Goal: Task Accomplishment & Management: Manage account settings

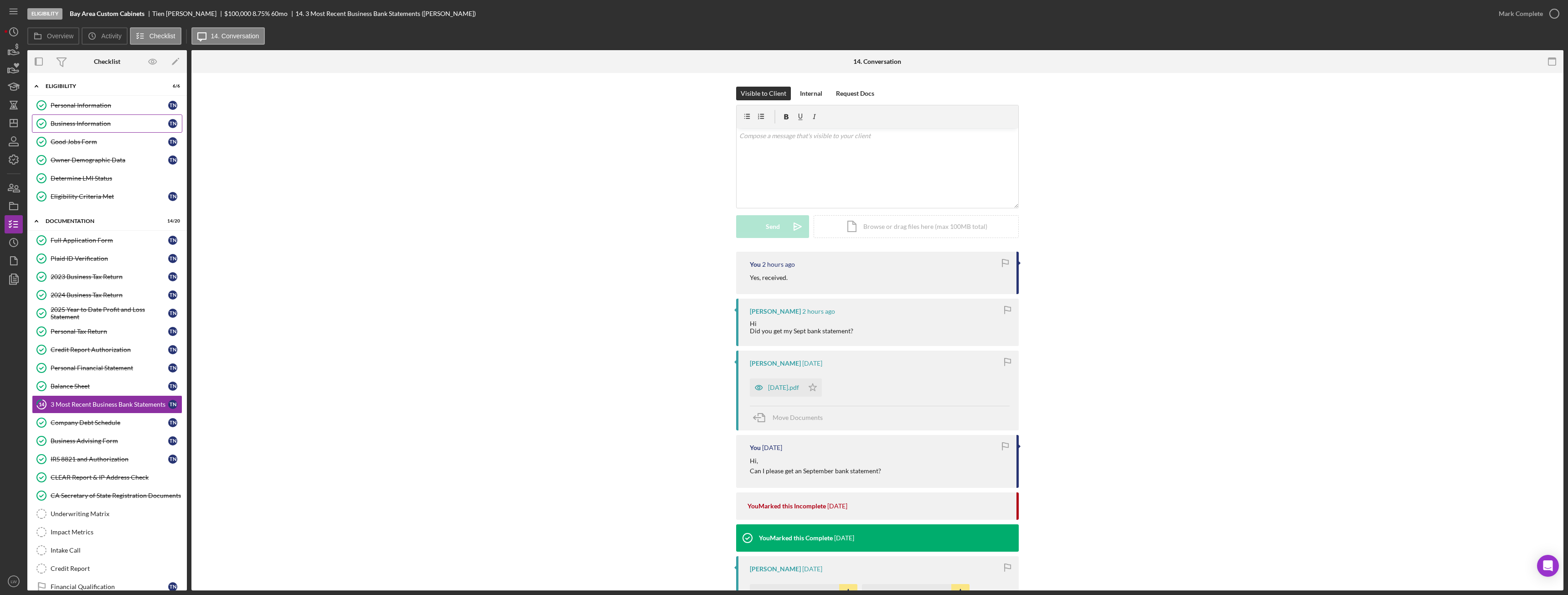
click at [94, 118] on link "Business Information Business Information T N" at bounding box center [107, 124] width 150 height 18
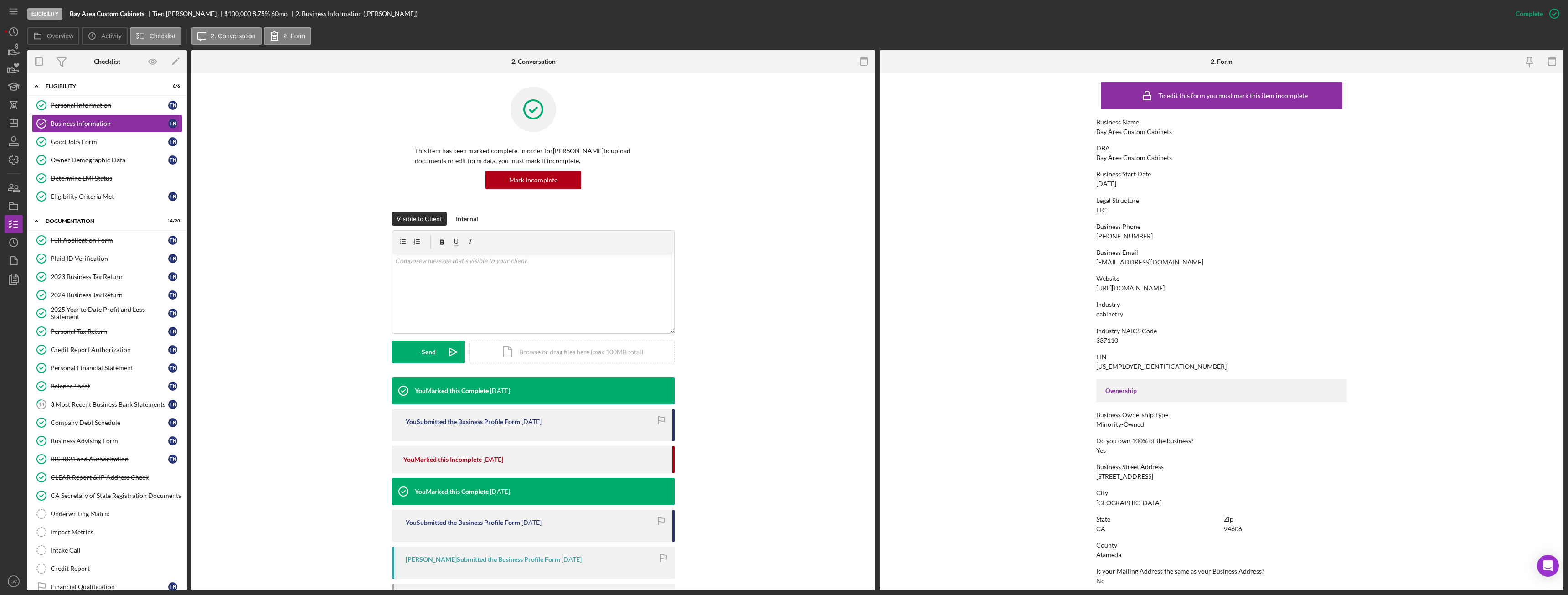
scroll to position [91, 0]
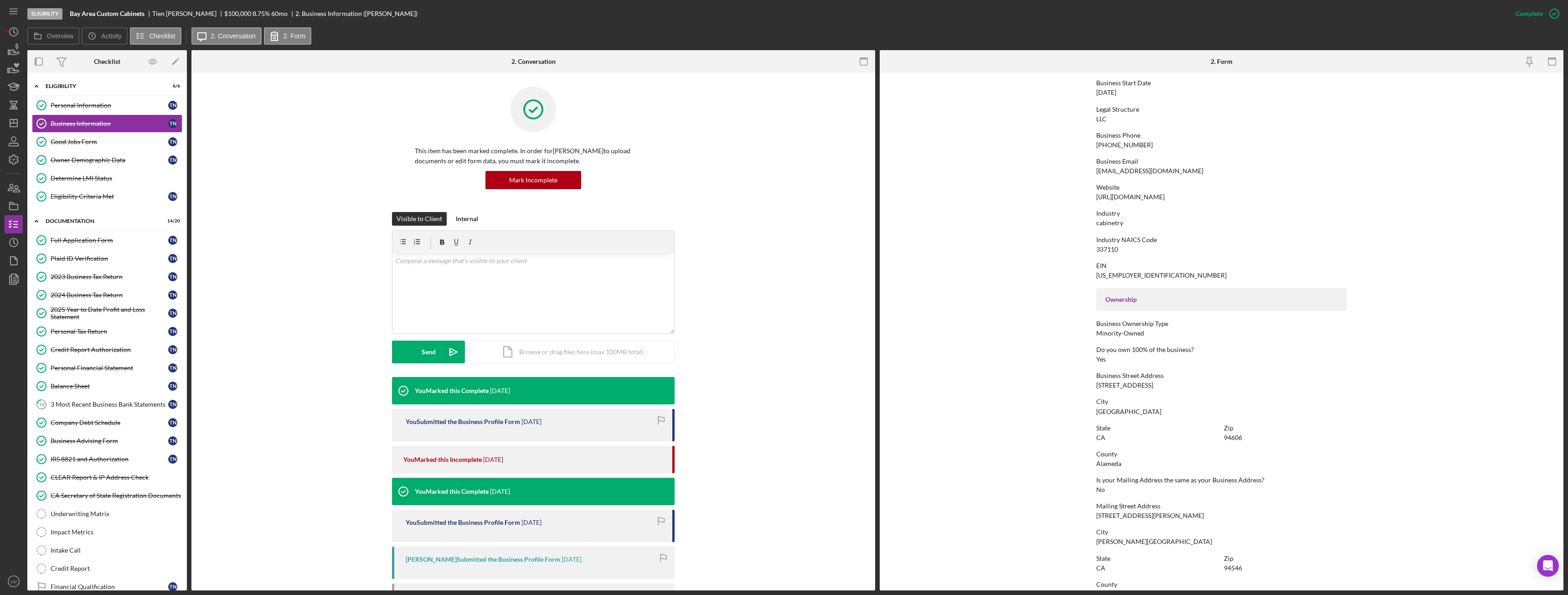
click at [1114, 387] on div "1200 17th Ave" at bounding box center [1125, 386] width 57 height 7
copy div "1200 17th Ave"
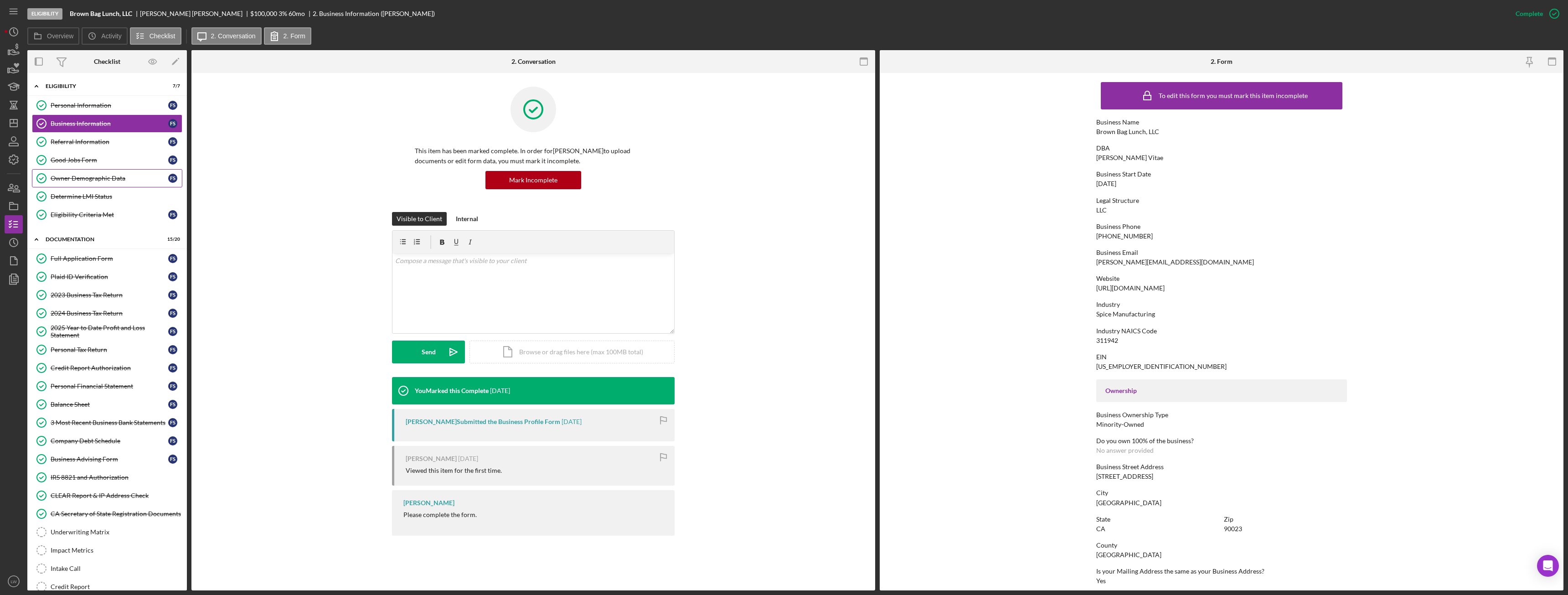
scroll to position [91, 0]
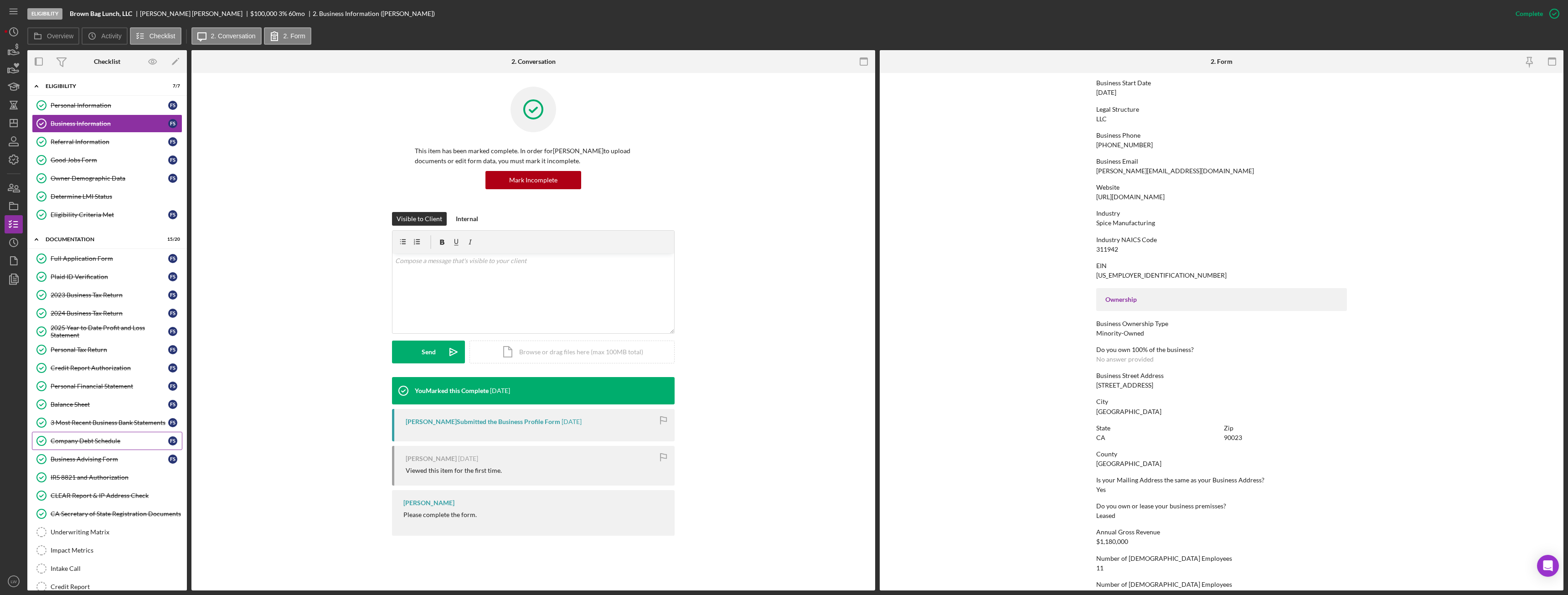
click at [111, 442] on div "Company Debt Schedule" at bounding box center [109, 441] width 117 height 7
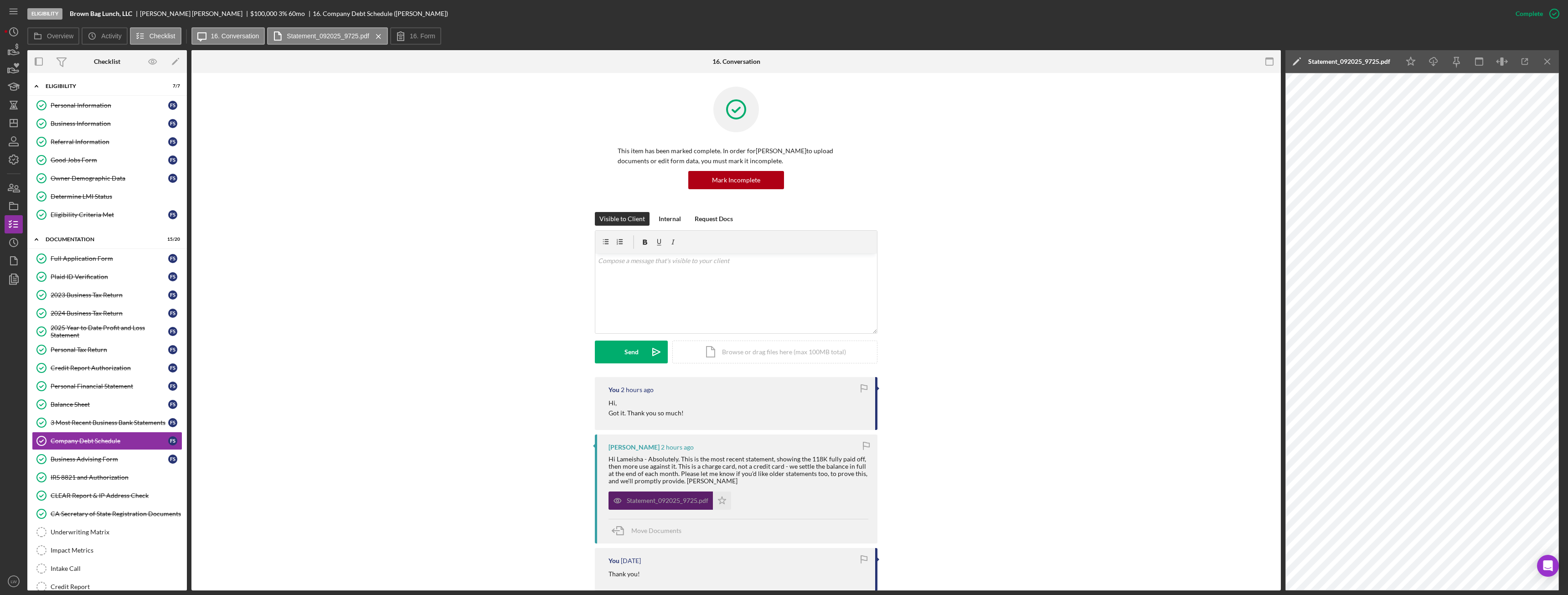
click at [660, 502] on div "Statement_092025_9725.pdf" at bounding box center [668, 501] width 82 height 7
click at [663, 495] on div "Statement_092025_9725.pdf" at bounding box center [660, 501] width 104 height 18
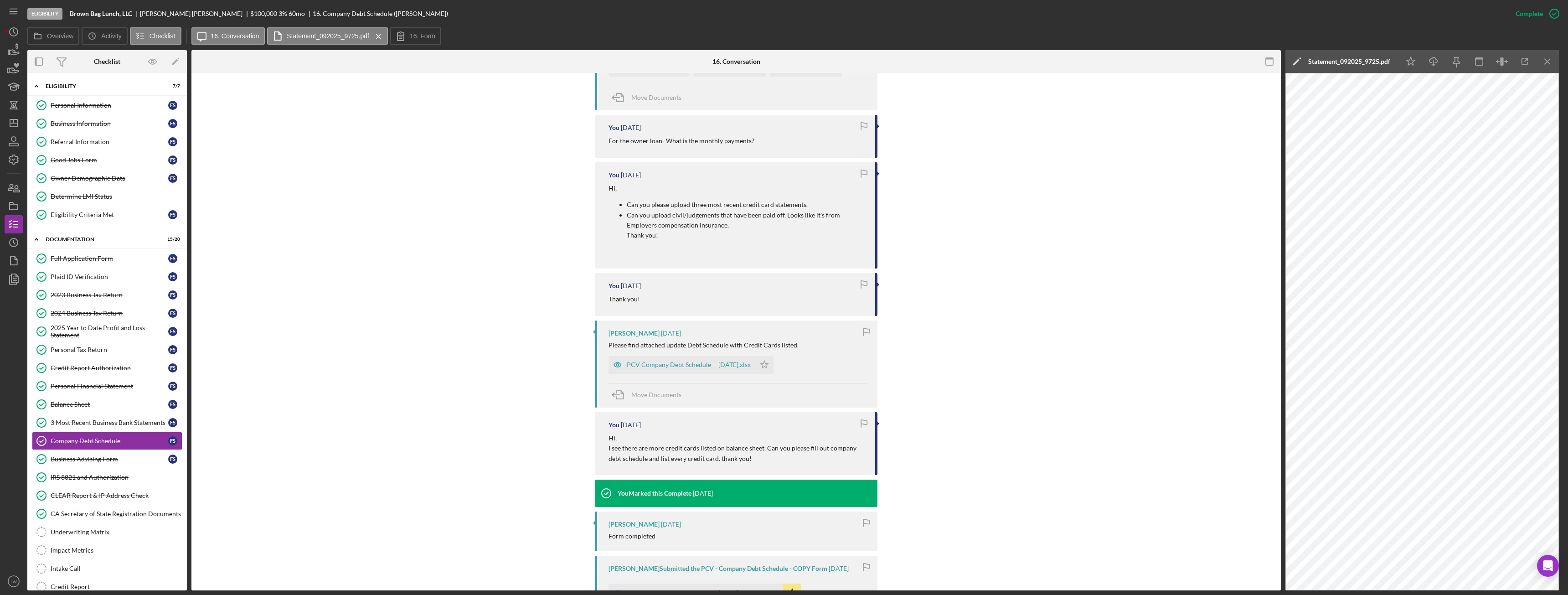
scroll to position [1283, 0]
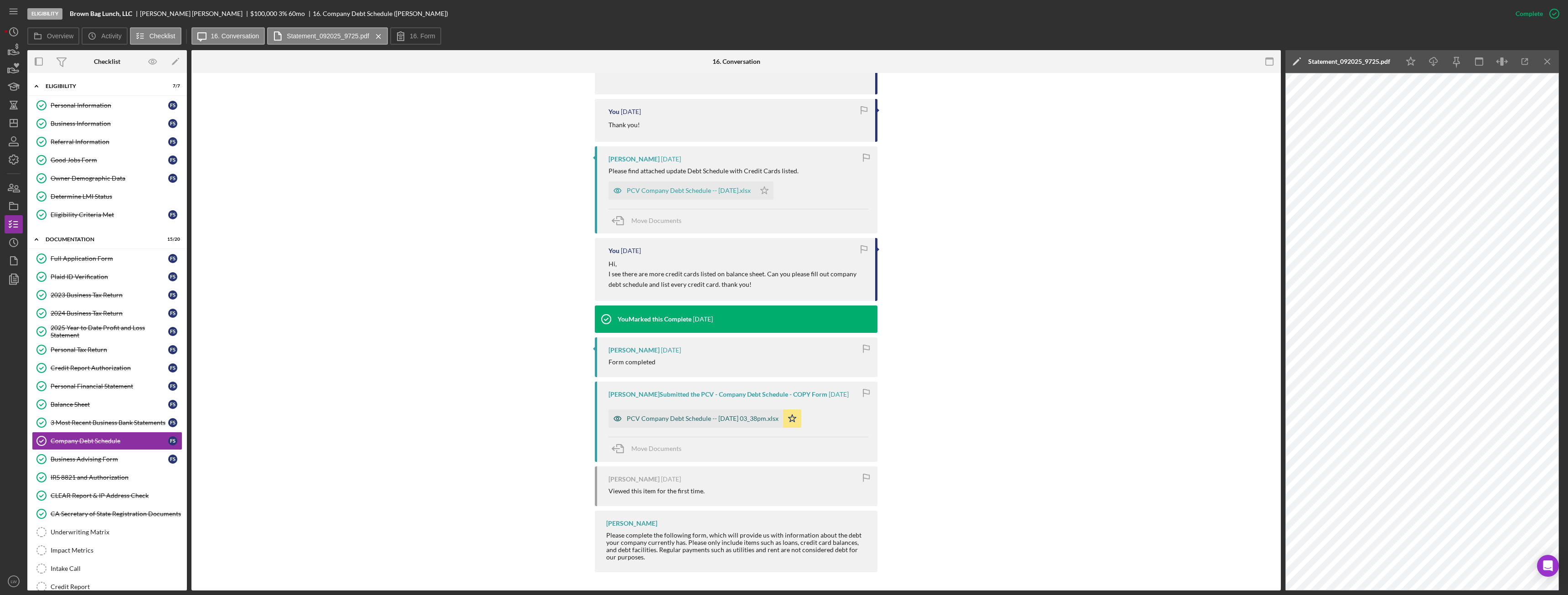
click at [729, 418] on div "PCV Company Debt Schedule -- 2025-09-05 03_38pm.xlsx" at bounding box center [702, 418] width 152 height 7
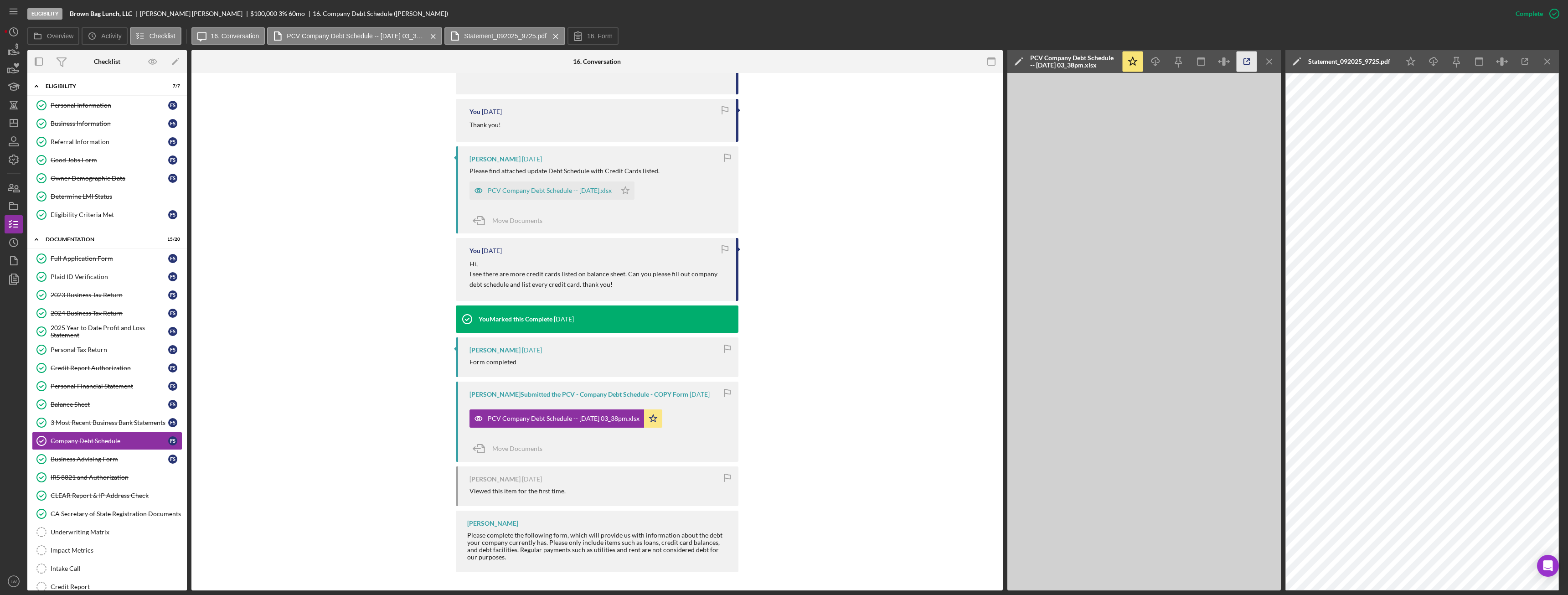
click at [1250, 63] on icon "button" at bounding box center [1247, 62] width 6 height 6
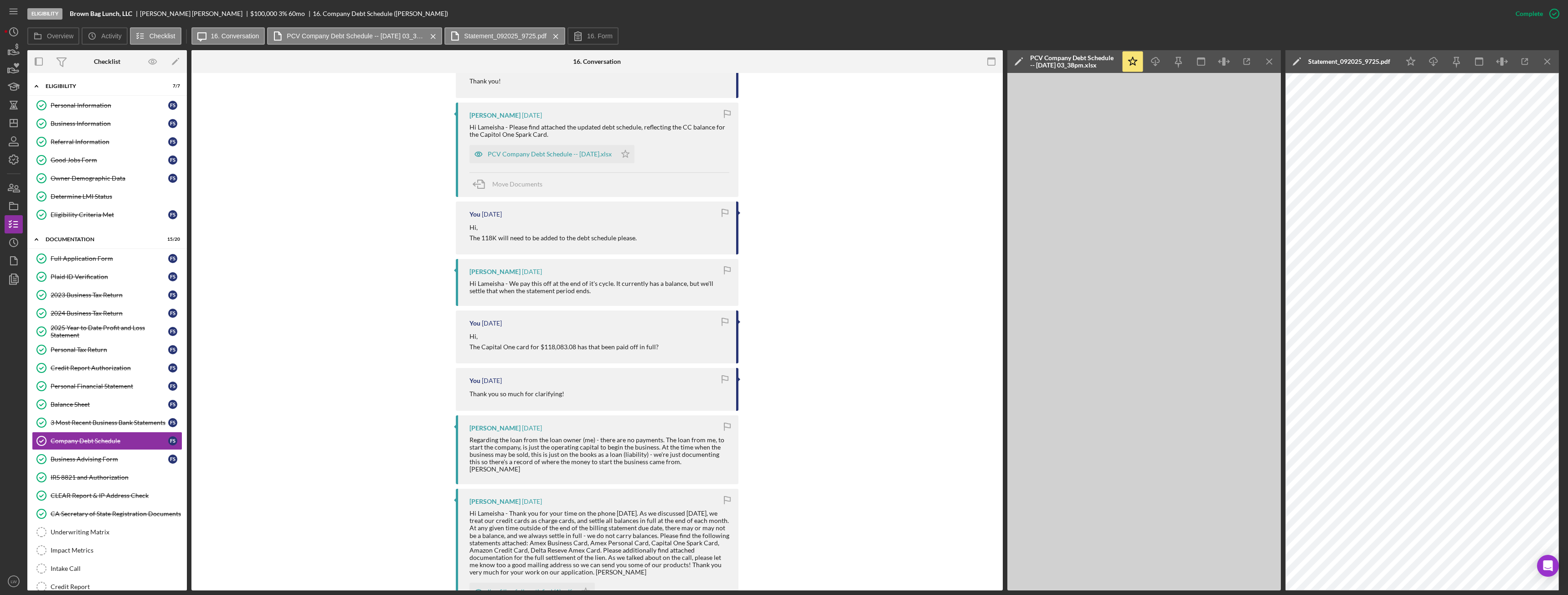
scroll to position [502, 0]
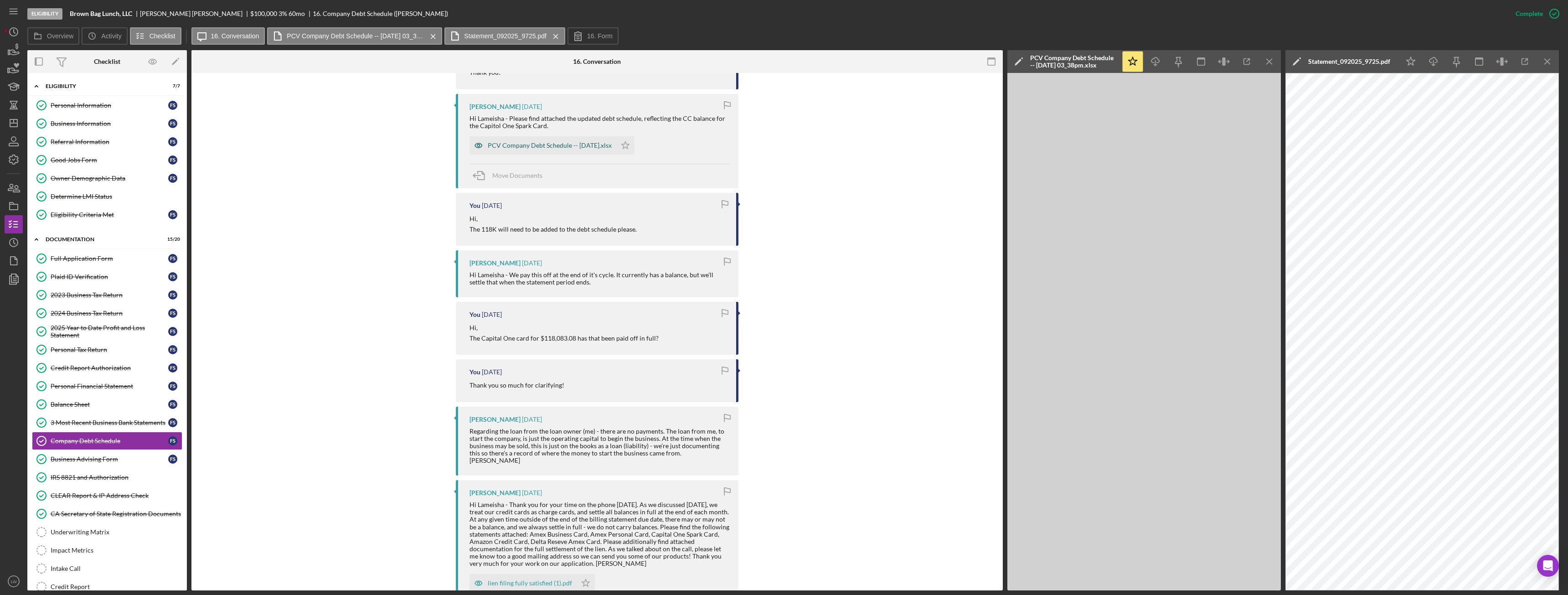
click at [593, 141] on div "PCV Company Debt Schedule -- 2025-09-29.xlsx" at bounding box center [542, 146] width 147 height 18
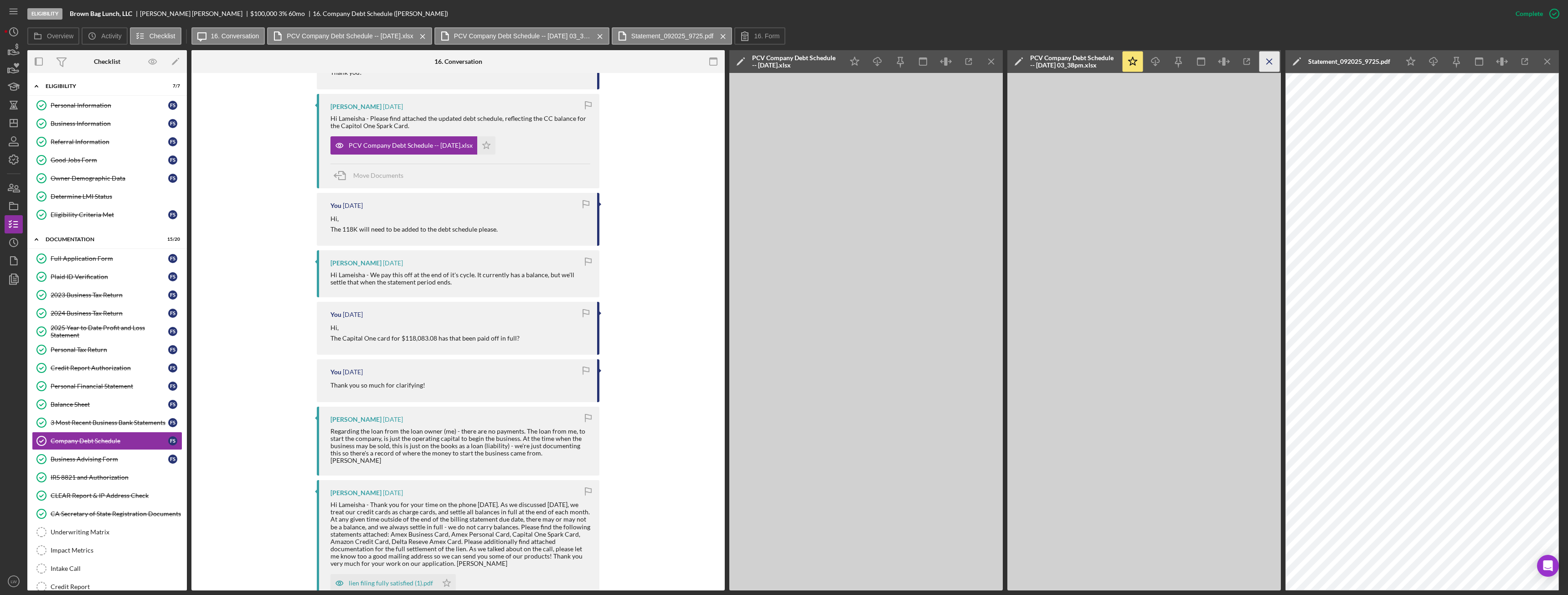
click at [1273, 62] on icon "Icon/Menu Close" at bounding box center [1270, 62] width 21 height 21
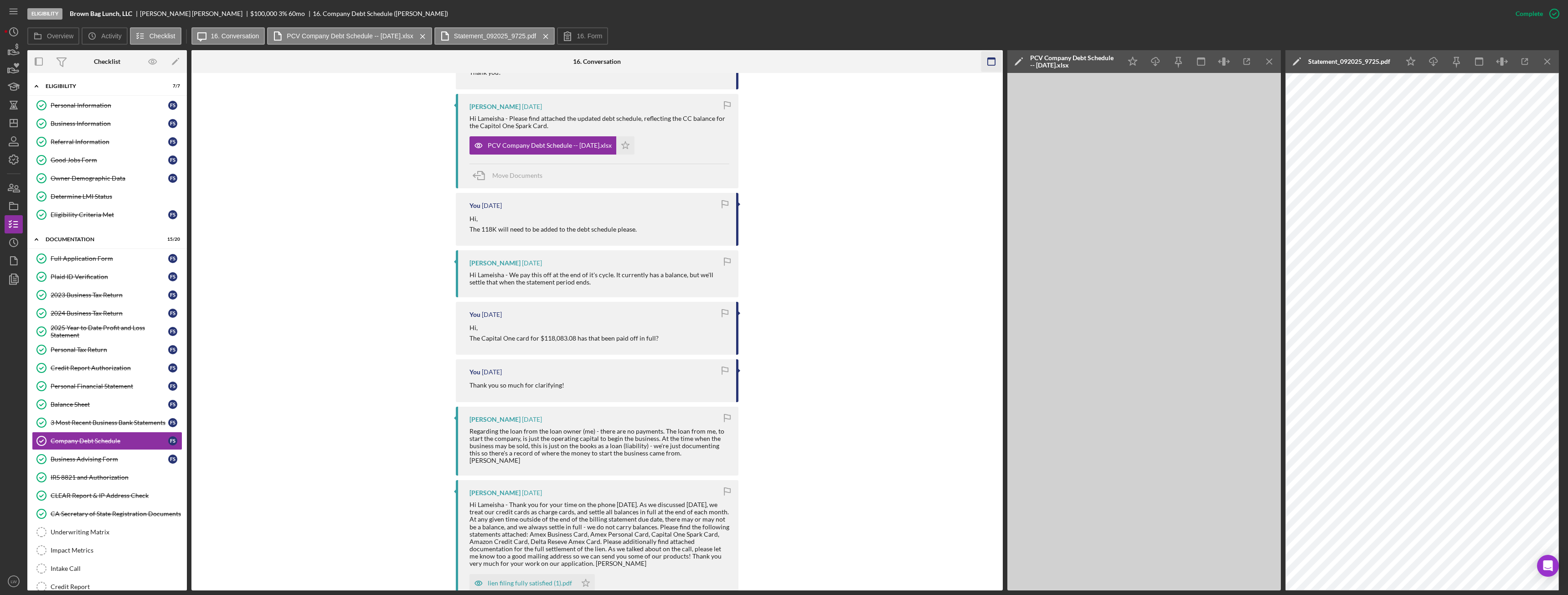
click at [1270, 58] on icon "Icon/Menu Close" at bounding box center [1270, 62] width 21 height 21
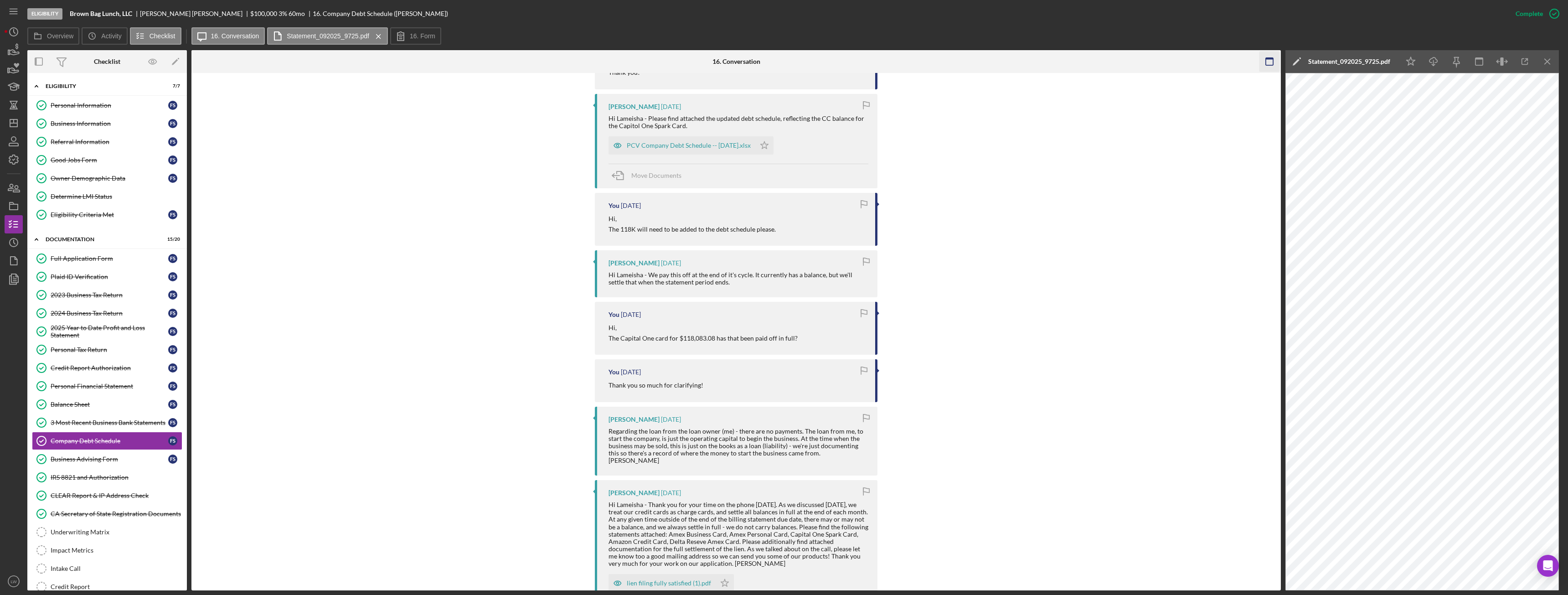
click at [1553, 60] on icon "Icon/Menu Close" at bounding box center [1548, 62] width 21 height 21
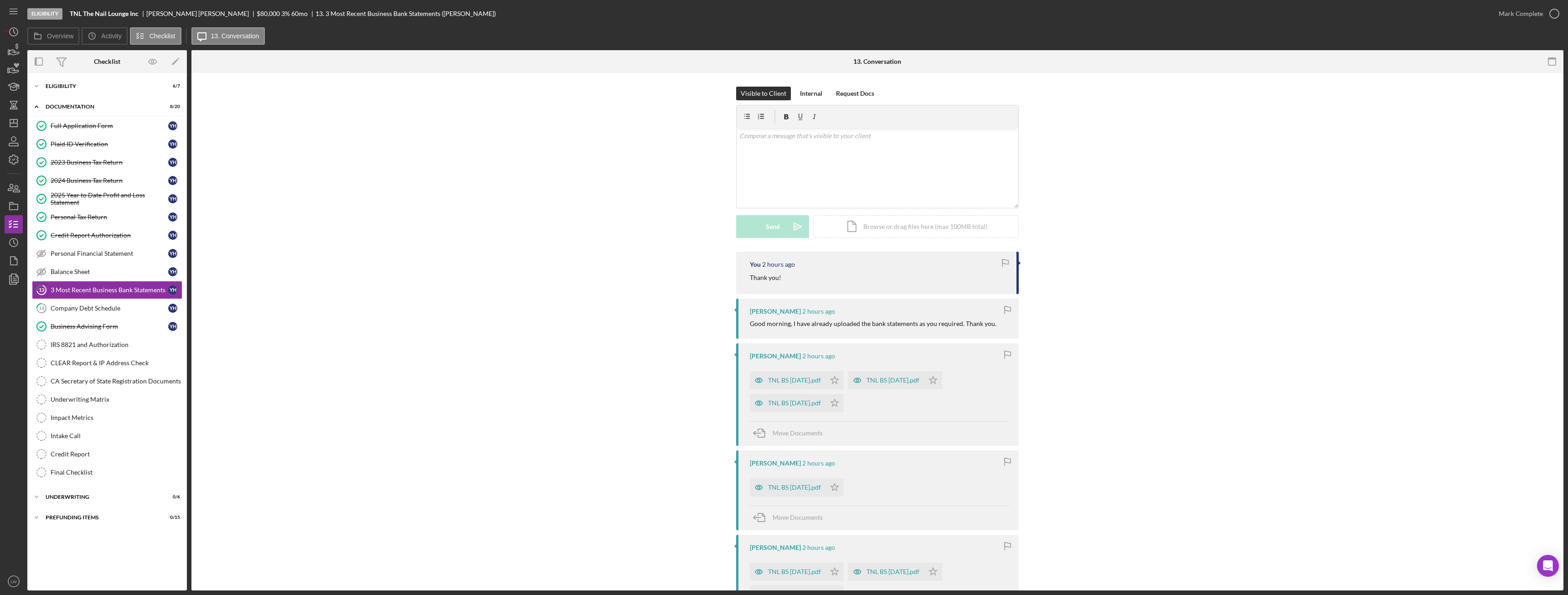
scroll to position [139, 0]
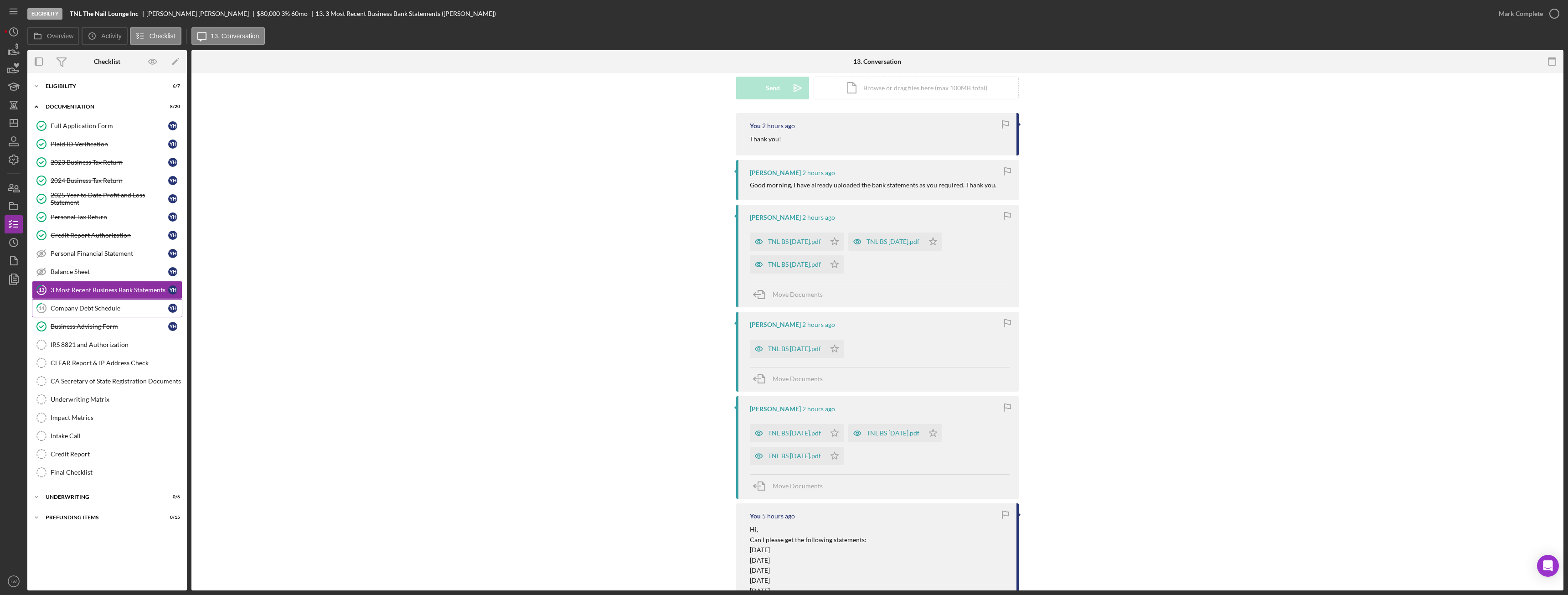
click at [126, 308] on div "Company Debt Schedule" at bounding box center [109, 308] width 117 height 7
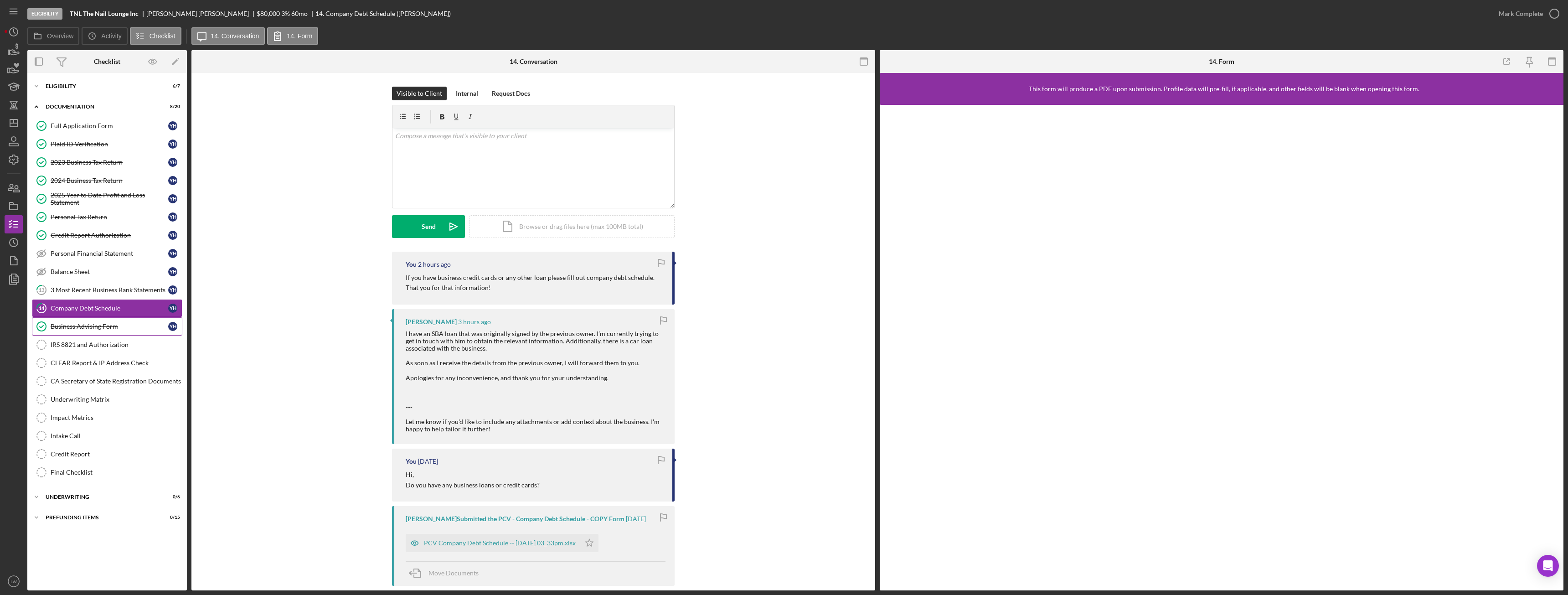
click at [97, 326] on div "Business Advising Form" at bounding box center [109, 326] width 117 height 7
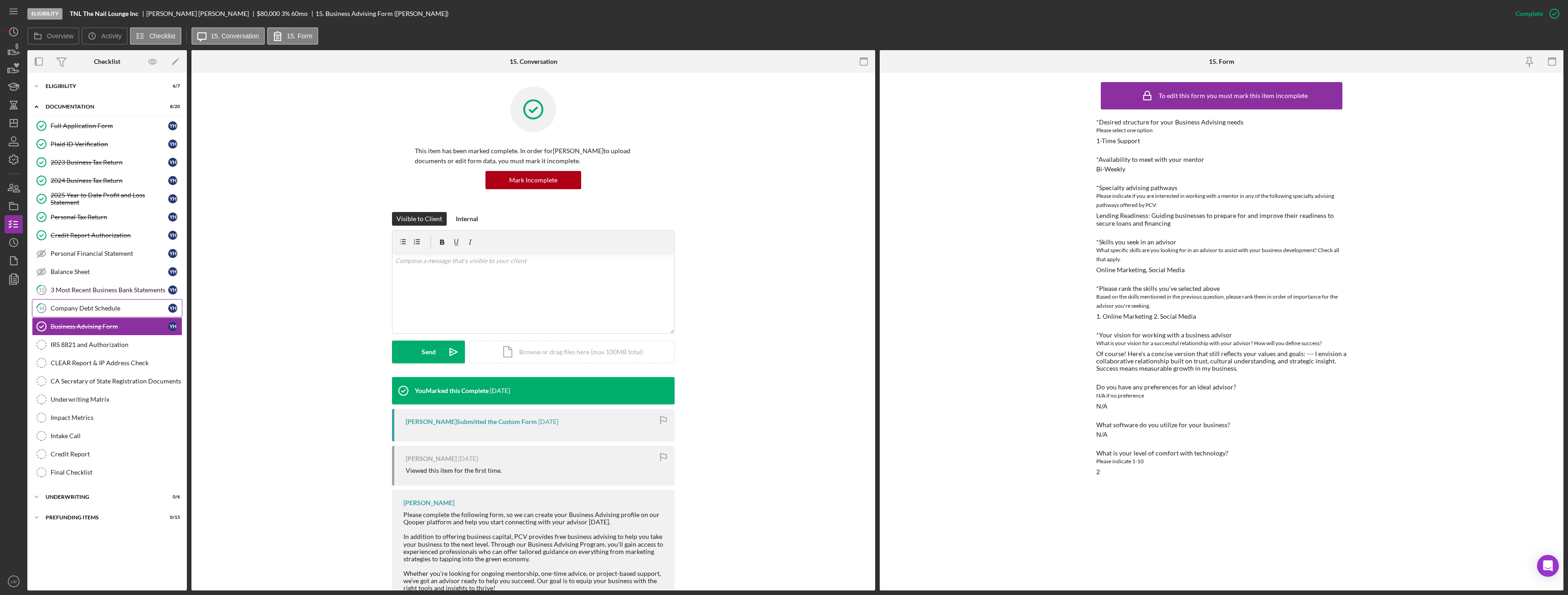
click at [99, 310] on div "Company Debt Schedule" at bounding box center [109, 308] width 117 height 7
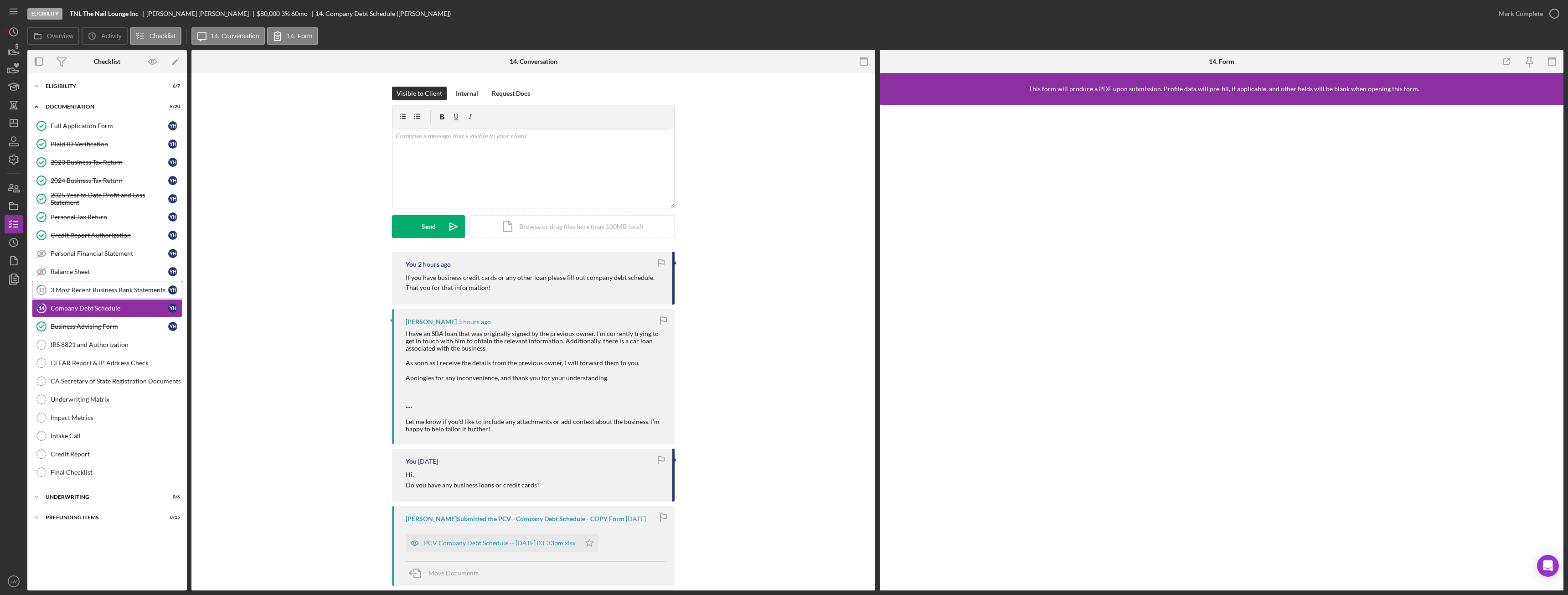
click at [100, 295] on link "13 3 Most Recent Business Bank Statements Y H" at bounding box center [107, 290] width 150 height 18
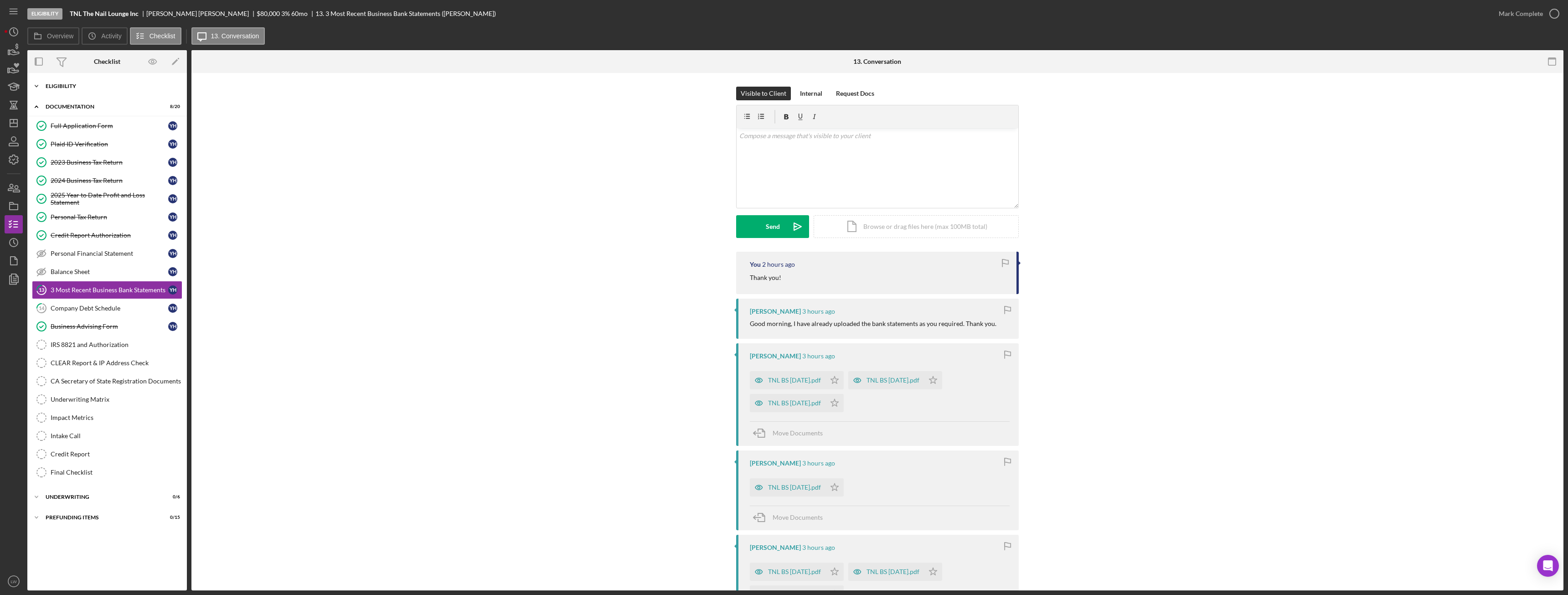
click at [87, 89] on div "Icon/Expander Eligibility 6 / 7" at bounding box center [107, 86] width 159 height 18
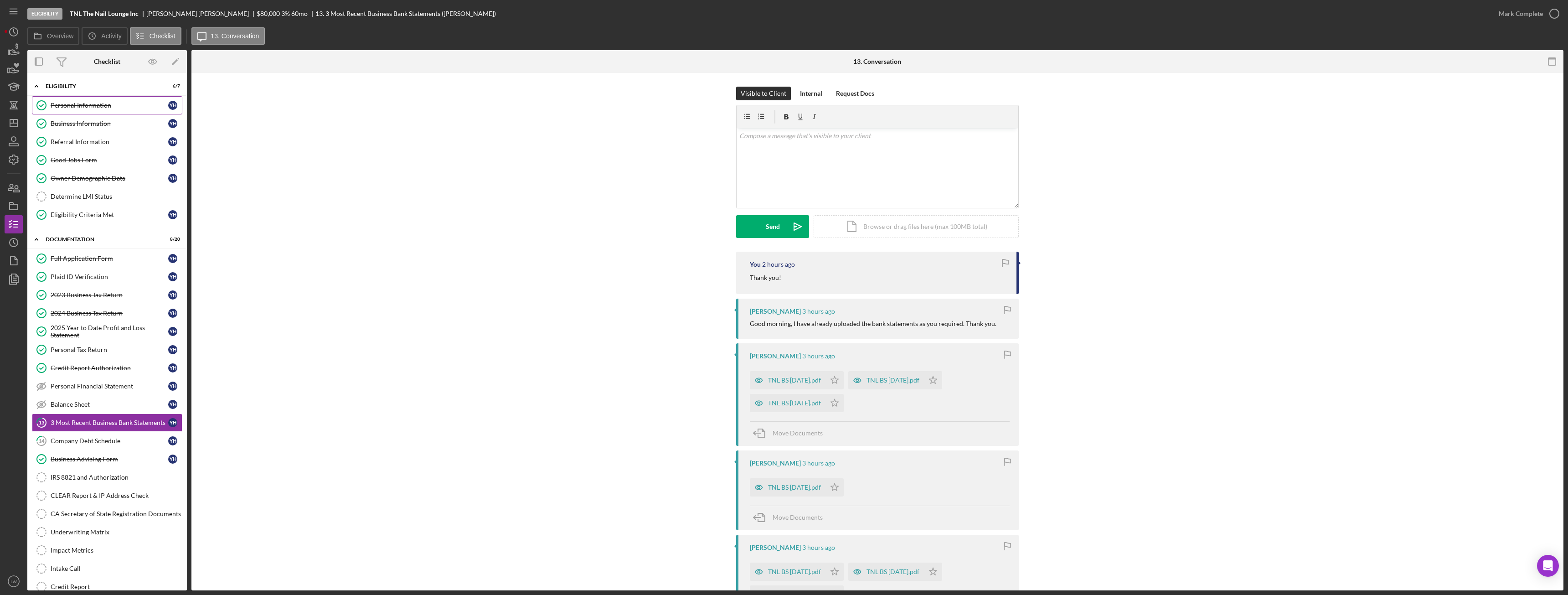
click at [93, 105] on div "Personal Information" at bounding box center [109, 105] width 117 height 7
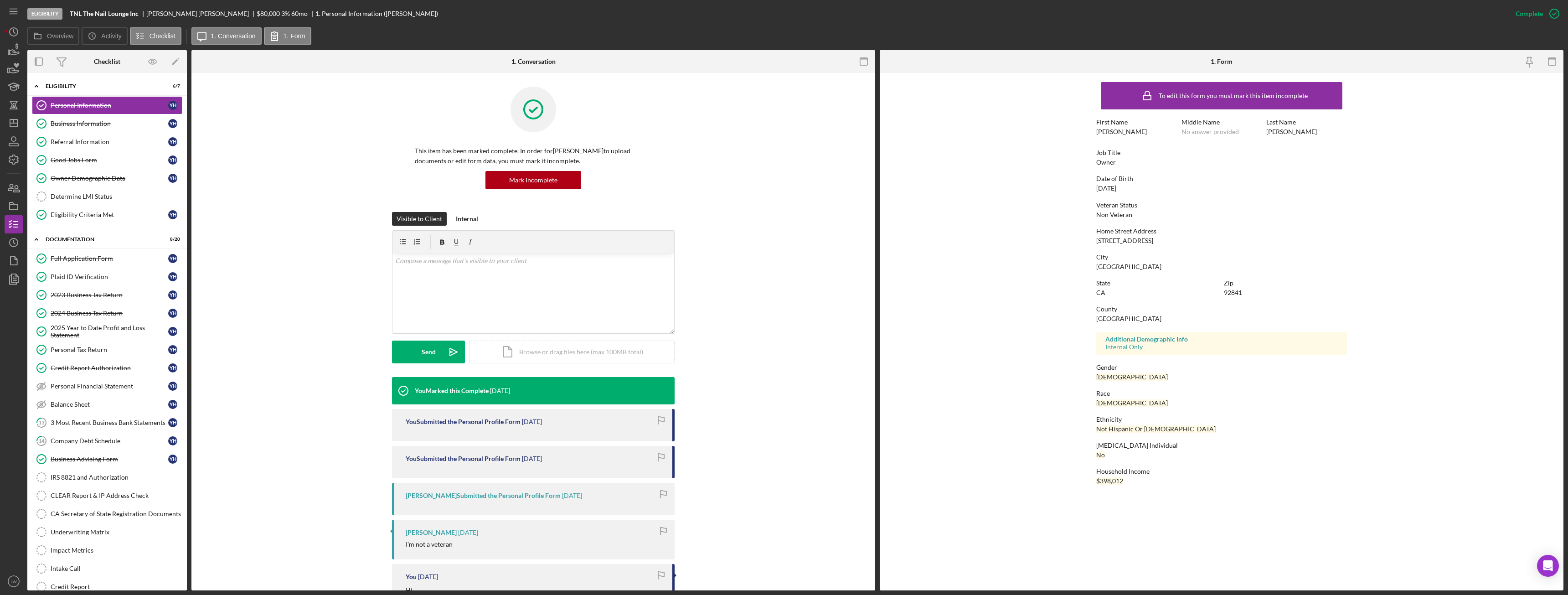
click at [1124, 244] on div "[STREET_ADDRESS]" at bounding box center [1125, 241] width 57 height 7
copy div "[STREET_ADDRESS]"
click at [91, 127] on link "Business Information Business Information Y H" at bounding box center [107, 124] width 150 height 18
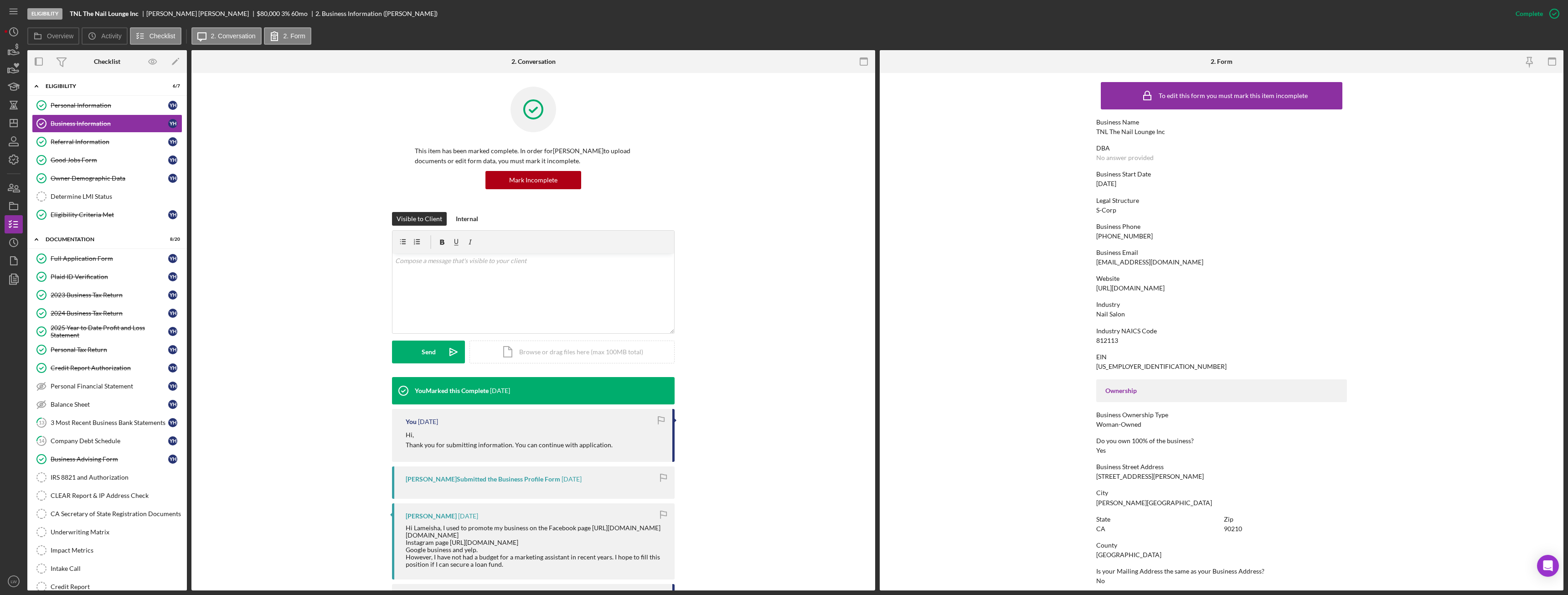
scroll to position [46, 0]
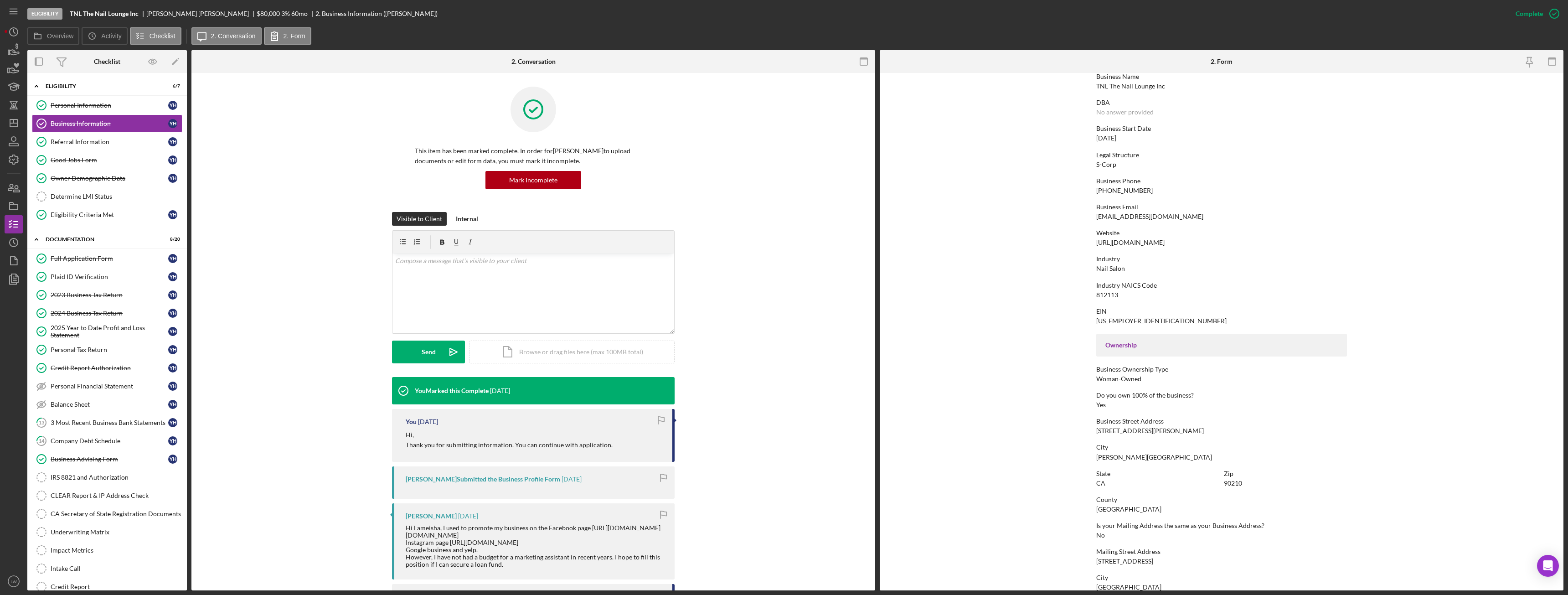
click at [1137, 428] on div "9439 South Santa Monica Blvd" at bounding box center [1150, 431] width 108 height 7
copy div "9439 South Santa Monica Blvd"
click at [105, 106] on div "Personal Information" at bounding box center [109, 105] width 117 height 7
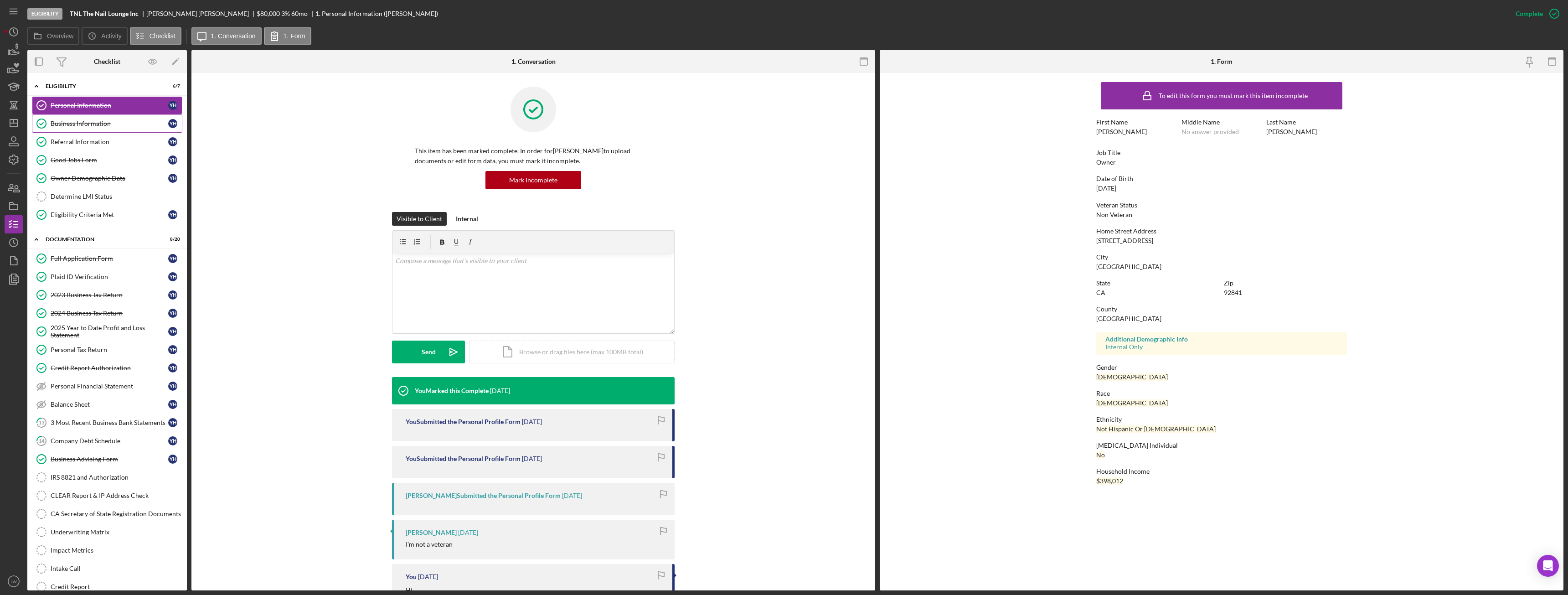
click at [110, 117] on link "Business Information Business Information Y H" at bounding box center [107, 124] width 150 height 18
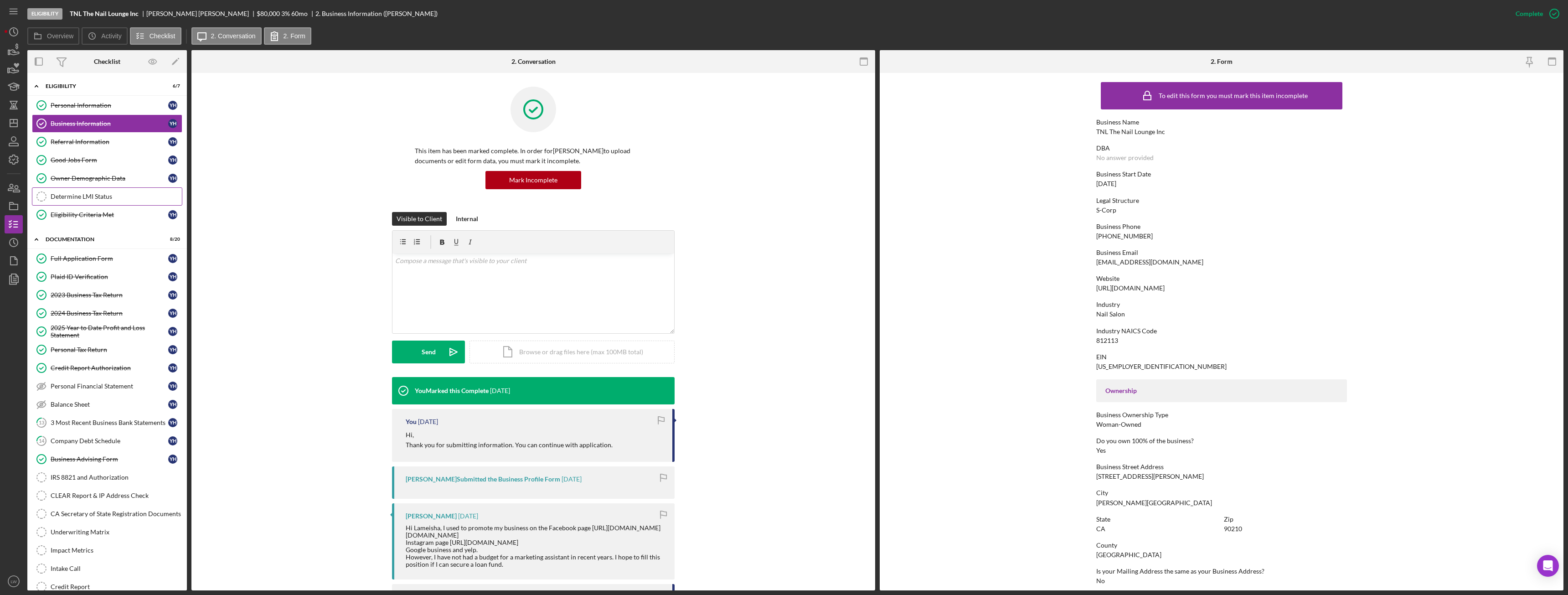
click at [121, 194] on div "Determine LMI Status" at bounding box center [116, 197] width 131 height 7
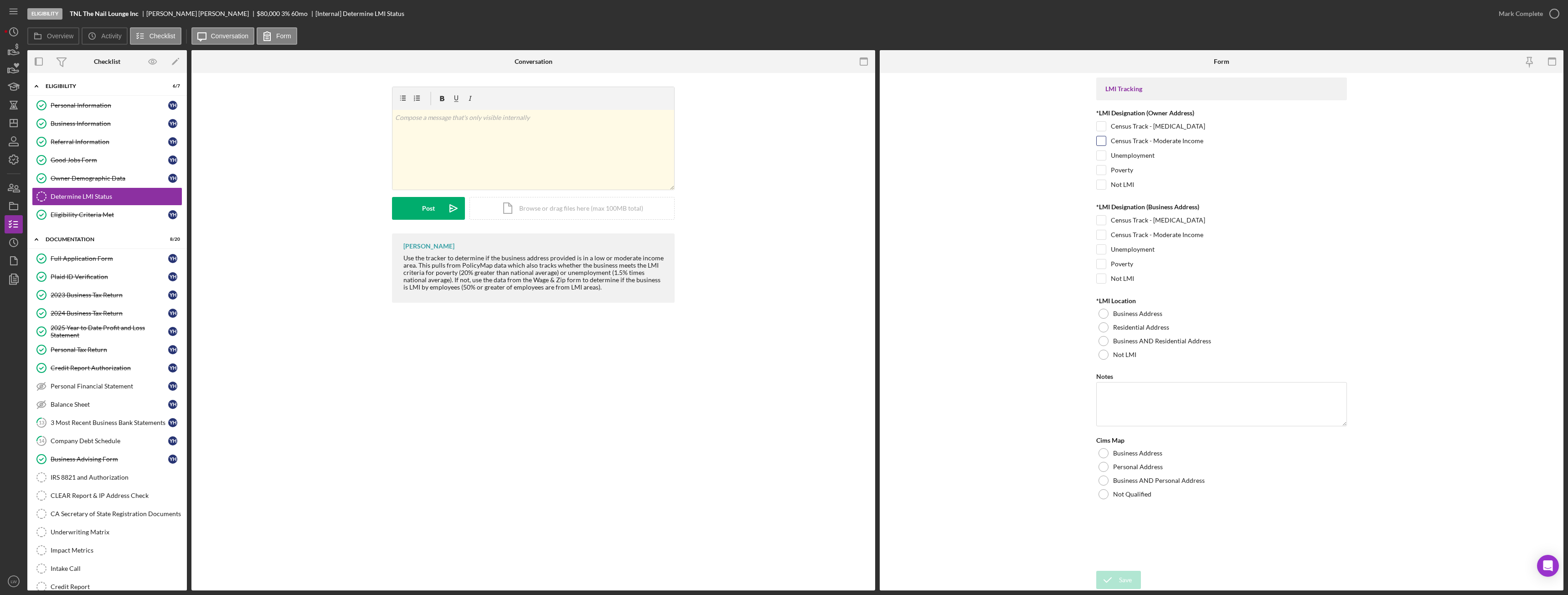
click at [1101, 139] on input "Census Track - Moderate Income" at bounding box center [1101, 141] width 9 height 9
checkbox input "true"
click at [1099, 156] on input "Unemployment" at bounding box center [1101, 155] width 9 height 9
checkbox input "true"
click at [1105, 142] on input "Census Track - Moderate Income" at bounding box center [1101, 141] width 9 height 9
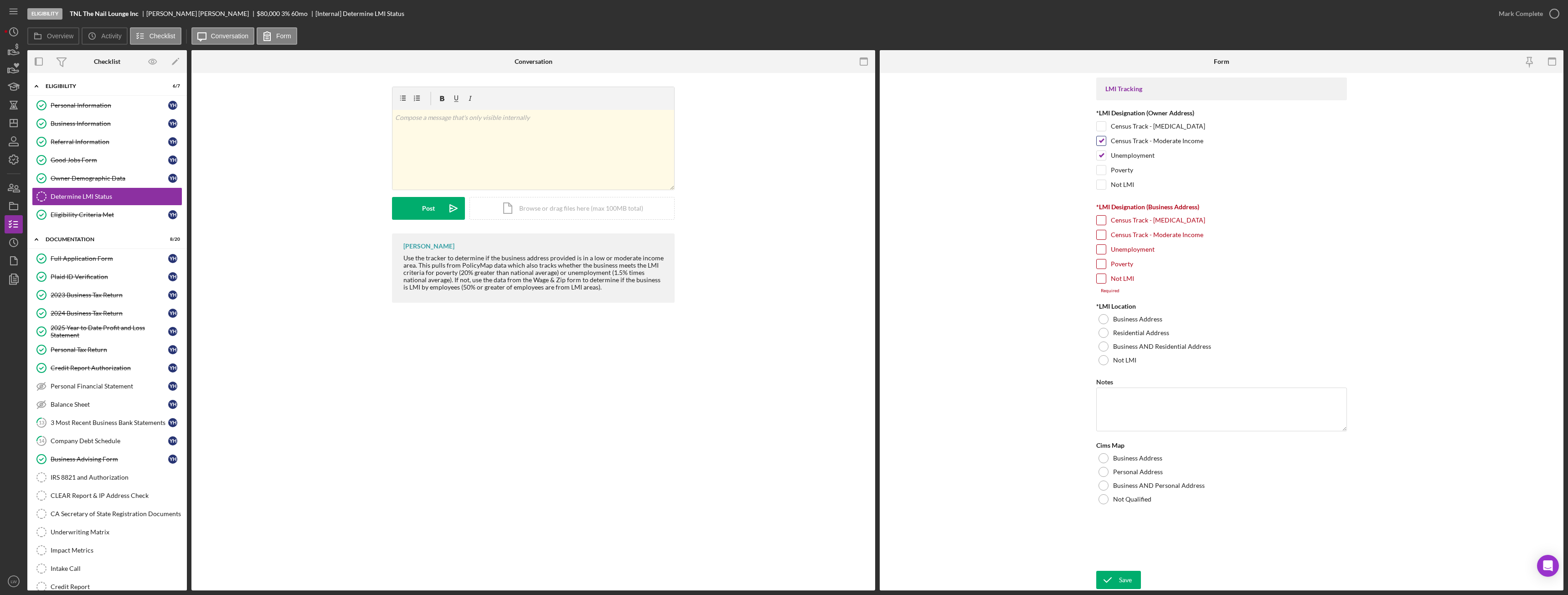
checkbox input "false"
click at [1106, 237] on div at bounding box center [1101, 234] width 10 height 10
click at [1102, 234] on input "Census Track - Moderate Income" at bounding box center [1101, 234] width 9 height 9
checkbox input "true"
click at [1104, 353] on div at bounding box center [1104, 354] width 10 height 10
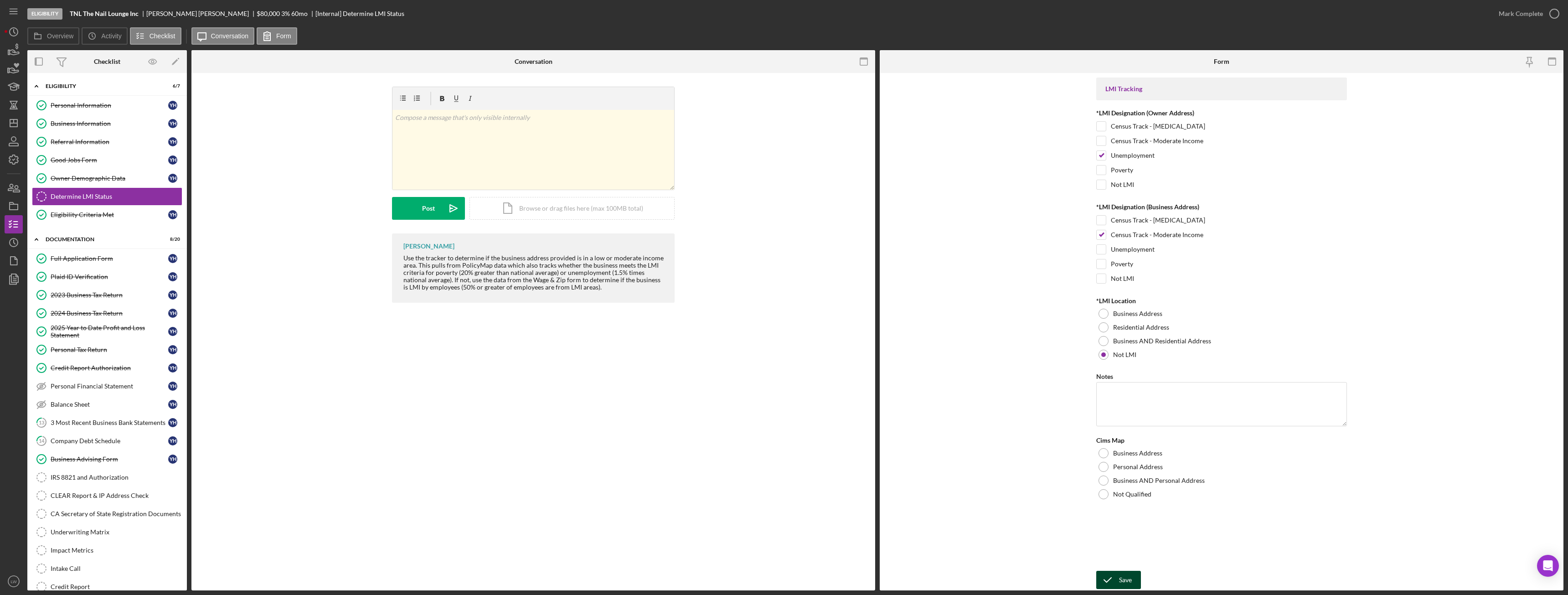
click at [1130, 581] on div "Save" at bounding box center [1125, 580] width 13 height 18
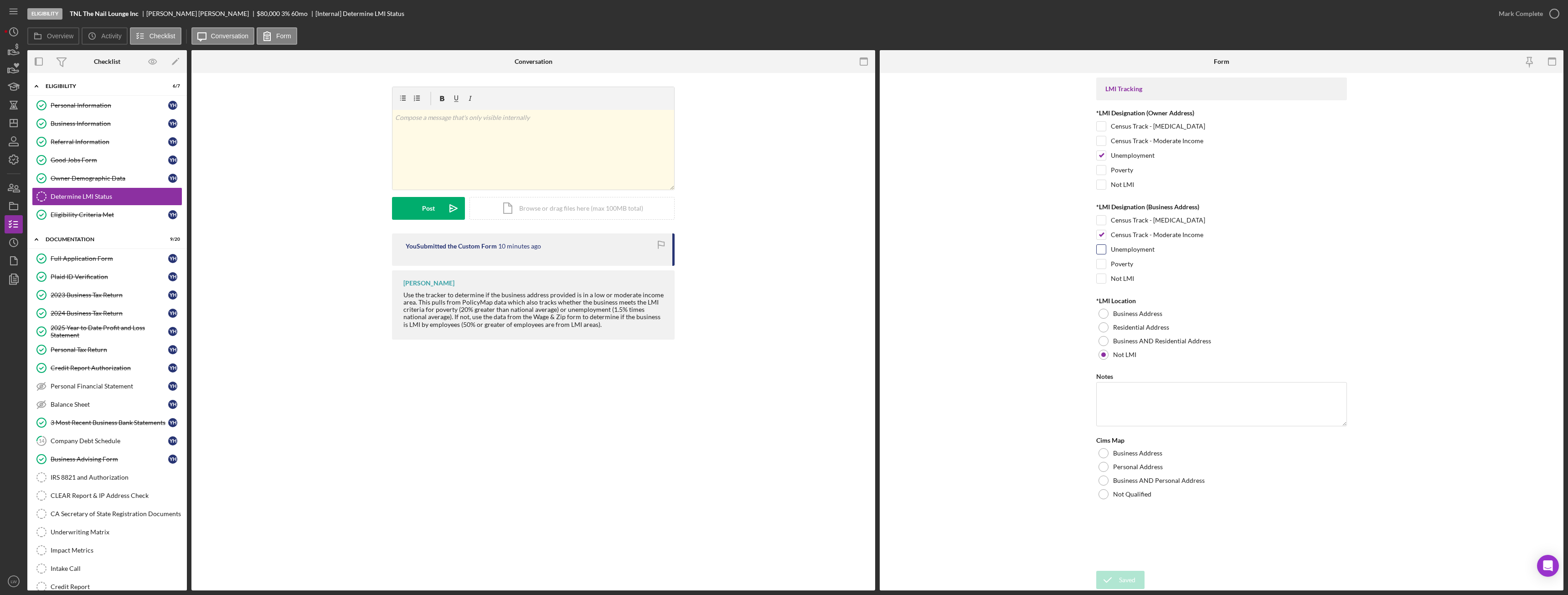
click at [1103, 248] on input "Unemployment" at bounding box center [1101, 249] width 9 height 9
checkbox input "true"
click at [1101, 235] on input "Census Track - Moderate Income" at bounding box center [1101, 234] width 9 height 9
checkbox input "false"
click at [1102, 143] on input "Census Track - Moderate Income" at bounding box center [1101, 141] width 9 height 9
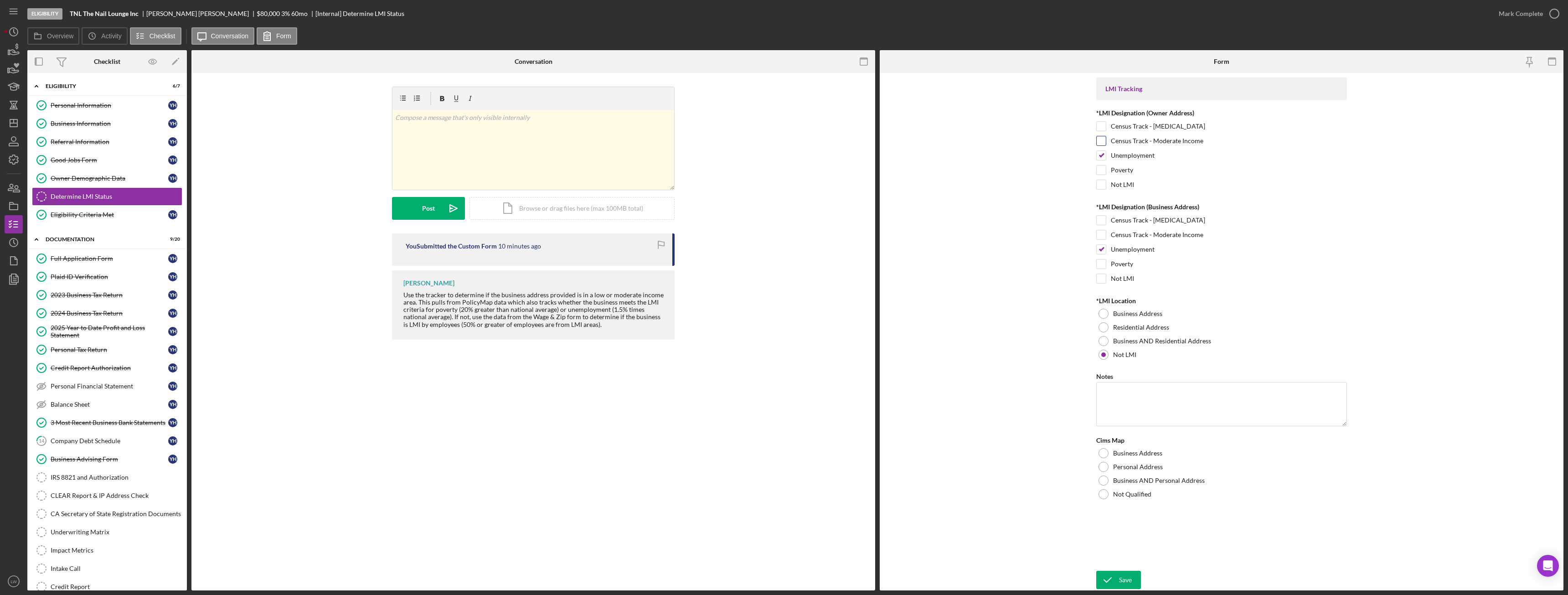
checkbox input "true"
click at [1104, 153] on input "Unemployment" at bounding box center [1101, 155] width 9 height 9
checkbox input "false"
click at [1127, 580] on div "Save" at bounding box center [1125, 580] width 13 height 18
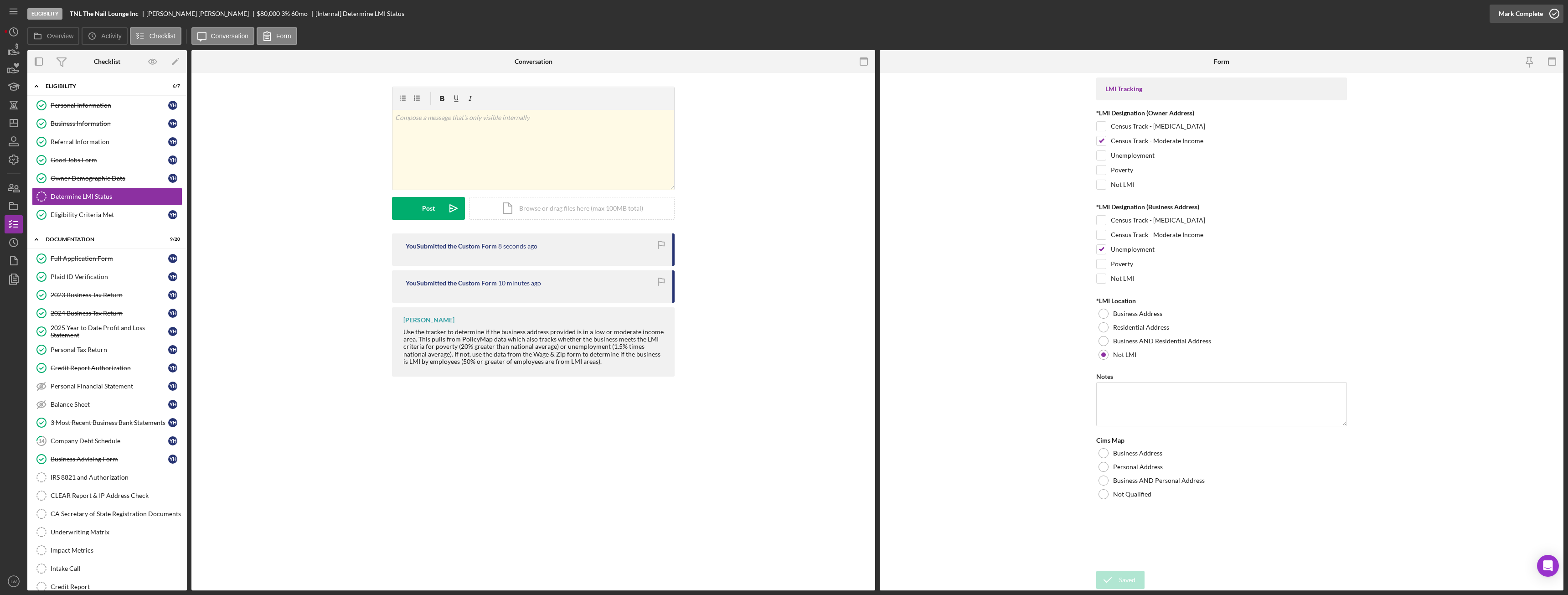
click at [1530, 18] on div "Mark Complete" at bounding box center [1521, 13] width 44 height 18
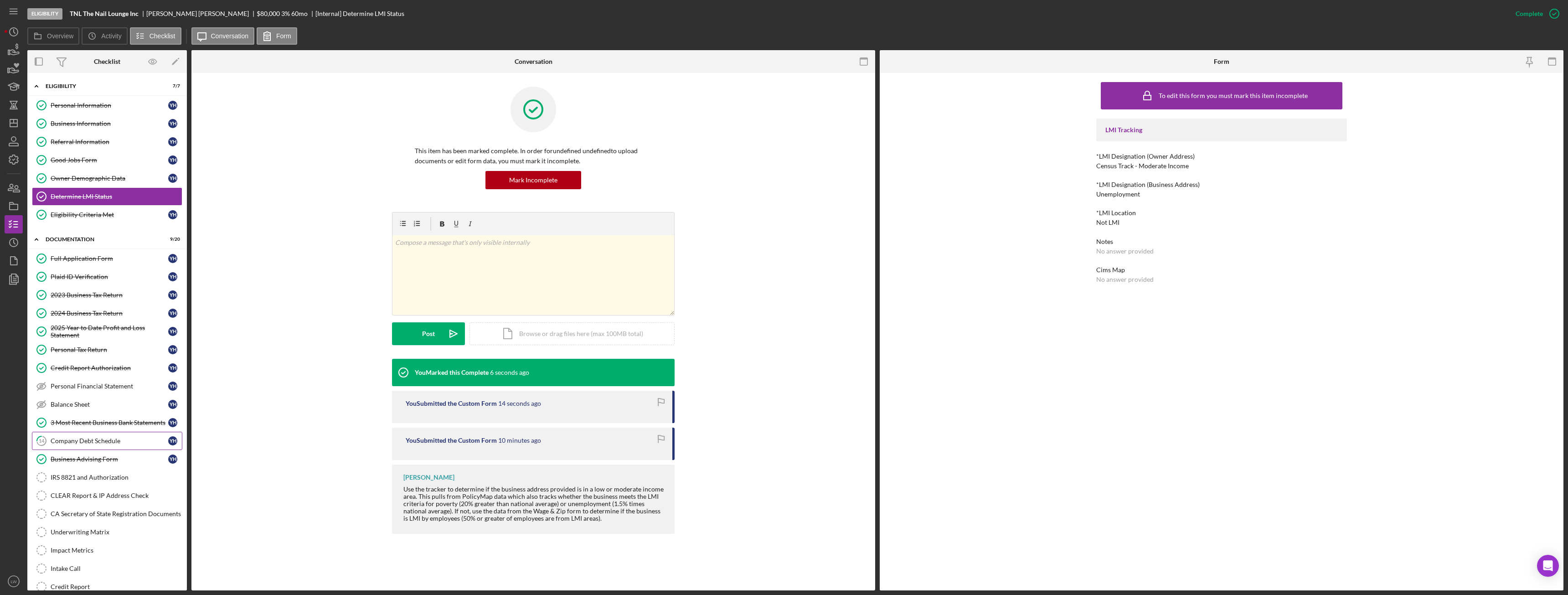
click at [108, 437] on div "Company Debt Schedule" at bounding box center [109, 441] width 117 height 7
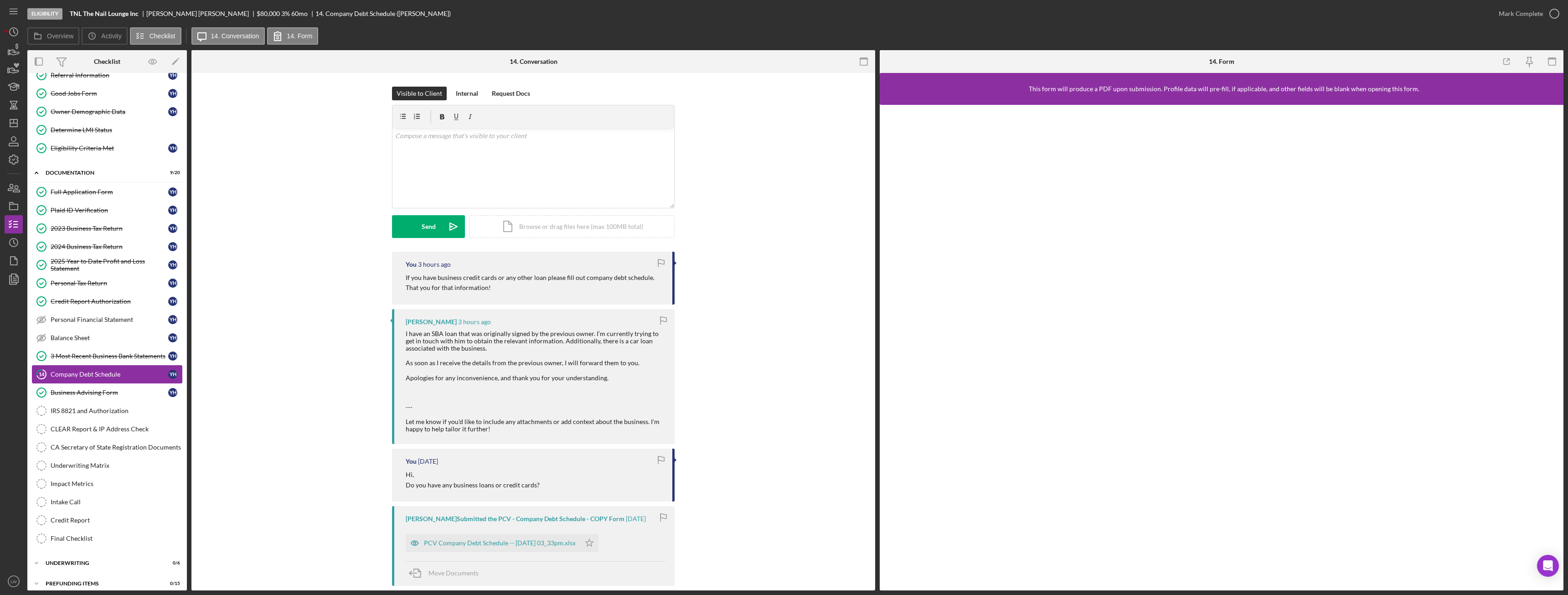
scroll to position [74, 0]
click at [100, 407] on div "IRS 8821 and Authorization" at bounding box center [116, 404] width 131 height 7
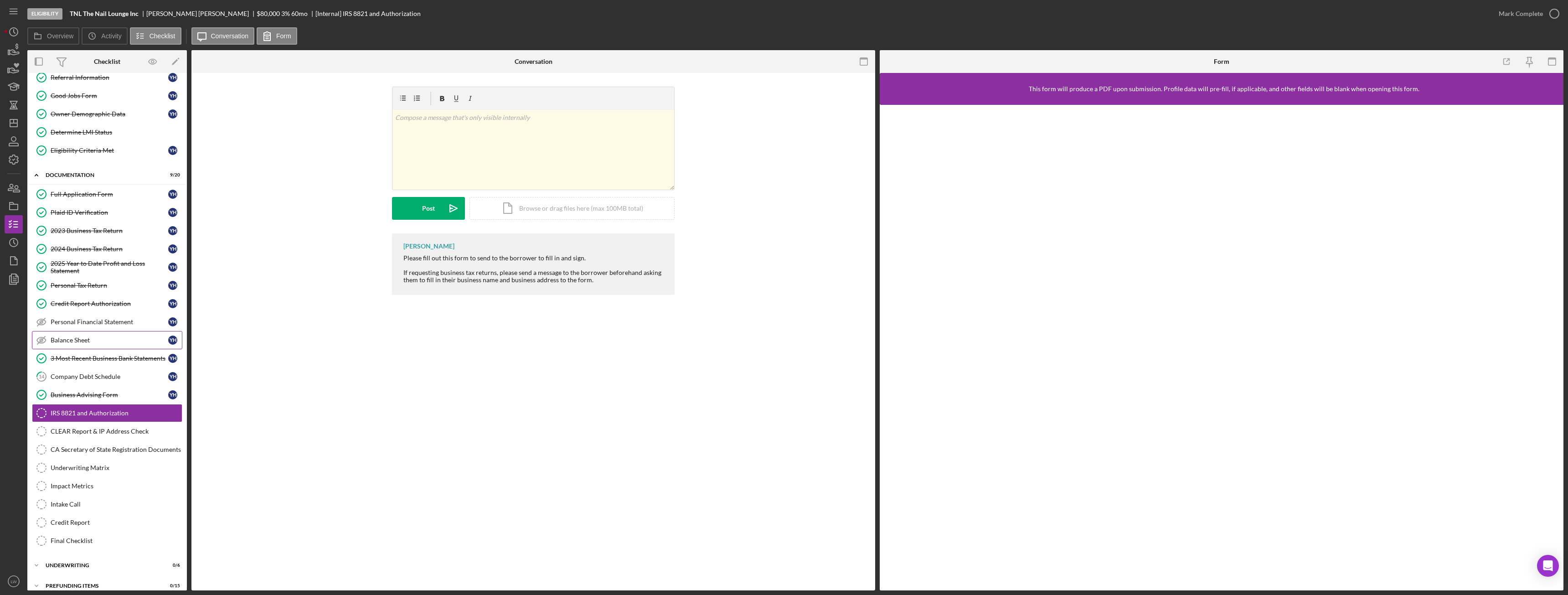
scroll to position [74, 0]
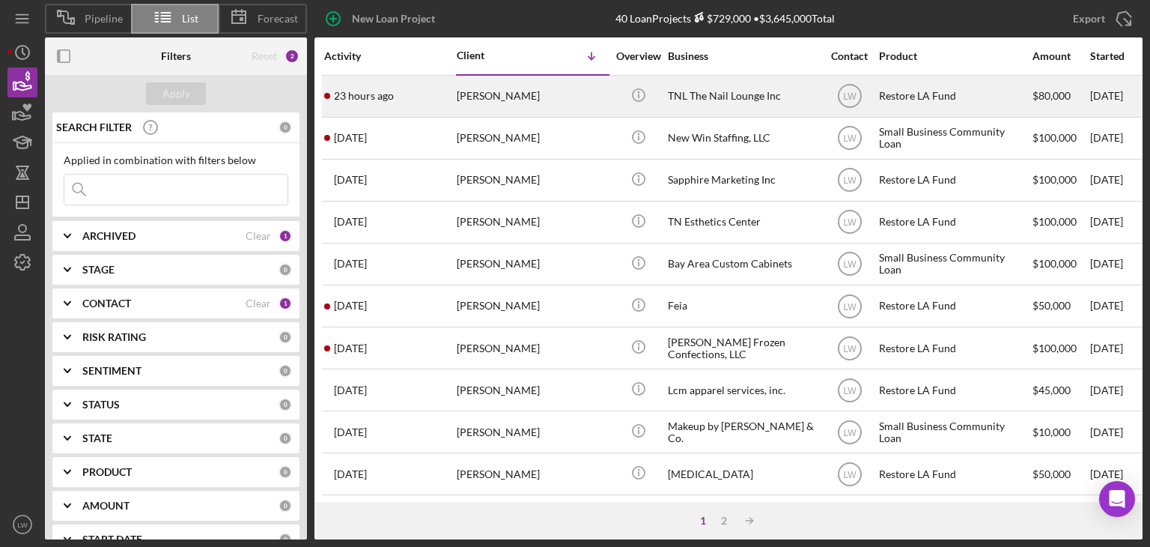
click at [705, 99] on div "TNL The Nail Lounge Inc" at bounding box center [743, 96] width 150 height 40
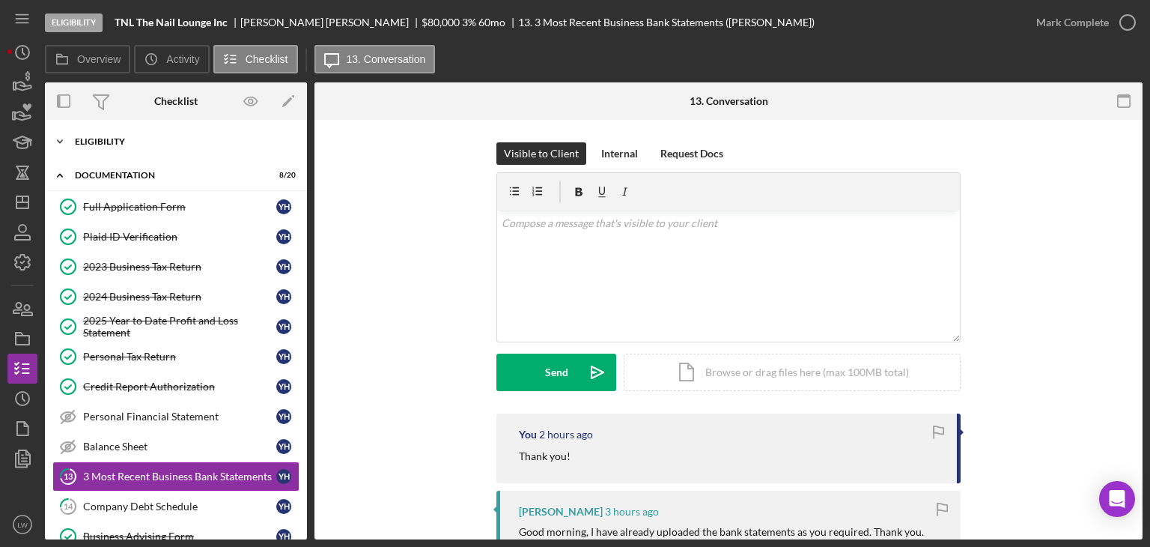
click at [123, 143] on div "Eligibility" at bounding box center [181, 141] width 213 height 9
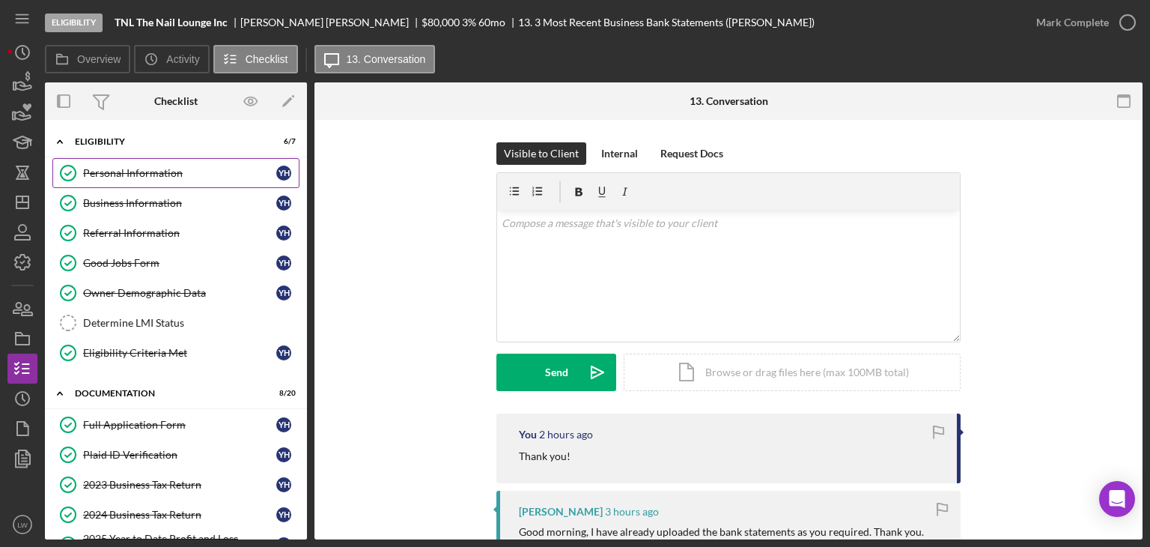
click at [154, 180] on link "Personal Information Personal Information Y H" at bounding box center [175, 173] width 247 height 30
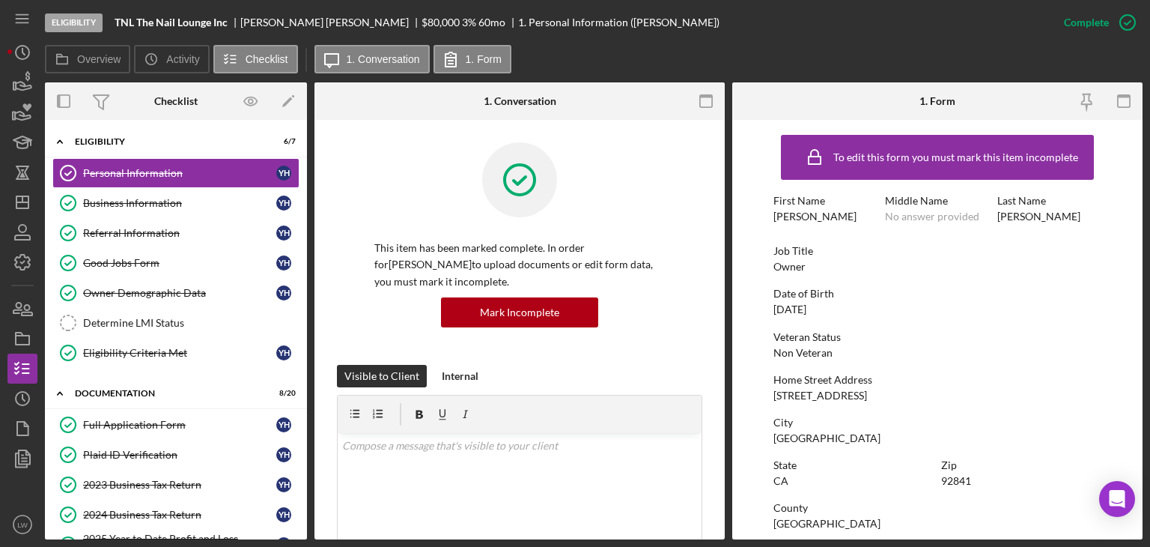
click at [181, 21] on b "TNL The Nail Lounge Inc" at bounding box center [171, 22] width 113 height 12
copy b "TNL The Nail Lounge Inc"
click at [273, 19] on div "[PERSON_NAME]" at bounding box center [330, 22] width 181 height 12
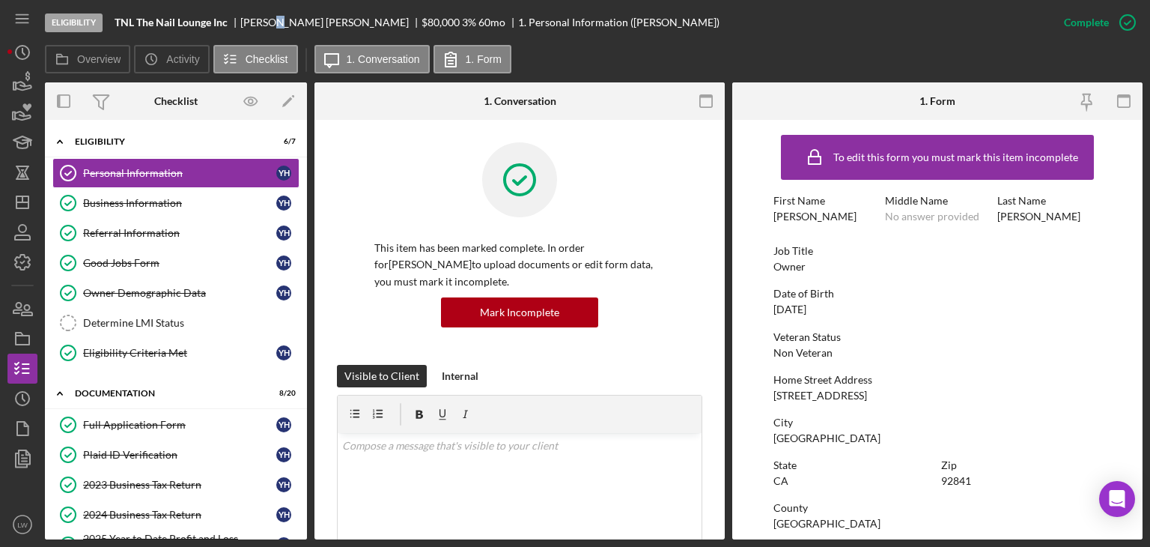
click at [273, 19] on div "[PERSON_NAME]" at bounding box center [330, 22] width 181 height 12
copy div "[PERSON_NAME]"
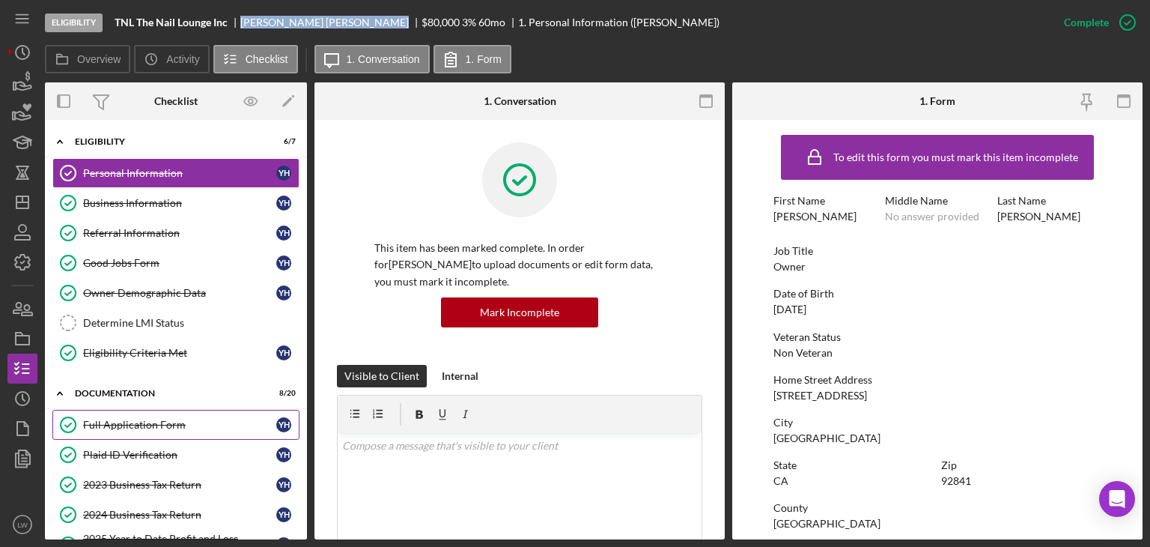
click at [145, 431] on link "Full Application Form Full Application Form Y H" at bounding box center [175, 425] width 247 height 30
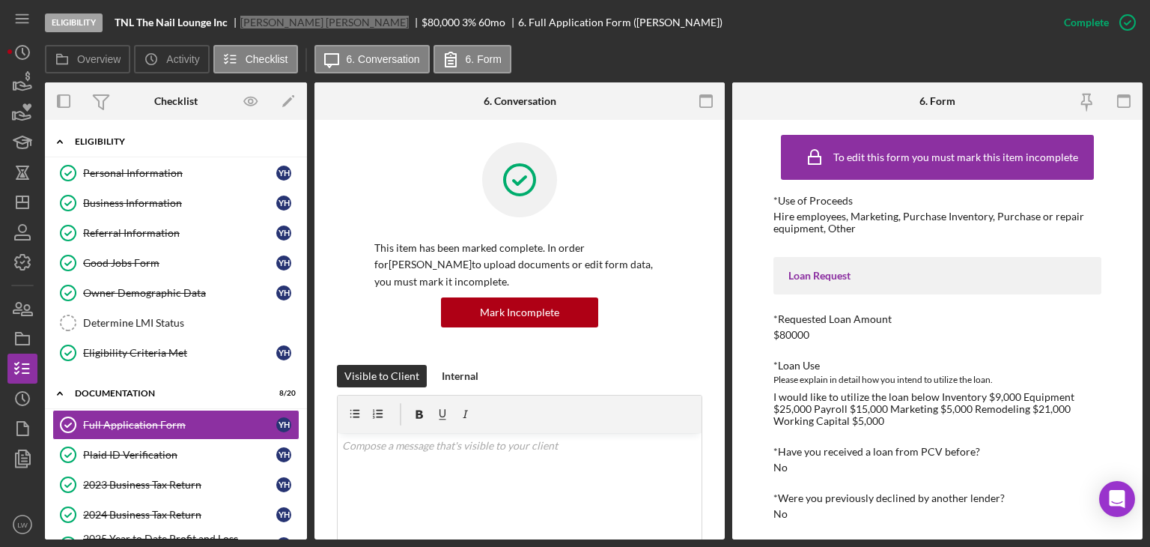
click at [132, 157] on div "Icon/Expander Eligibility 6 / 7" at bounding box center [176, 142] width 262 height 31
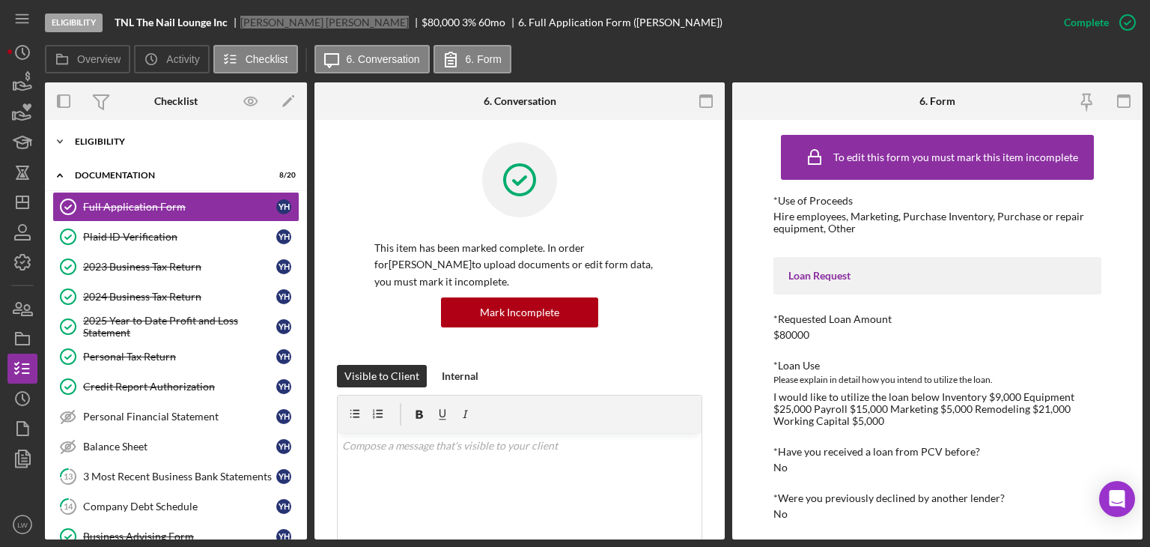
click at [129, 138] on div "Eligibility" at bounding box center [181, 141] width 213 height 9
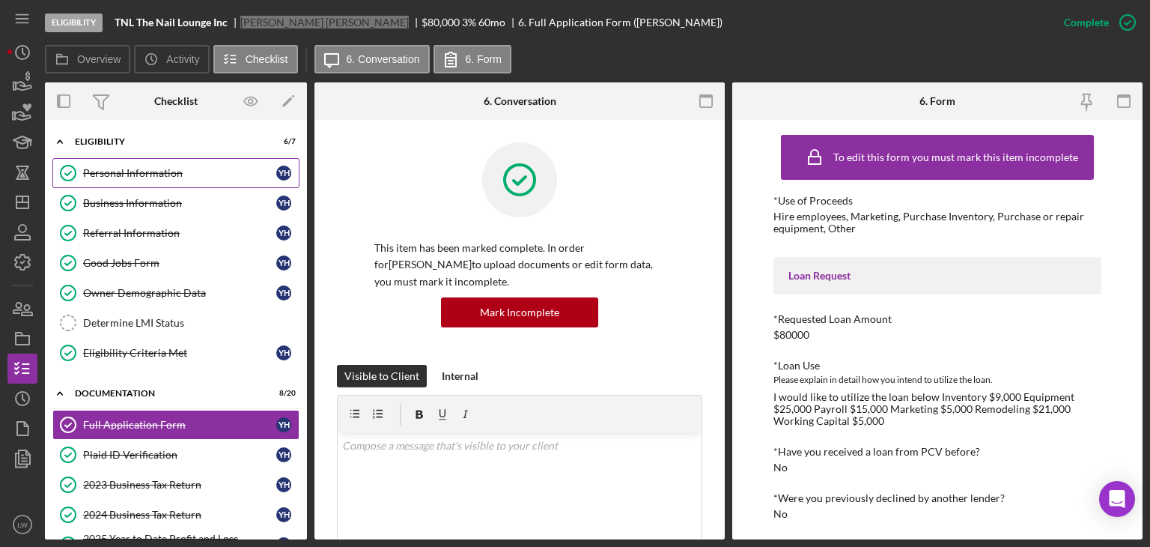
click at [129, 171] on div "Personal Information" at bounding box center [179, 173] width 193 height 12
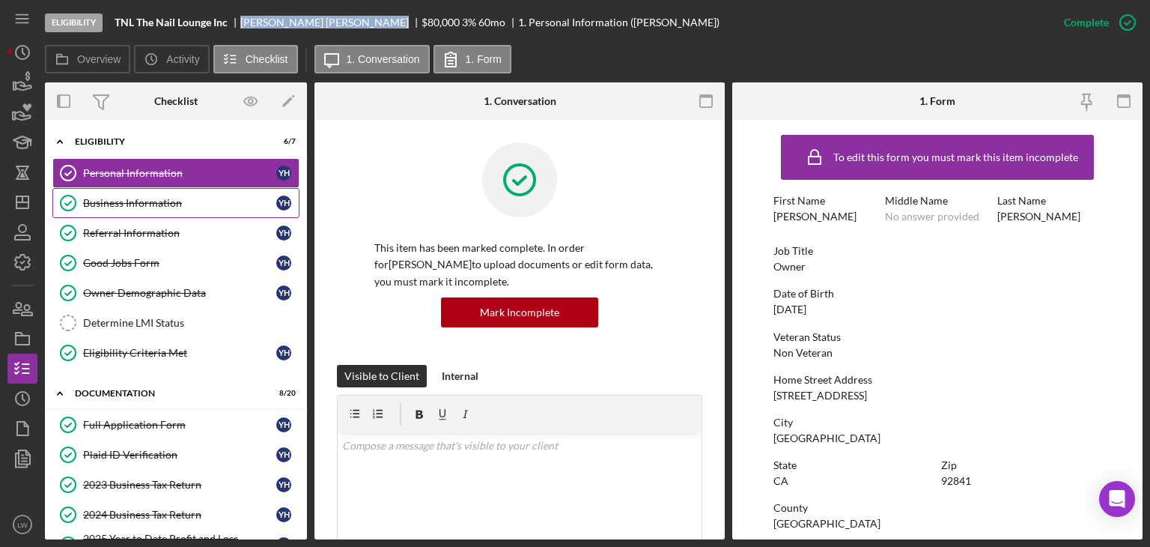
click at [115, 216] on link "Business Information Business Information Y H" at bounding box center [175, 203] width 247 height 30
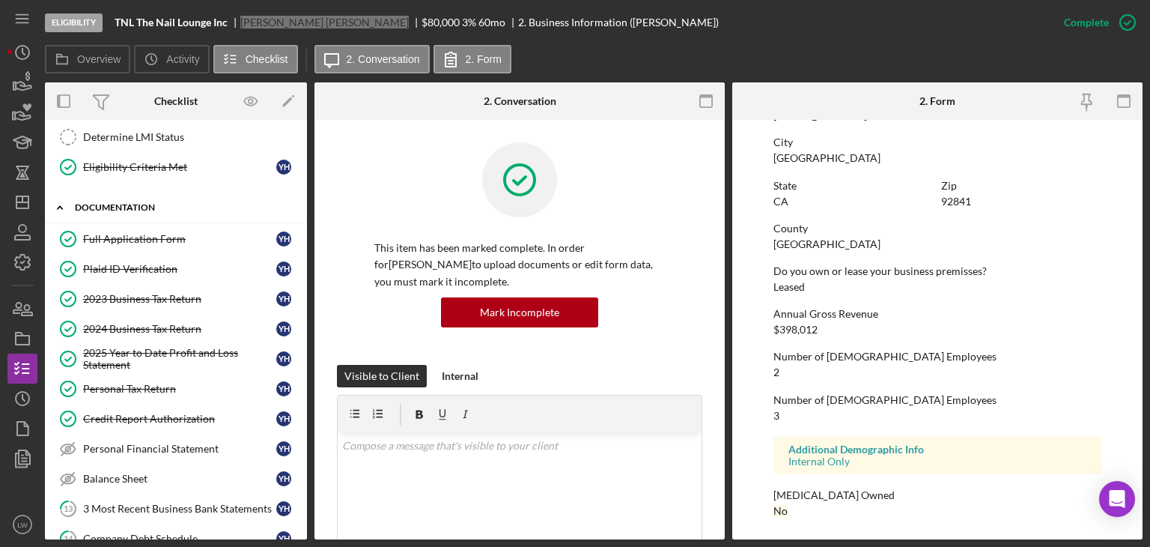
scroll to position [300, 0]
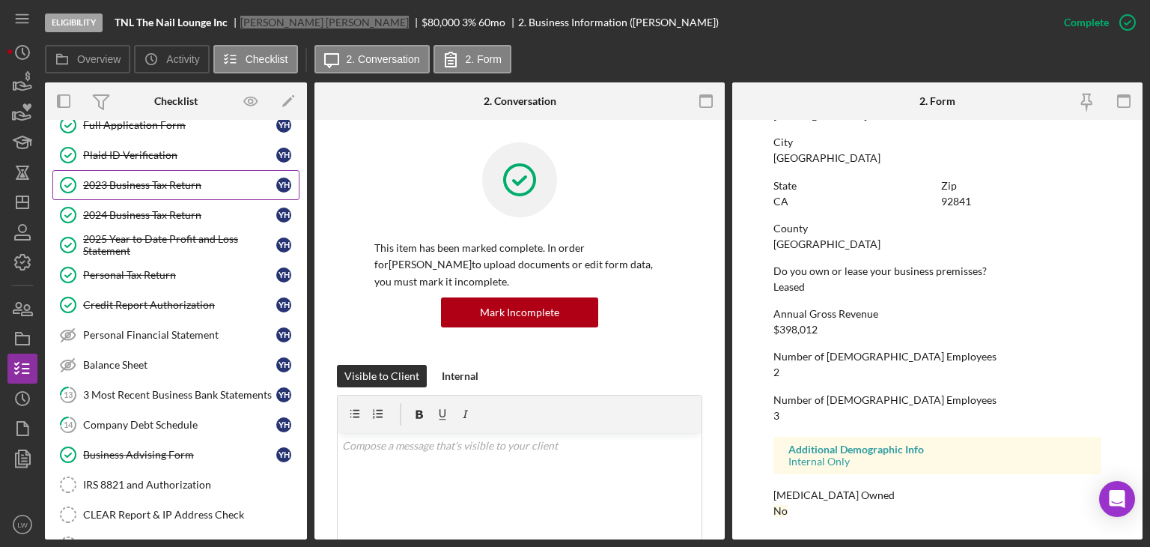
click at [149, 179] on div "2023 Business Tax Return" at bounding box center [179, 185] width 193 height 12
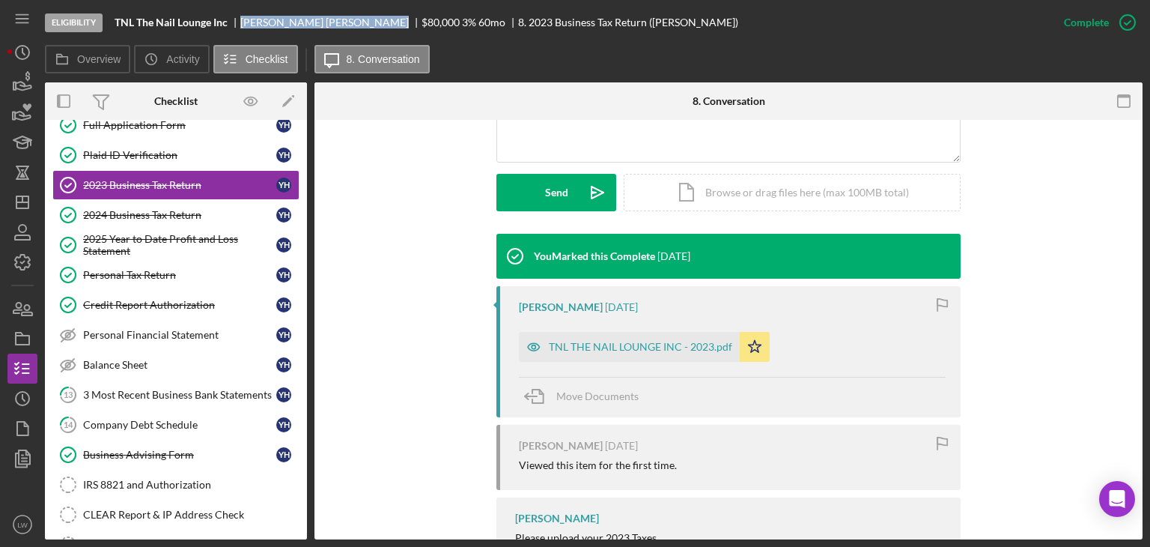
scroll to position [476, 0]
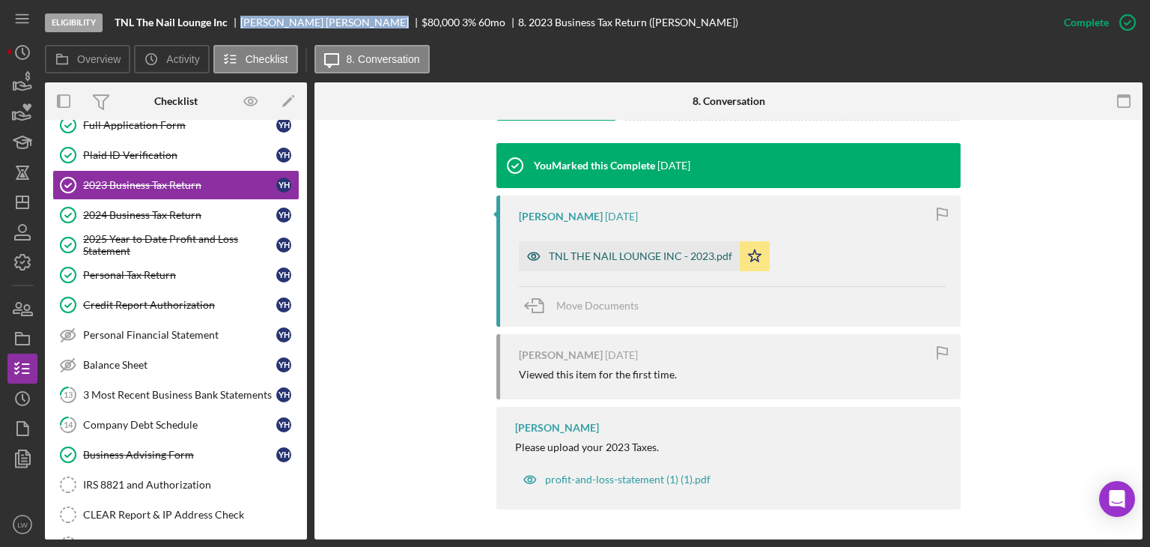
click at [628, 252] on div "TNL THE NAIL LOUNGE INC - 2023.pdf" at bounding box center [640, 256] width 183 height 12
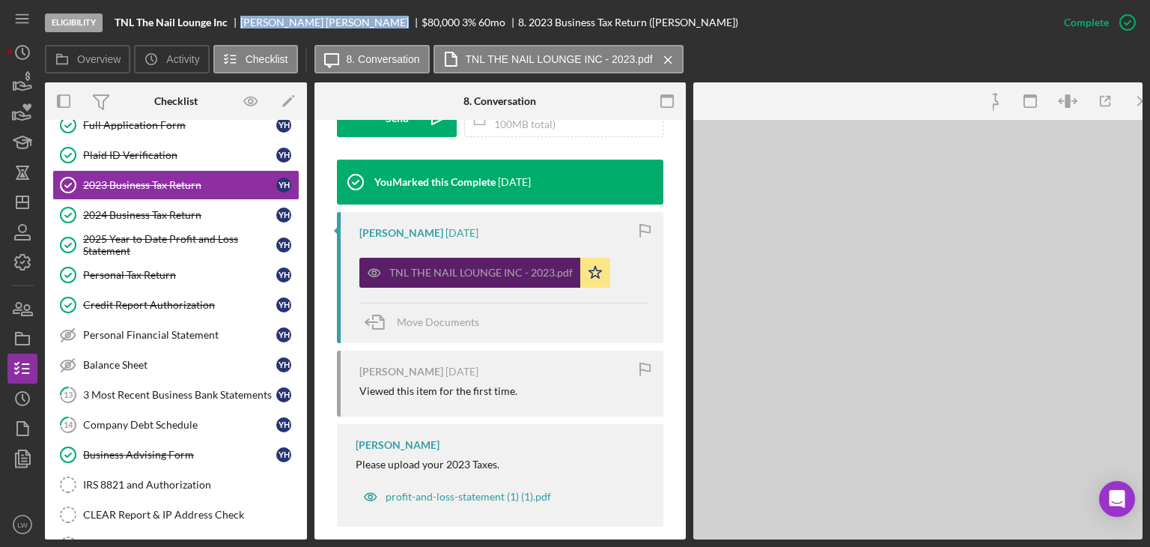
scroll to position [493, 0]
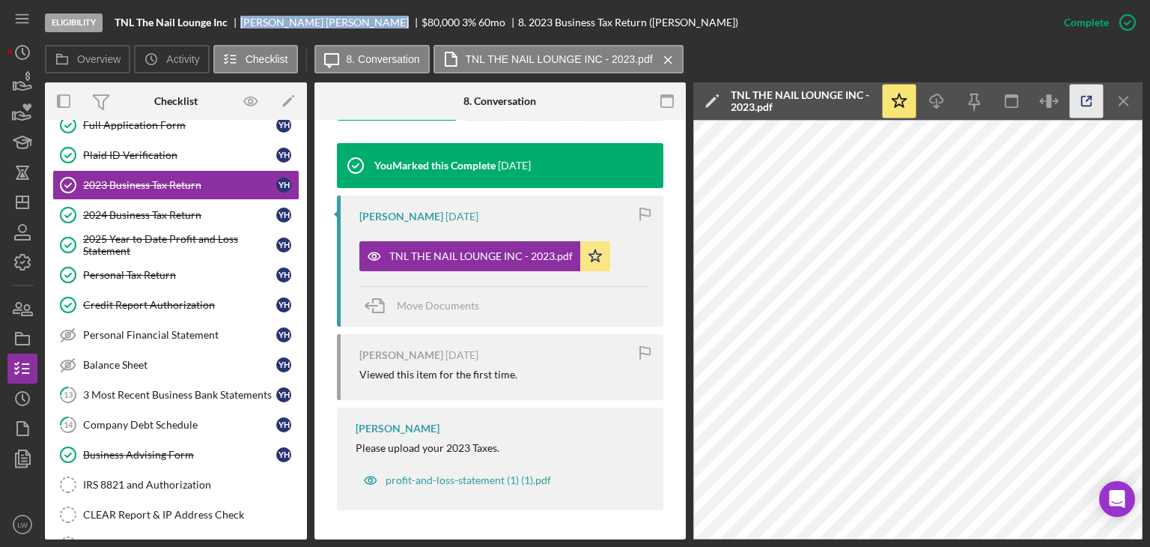
click at [1088, 91] on icon "button" at bounding box center [1087, 102] width 34 height 34
drag, startPoint x: 177, startPoint y: 218, endPoint x: 184, endPoint y: 219, distance: 7.6
click at [184, 219] on link "2024 Business Tax Return 2024 Business Tax Return Y H" at bounding box center [175, 215] width 247 height 30
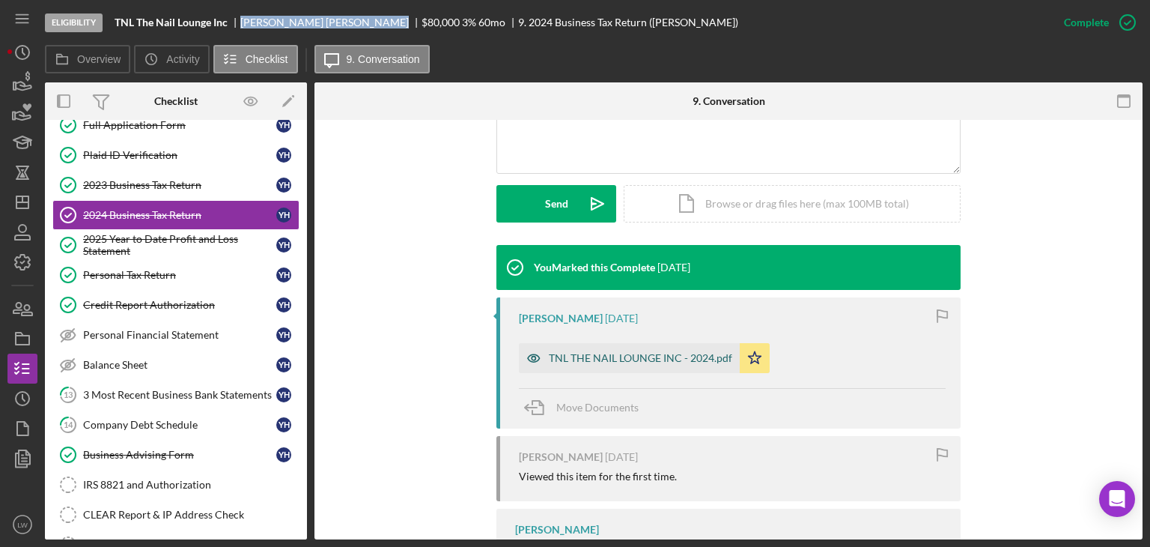
click at [617, 347] on div "TNL THE NAIL LOUNGE INC - 2024.pdf" at bounding box center [629, 358] width 221 height 30
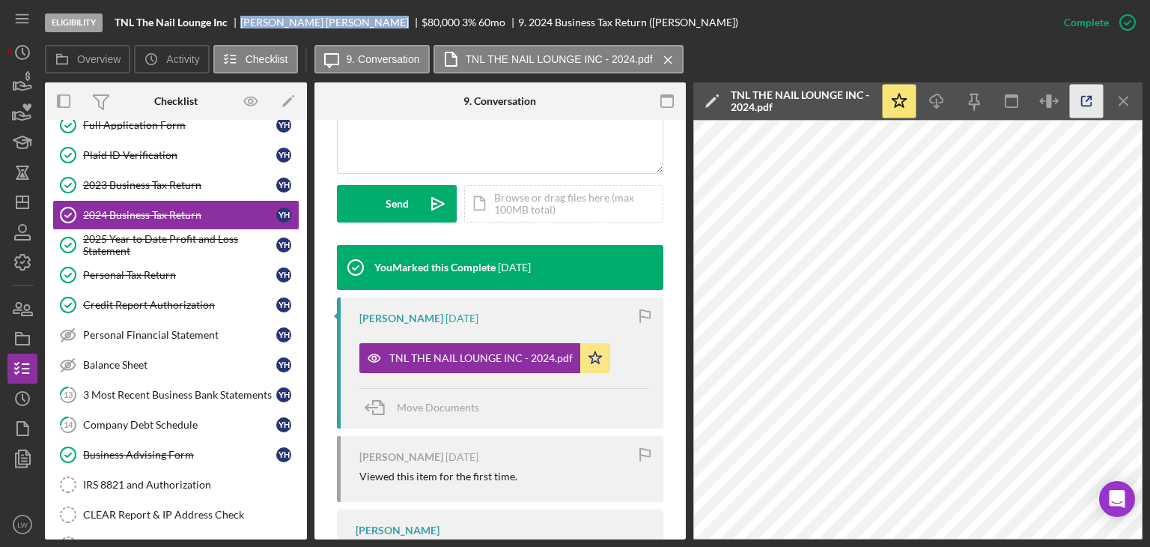
click at [1087, 104] on icon "button" at bounding box center [1087, 102] width 34 height 34
click at [138, 233] on div "2025 Year to Date Profit and Loss Statement" at bounding box center [179, 245] width 193 height 24
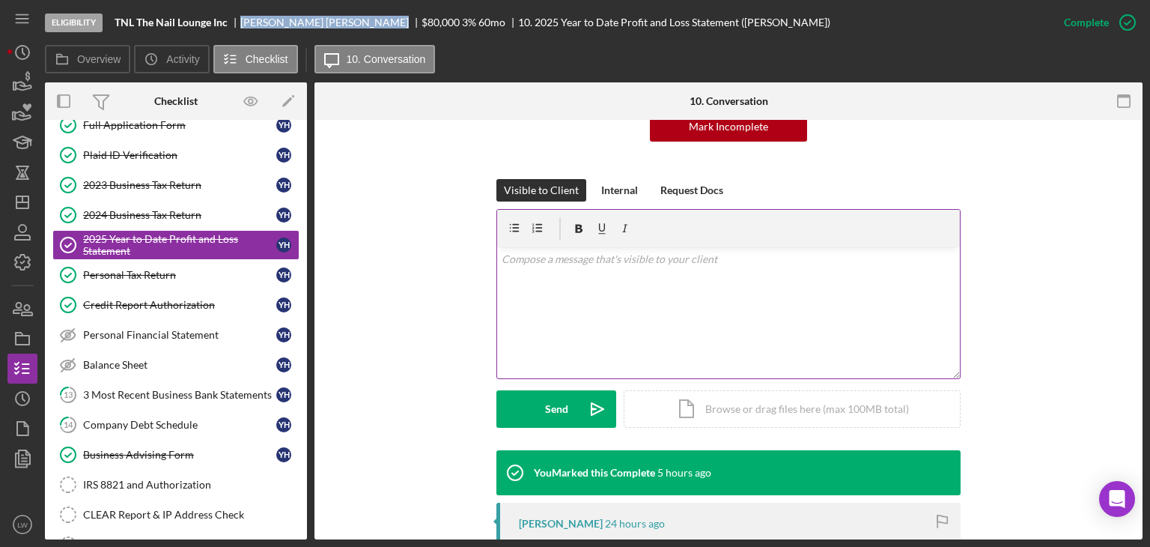
scroll to position [449, 0]
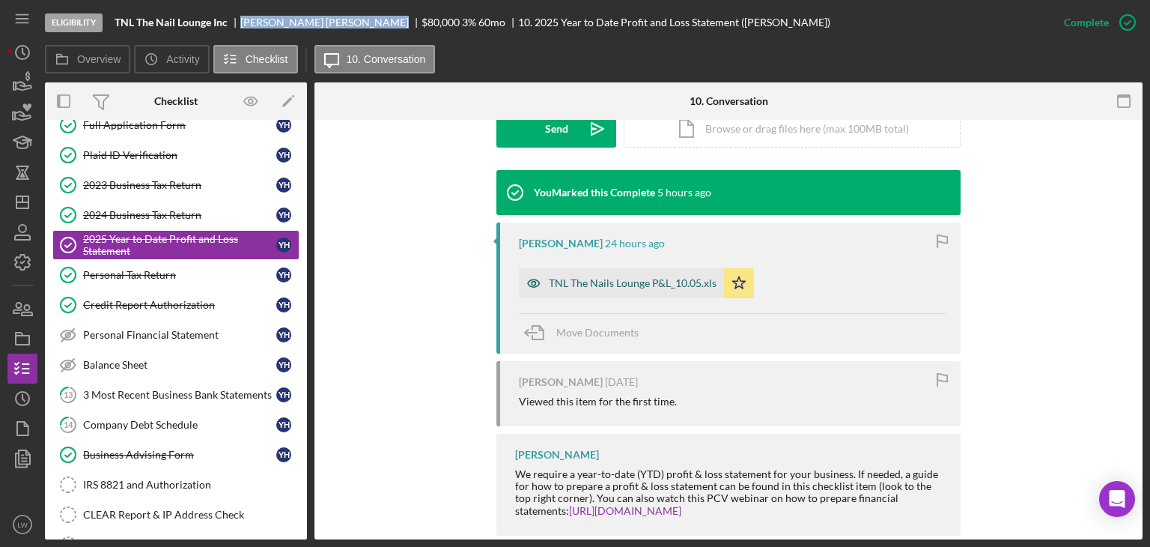
click at [583, 276] on div "TNL The Nails Lounge P&L_10.05.xls" at bounding box center [621, 283] width 205 height 30
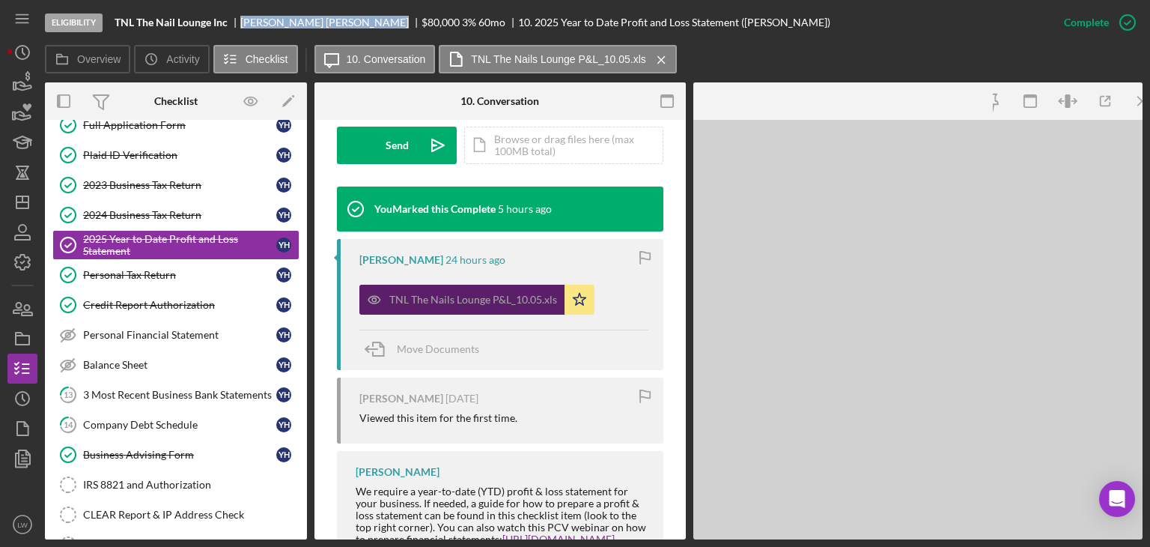
scroll to position [466, 0]
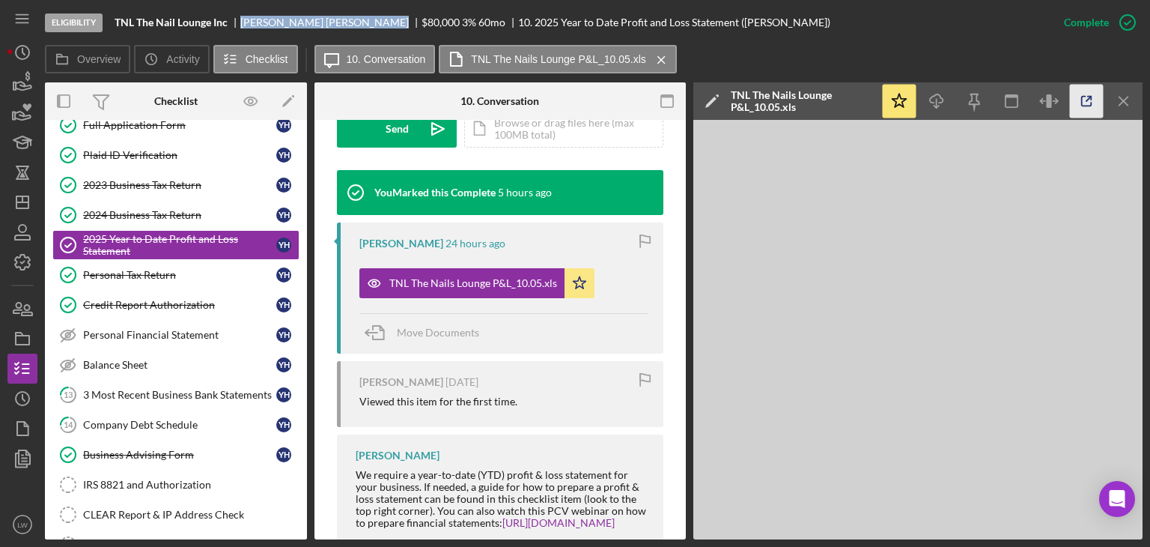
click at [1082, 99] on icon "button" at bounding box center [1087, 102] width 10 height 10
click at [149, 394] on div "3 Most Recent Business Bank Statements" at bounding box center [179, 395] width 193 height 12
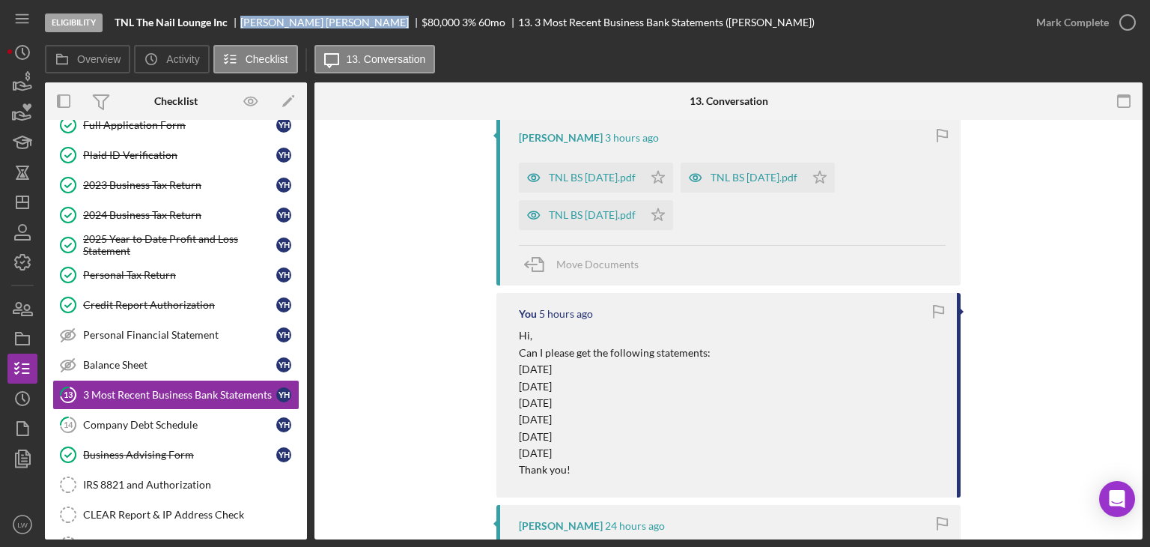
scroll to position [1048, 0]
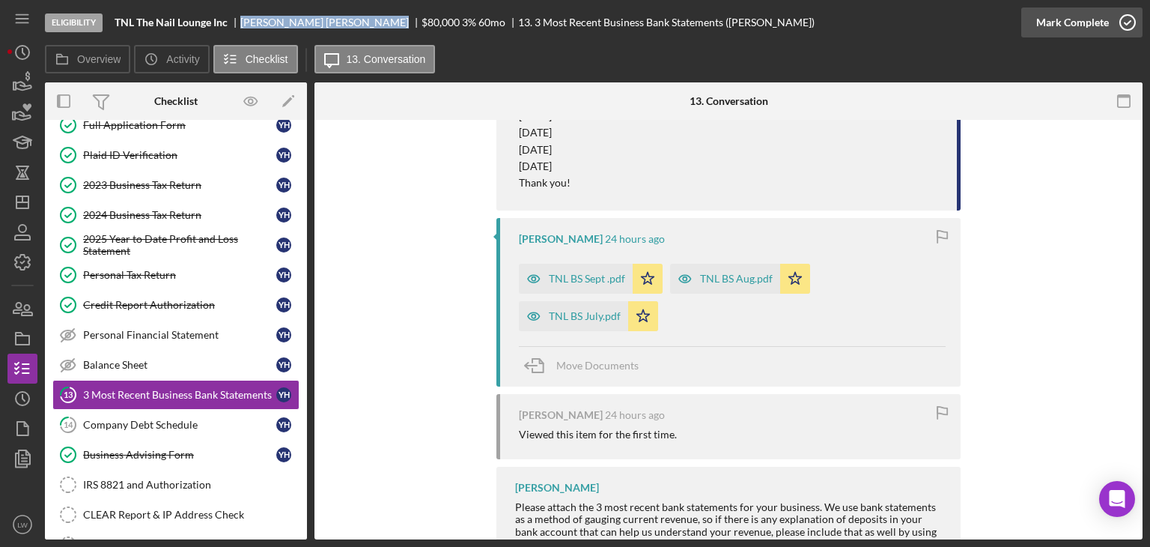
click at [1096, 22] on div "Mark Complete" at bounding box center [1072, 22] width 73 height 30
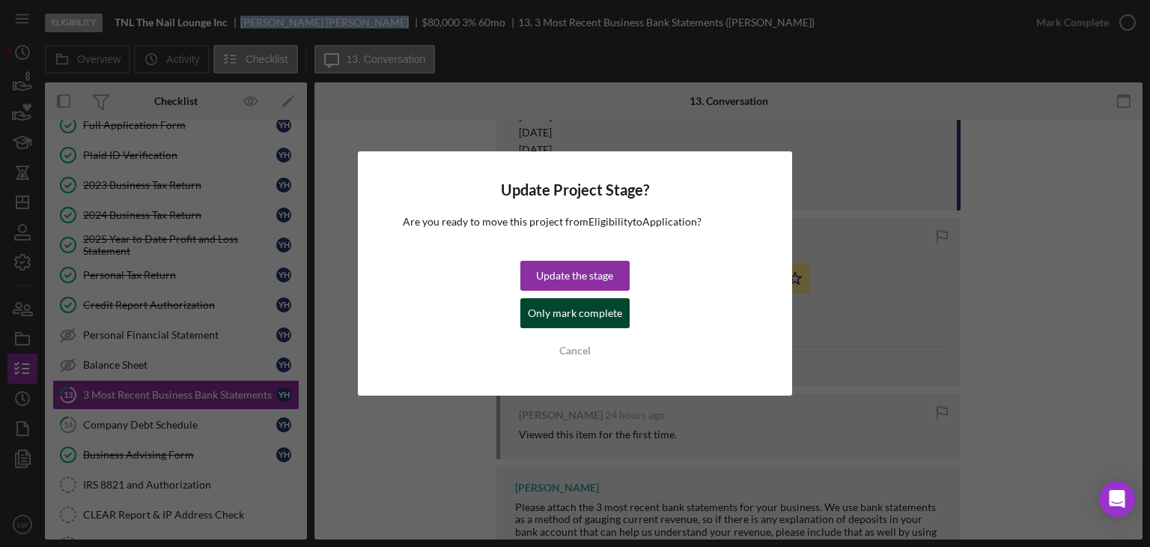
click at [566, 320] on div "Only mark complete" at bounding box center [575, 313] width 94 height 30
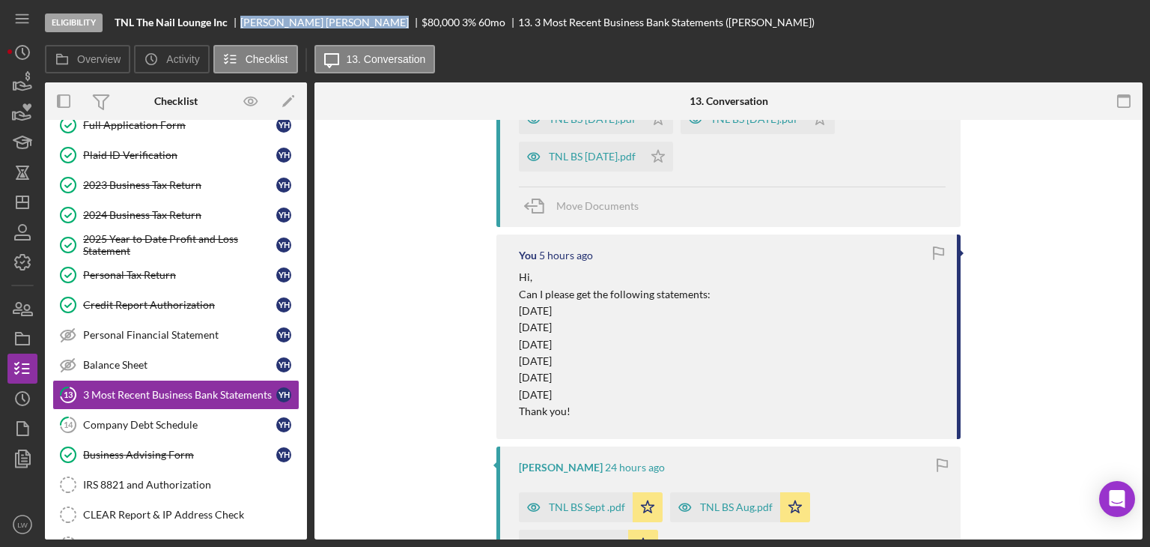
scroll to position [1306, 0]
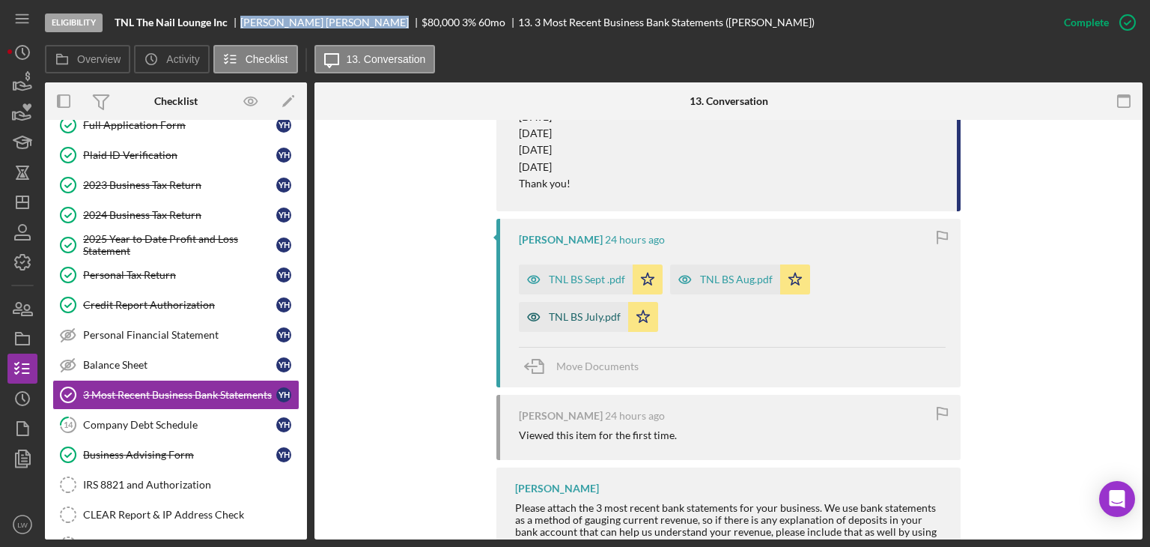
click at [594, 313] on div "TNL BS July.pdf" at bounding box center [585, 317] width 72 height 12
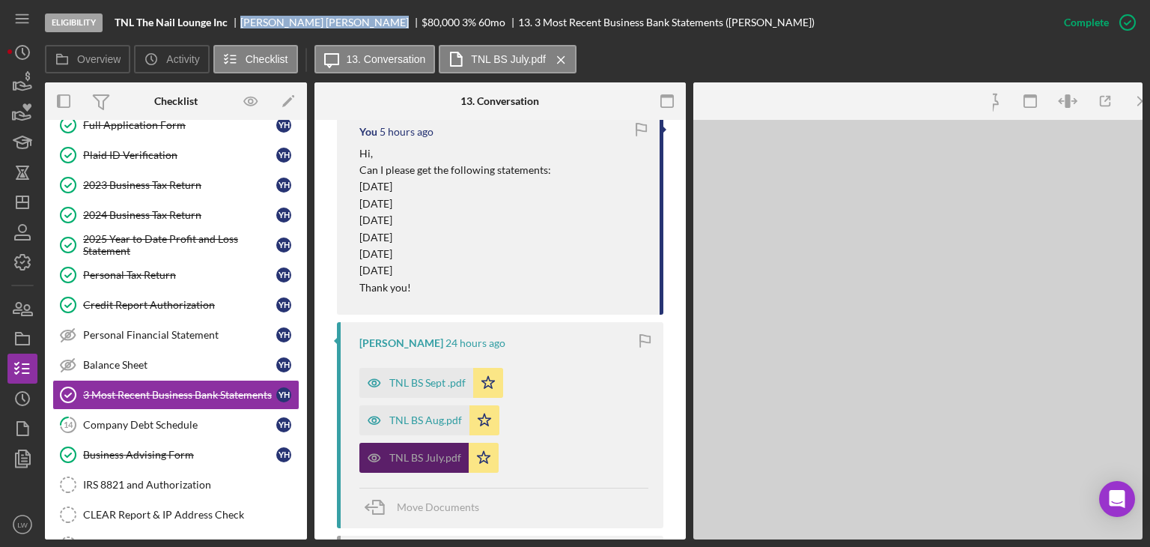
scroll to position [1410, 0]
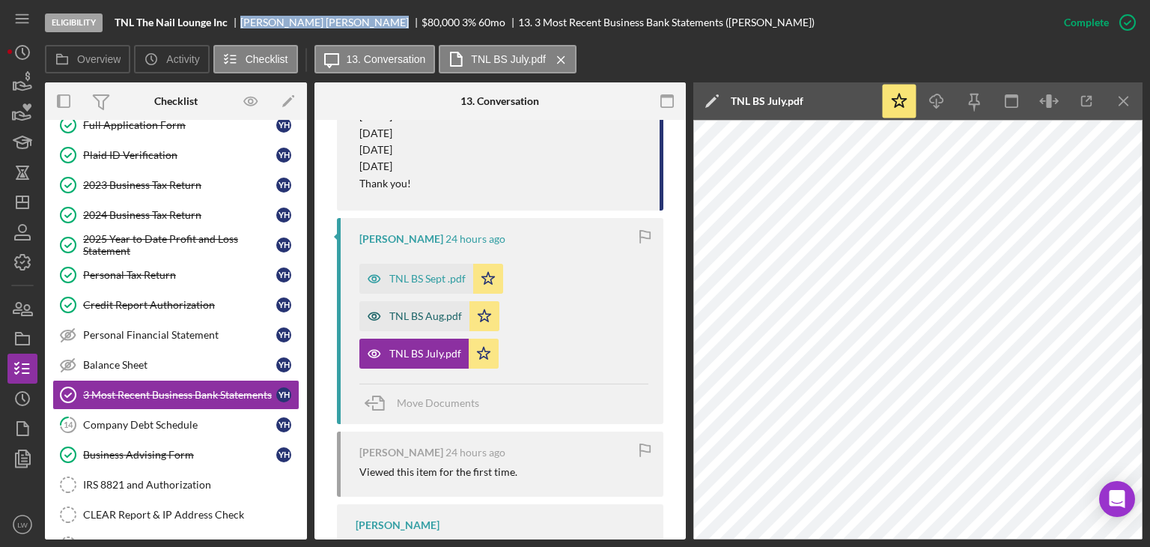
click at [439, 312] on div "TNL BS Aug.pdf" at bounding box center [425, 316] width 73 height 12
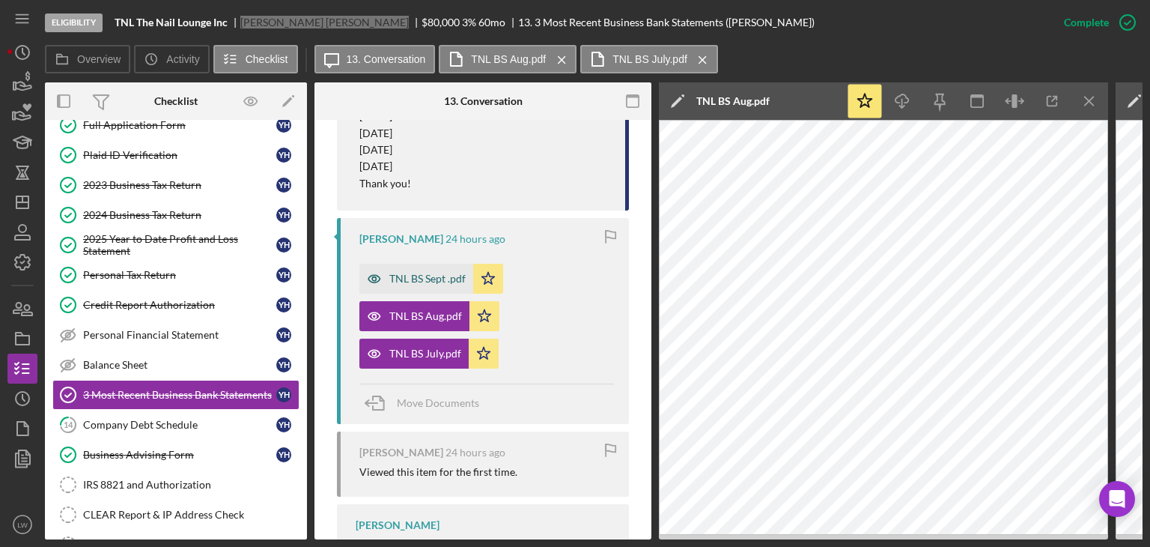
click at [402, 280] on div "TNL BS Sept .pdf" at bounding box center [427, 279] width 76 height 12
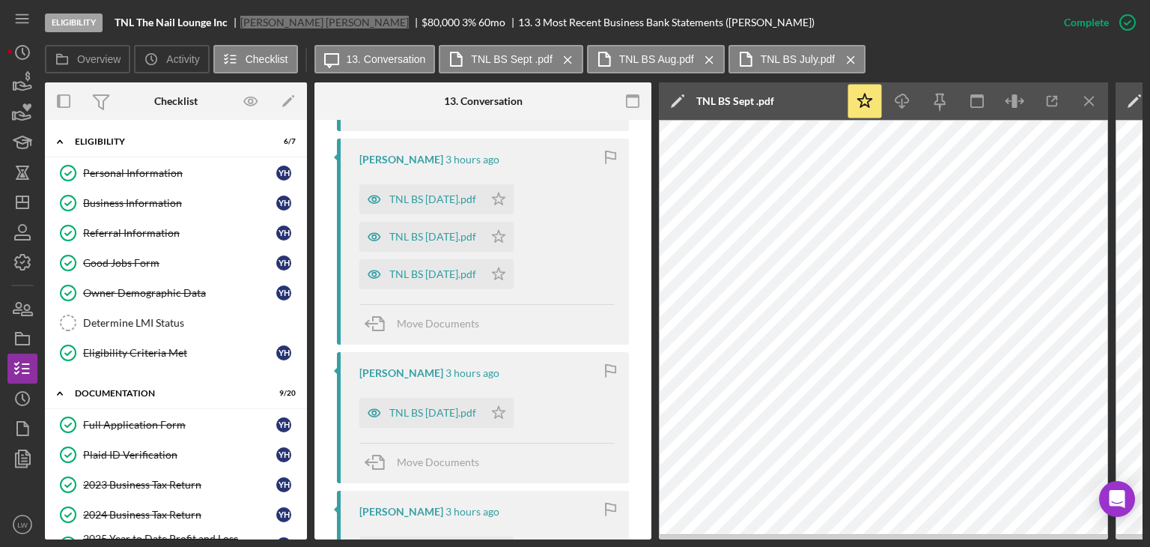
scroll to position [711, 0]
click at [1086, 97] on line "button" at bounding box center [1089, 101] width 8 height 8
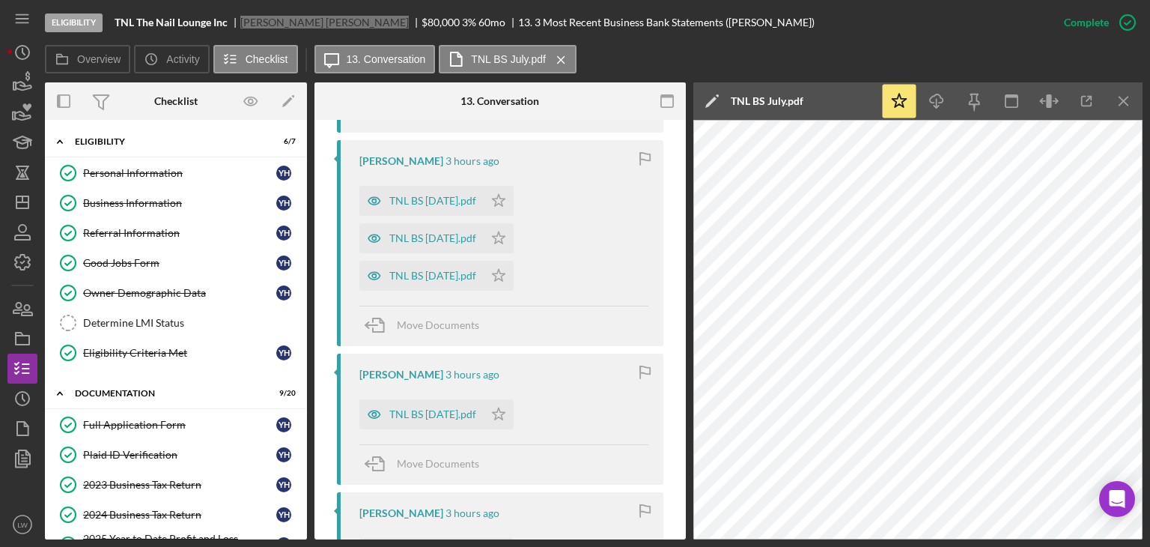
click at [1086, 97] on icon "button" at bounding box center [1087, 102] width 34 height 34
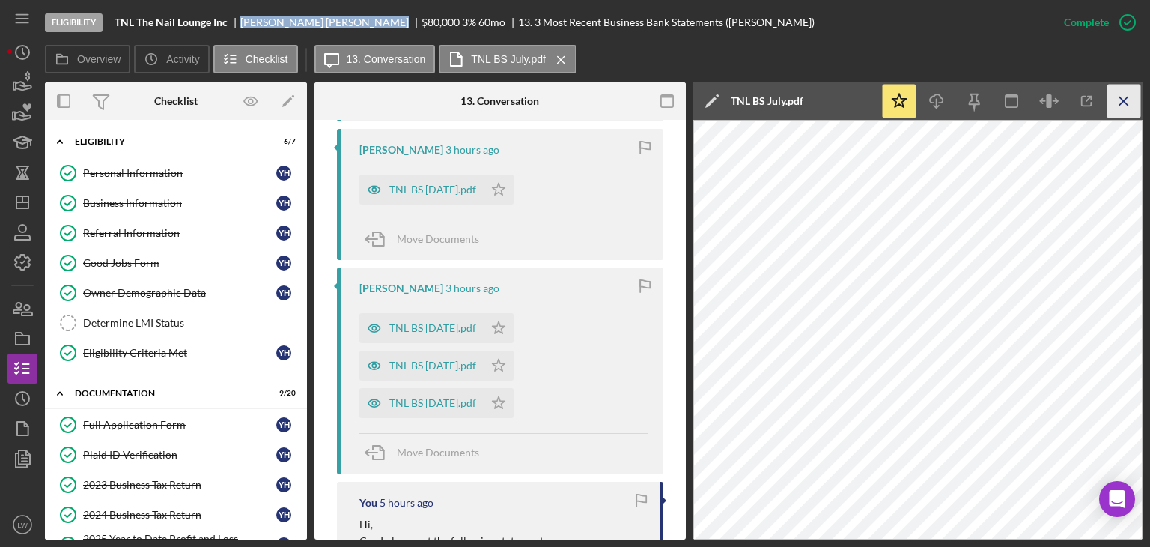
click at [1122, 103] on line "button" at bounding box center [1124, 101] width 8 height 8
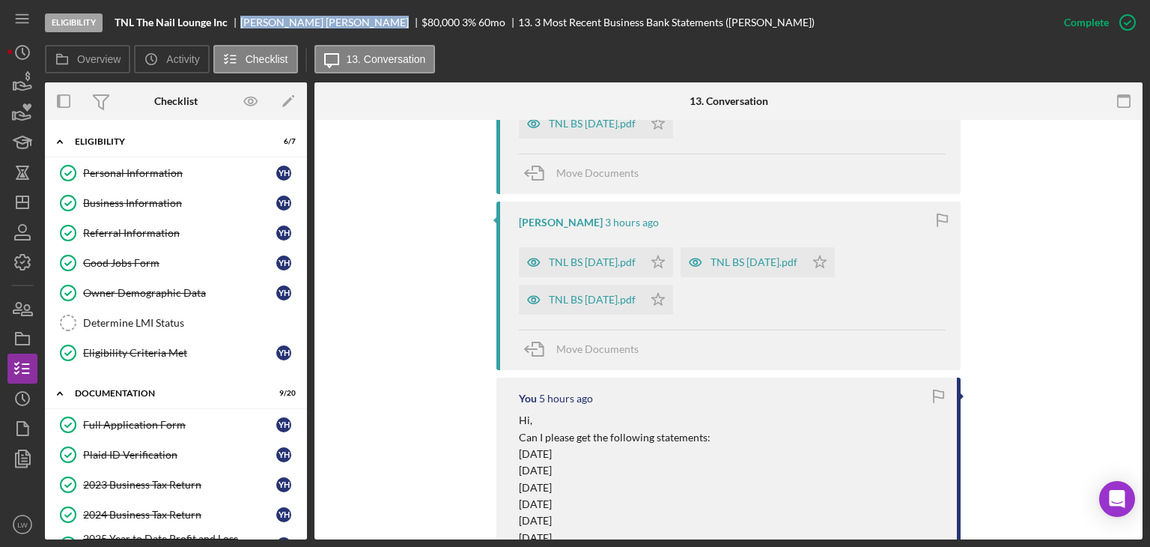
scroll to position [869, 0]
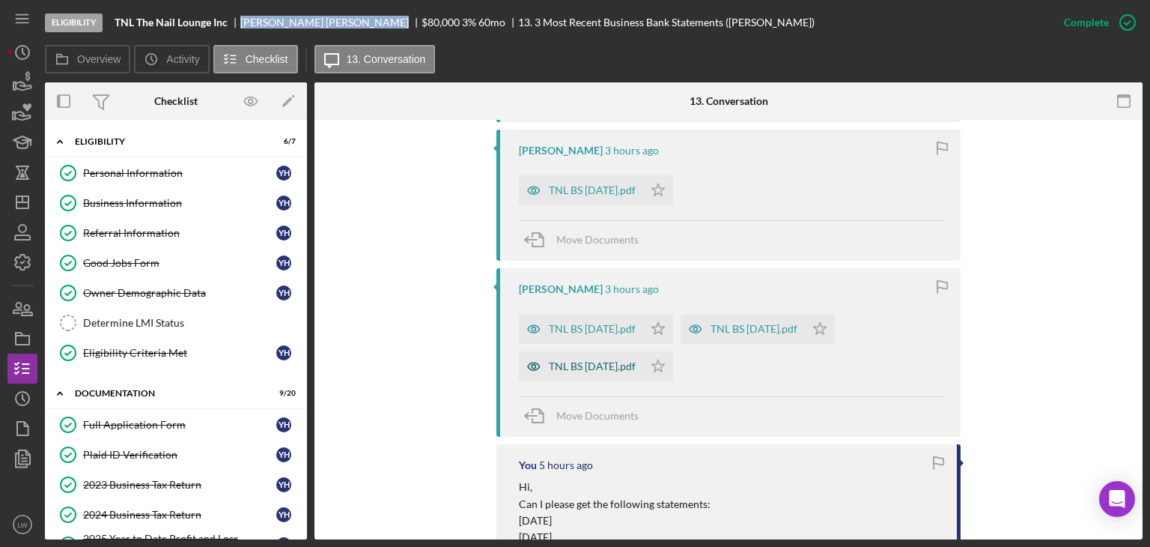
click at [592, 368] on div "TNL BS Oct 24.pdf" at bounding box center [592, 366] width 87 height 12
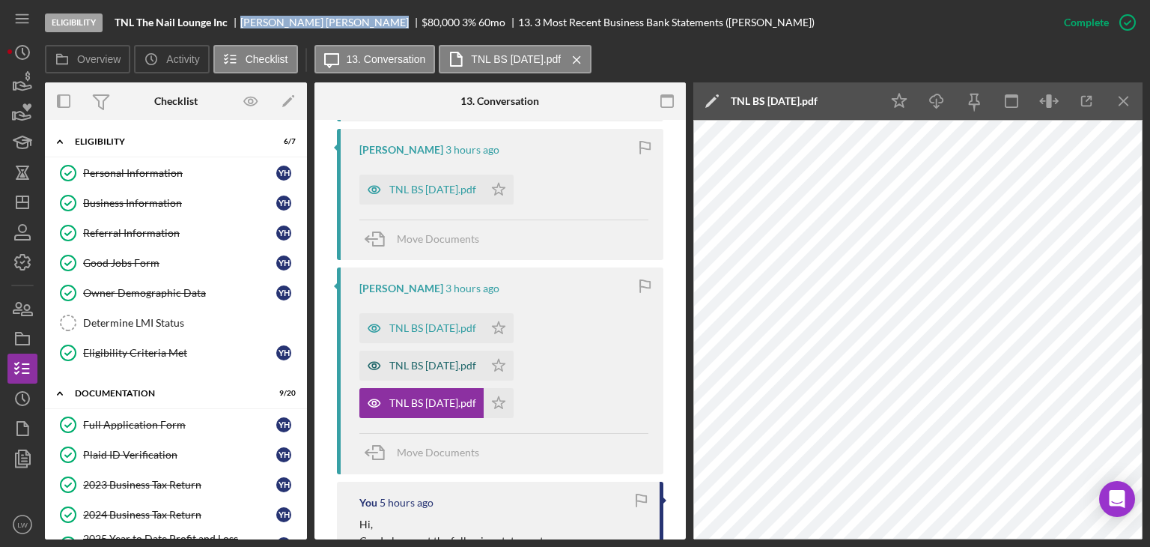
click at [422, 368] on div "TNL BS Nov 24.pdf" at bounding box center [432, 365] width 87 height 12
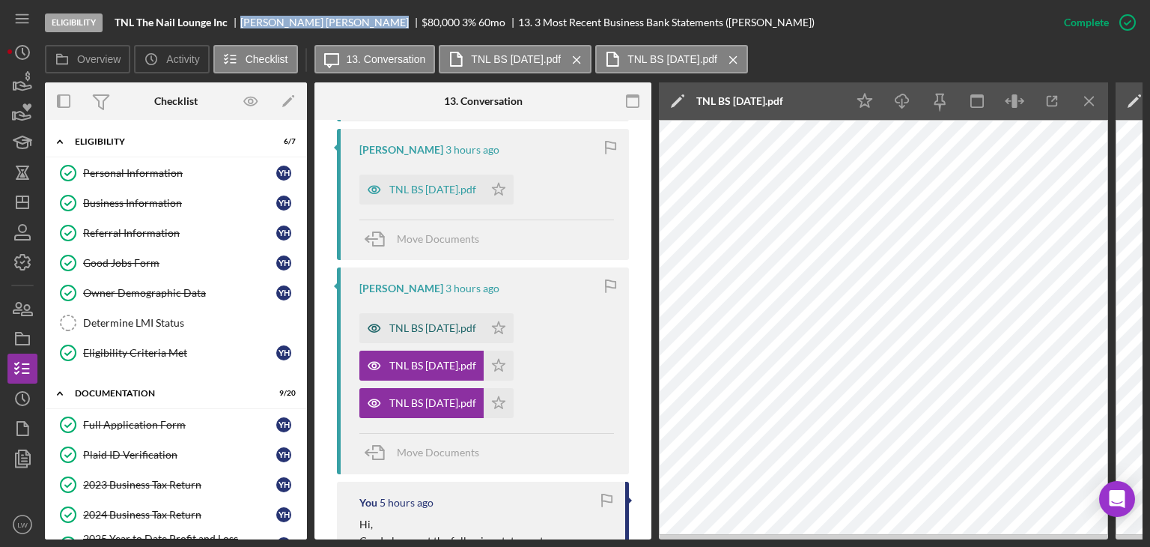
click at [422, 326] on div "TNL BS dec 24.pdf" at bounding box center [432, 328] width 87 height 12
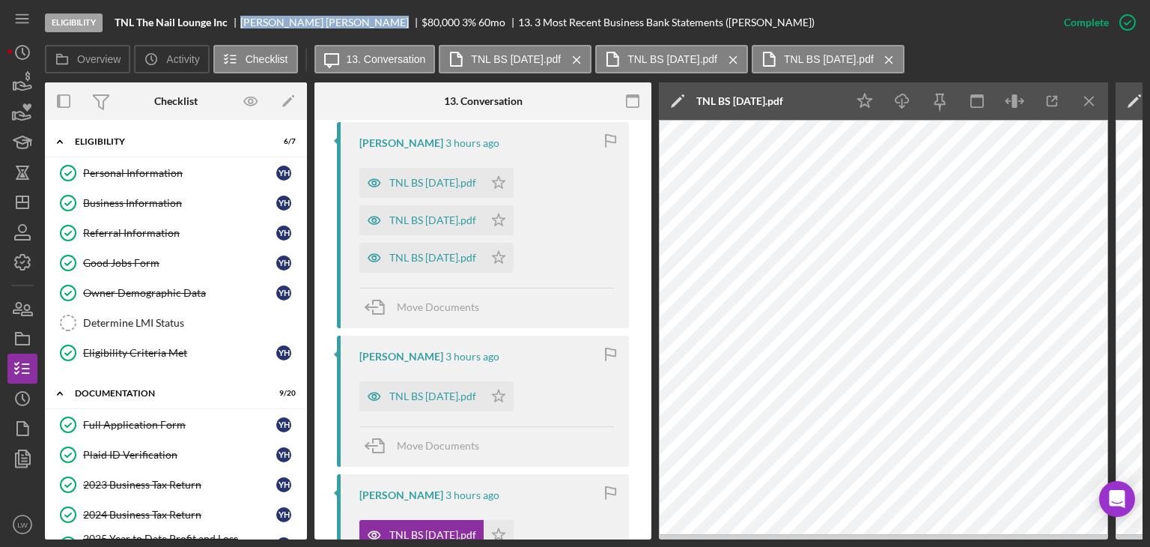
scroll to position [711, 0]
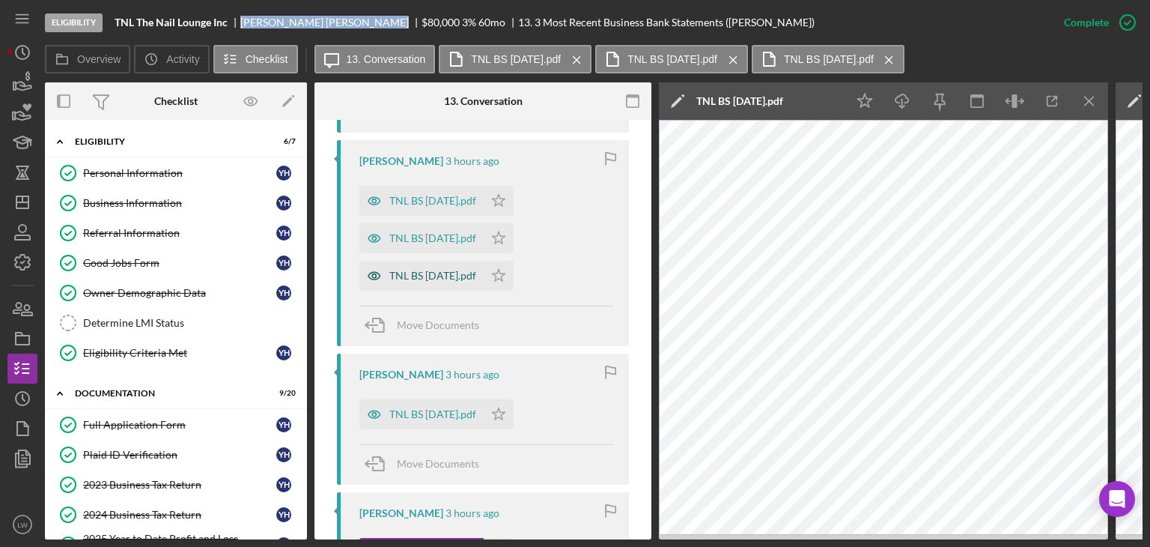
click at [440, 276] on div "TNL BS Feb 25.pdf" at bounding box center [432, 276] width 87 height 12
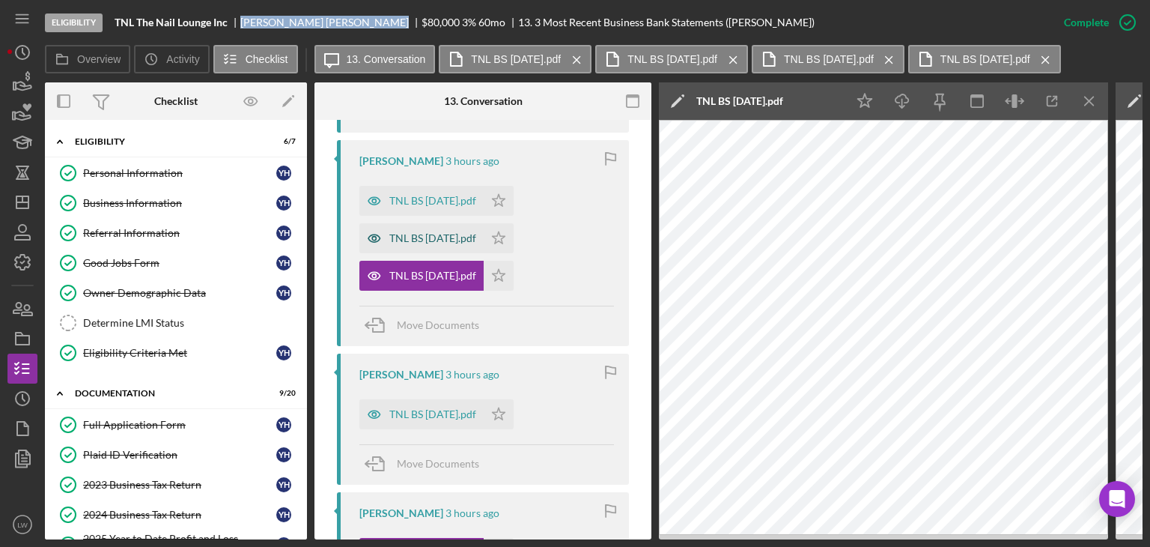
click at [437, 239] on div "TNL BS Mar 25.pdf" at bounding box center [432, 238] width 87 height 12
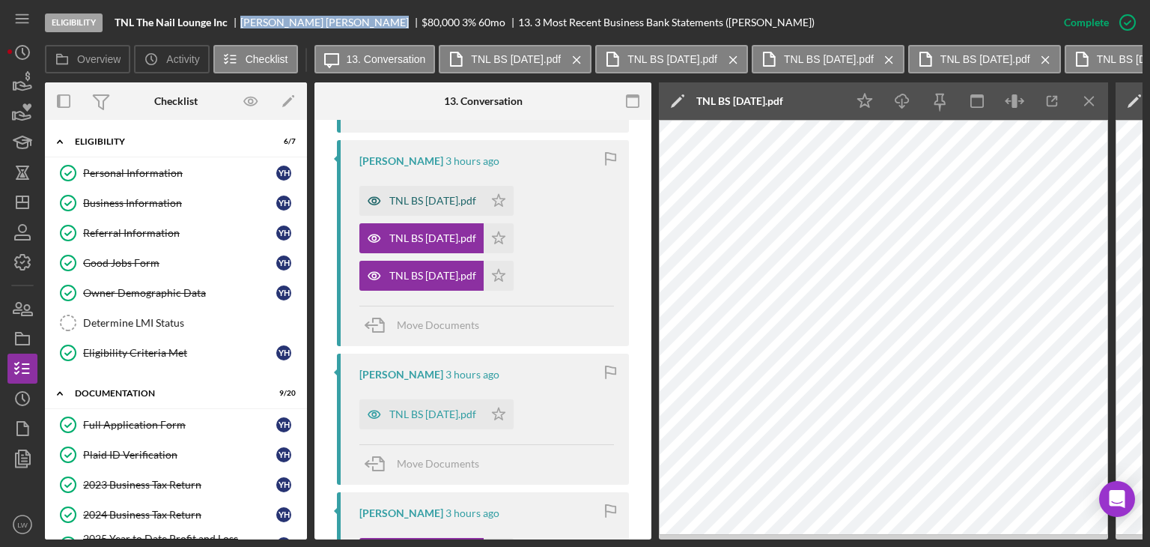
click at [409, 196] on div "TNL BS Apr 25.pdf" at bounding box center [432, 201] width 87 height 12
click at [1087, 100] on icon "Icon/Menu Close" at bounding box center [1090, 102] width 34 height 34
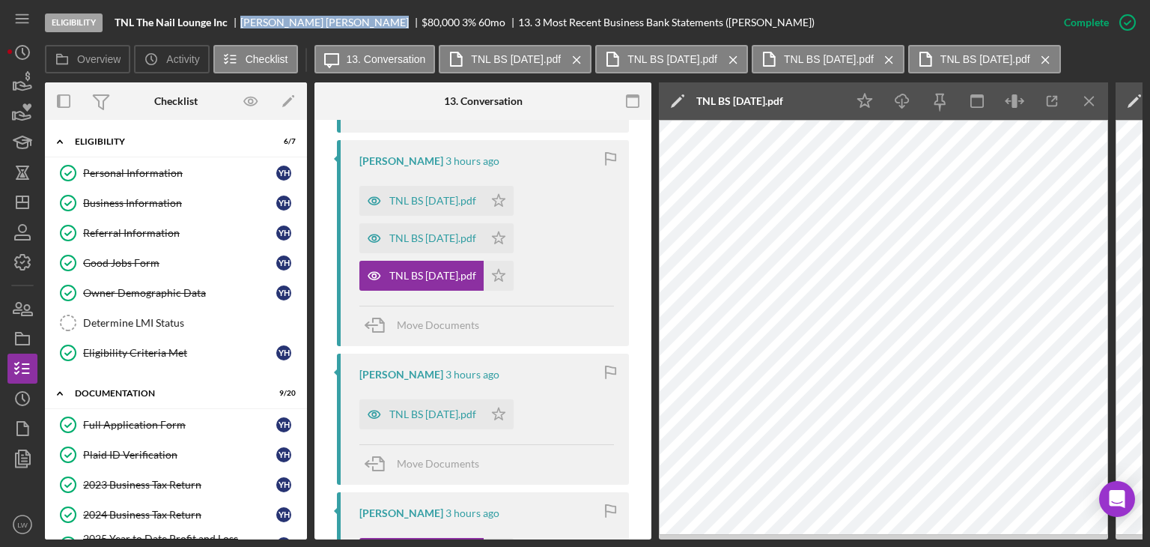
click at [1087, 100] on icon "Icon/Menu Close" at bounding box center [1090, 102] width 34 height 34
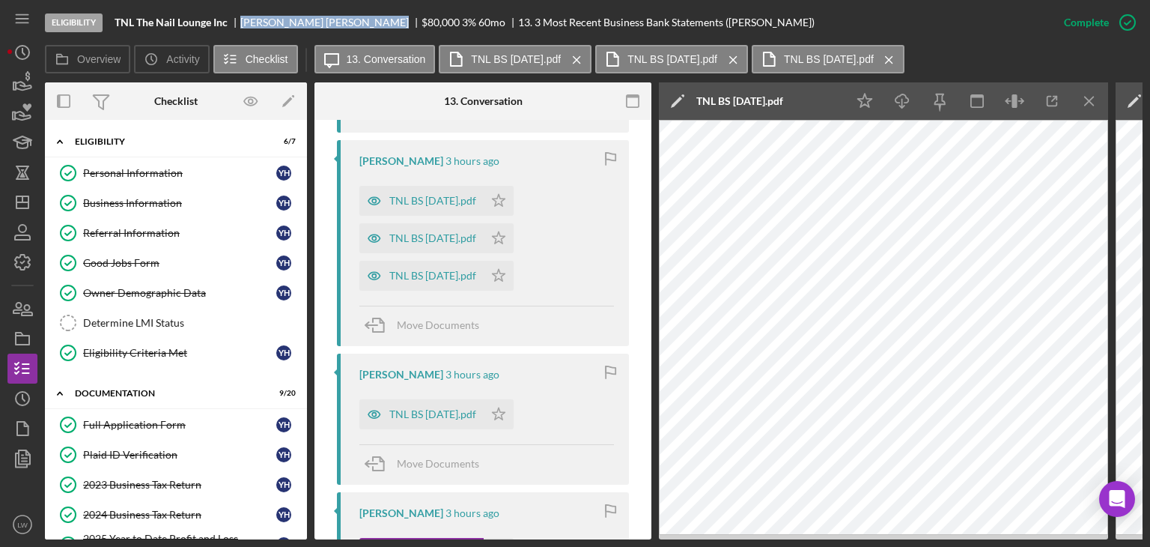
click at [1087, 100] on icon "Icon/Menu Close" at bounding box center [1090, 102] width 34 height 34
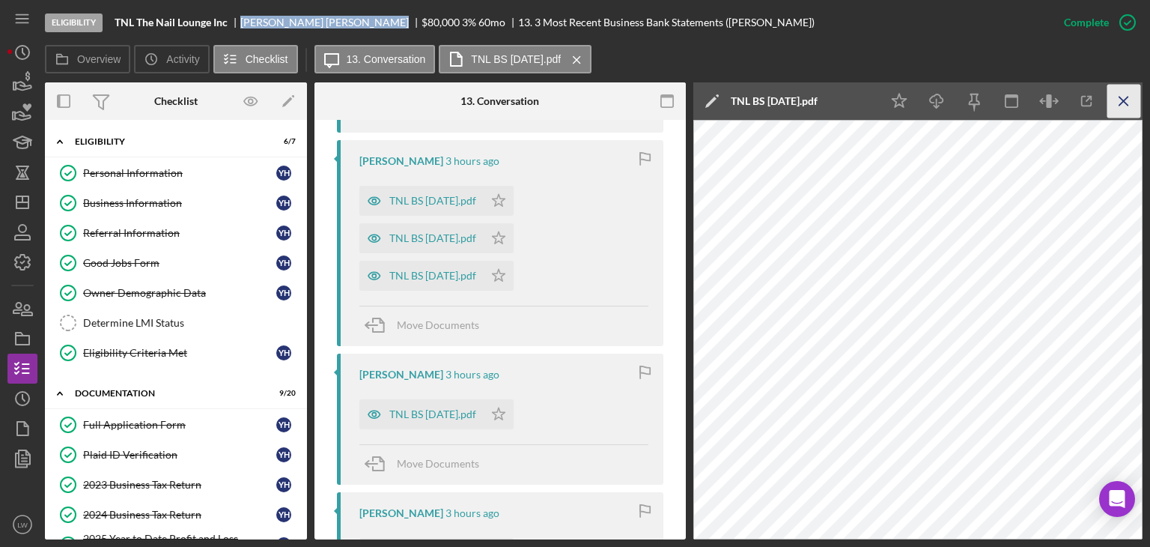
click at [1123, 100] on line "button" at bounding box center [1124, 101] width 8 height 8
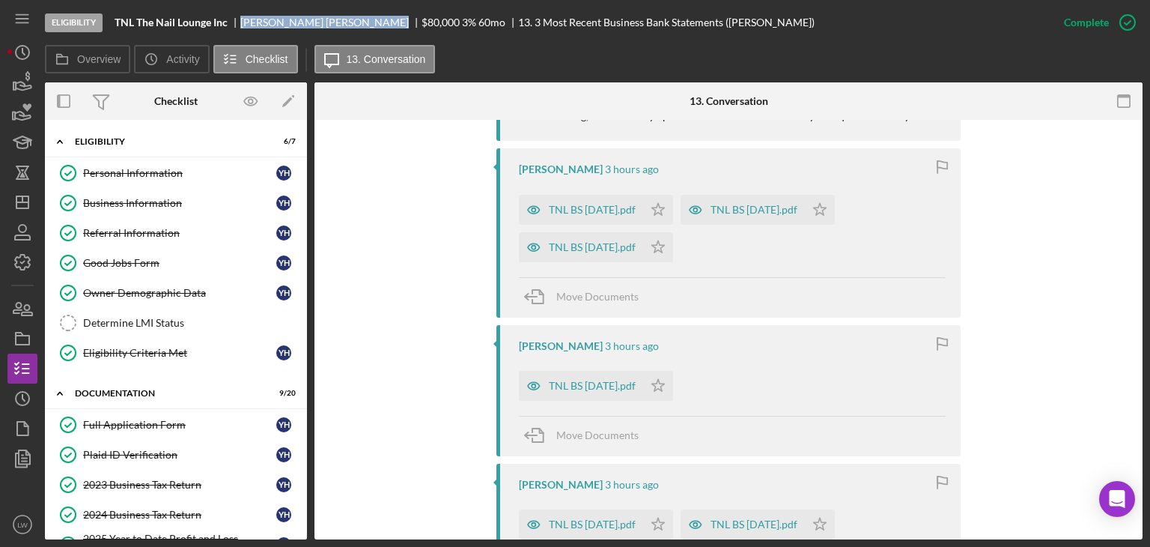
scroll to position [674, 0]
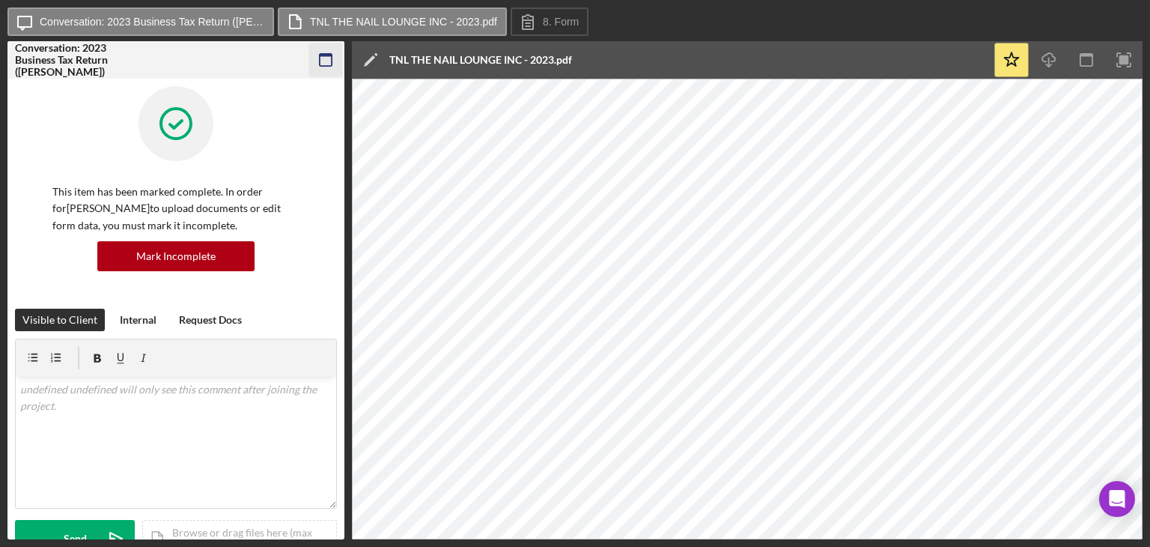
click at [322, 61] on icon "button" at bounding box center [326, 60] width 34 height 34
click at [309, 54] on div at bounding box center [325, 59] width 37 height 37
click at [335, 59] on icon "button" at bounding box center [326, 60] width 34 height 34
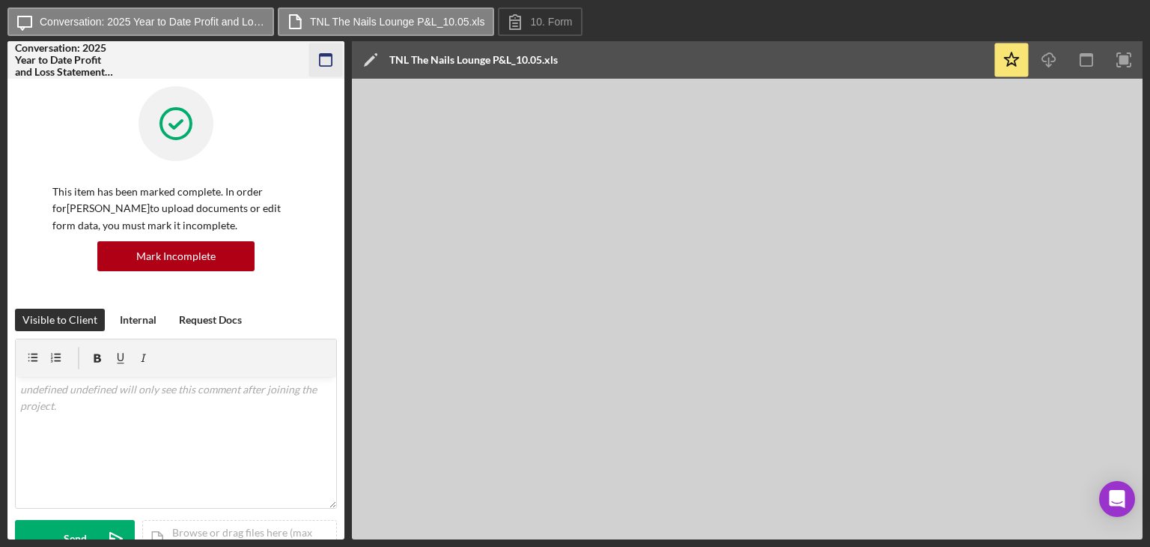
click at [335, 58] on icon "button" at bounding box center [326, 60] width 34 height 34
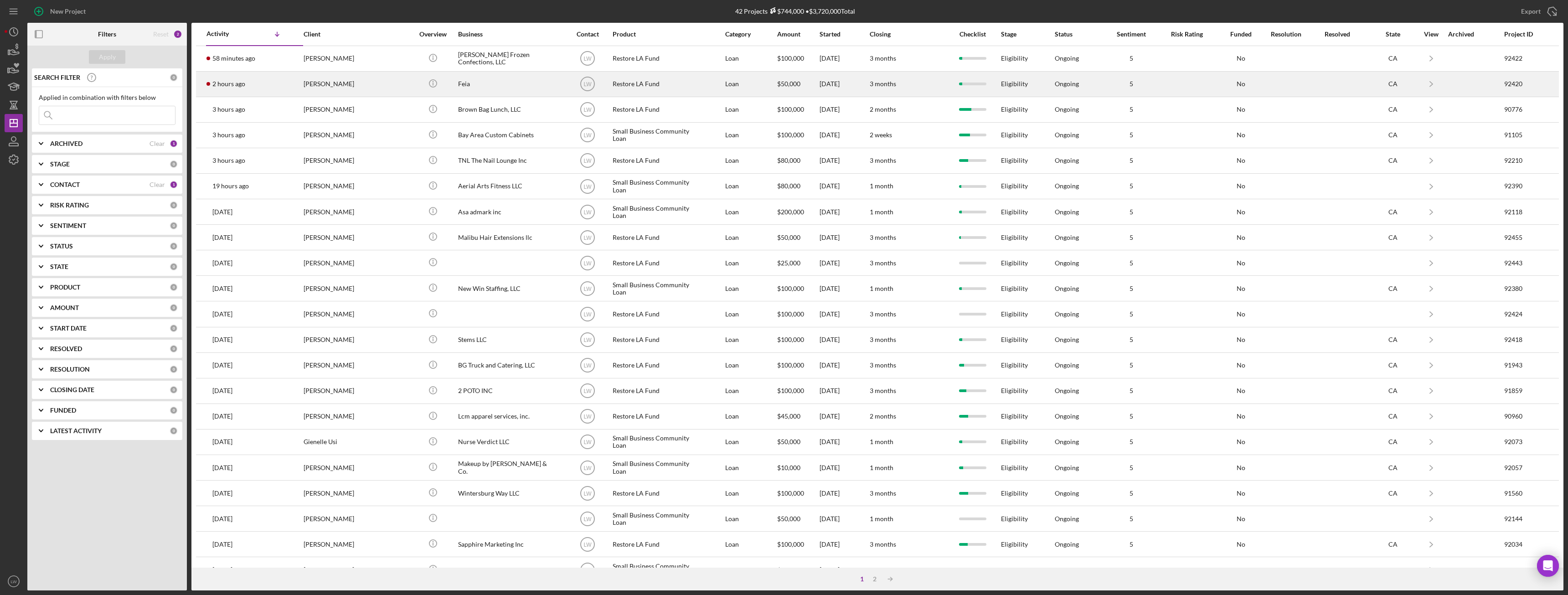
click at [345, 84] on div "[PERSON_NAME]" at bounding box center [349, 84] width 91 height 24
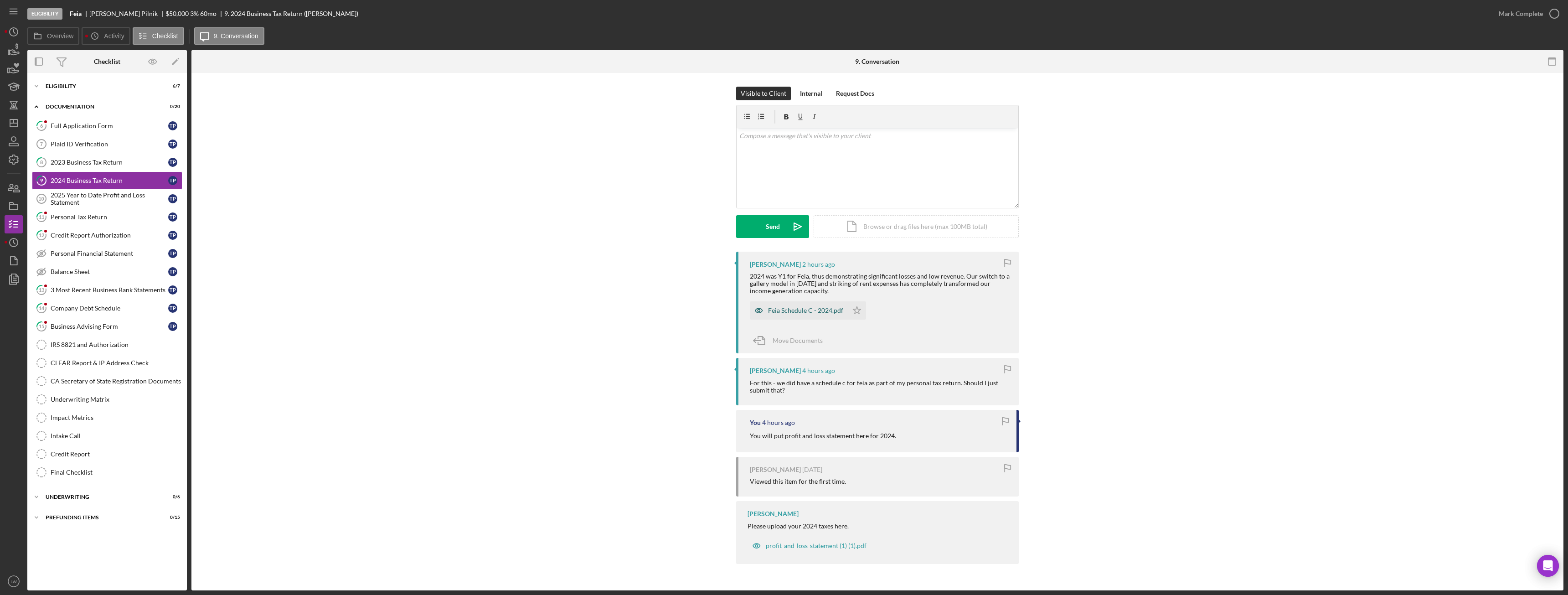
click at [794, 308] on div "Feia Schedule C - 2024.pdf" at bounding box center [806, 311] width 75 height 7
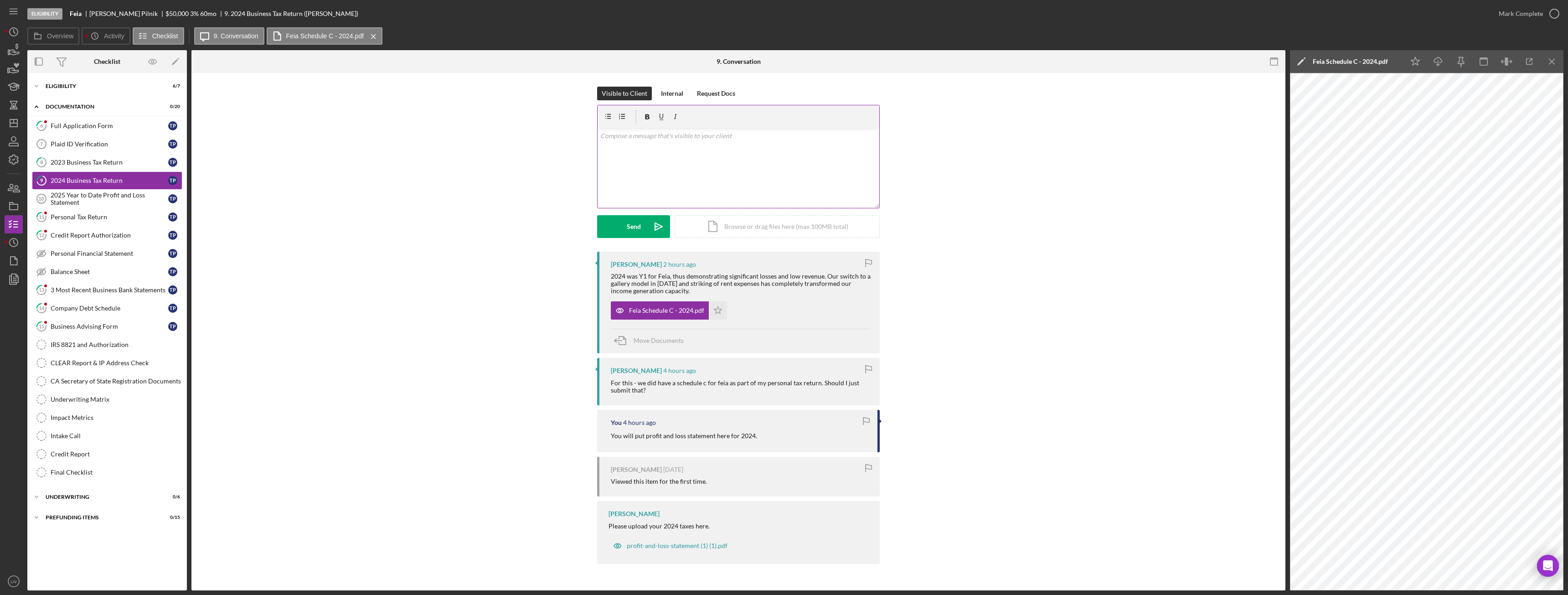
click at [810, 171] on div "v Color teal Color pink Remove color Add row above Add row below Add column bef…" at bounding box center [738, 167] width 282 height 80
click at [655, 228] on polygon "submit" at bounding box center [659, 227] width 7 height 7
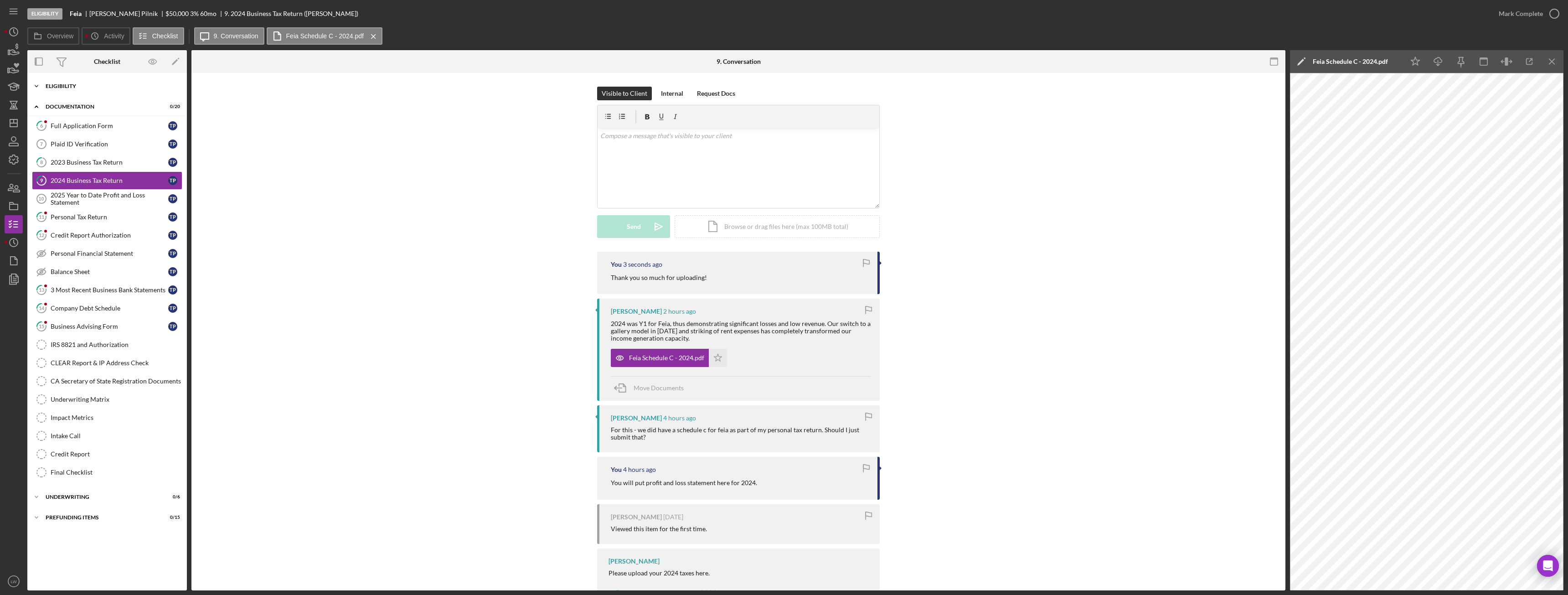
click at [106, 88] on div "Eligibility" at bounding box center [110, 86] width 130 height 5
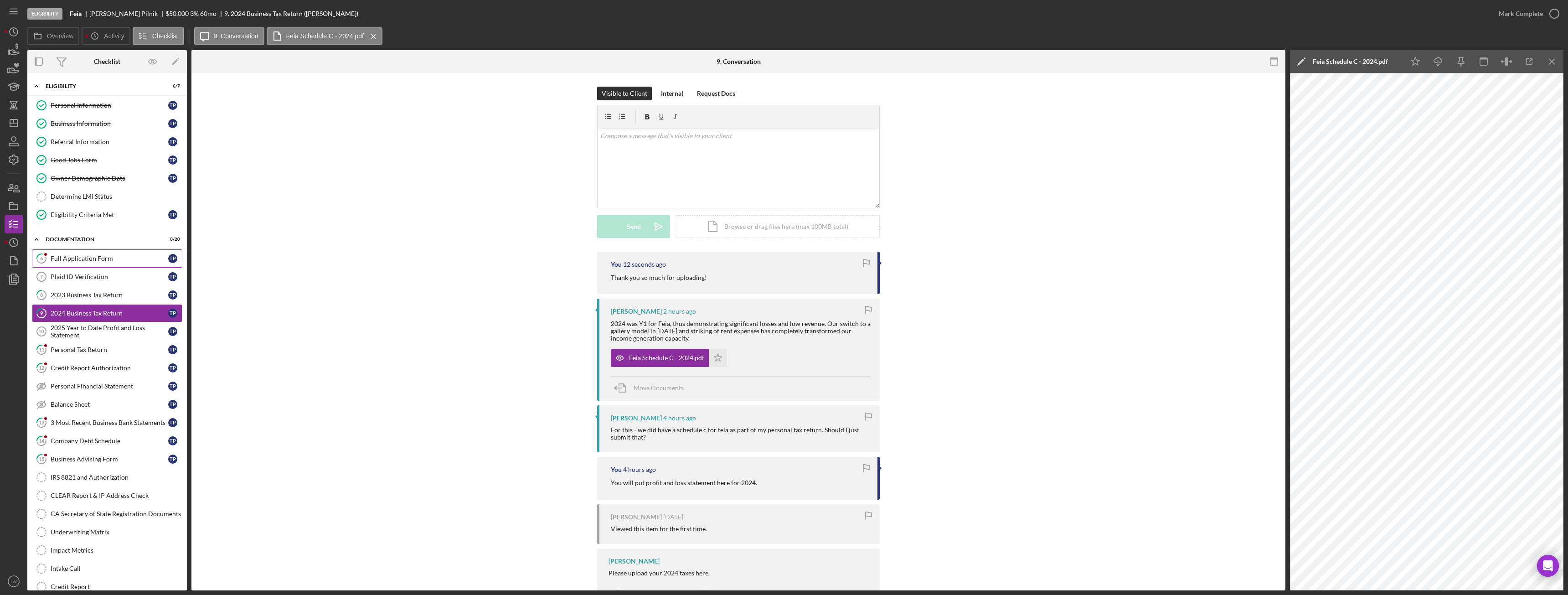
click at [94, 258] on div "Full Application Form" at bounding box center [109, 259] width 117 height 7
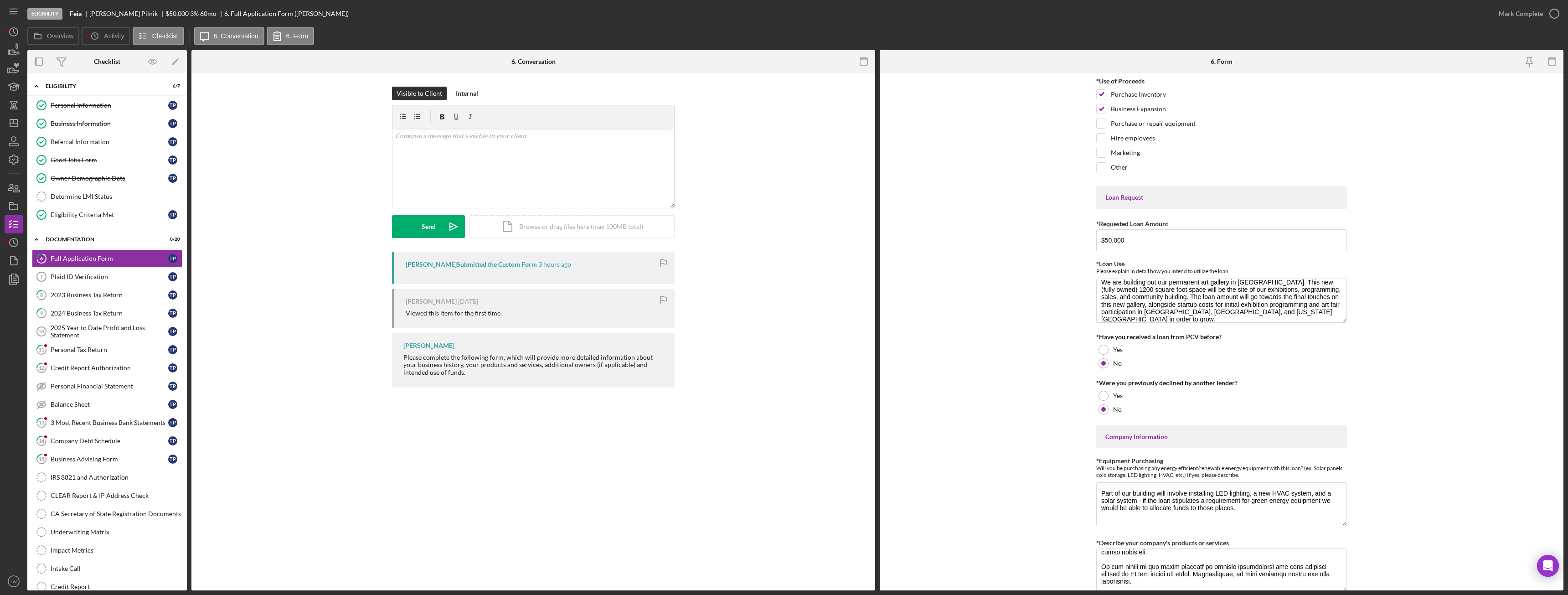
click at [82, 13] on b "Feia" at bounding box center [75, 13] width 12 height 7
click at [79, 15] on b "Feia" at bounding box center [75, 13] width 12 height 7
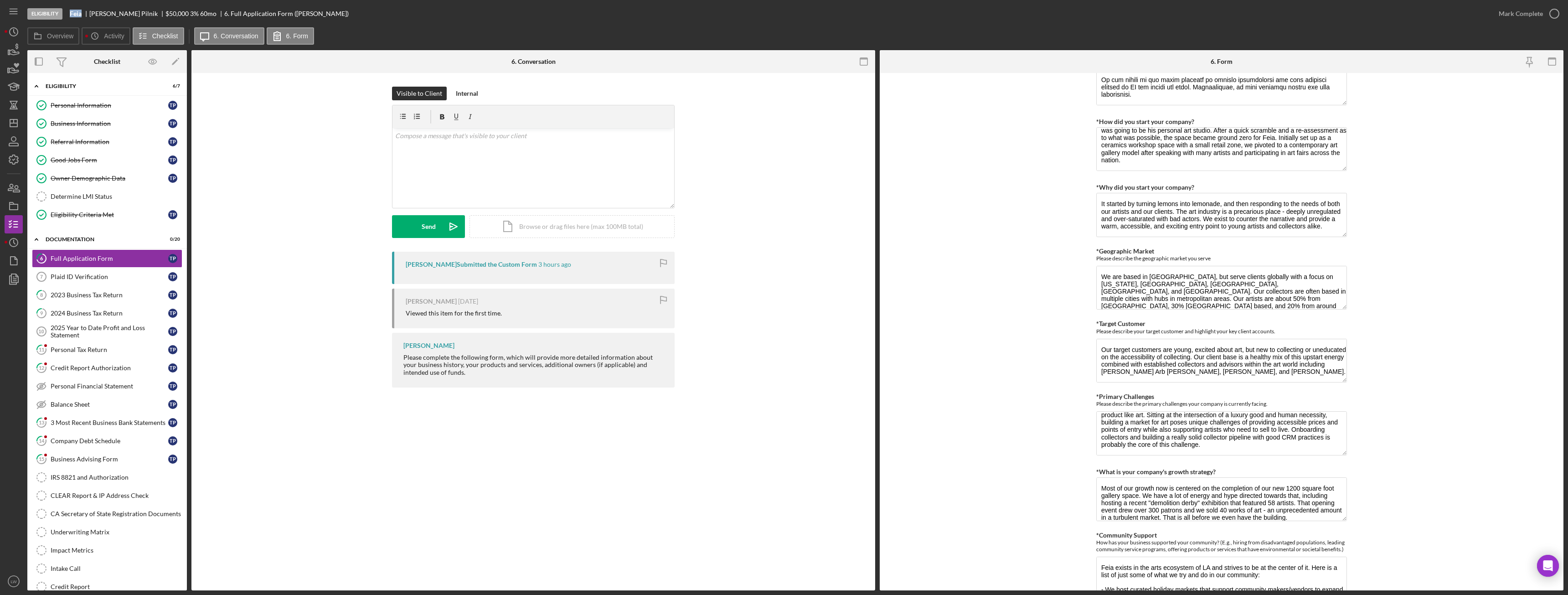
scroll to position [122, 0]
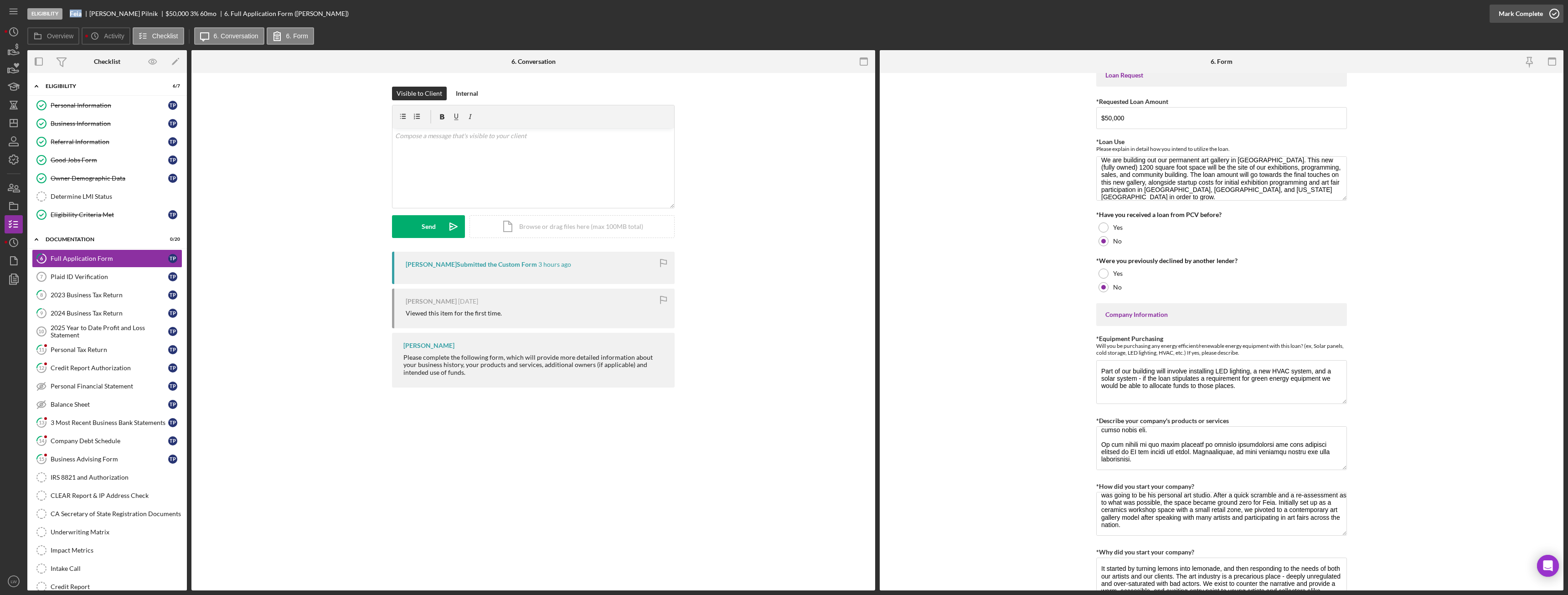
click at [1525, 16] on div "Mark Complete" at bounding box center [1521, 13] width 44 height 18
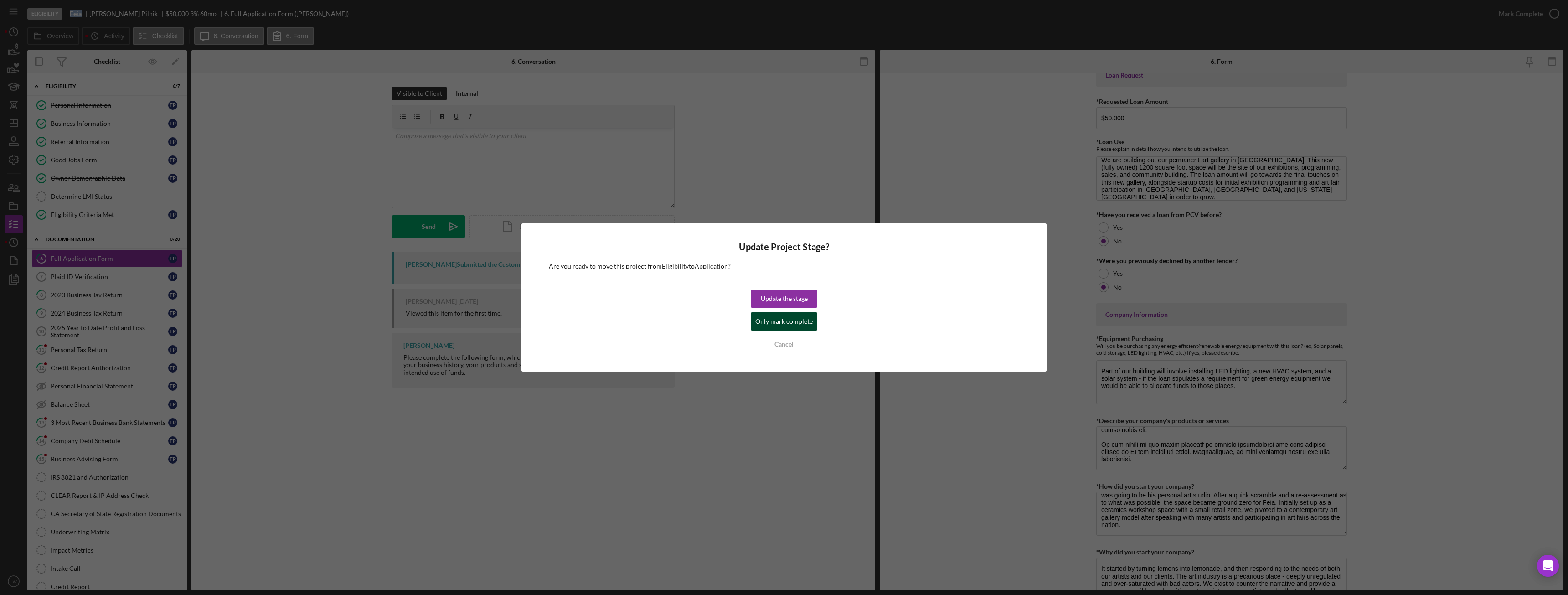
click at [799, 324] on div "Only mark complete" at bounding box center [784, 322] width 57 height 18
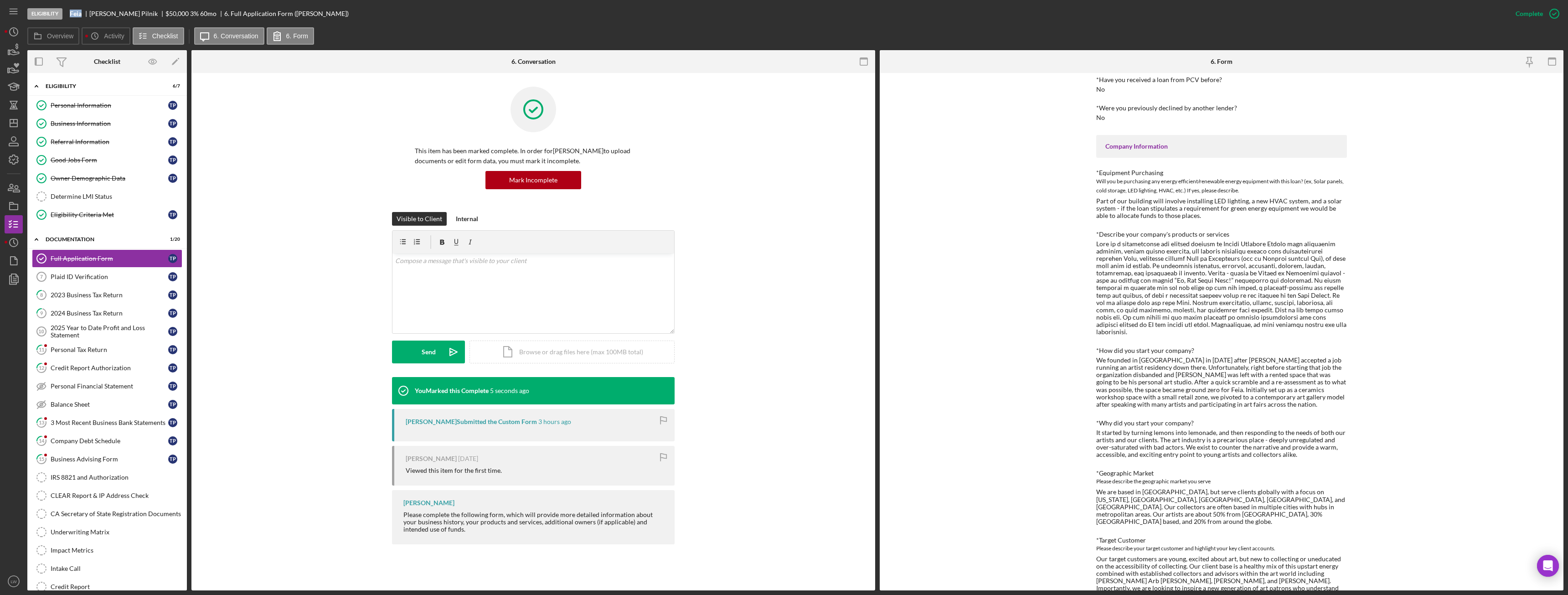
scroll to position [0, 0]
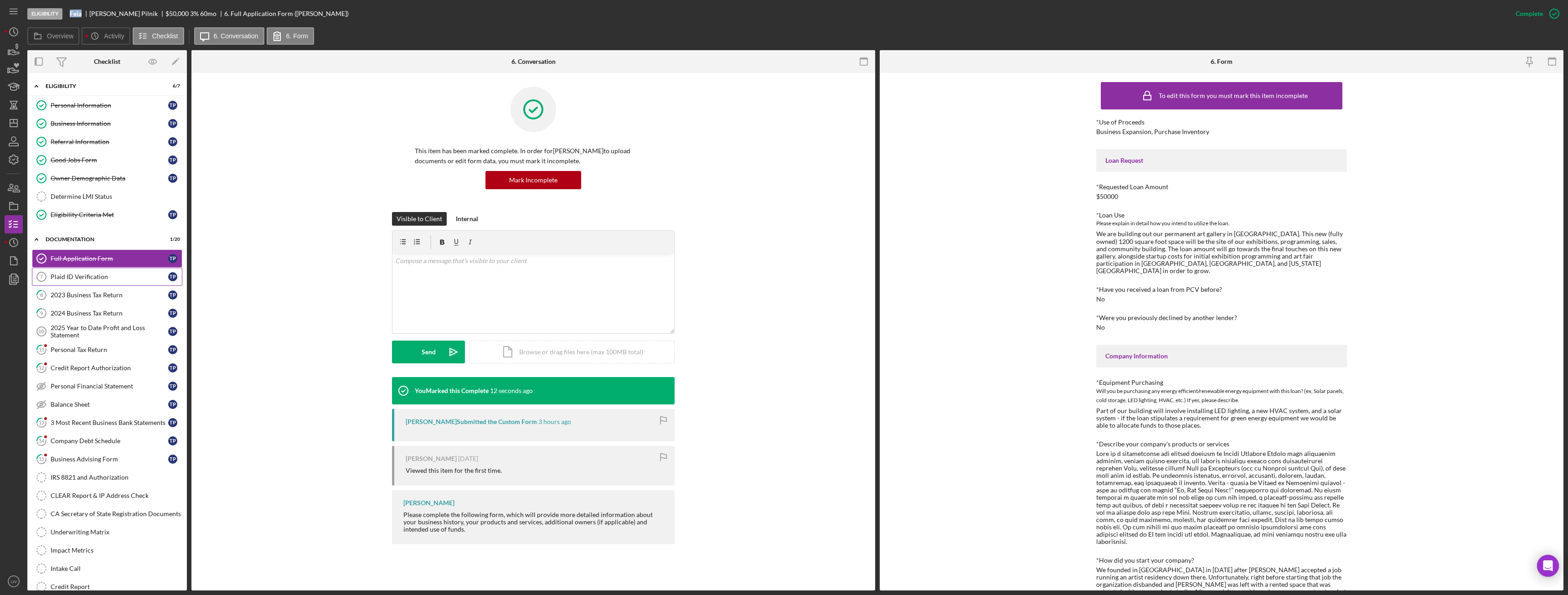
click at [61, 270] on link "Plaid ID Verification 7 Plaid ID Verification T P" at bounding box center [107, 277] width 150 height 18
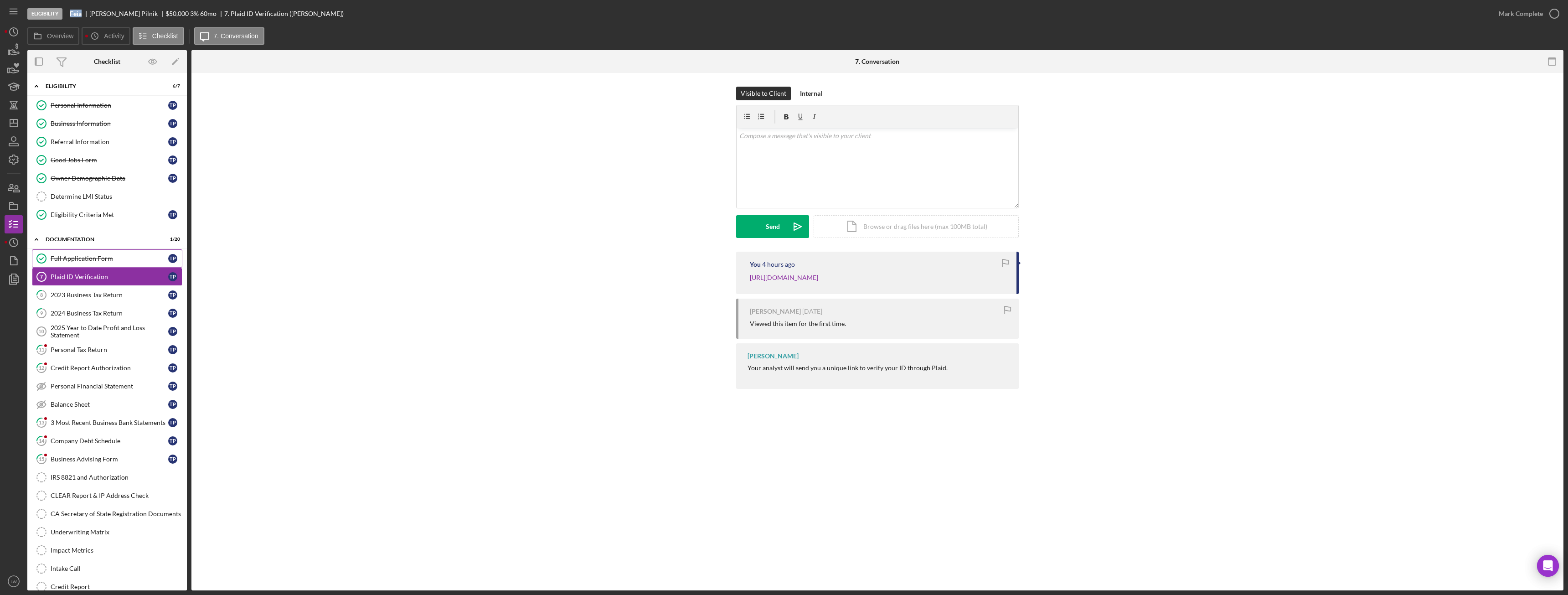
click at [65, 259] on div "Full Application Form" at bounding box center [109, 259] width 117 height 7
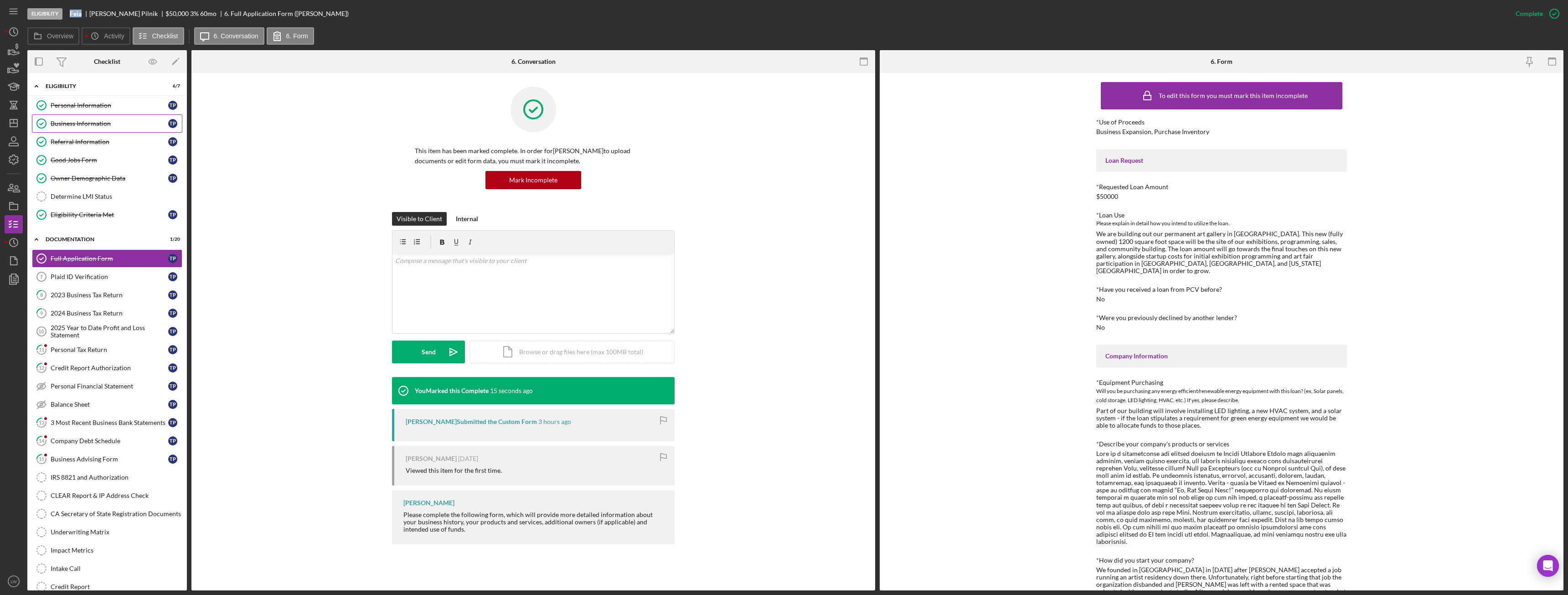
click at [94, 128] on link "Business Information Business Information T P" at bounding box center [107, 124] width 150 height 18
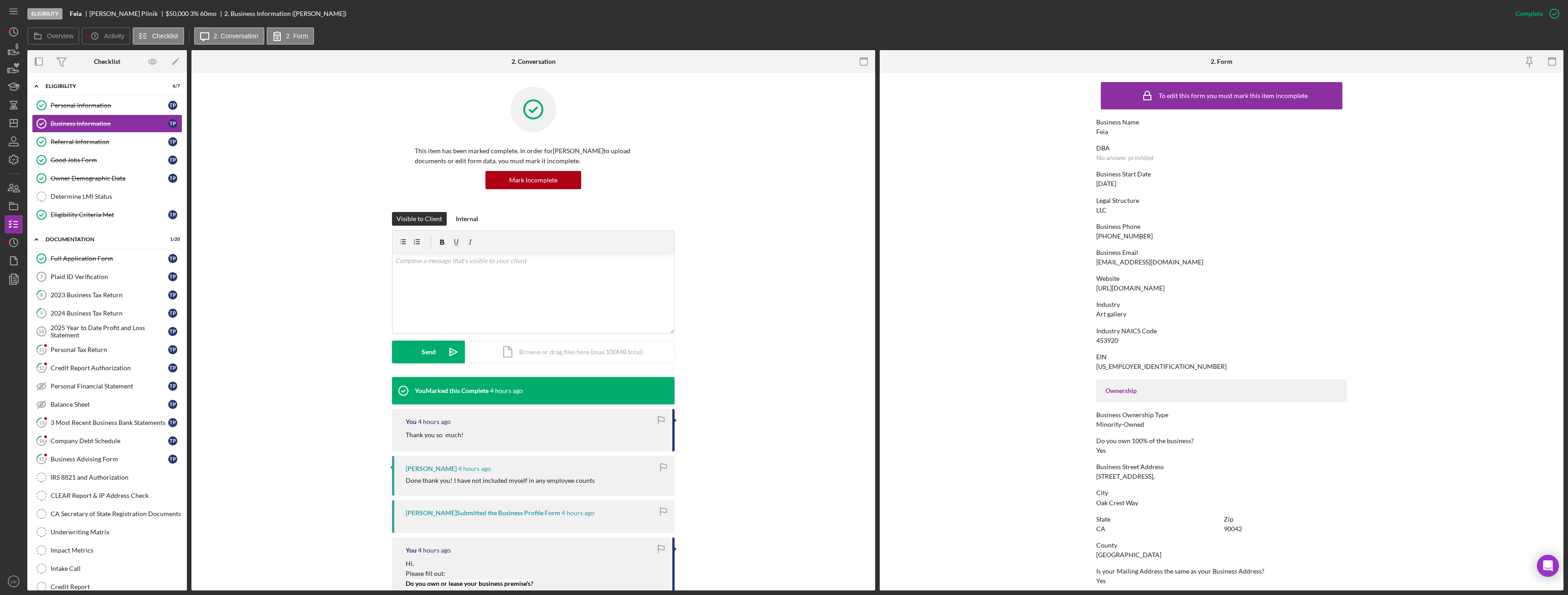
click at [1137, 287] on div "https://Feia.studio" at bounding box center [1130, 288] width 68 height 7
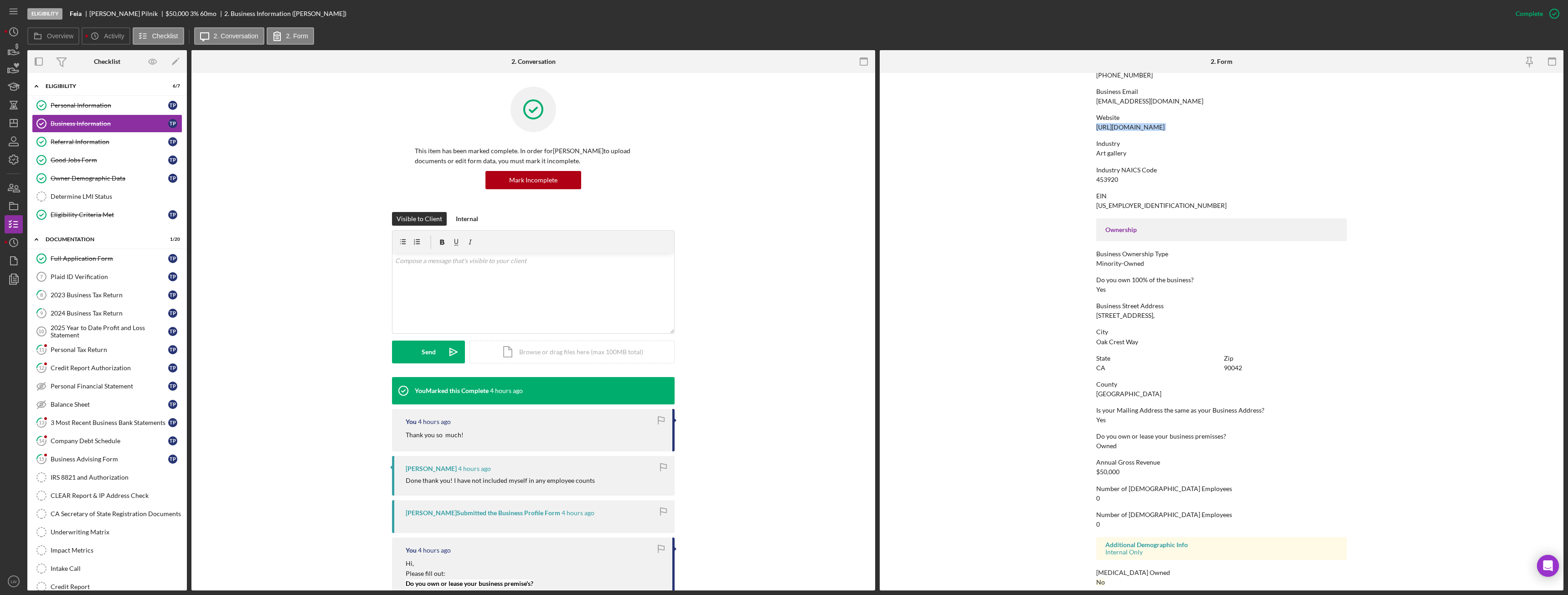
scroll to position [170, 0]
click at [76, 193] on div "Determine LMI Status" at bounding box center [116, 197] width 131 height 7
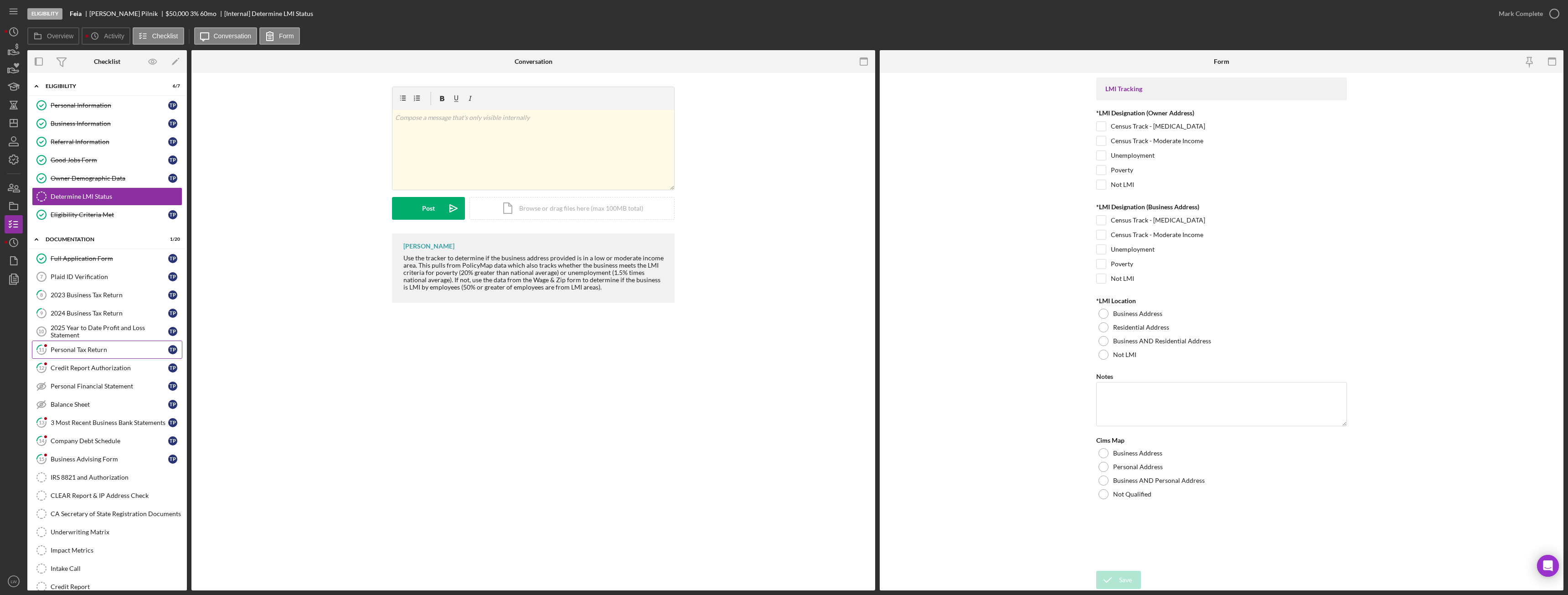
click at [96, 351] on div "Personal Tax Return" at bounding box center [109, 350] width 117 height 7
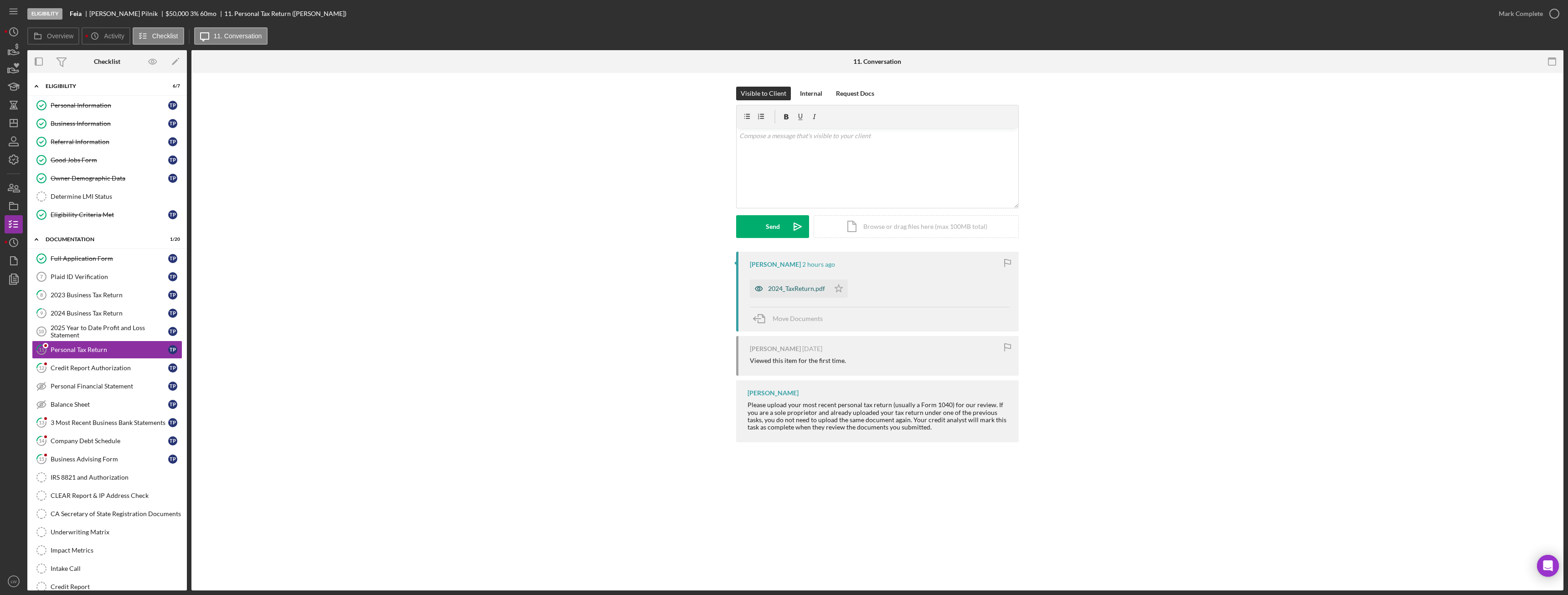
click at [797, 297] on div "2024_TaxReturn.pdf" at bounding box center [789, 289] width 80 height 18
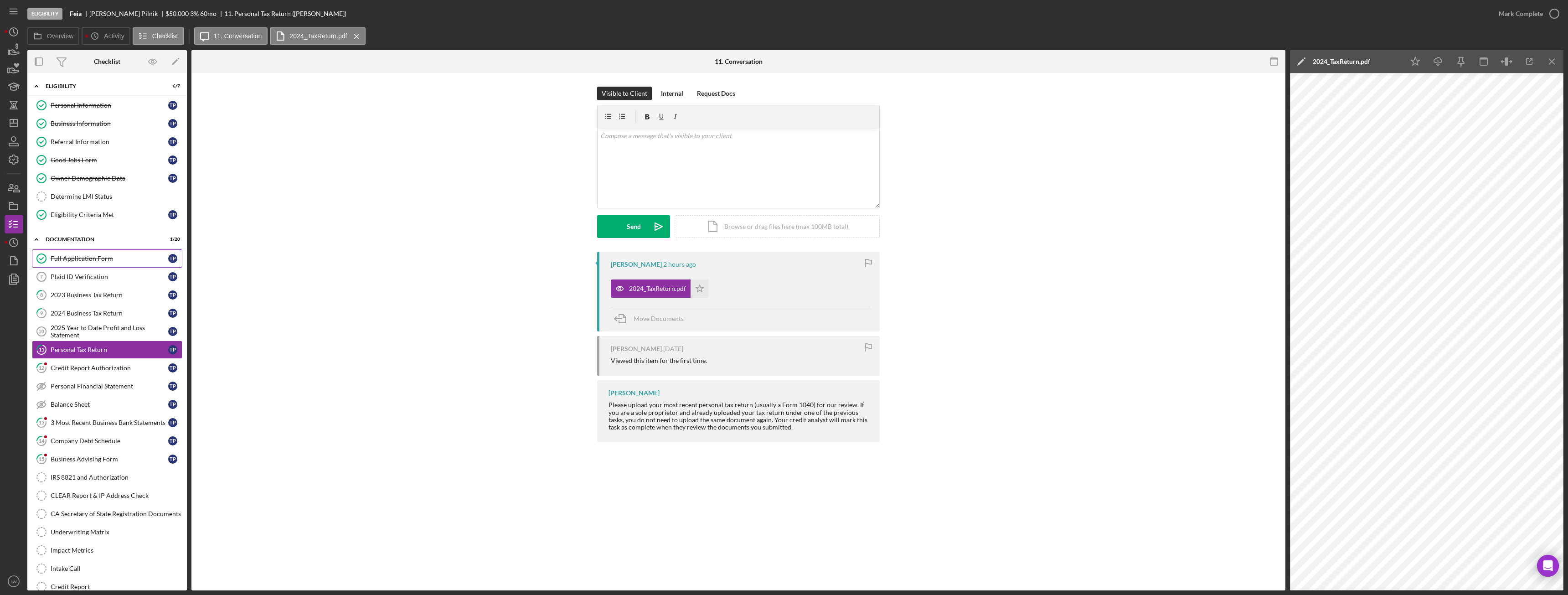
click at [66, 257] on div "Full Application Form" at bounding box center [109, 259] width 117 height 7
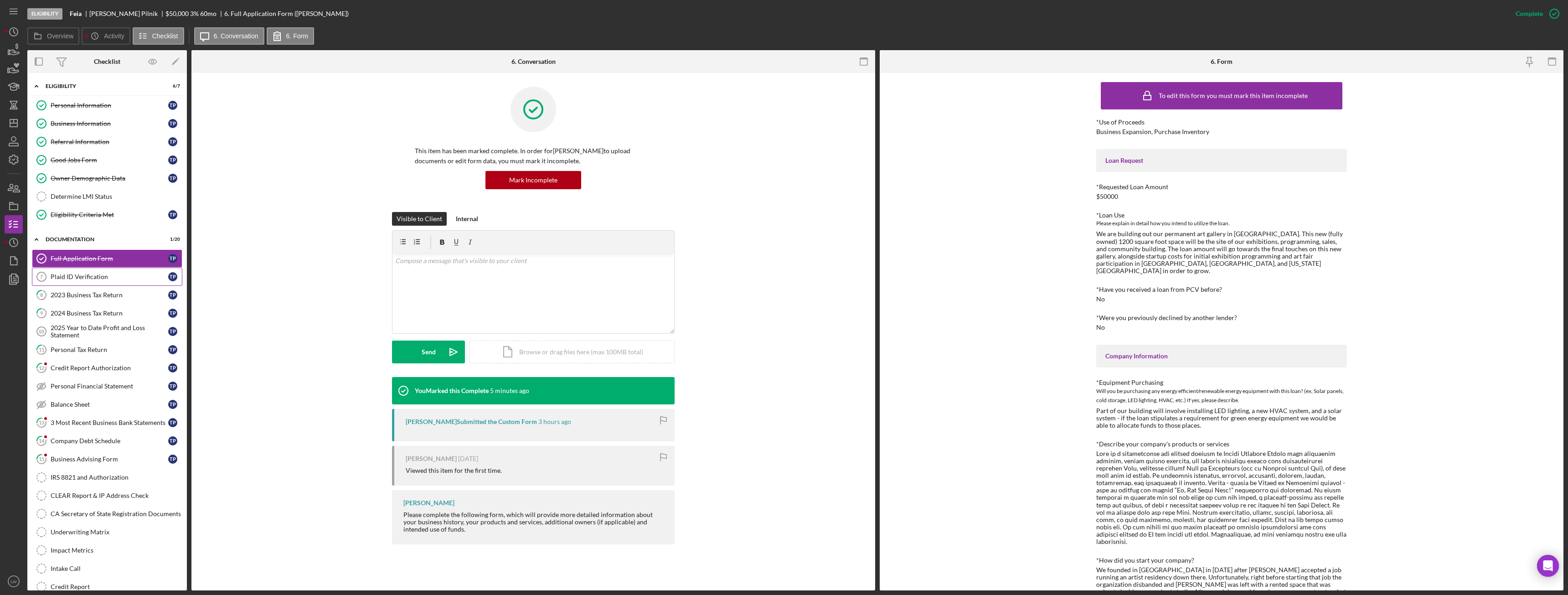
click at [66, 272] on link "Plaid ID Verification 7 Plaid ID Verification T P" at bounding box center [107, 277] width 150 height 18
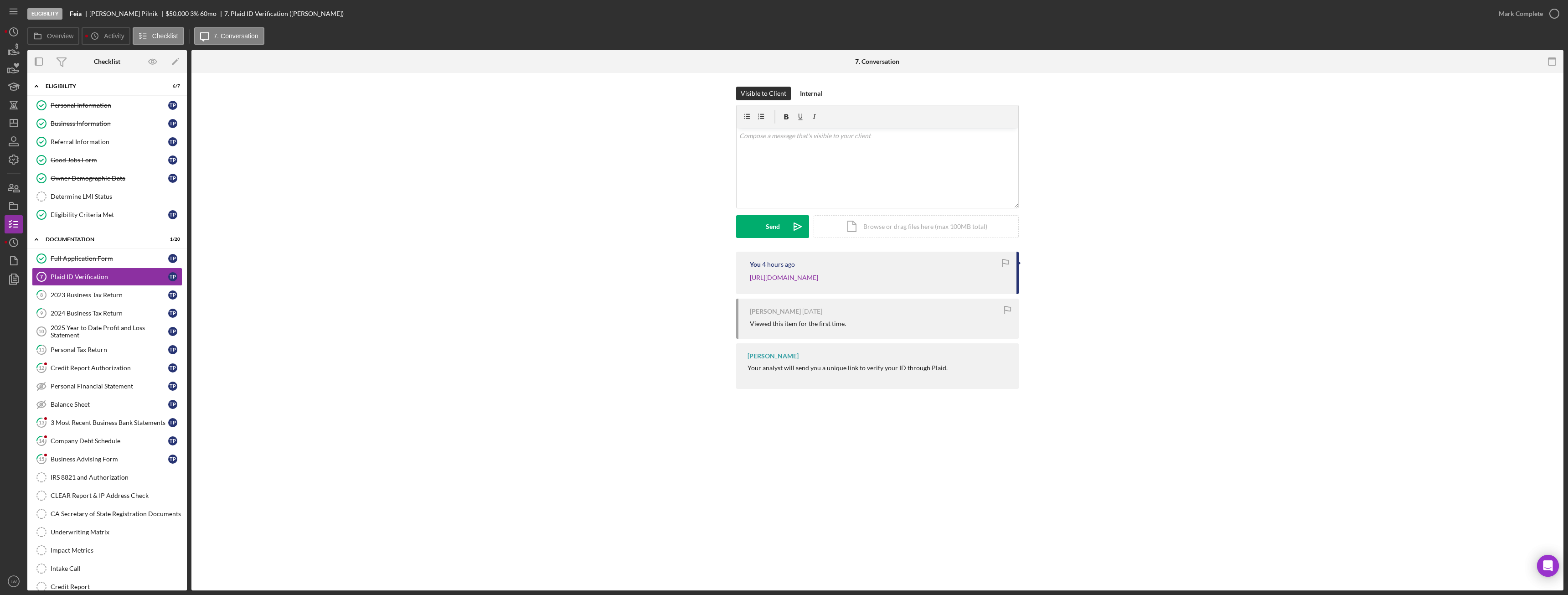
click at [114, 8] on div "Eligibility Feia Thomas Pilnik $50,000 $10,000 3 % 60 mo 7. Plaid ID Verificati…" at bounding box center [758, 13] width 1462 height 27
copy div "Thomas Pilnik"
click at [1541, 15] on div "Mark Complete" at bounding box center [1521, 13] width 44 height 18
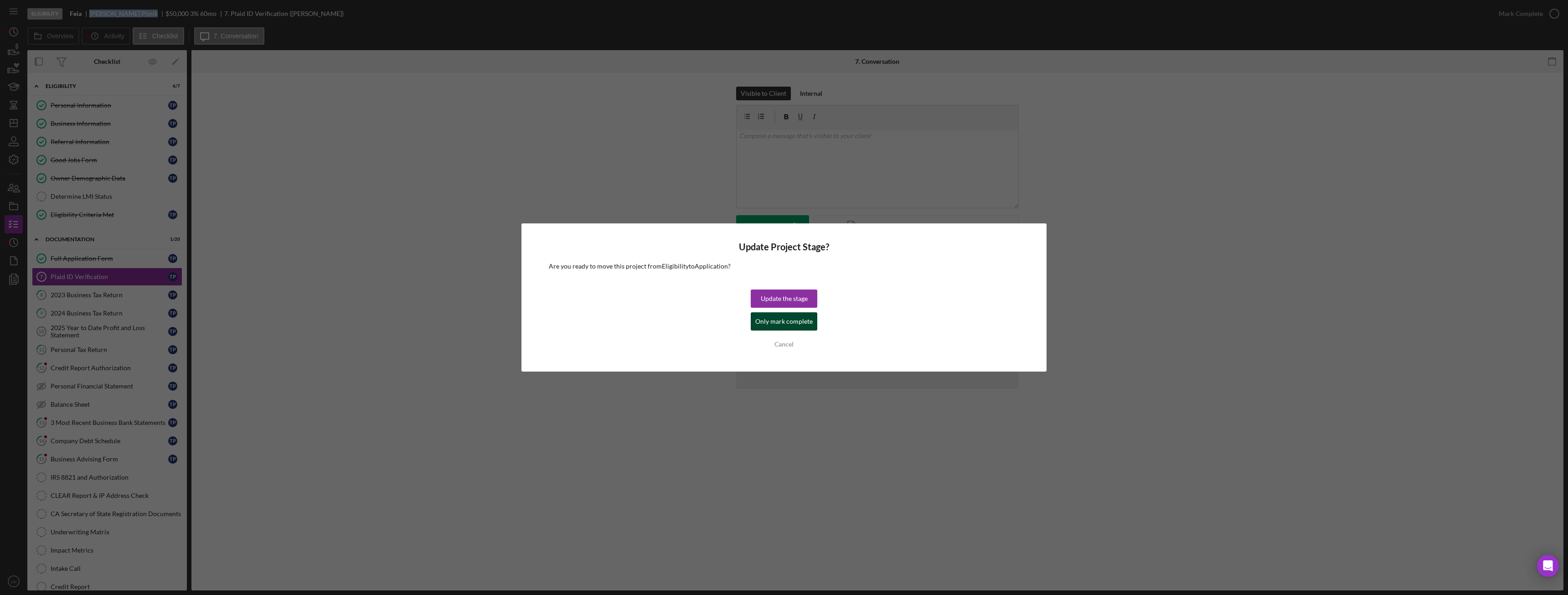
click at [780, 319] on div "Only mark complete" at bounding box center [784, 322] width 57 height 18
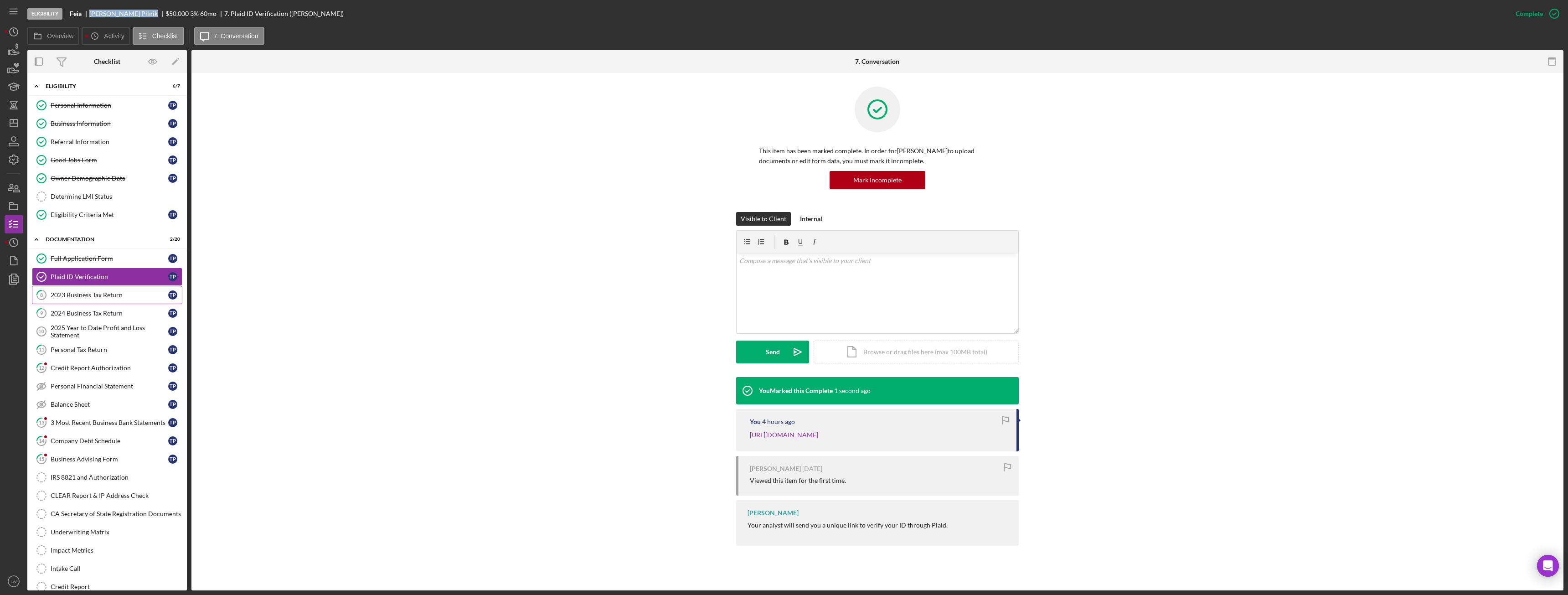
click at [89, 296] on div "2023 Business Tax Return" at bounding box center [109, 295] width 117 height 7
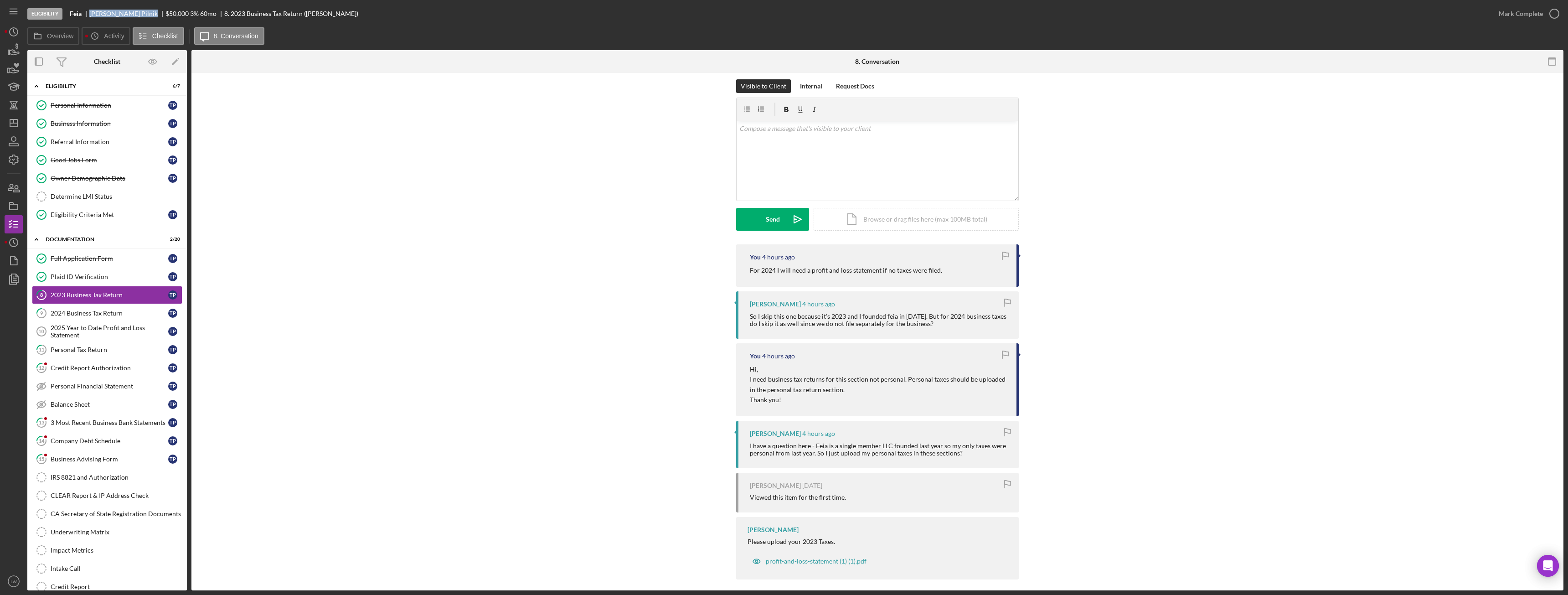
scroll to position [15, 0]
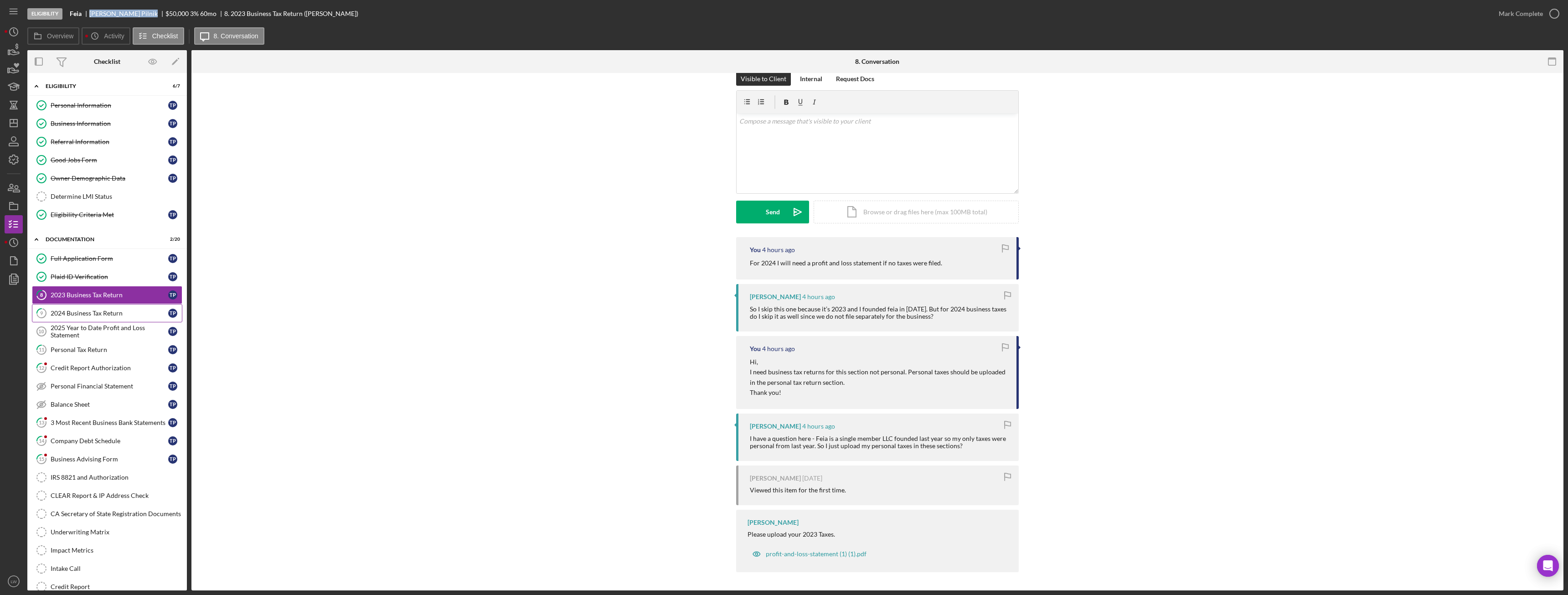
click at [89, 313] on div "2024 Business Tax Return" at bounding box center [109, 313] width 117 height 7
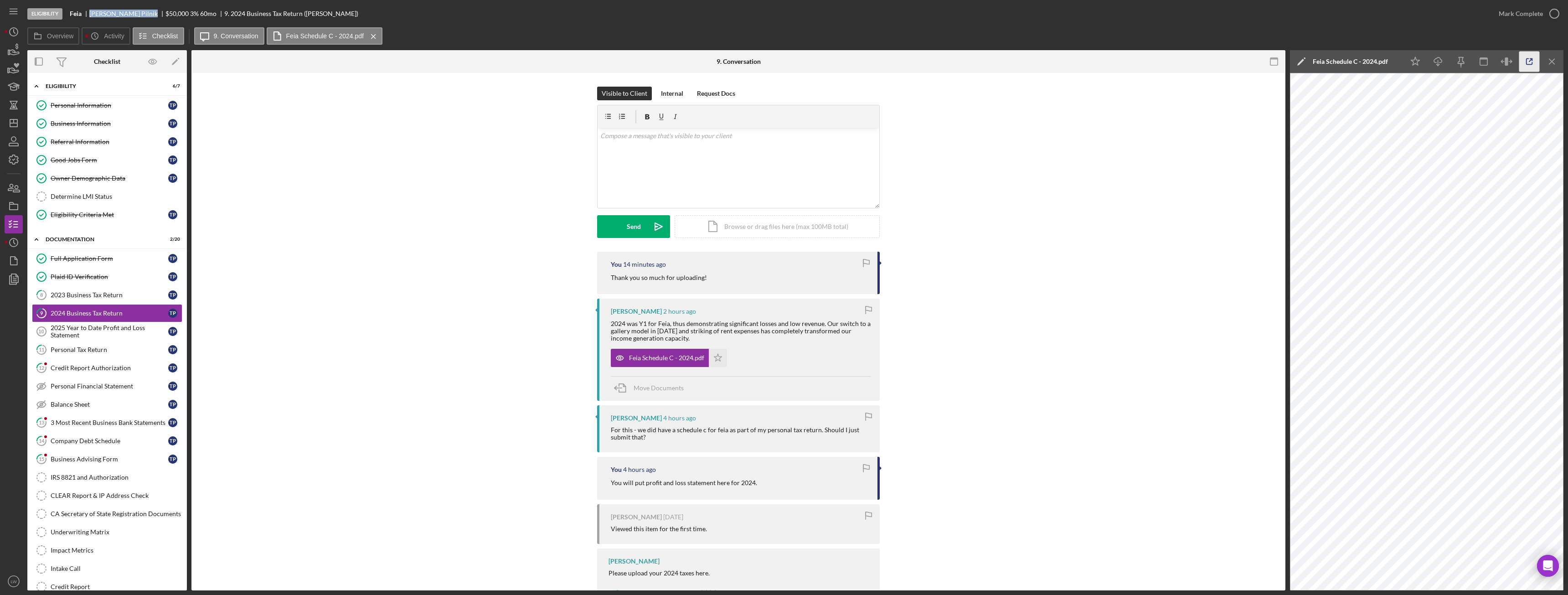
click at [1530, 59] on polyline "button" at bounding box center [1531, 60] width 2 height 2
click at [113, 331] on div "2025 Year to Date Profit and Loss Statement" at bounding box center [109, 331] width 117 height 15
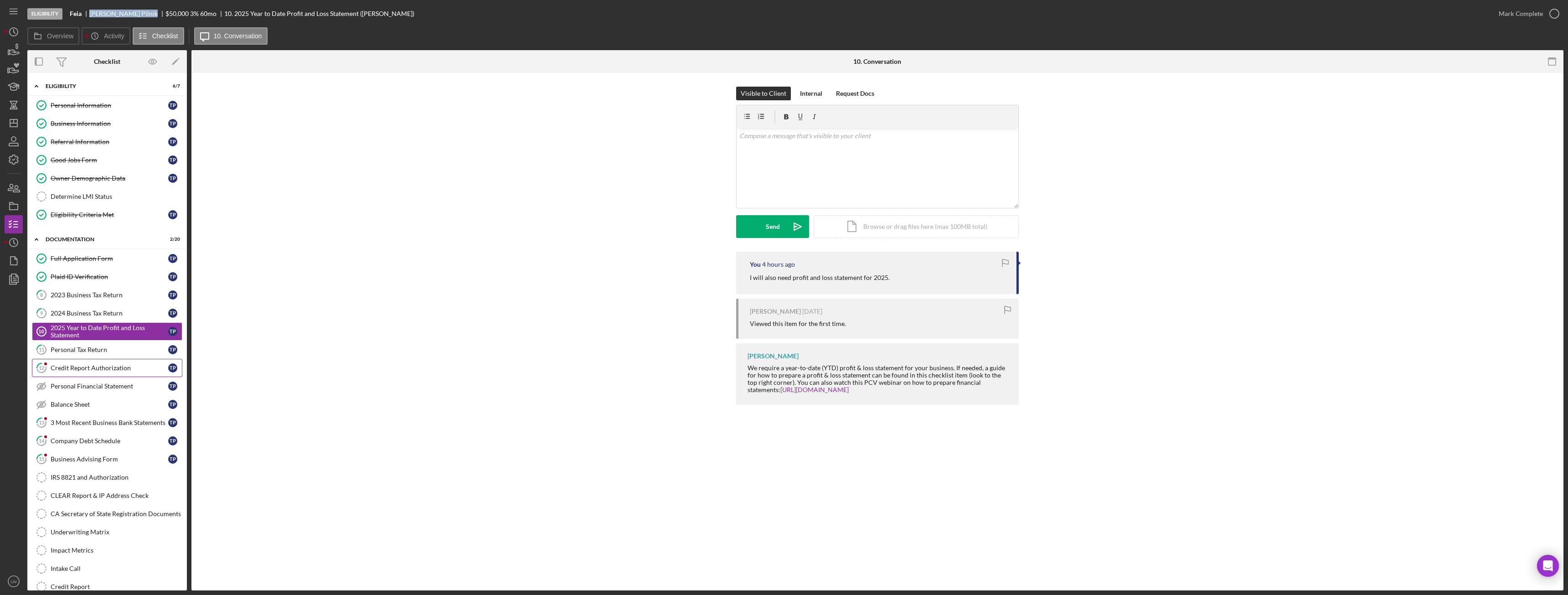
click at [103, 367] on div "Credit Report Authorization" at bounding box center [109, 368] width 117 height 7
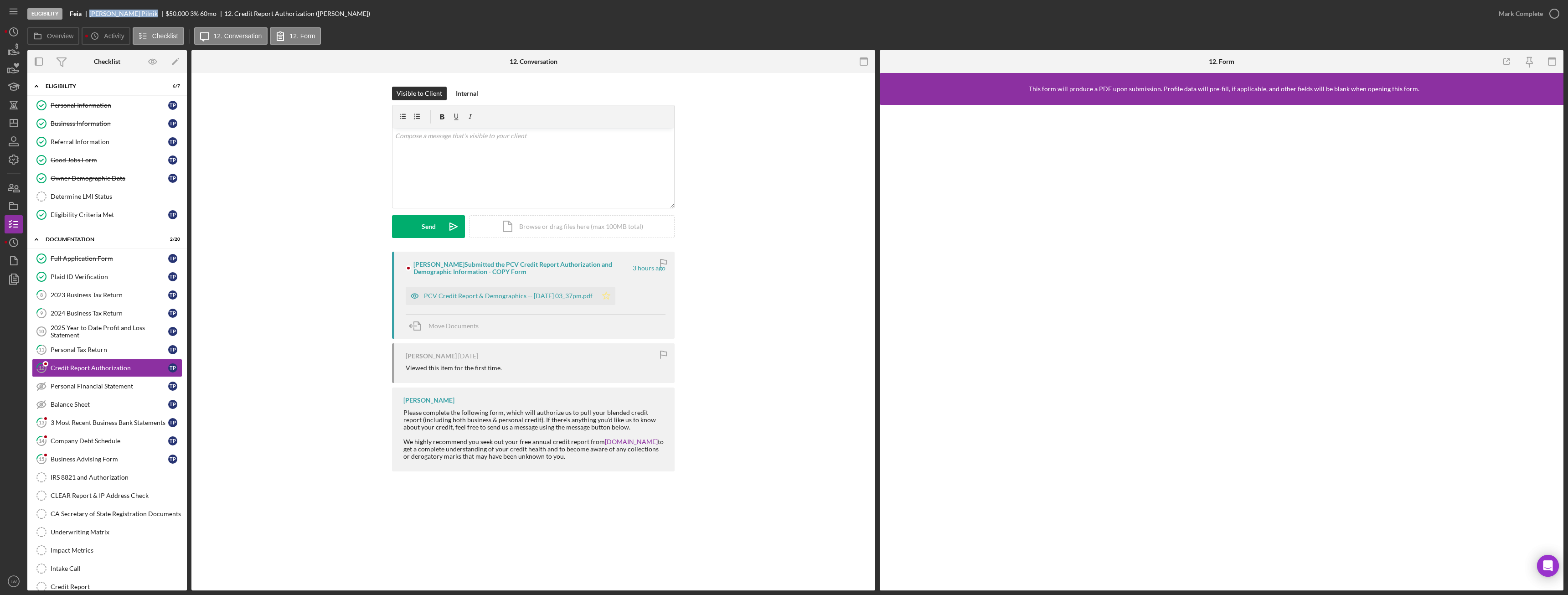
click at [553, 298] on div "PCV Credit Report & Demographics -- 2025-10-06 03_37pm.pdf" at bounding box center [508, 296] width 169 height 7
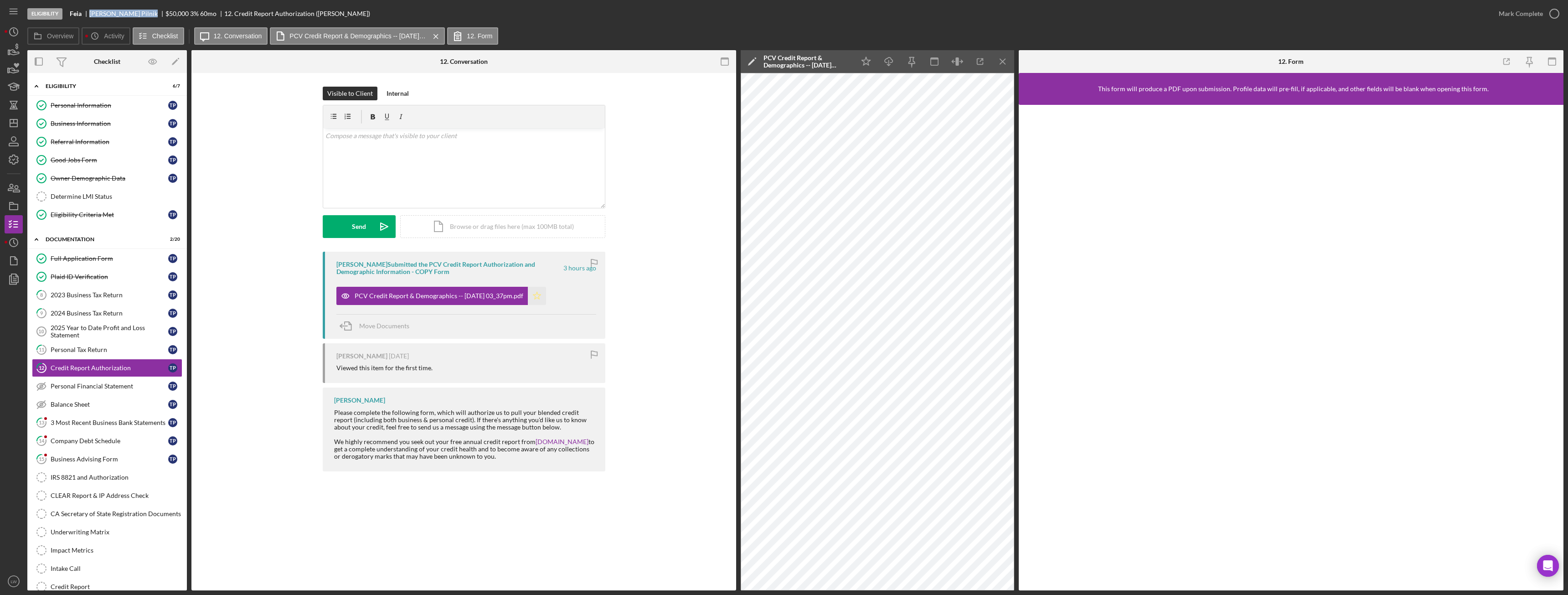
click at [546, 300] on icon "Icon/Star" at bounding box center [537, 296] width 18 height 18
click at [1511, 17] on div "Mark Complete" at bounding box center [1521, 13] width 44 height 18
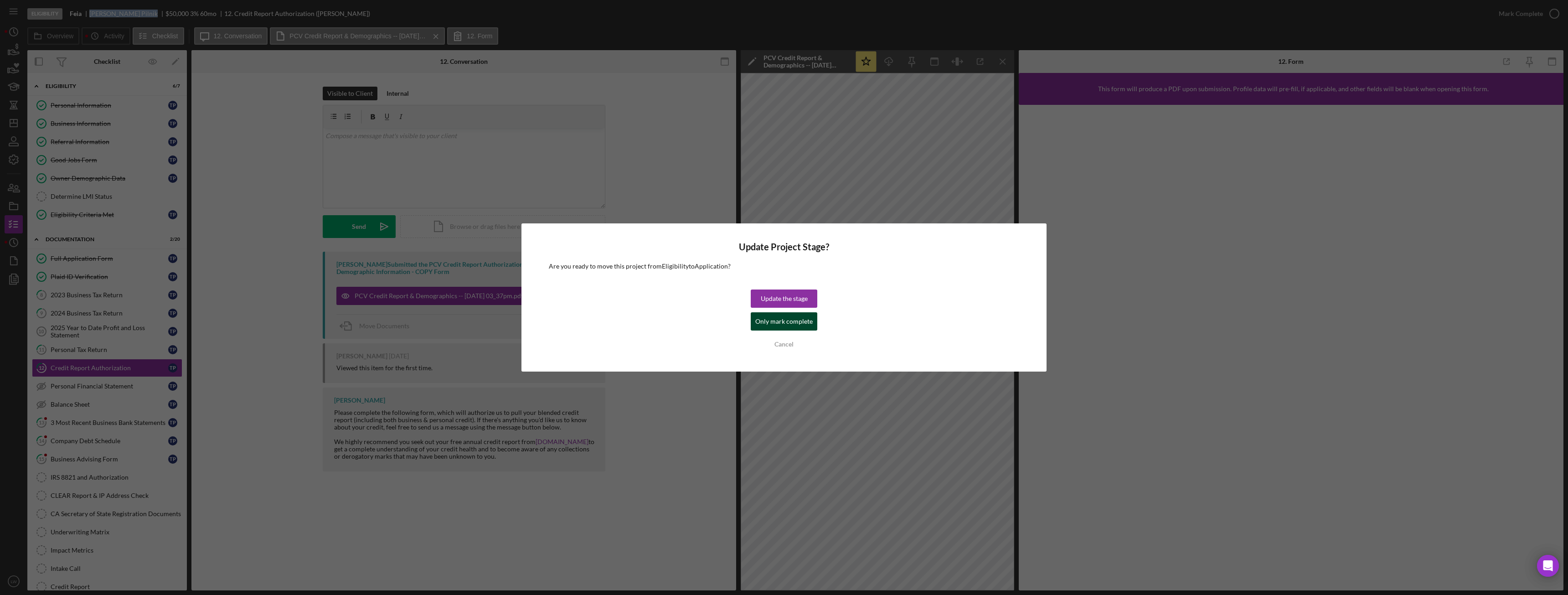
click at [772, 323] on div "Only mark complete" at bounding box center [784, 322] width 57 height 18
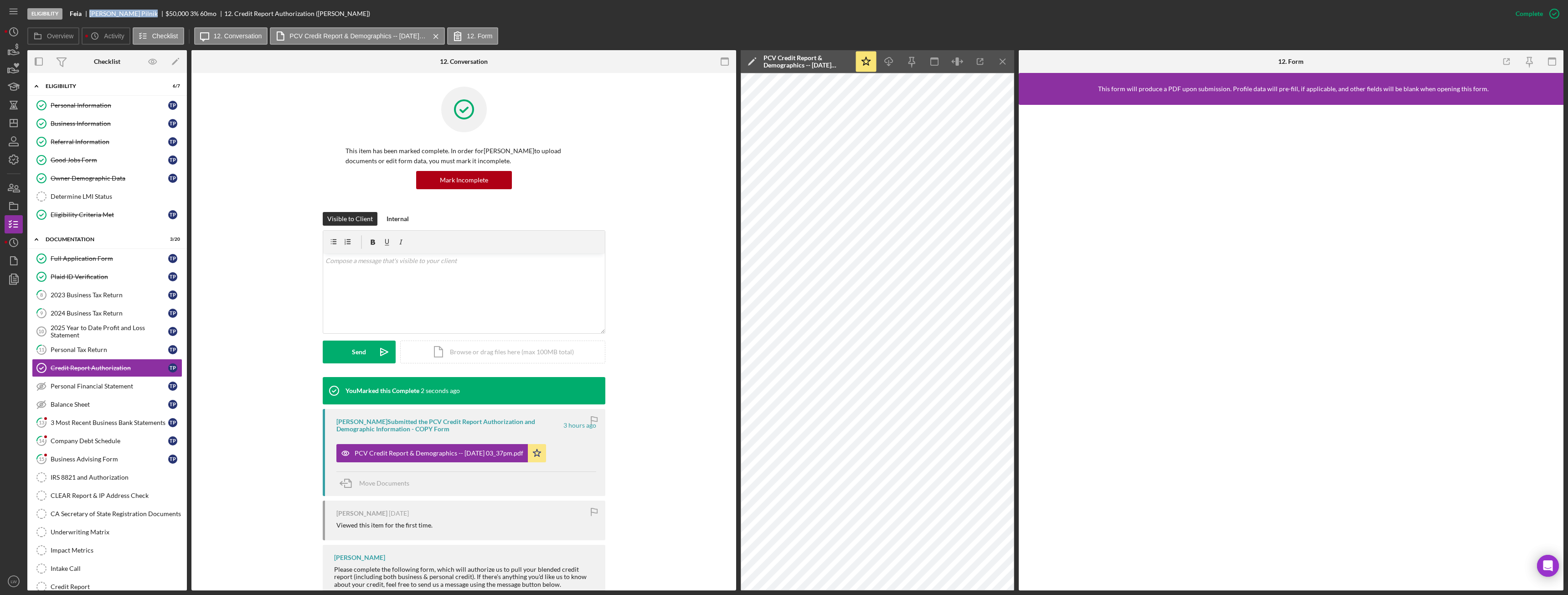
click at [1005, 59] on line "button" at bounding box center [1003, 62] width 5 height 5
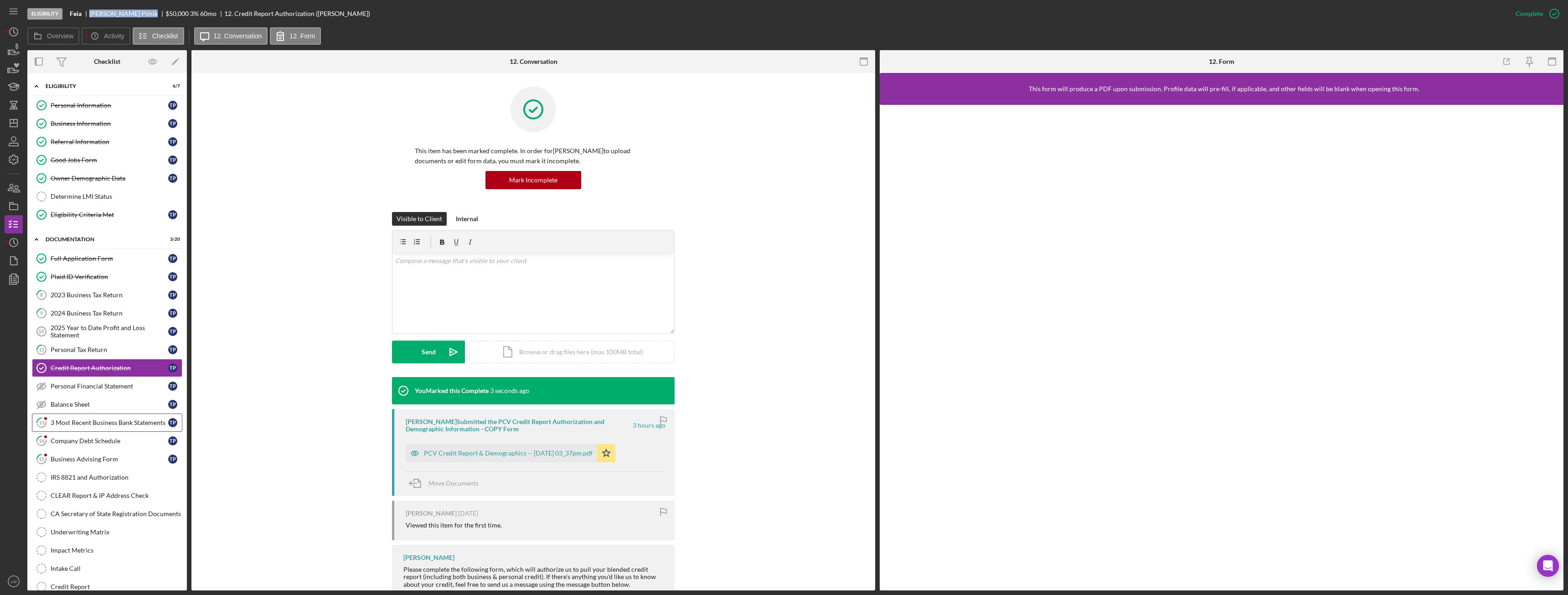
click at [85, 424] on div "3 Most Recent Business Bank Statements" at bounding box center [109, 423] width 117 height 7
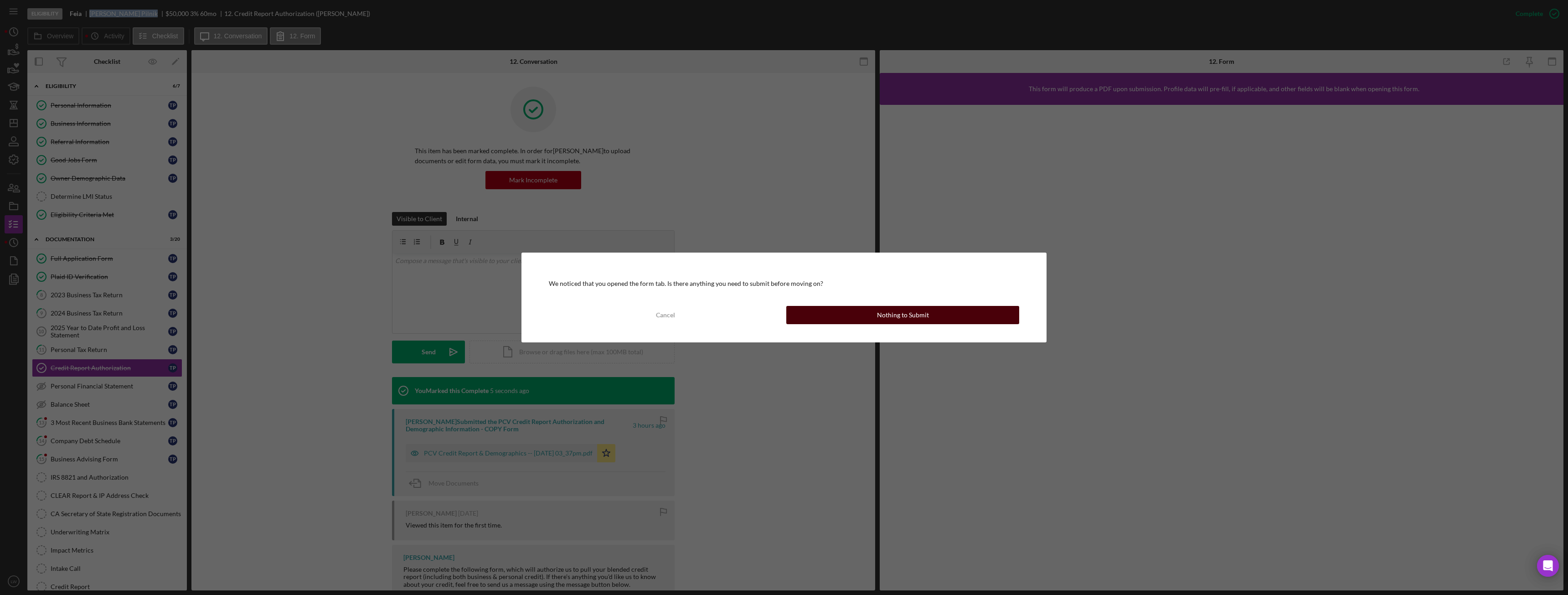
click at [892, 314] on div "Nothing to Submit" at bounding box center [903, 315] width 52 height 18
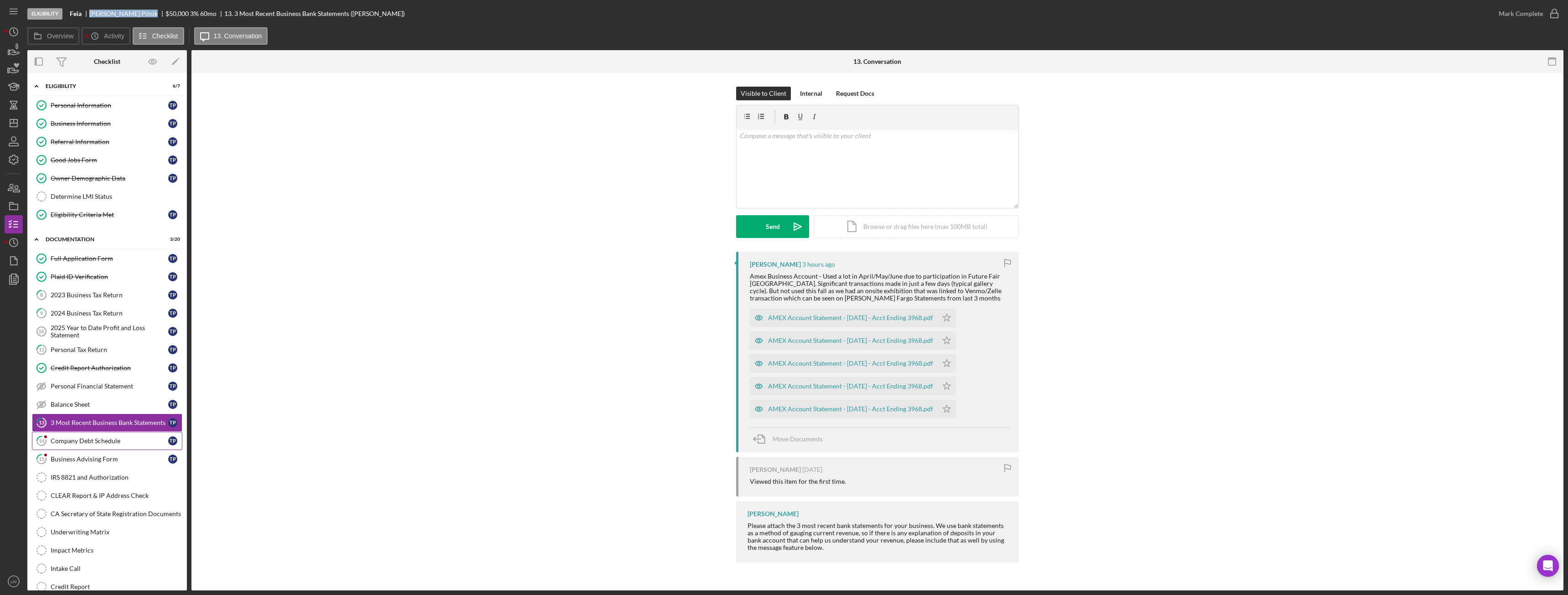
click at [83, 440] on div "Company Debt Schedule" at bounding box center [109, 441] width 117 height 7
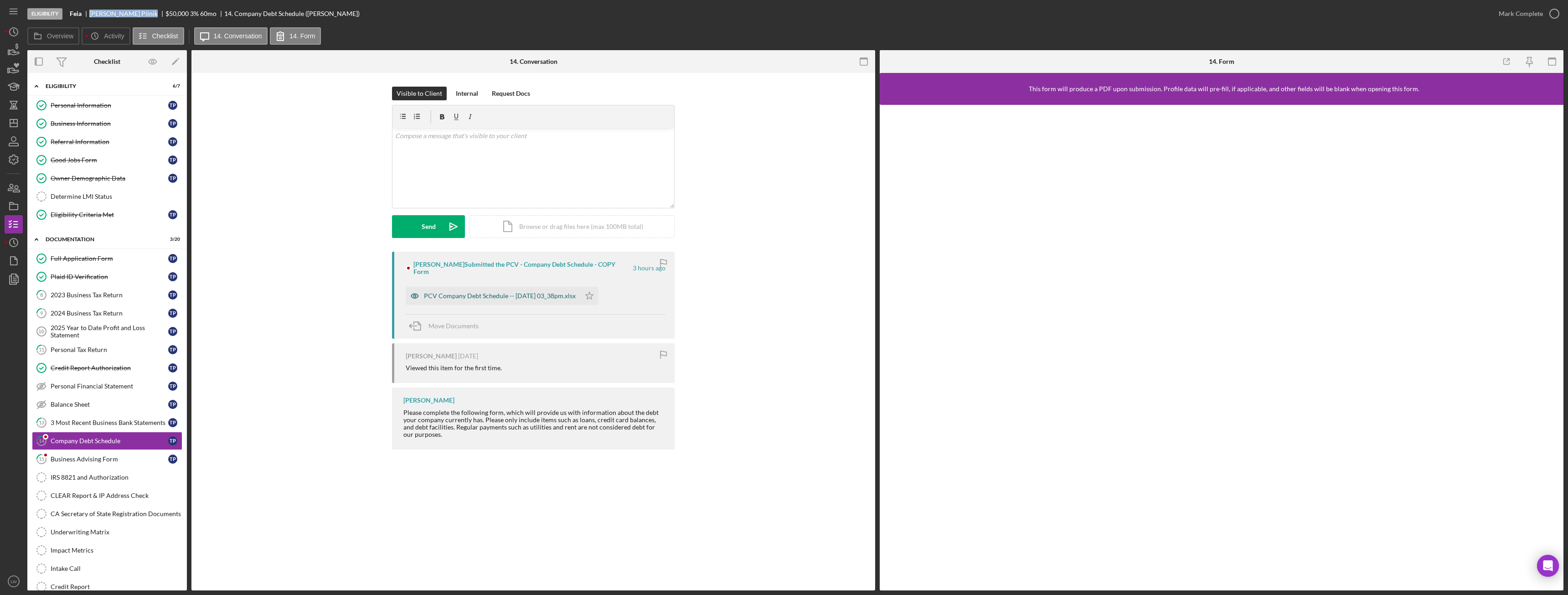
click at [513, 294] on div "PCV Company Debt Schedule -- 2025-10-06 03_38pm.xlsx" at bounding box center [492, 296] width 175 height 18
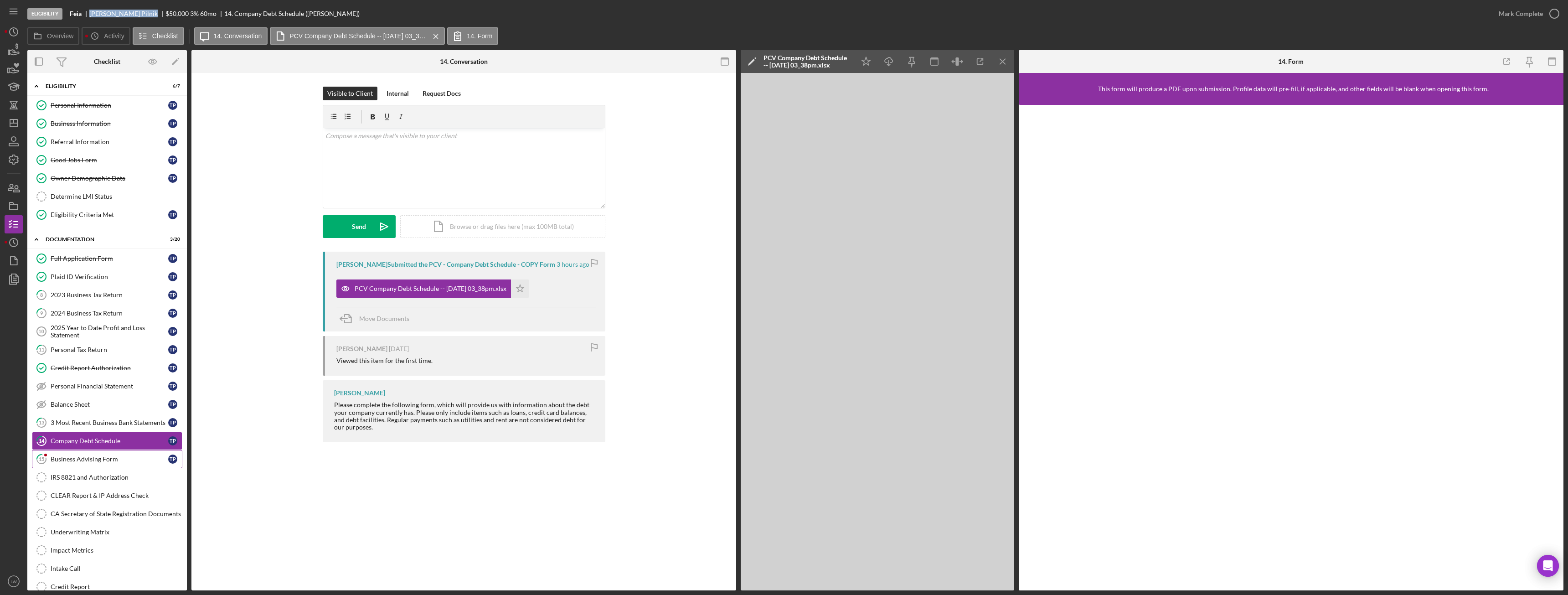
click at [72, 465] on link "15 Business Advising Form T P" at bounding box center [107, 459] width 150 height 18
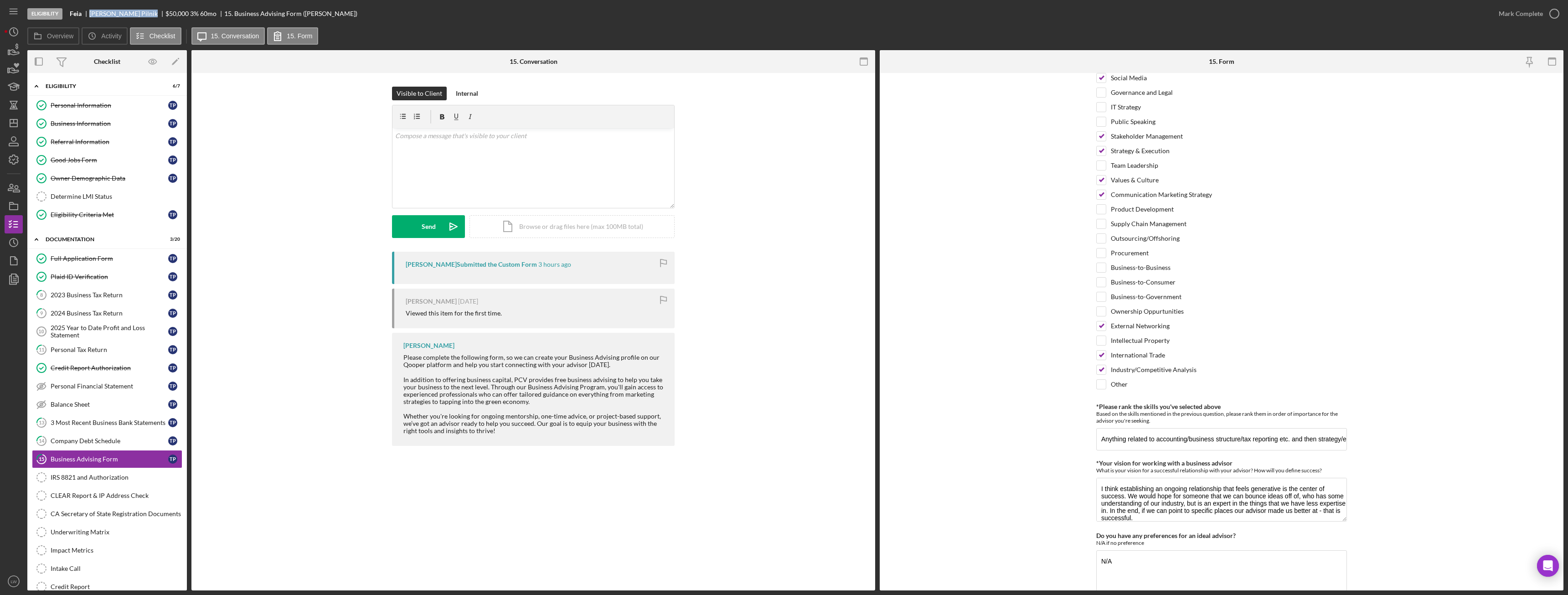
scroll to position [585, 0]
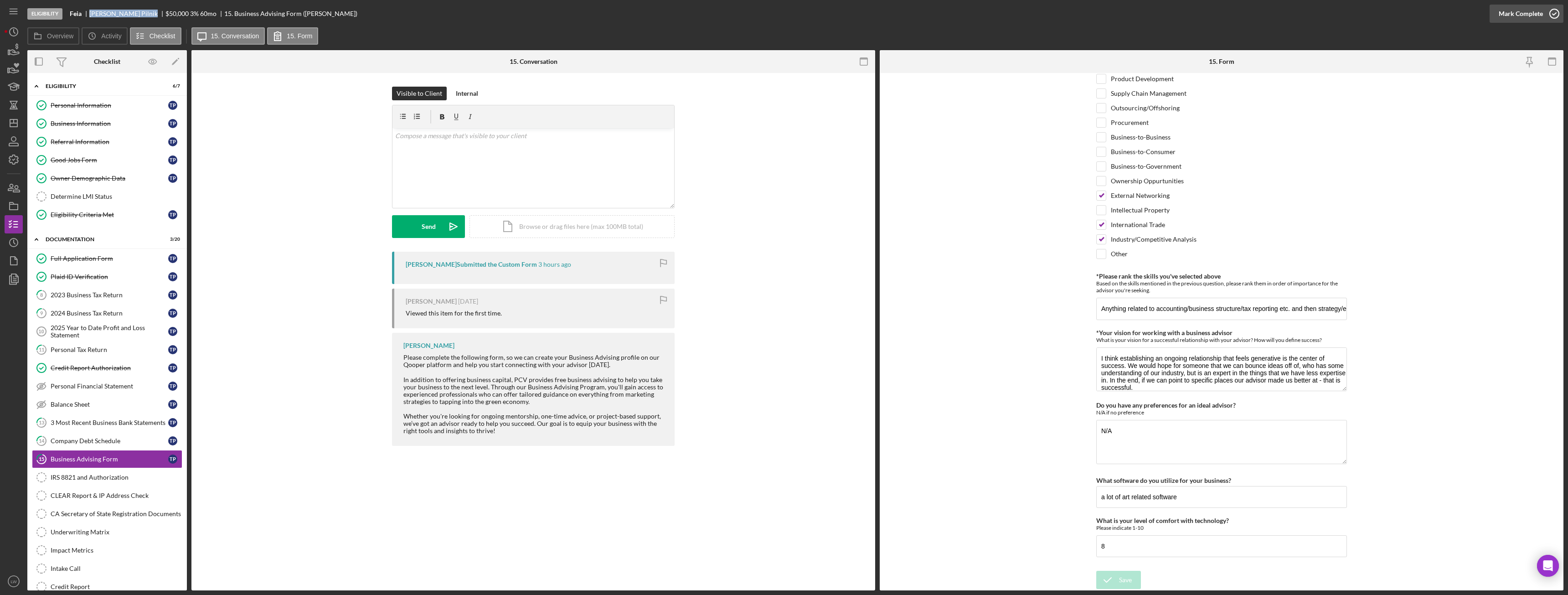
click at [1504, 13] on div "Mark Complete" at bounding box center [1521, 13] width 44 height 18
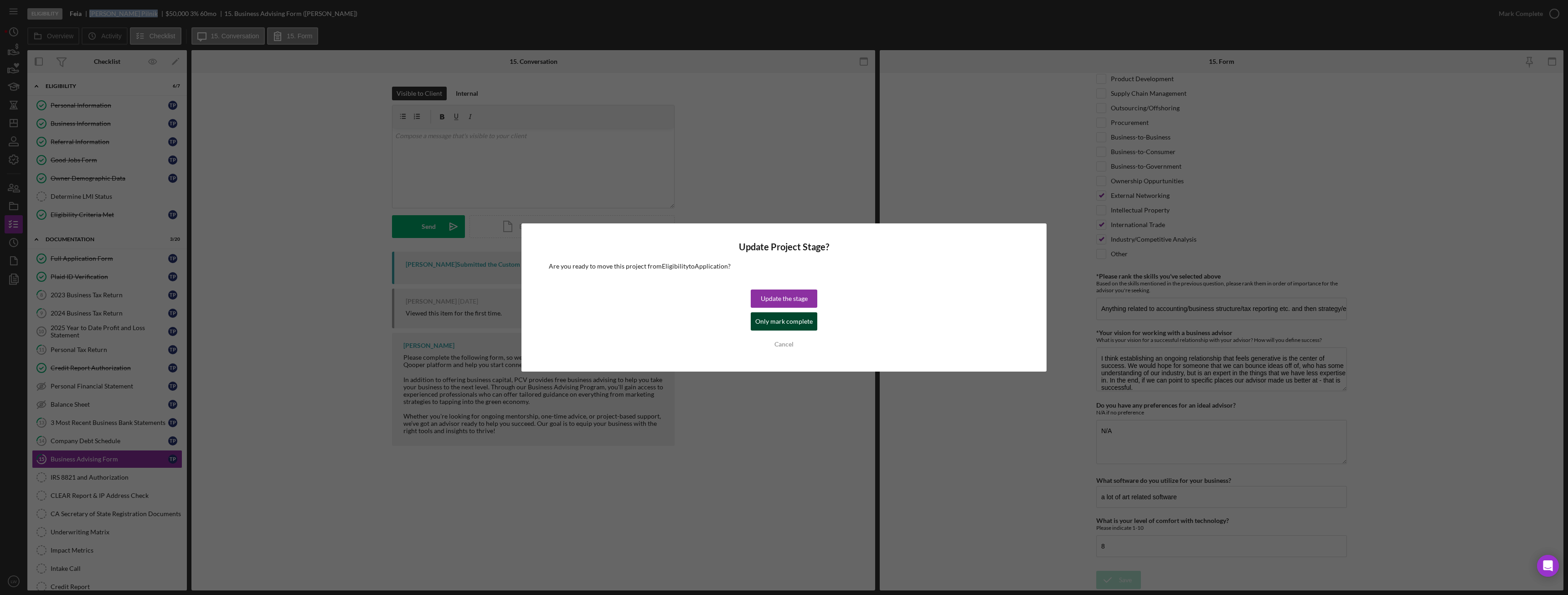
click at [800, 318] on div "Only mark complete" at bounding box center [784, 322] width 57 height 18
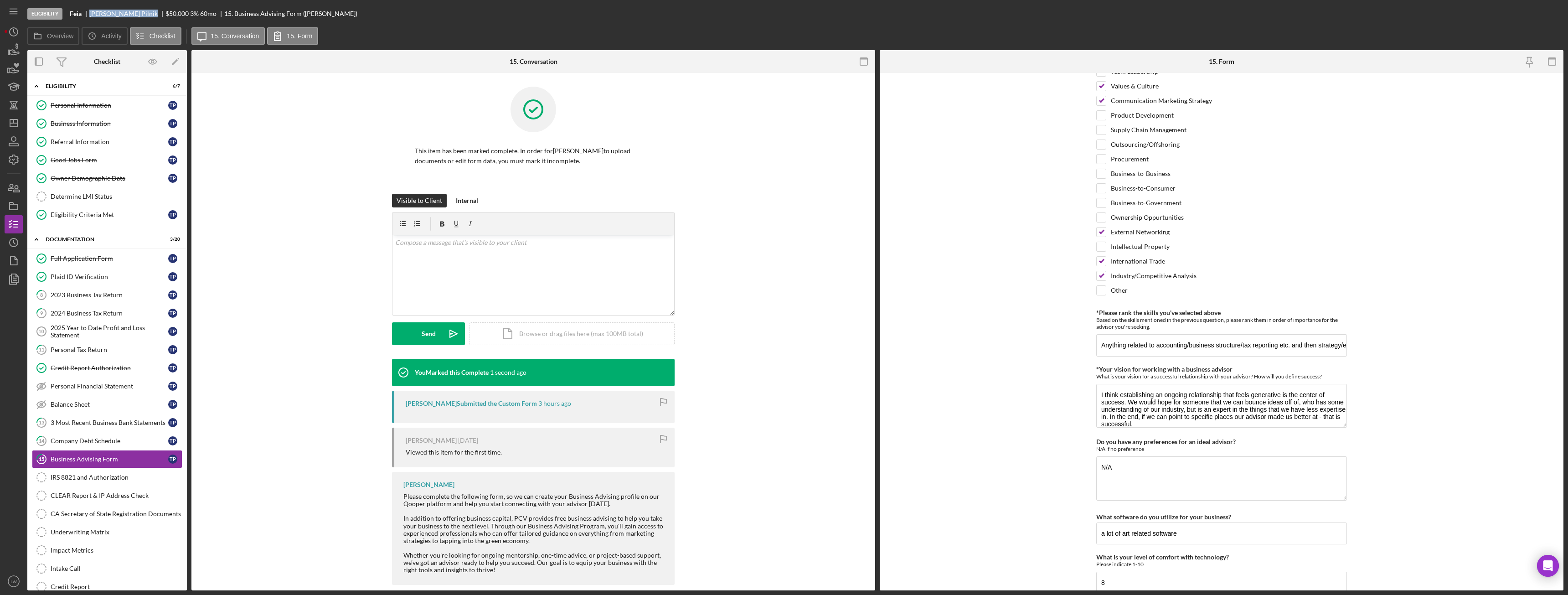
scroll to position [621, 0]
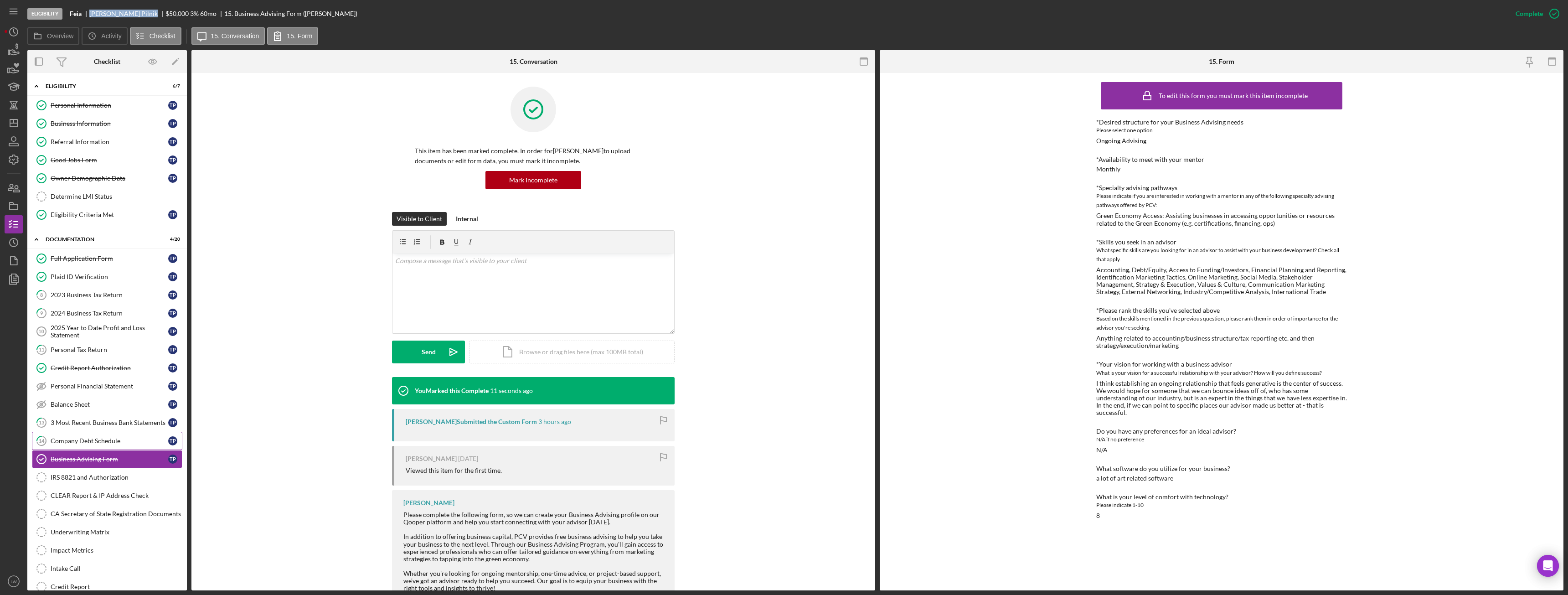
click at [111, 436] on link "14 Company Debt Schedule T P" at bounding box center [107, 441] width 150 height 18
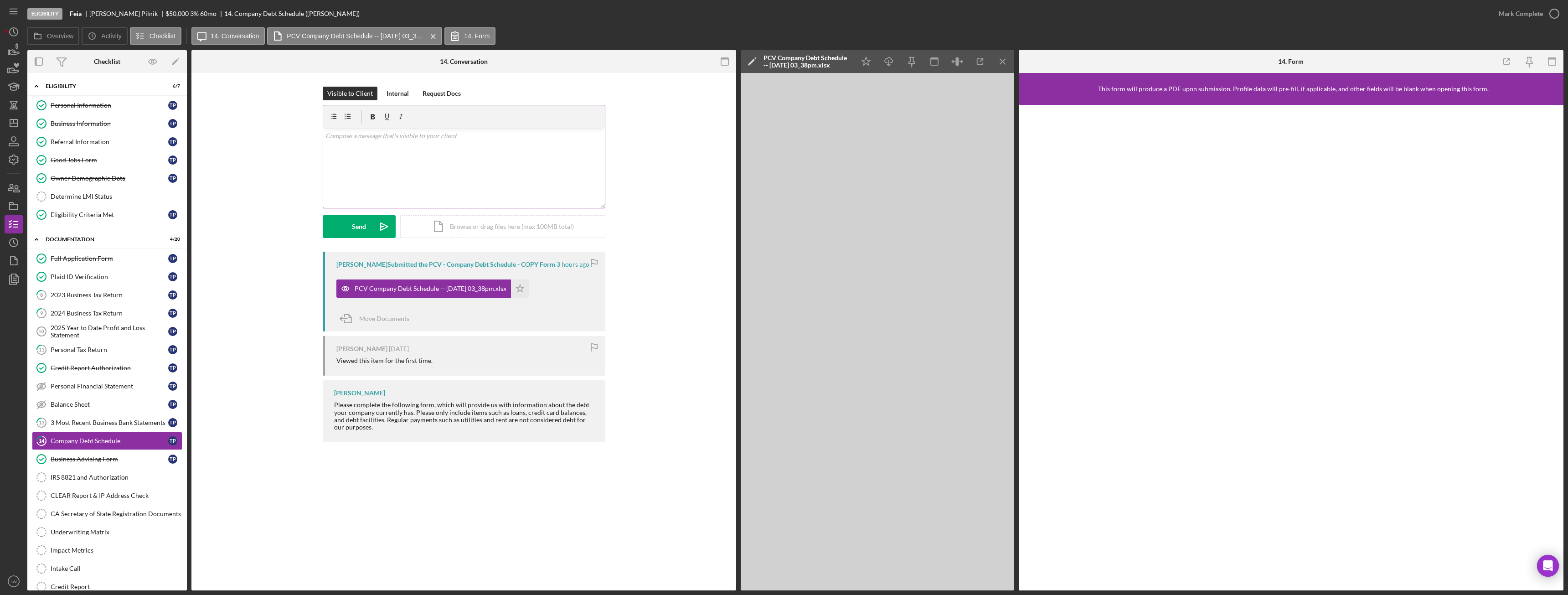
click at [409, 171] on div "v Color teal Color pink Remove color Add row above Add row below Add column bef…" at bounding box center [464, 167] width 282 height 80
click at [1001, 55] on icon "Icon/Menu Close" at bounding box center [1003, 62] width 21 height 21
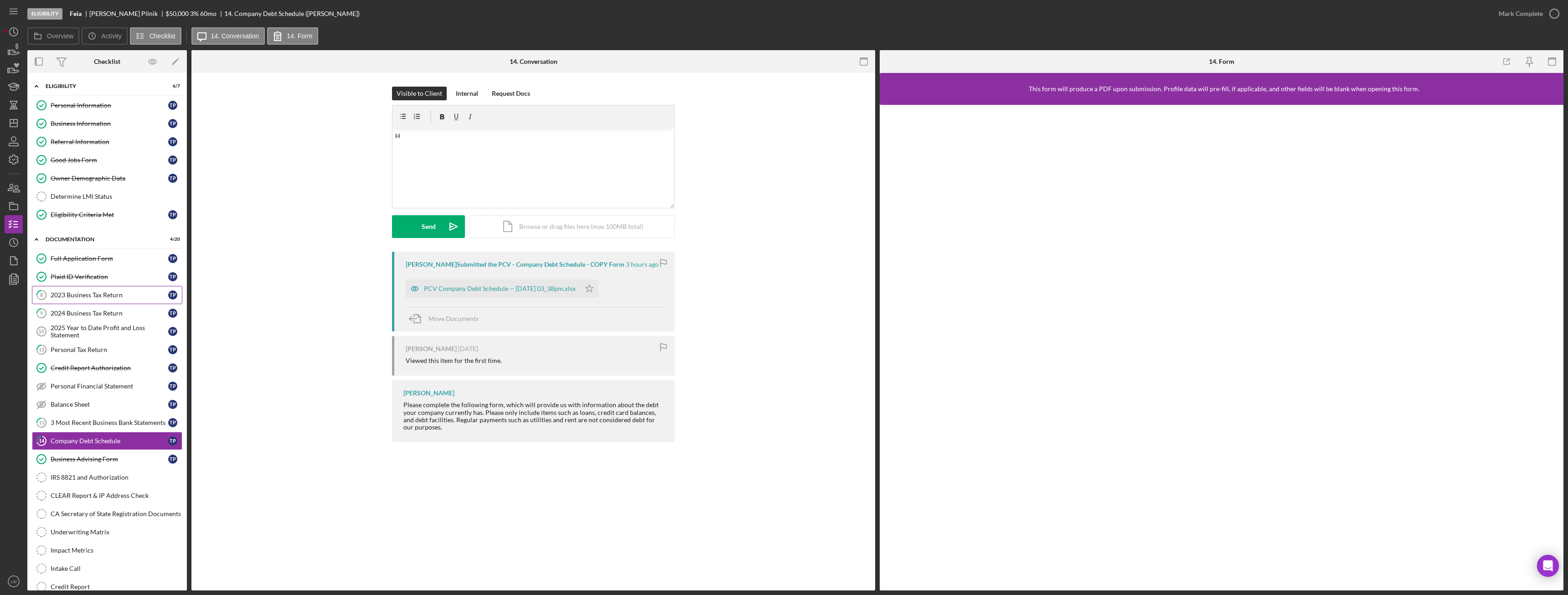
click at [92, 298] on div "2023 Business Tax Return" at bounding box center [109, 295] width 117 height 7
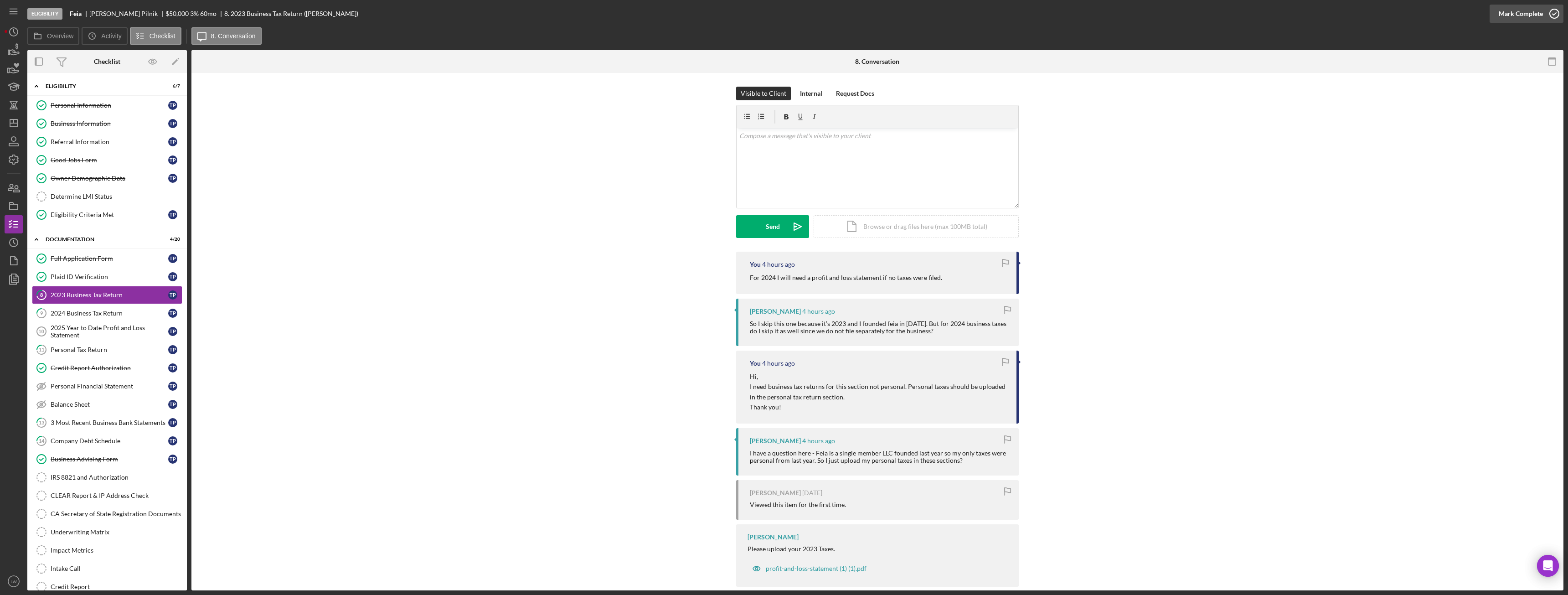
click at [1524, 12] on div "Mark Complete" at bounding box center [1521, 13] width 44 height 18
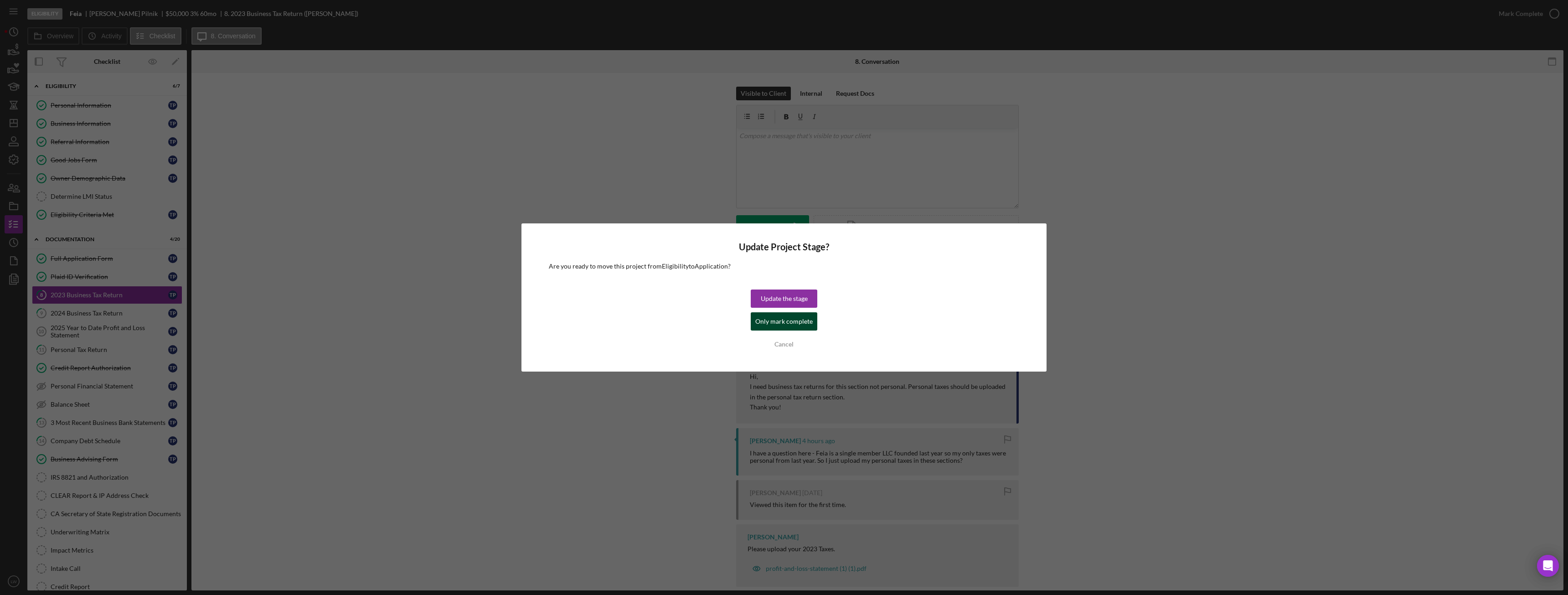
click at [801, 315] on div "Only mark complete" at bounding box center [784, 322] width 57 height 18
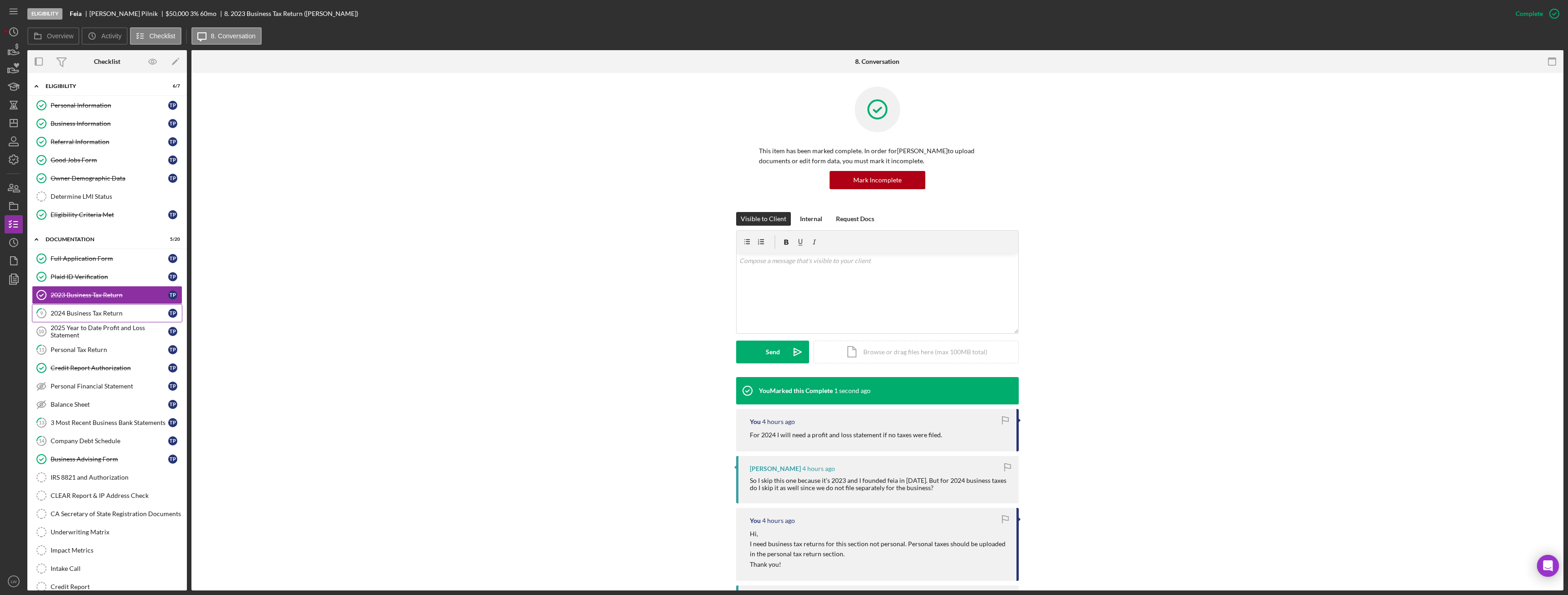
click at [91, 314] on div "2024 Business Tax Return" at bounding box center [109, 313] width 117 height 7
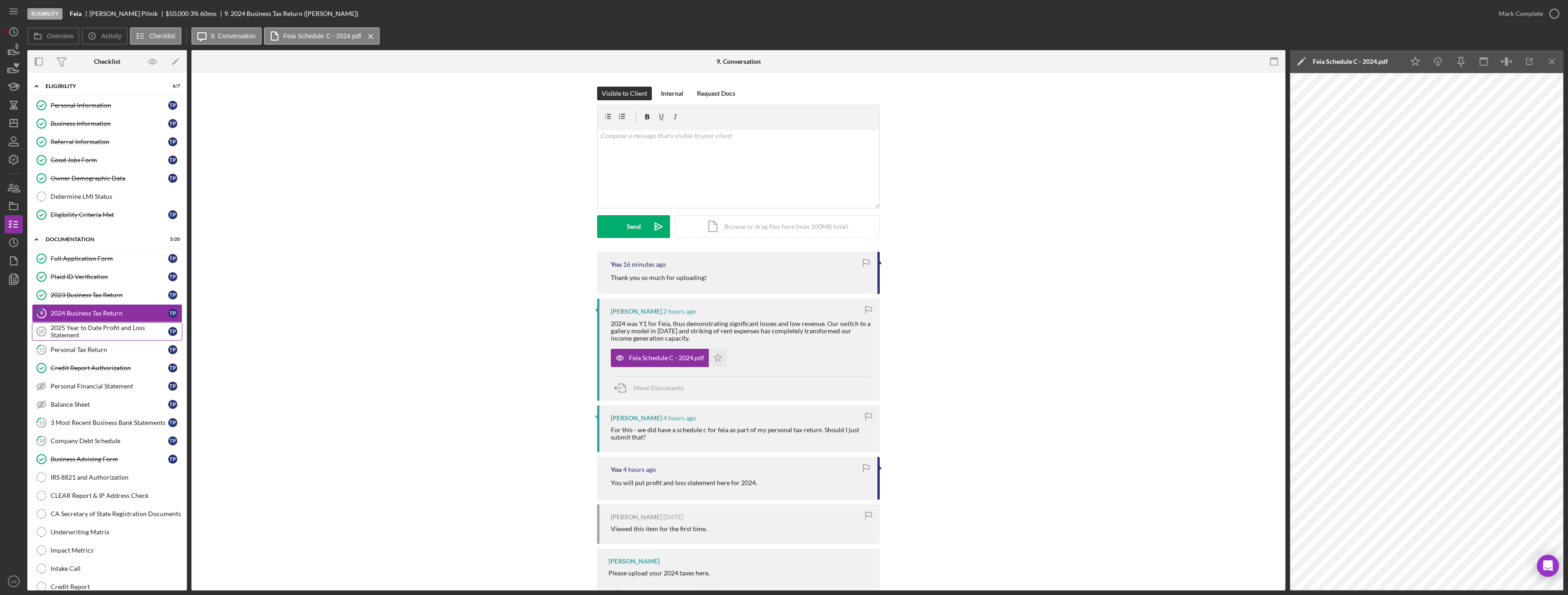
click at [104, 329] on div "2025 Year to Date Profit and Loss Statement" at bounding box center [109, 331] width 117 height 15
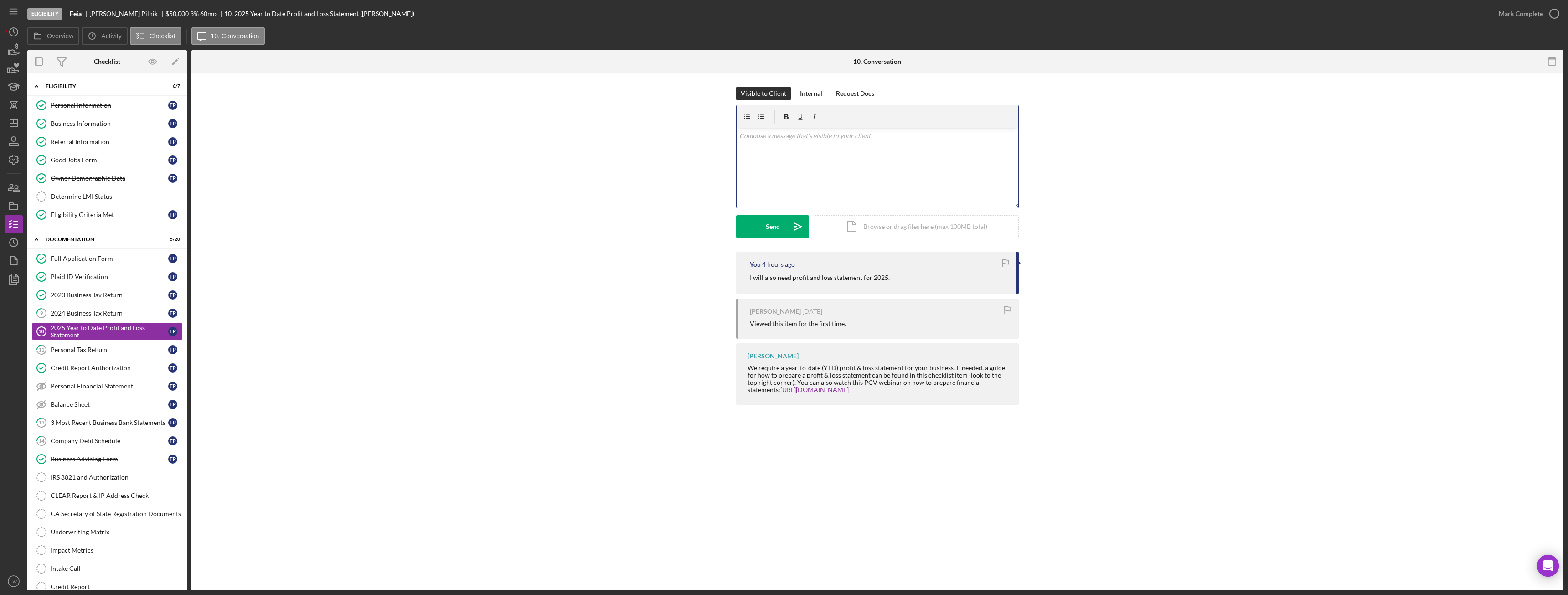
click at [814, 175] on div "v Color teal Color pink Remove color Add row above Add row below Add column bef…" at bounding box center [877, 167] width 282 height 80
click at [786, 223] on button "Send Icon/icon-invite-send" at bounding box center [772, 226] width 73 height 23
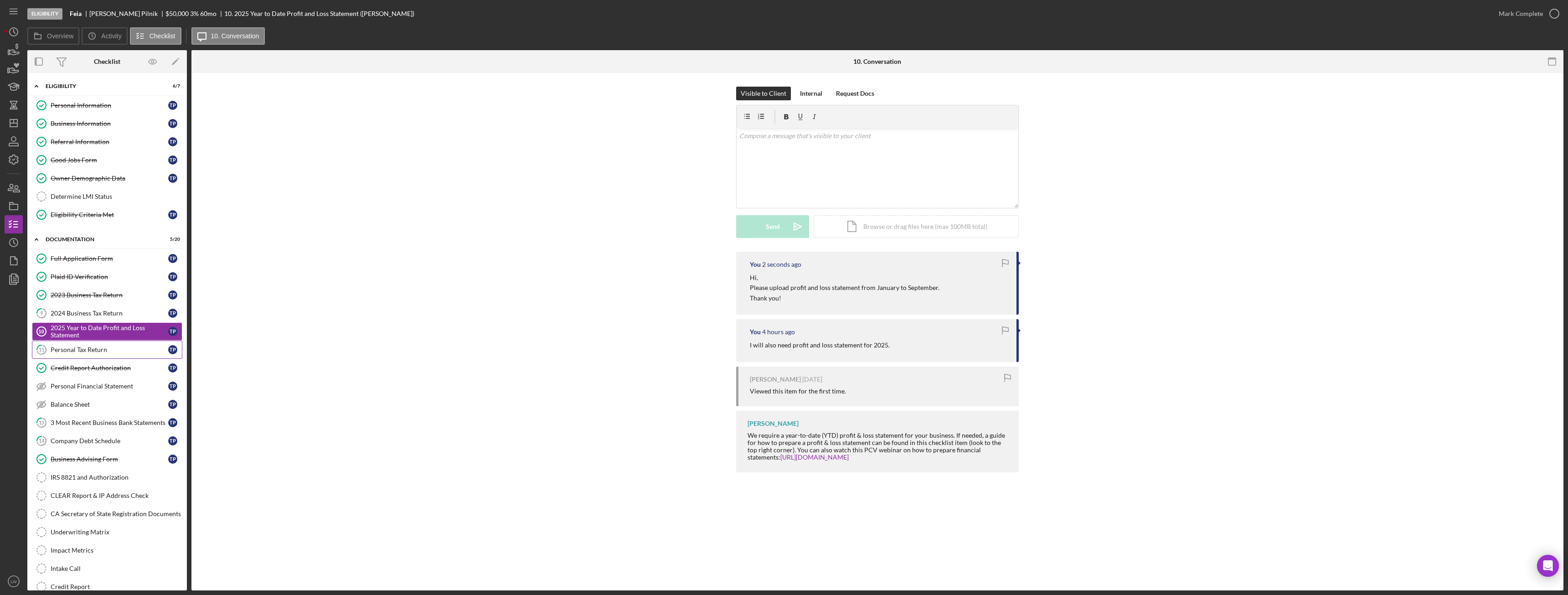
click at [64, 354] on link "11 Personal Tax Return T P" at bounding box center [107, 350] width 150 height 18
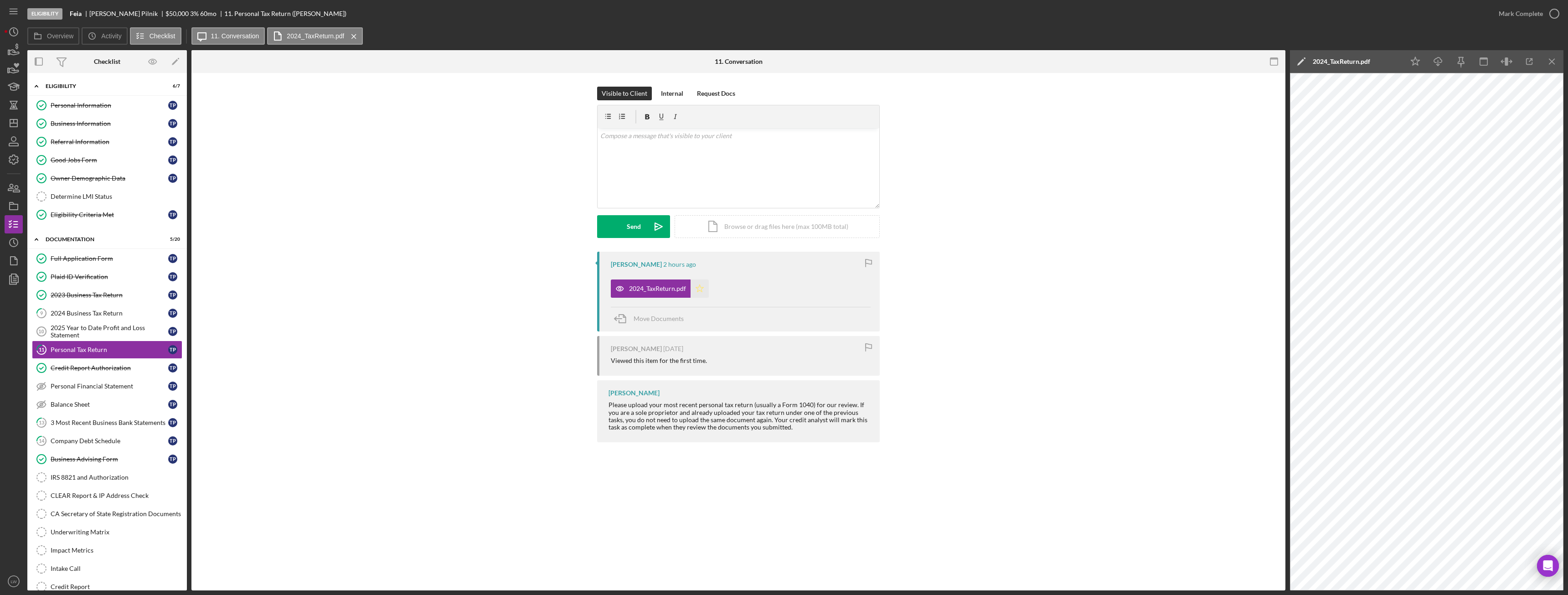
click at [703, 286] on icon "Icon/Star" at bounding box center [699, 289] width 18 height 18
click at [1513, 12] on div "Mark Complete" at bounding box center [1521, 13] width 44 height 18
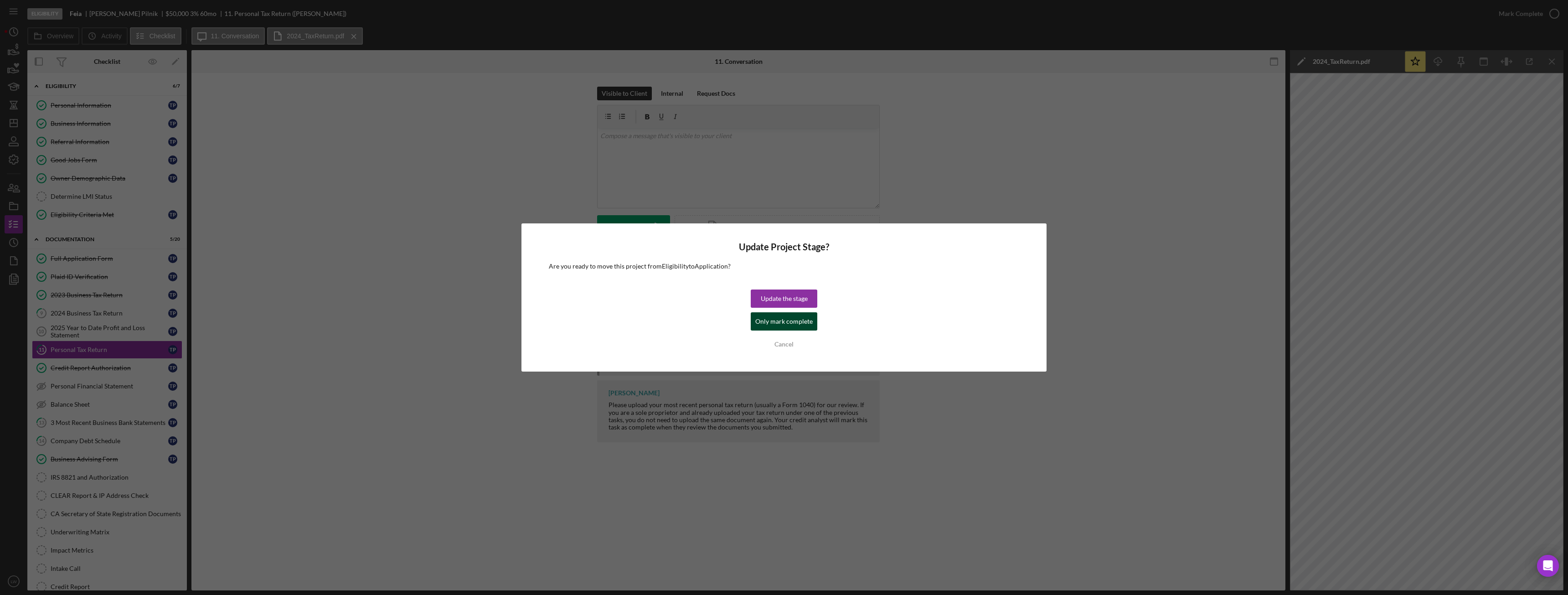
click at [807, 325] on div "Only mark complete" at bounding box center [784, 322] width 57 height 18
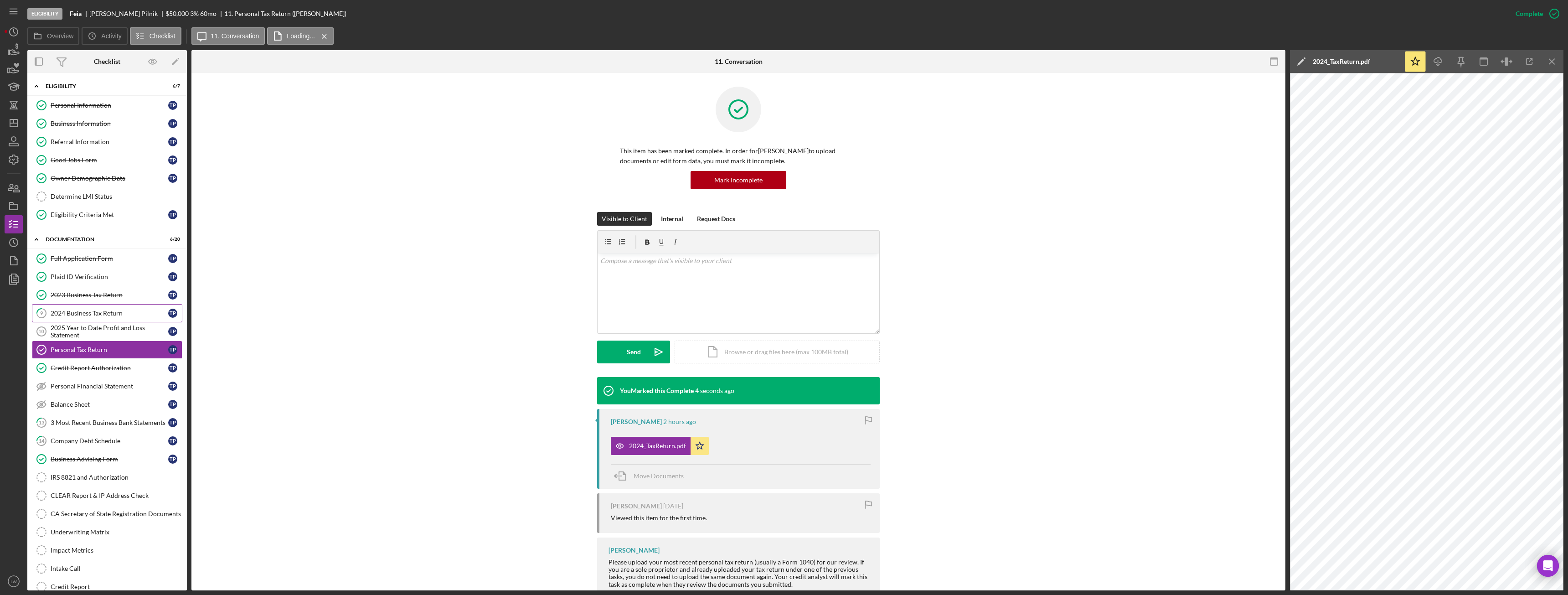
click at [74, 314] on div "2024 Business Tax Return" at bounding box center [109, 313] width 117 height 7
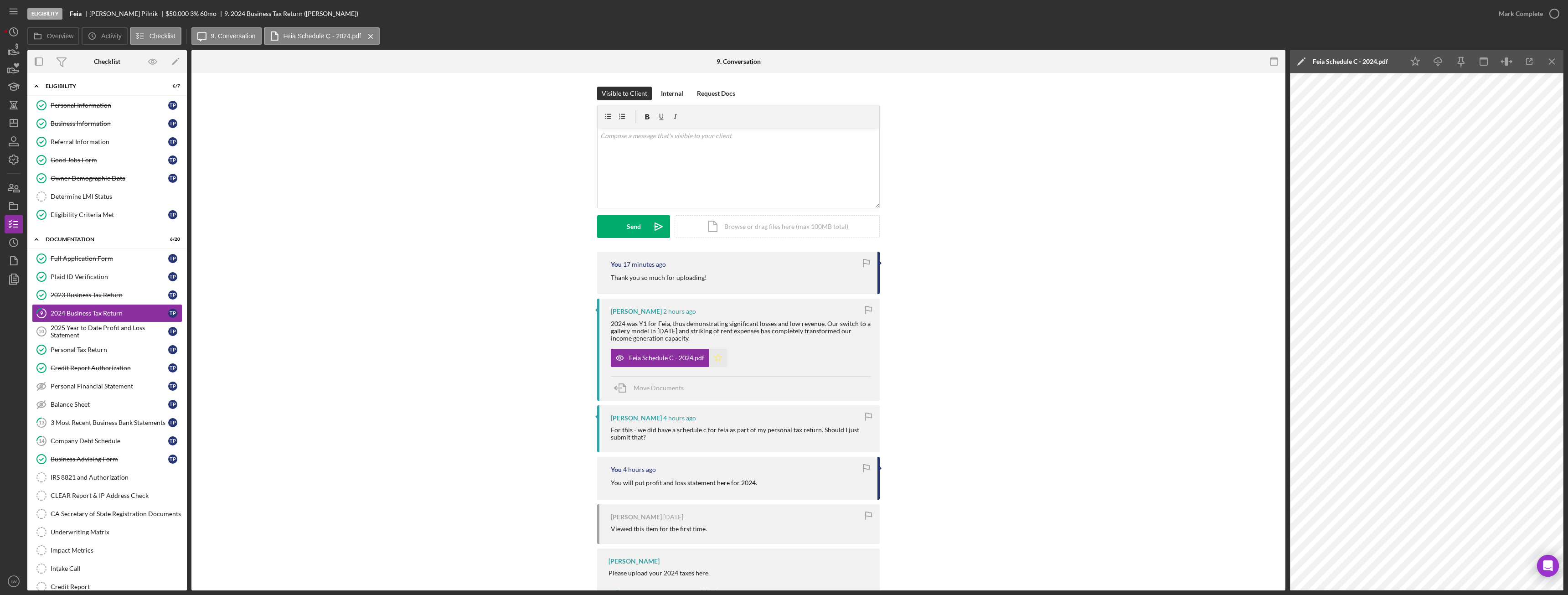
click at [712, 356] on icon "Icon/Star" at bounding box center [718, 358] width 18 height 18
click at [1536, 12] on div "Mark Complete" at bounding box center [1521, 13] width 44 height 18
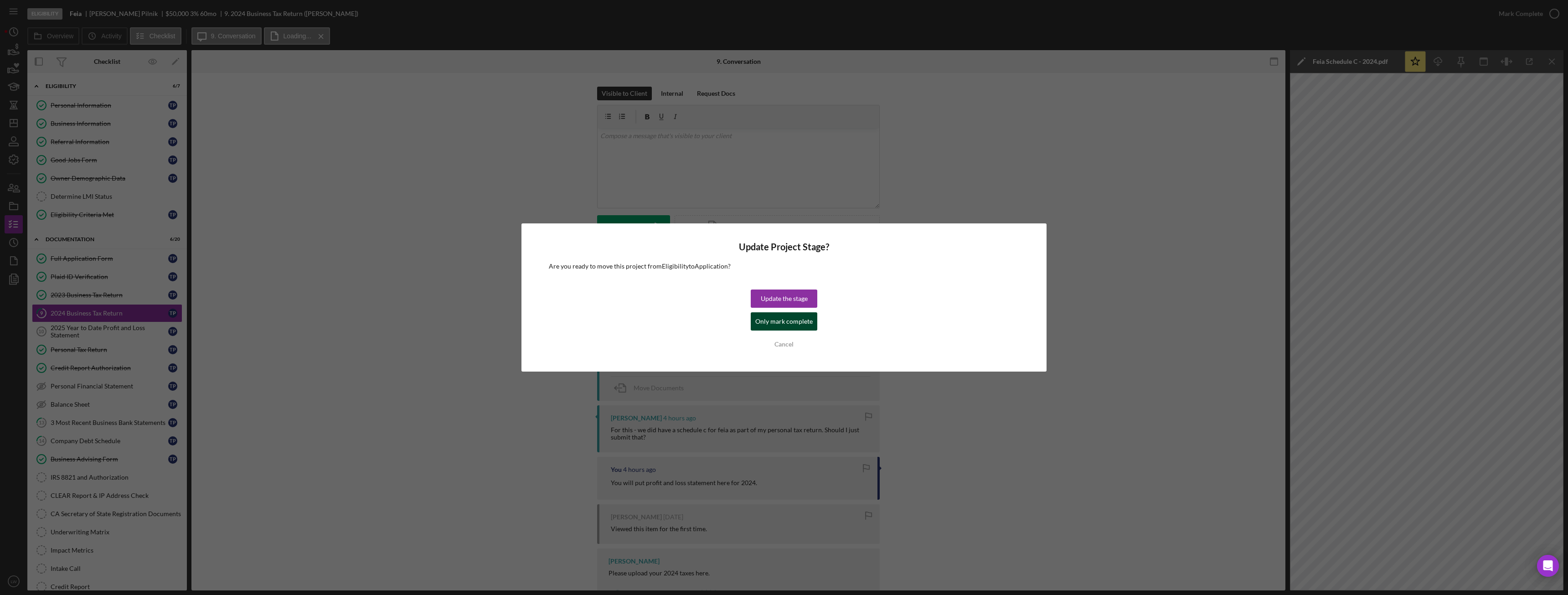
click at [805, 322] on div "Only mark complete" at bounding box center [784, 322] width 57 height 18
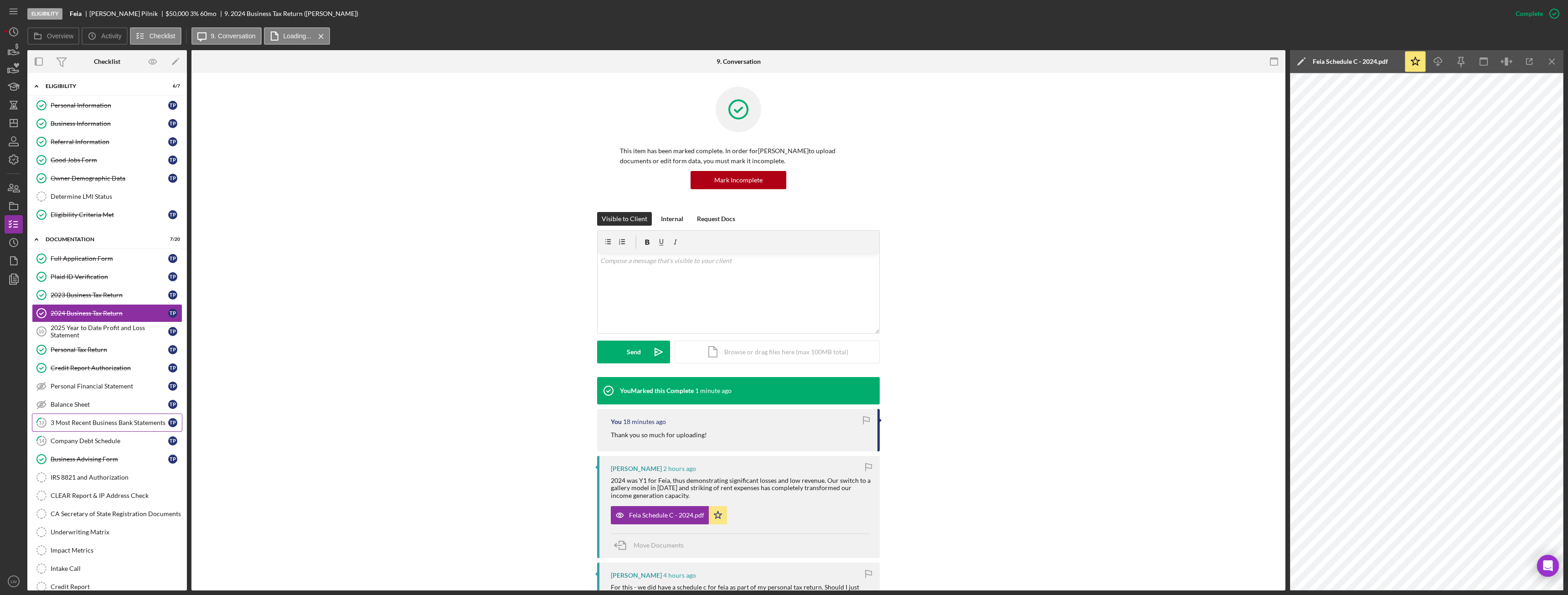
click at [115, 426] on div "3 Most Recent Business Bank Statements" at bounding box center [109, 423] width 117 height 7
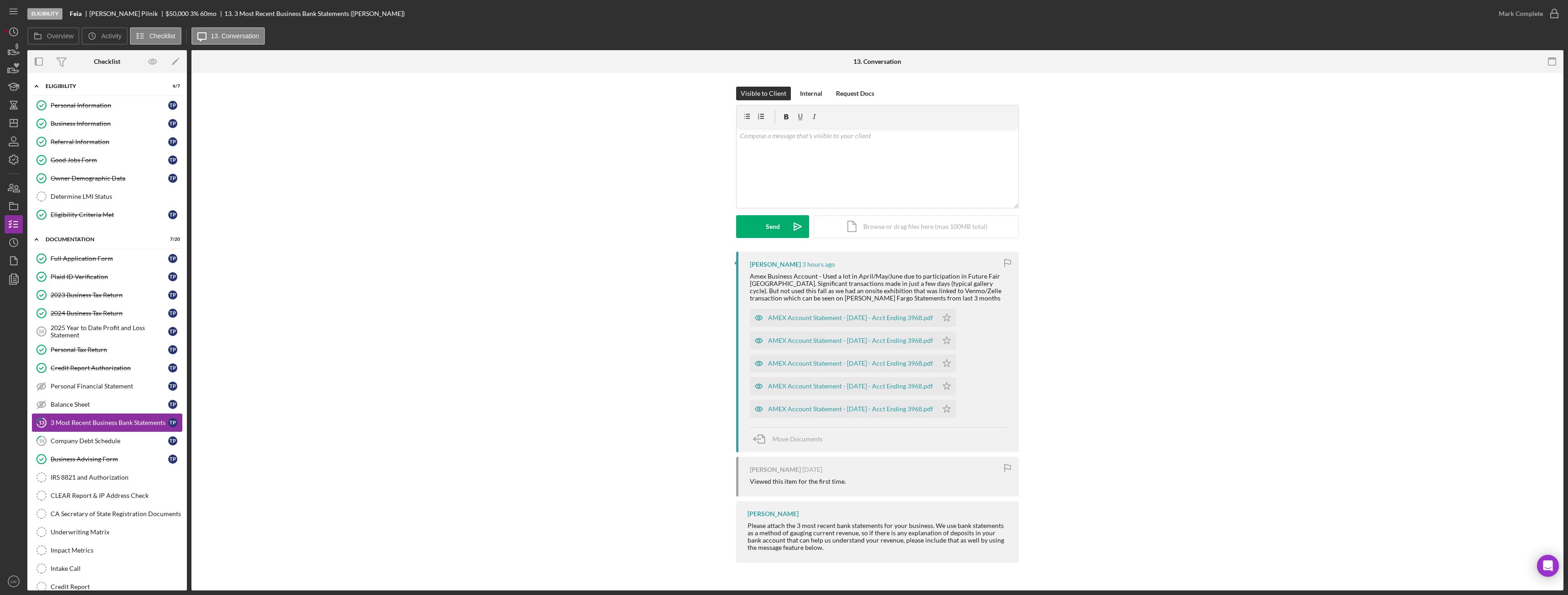
click at [115, 426] on div "3 Most Recent Business Bank Statements" at bounding box center [109, 423] width 117 height 7
click at [115, 437] on div "Company Debt Schedule" at bounding box center [109, 441] width 117 height 7
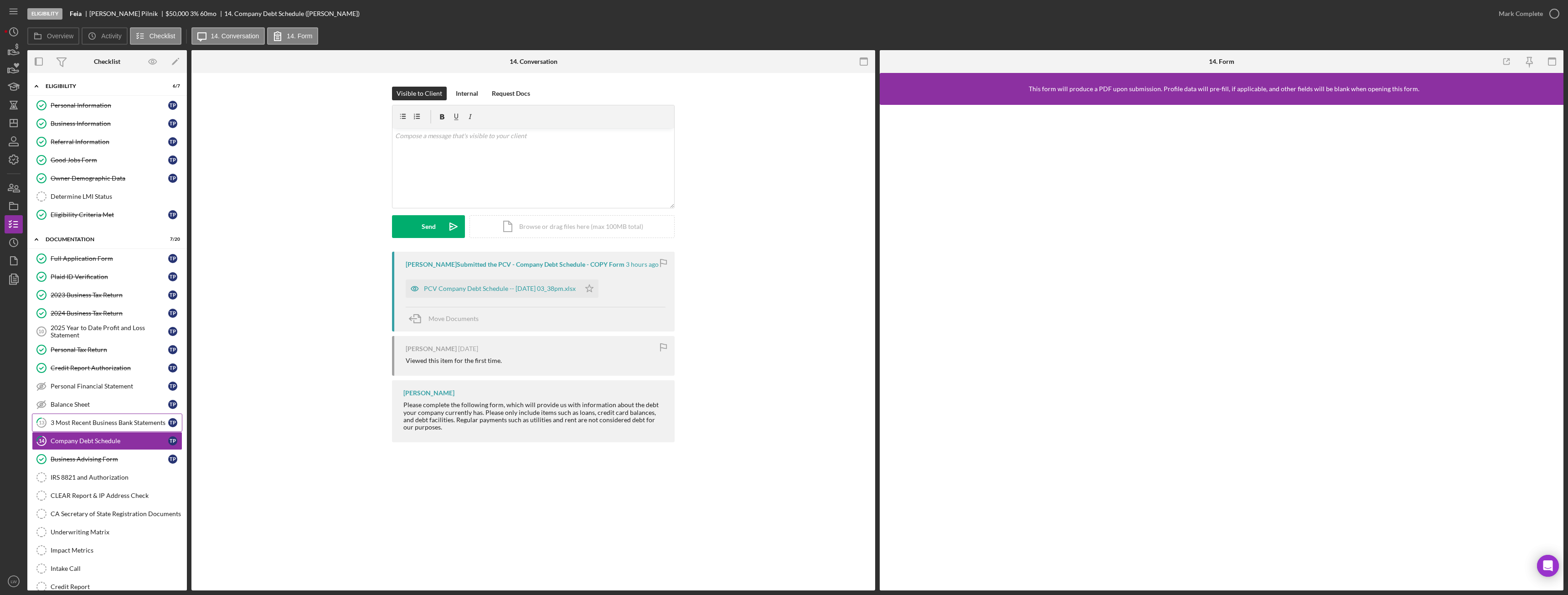
click at [115, 421] on div "3 Most Recent Business Bank Statements" at bounding box center [109, 423] width 117 height 7
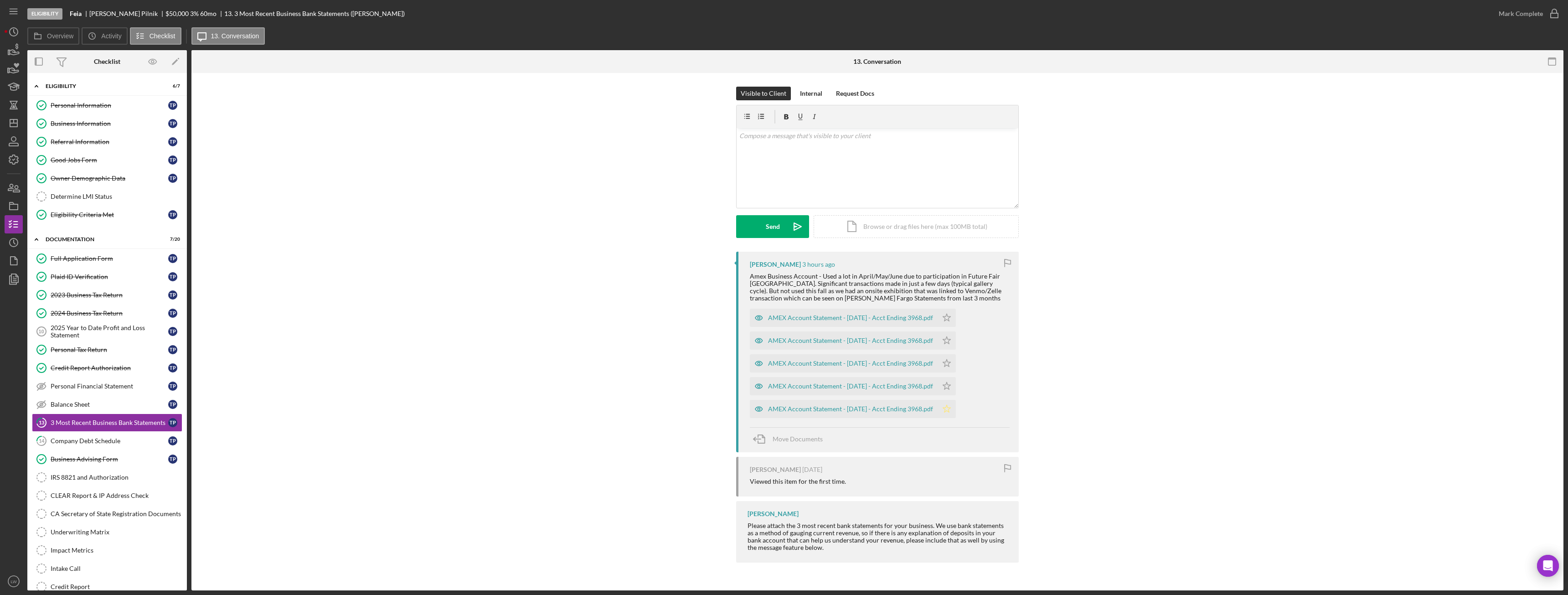
click at [950, 408] on polygon "button" at bounding box center [947, 409] width 8 height 7
click at [956, 388] on icon "Icon/Star" at bounding box center [947, 386] width 18 height 18
click at [956, 364] on icon "Icon/Star" at bounding box center [947, 364] width 18 height 18
click at [845, 412] on div "AMEX Account Statement - [DATE] - Acct Ending 3968.pdf" at bounding box center [850, 409] width 165 height 7
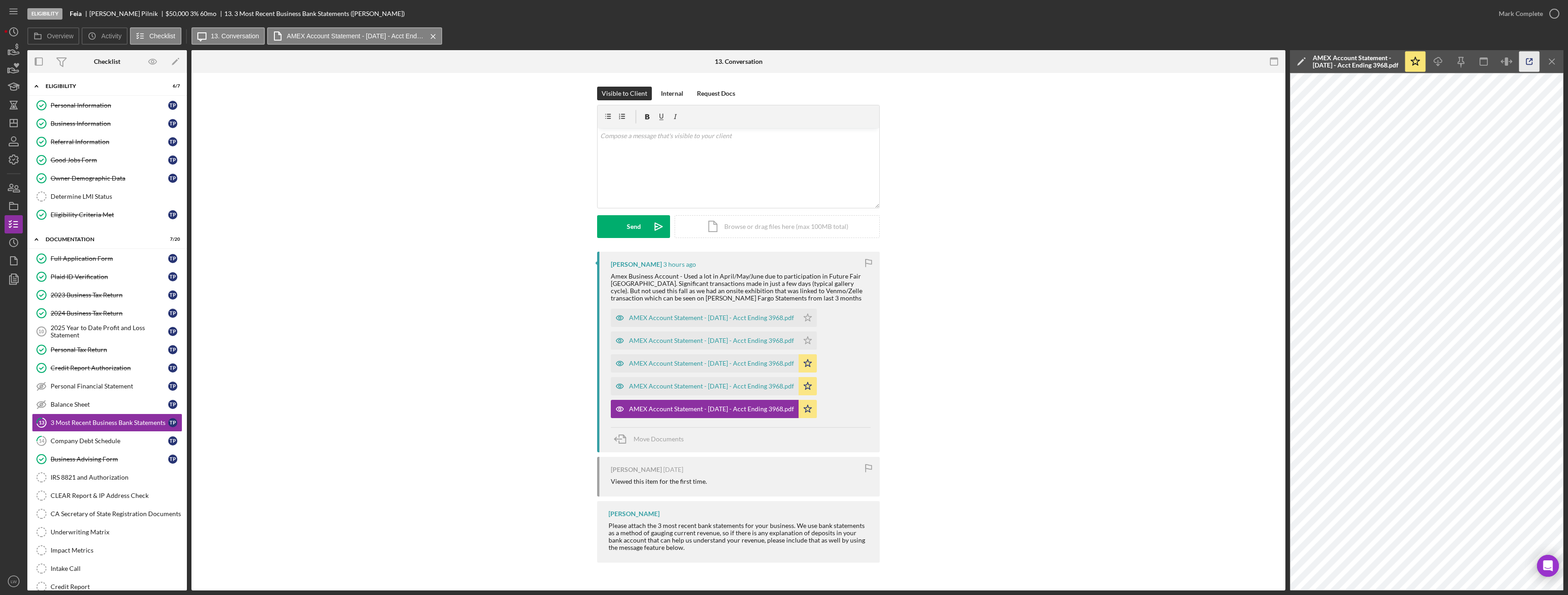
click at [1536, 62] on icon "button" at bounding box center [1530, 62] width 21 height 21
click at [761, 387] on div "AMEX Account Statement - [DATE] - Acct Ending 3968.pdf" at bounding box center [711, 386] width 165 height 7
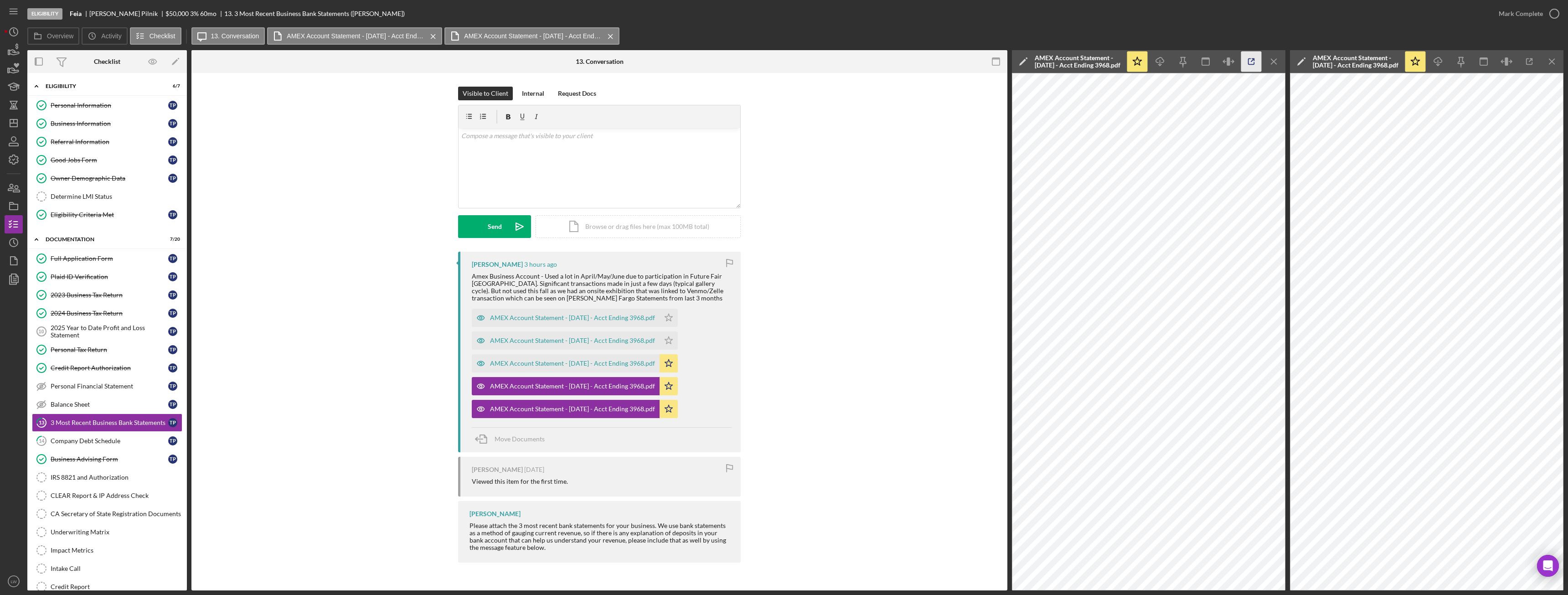
click at [1253, 61] on icon "button" at bounding box center [1251, 62] width 21 height 21
click at [586, 361] on div "AMEX Account Statement - [DATE] - Acct Ending 3968.pdf" at bounding box center [572, 364] width 165 height 7
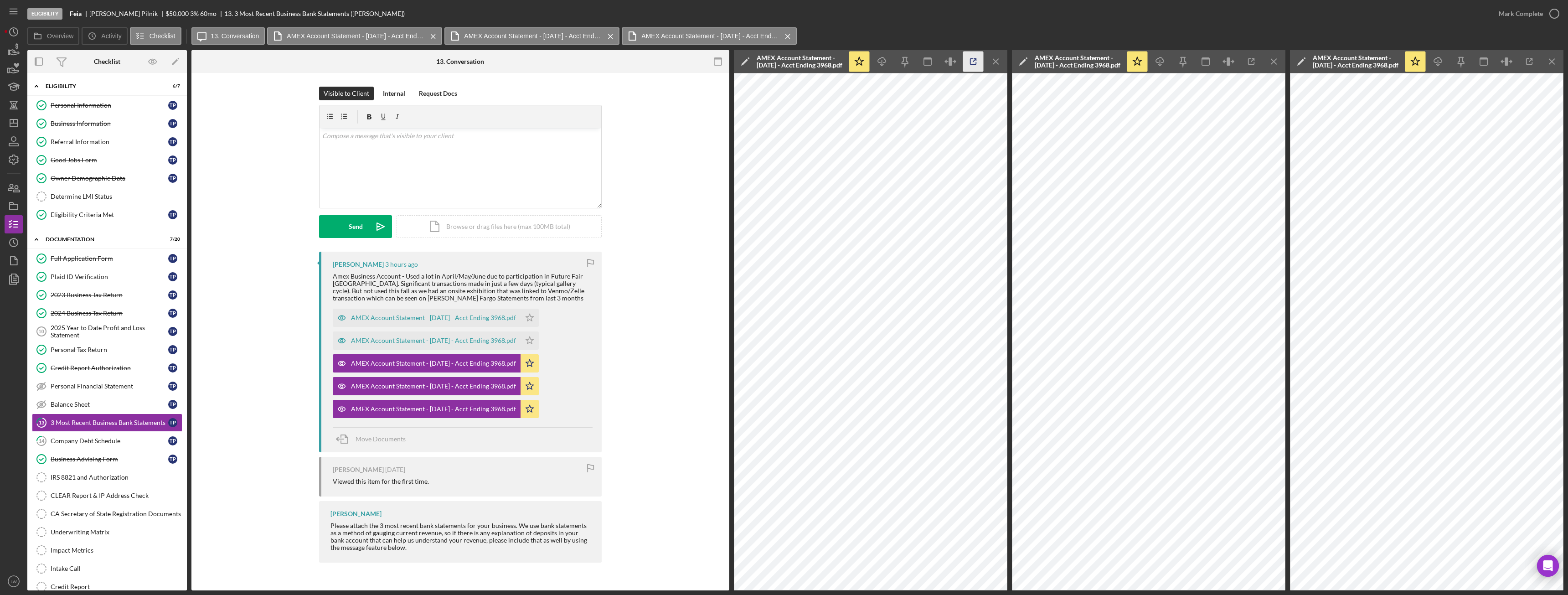
click at [970, 63] on icon "button" at bounding box center [973, 62] width 21 height 21
click at [1000, 61] on icon "Icon/Menu Close" at bounding box center [996, 62] width 21 height 21
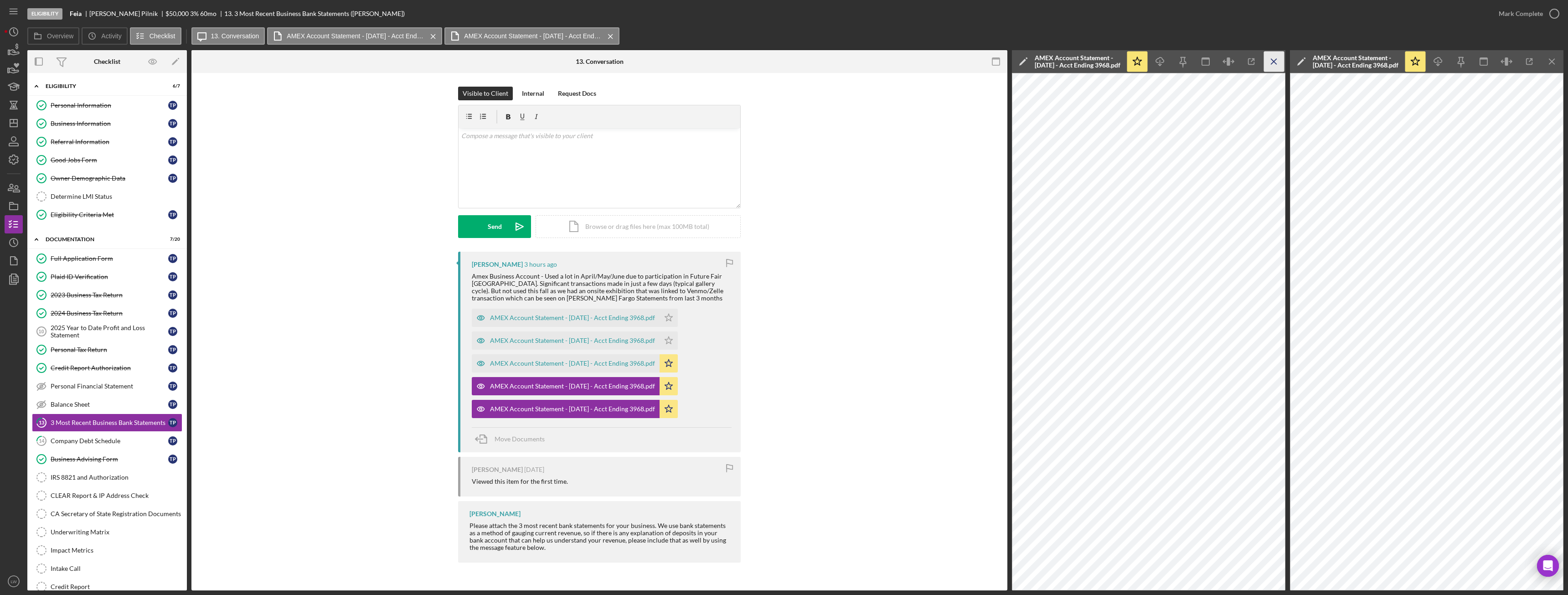
click at [1270, 55] on icon "Icon/Menu Close" at bounding box center [1275, 62] width 21 height 21
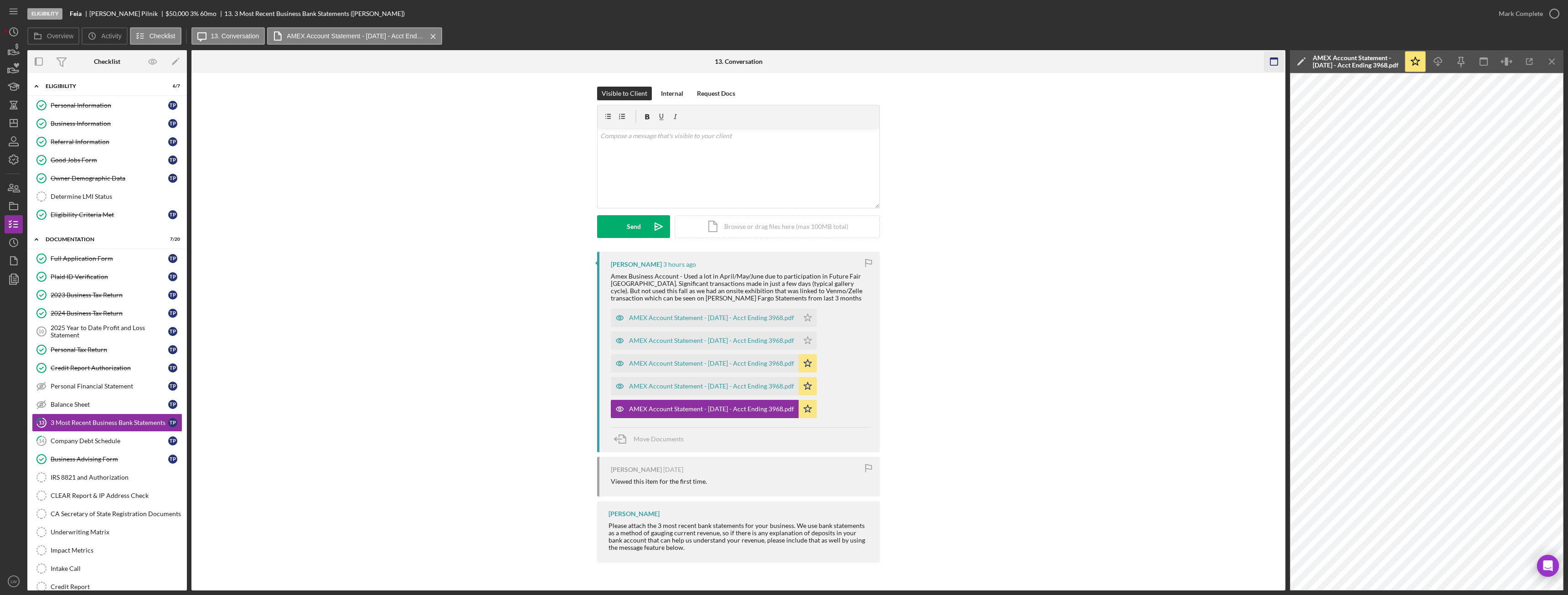
click at [1553, 60] on icon "Icon/Menu Close" at bounding box center [1552, 62] width 21 height 21
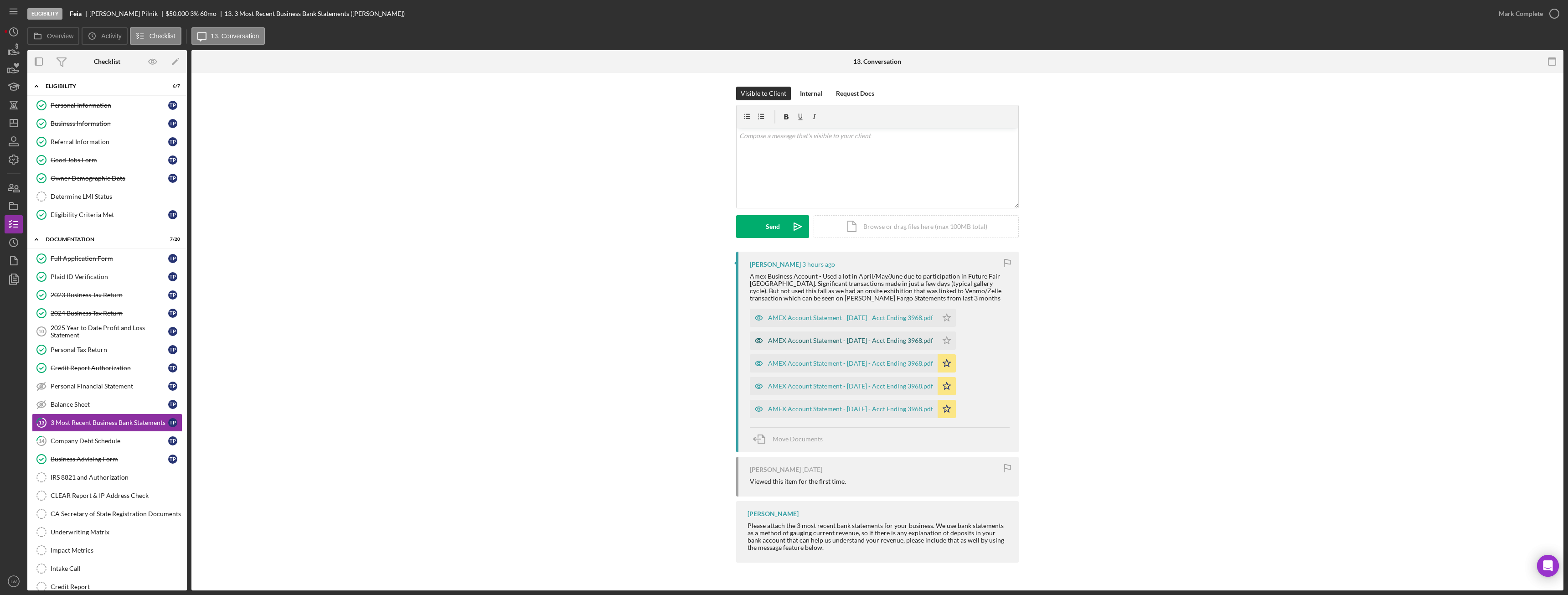
click at [845, 337] on div "AMEX Account Statement - [DATE] - Acct Ending 3968.pdf" at bounding box center [850, 340] width 165 height 7
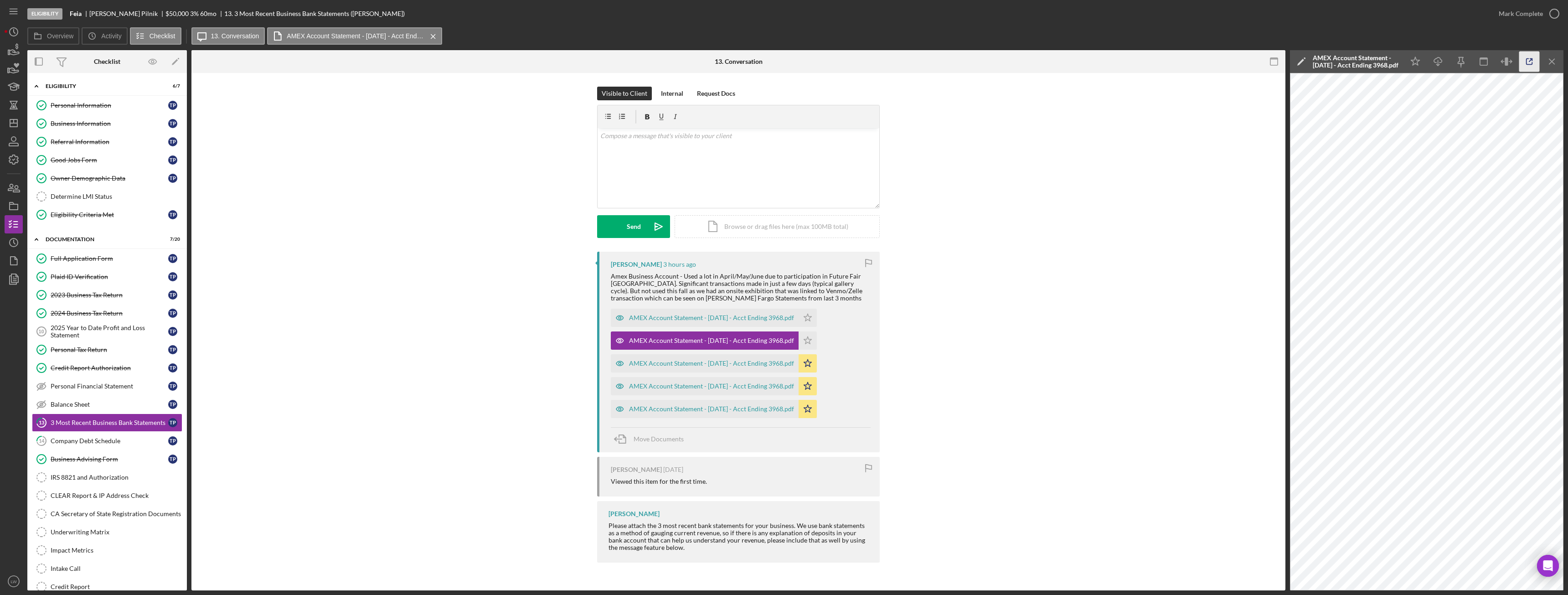
click at [1533, 62] on icon "button" at bounding box center [1530, 62] width 21 height 21
drag, startPoint x: 909, startPoint y: 340, endPoint x: 897, endPoint y: 340, distance: 12.0
click at [909, 340] on div "Thomas Pilnik 3 hours ago Amex Business Account - Used a lot in April/May/June …" at bounding box center [738, 409] width 1066 height 315
click at [726, 320] on div "AMEX Account Statement - [DATE] - Acct Ending 3968.pdf" at bounding box center [711, 318] width 165 height 7
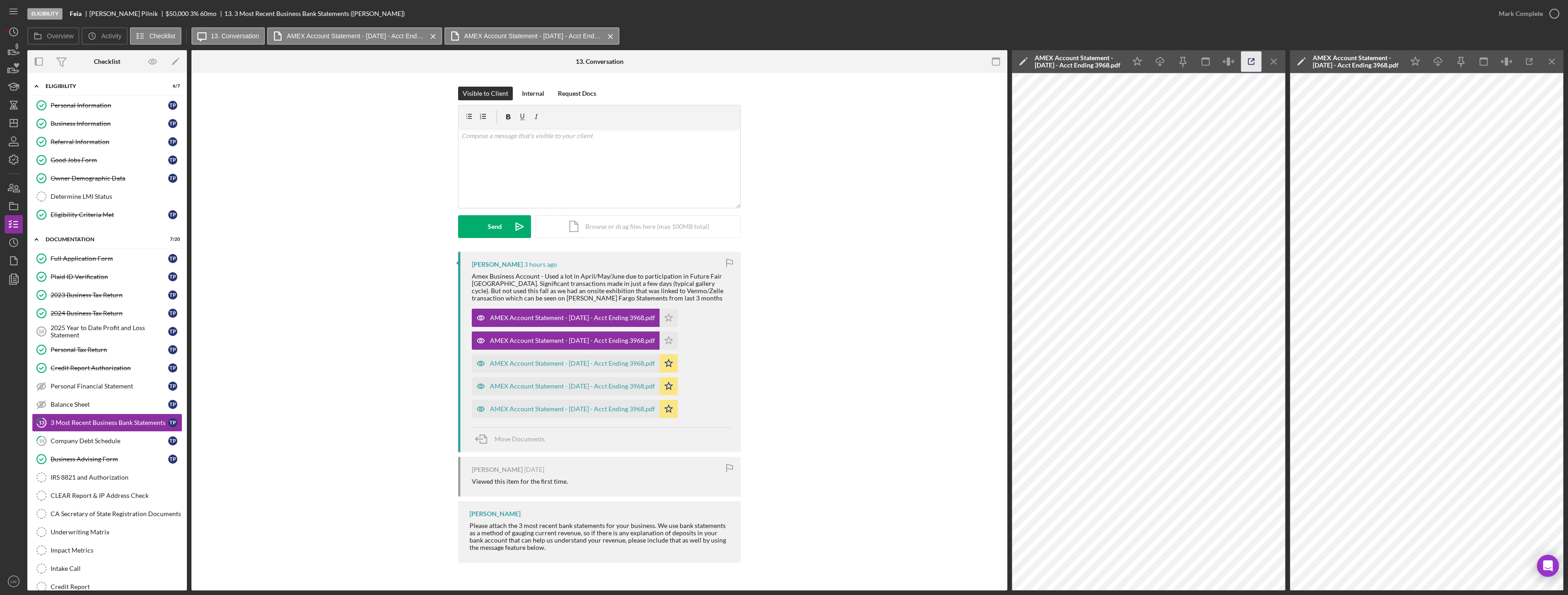
click at [1247, 60] on icon "button" at bounding box center [1251, 62] width 21 height 21
click at [1541, 13] on div "Mark Complete" at bounding box center [1521, 13] width 44 height 18
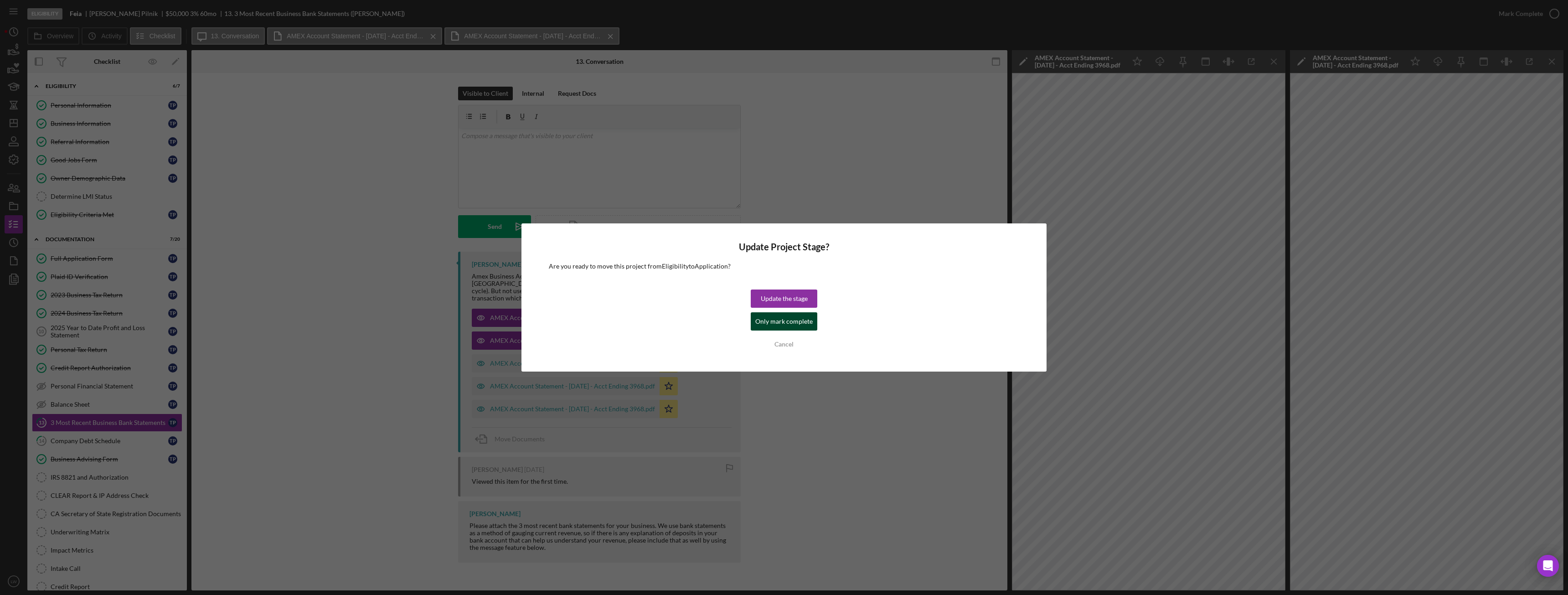
click at [774, 323] on div "Only mark complete" at bounding box center [784, 322] width 57 height 18
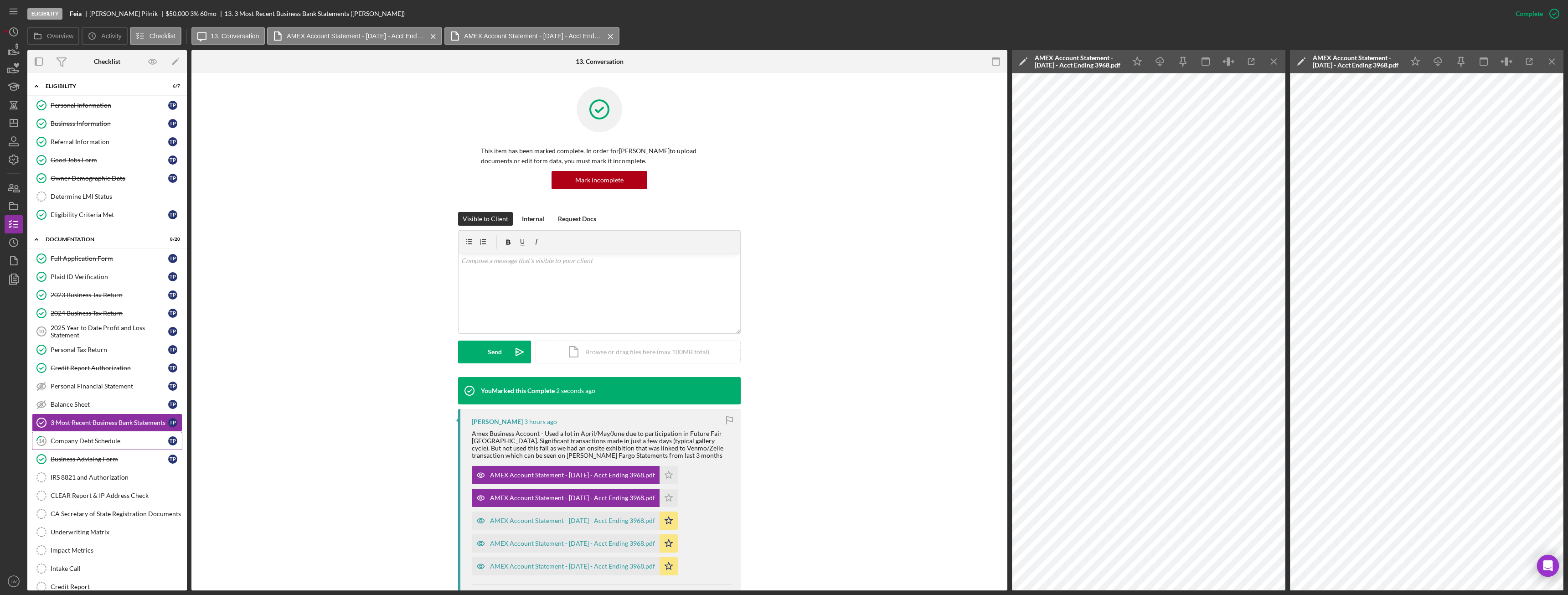
click at [90, 435] on link "14 Company Debt Schedule T P" at bounding box center [107, 441] width 150 height 18
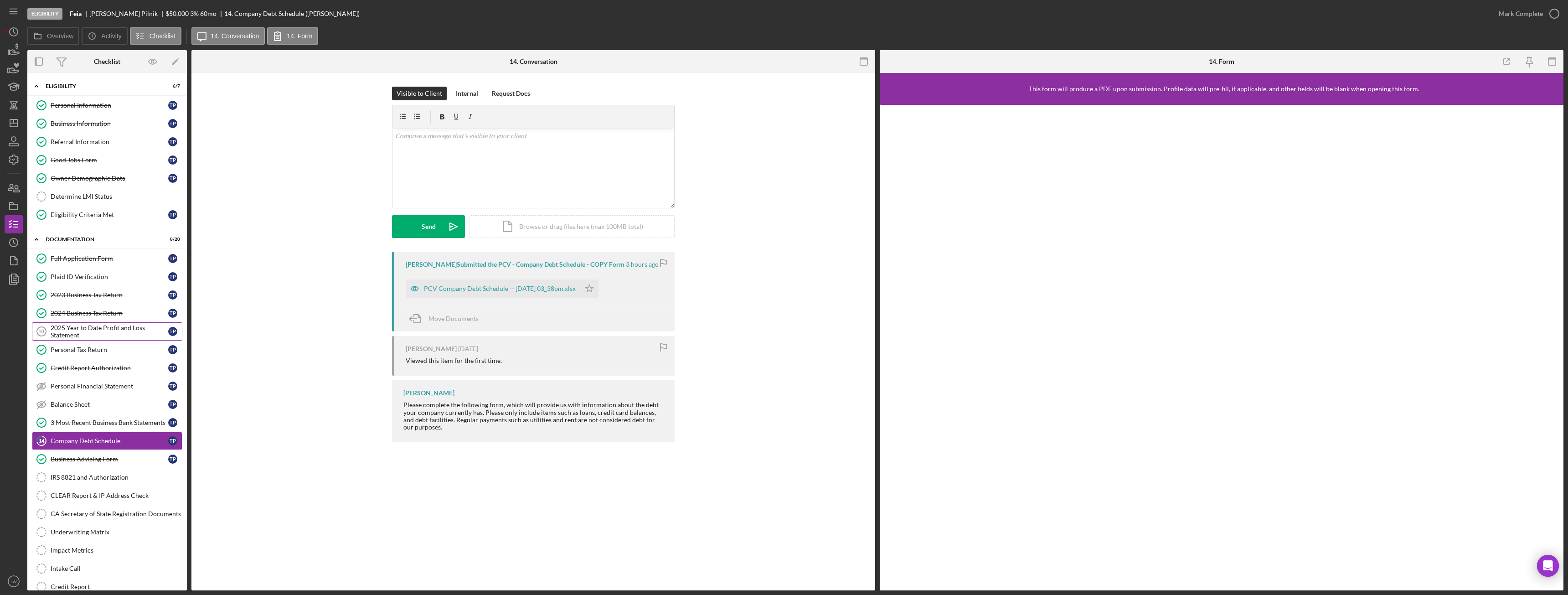
click at [63, 329] on div "2025 Year to Date Profit and Loss Statement" at bounding box center [109, 331] width 117 height 15
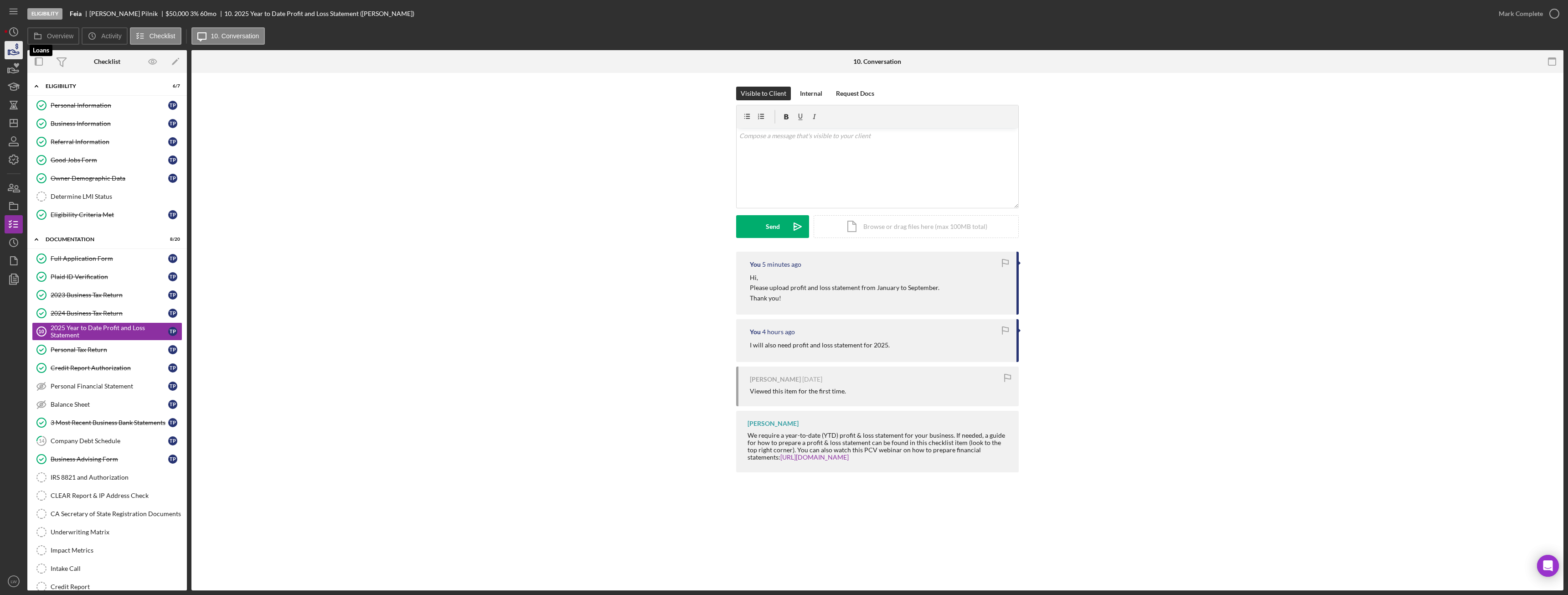
click at [16, 54] on icon "button" at bounding box center [13, 50] width 23 height 23
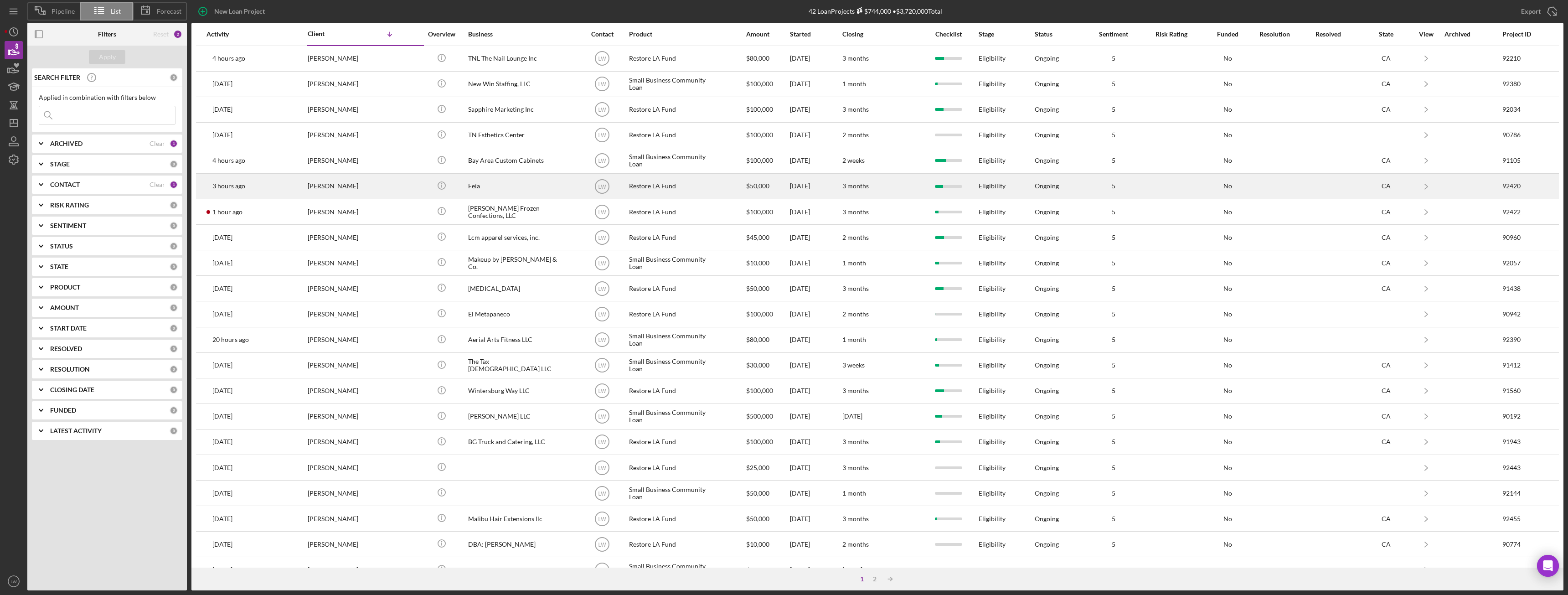
click at [363, 188] on div "[PERSON_NAME]" at bounding box center [353, 186] width 91 height 24
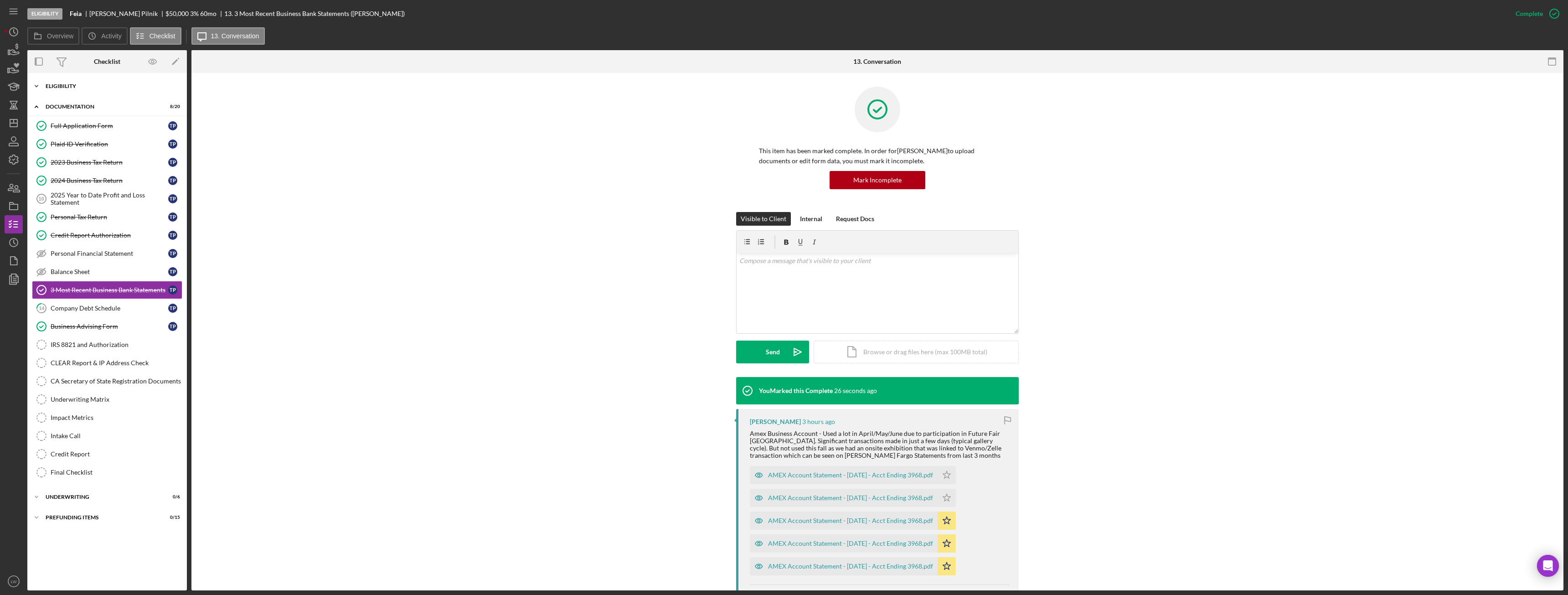
click at [129, 87] on div "Eligibility" at bounding box center [110, 86] width 130 height 5
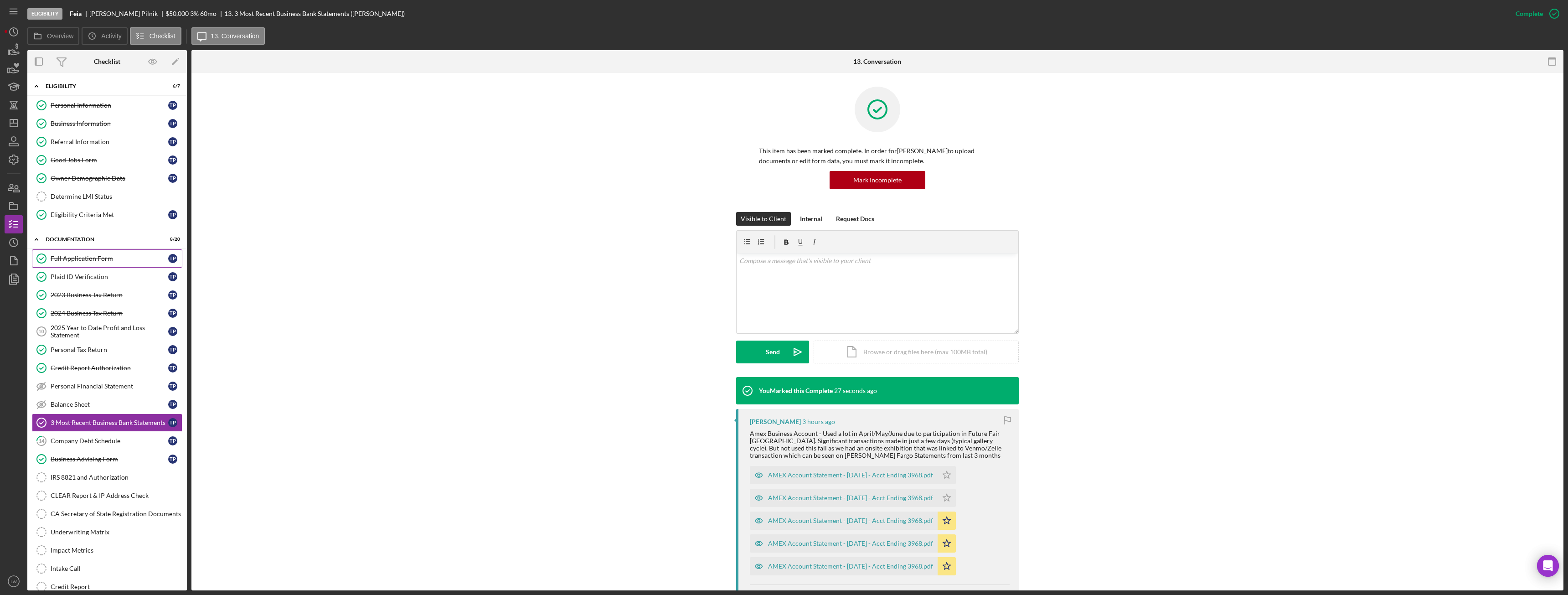
click at [88, 257] on div "Full Application Form" at bounding box center [109, 259] width 117 height 7
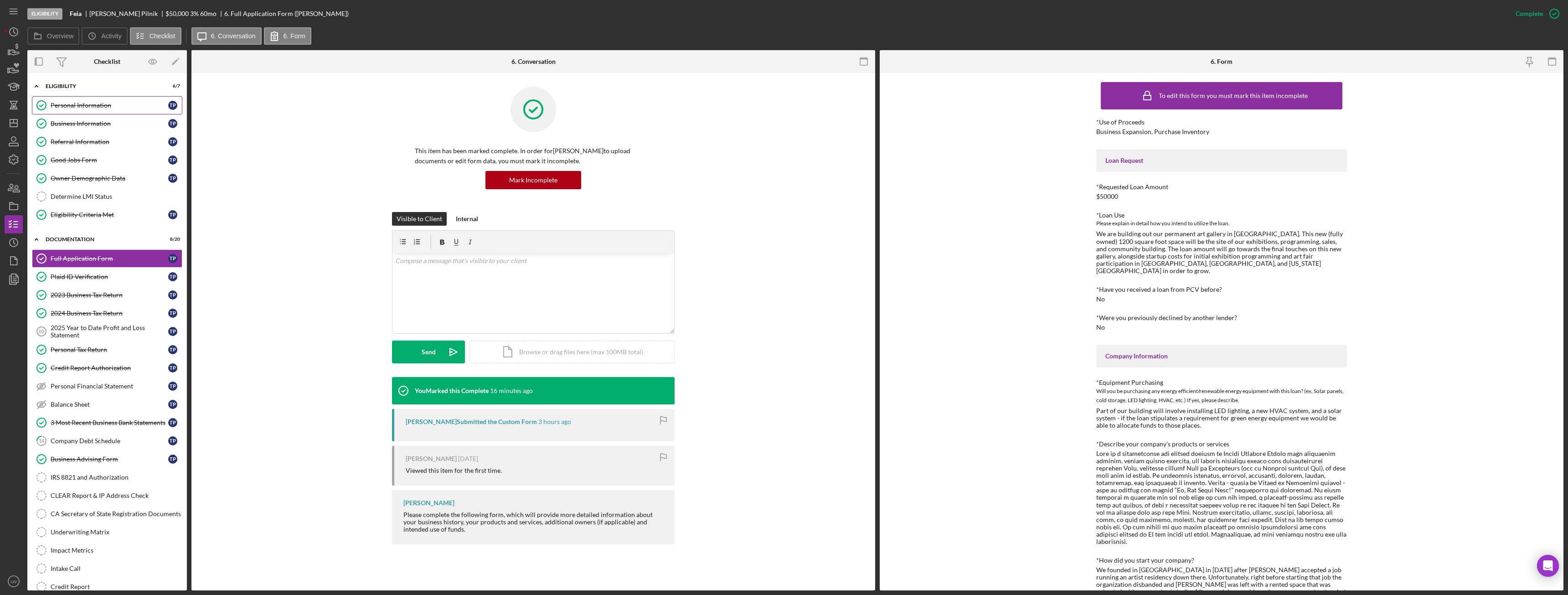
click at [121, 100] on link "Personal Information Personal Information T P" at bounding box center [107, 105] width 150 height 18
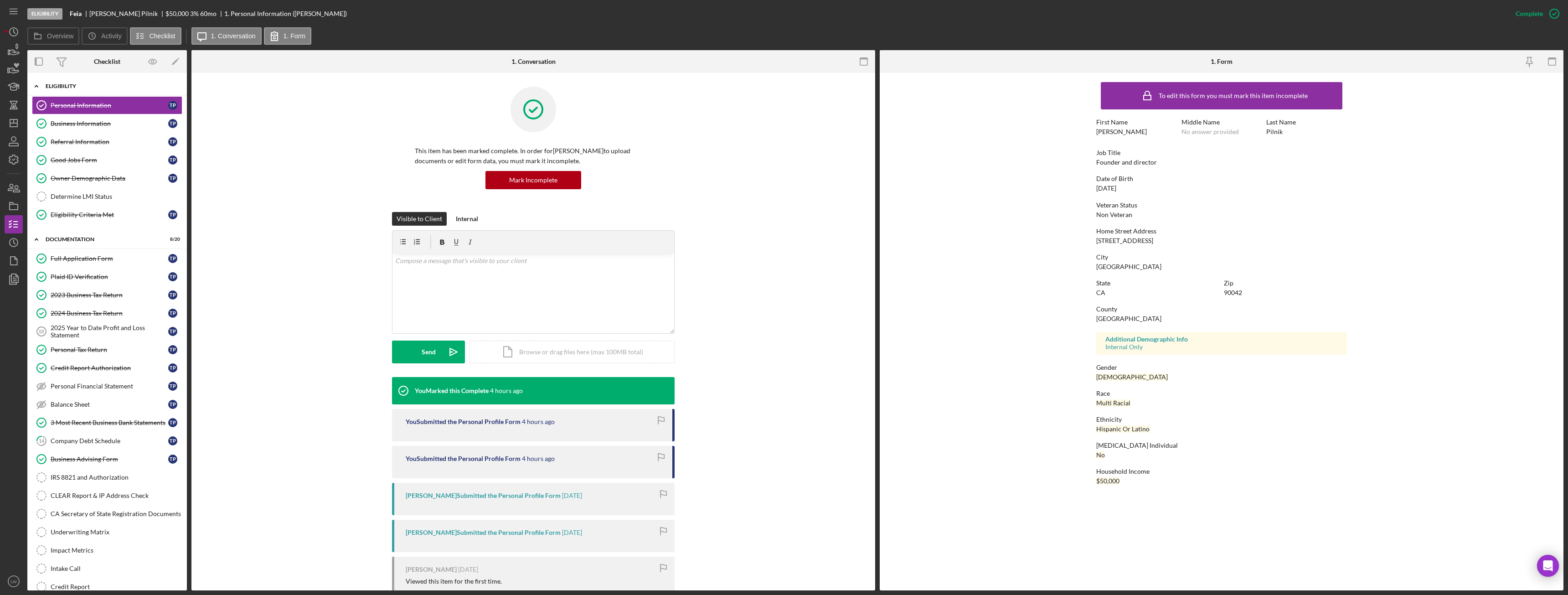
click at [118, 86] on div "Eligibility" at bounding box center [110, 86] width 130 height 5
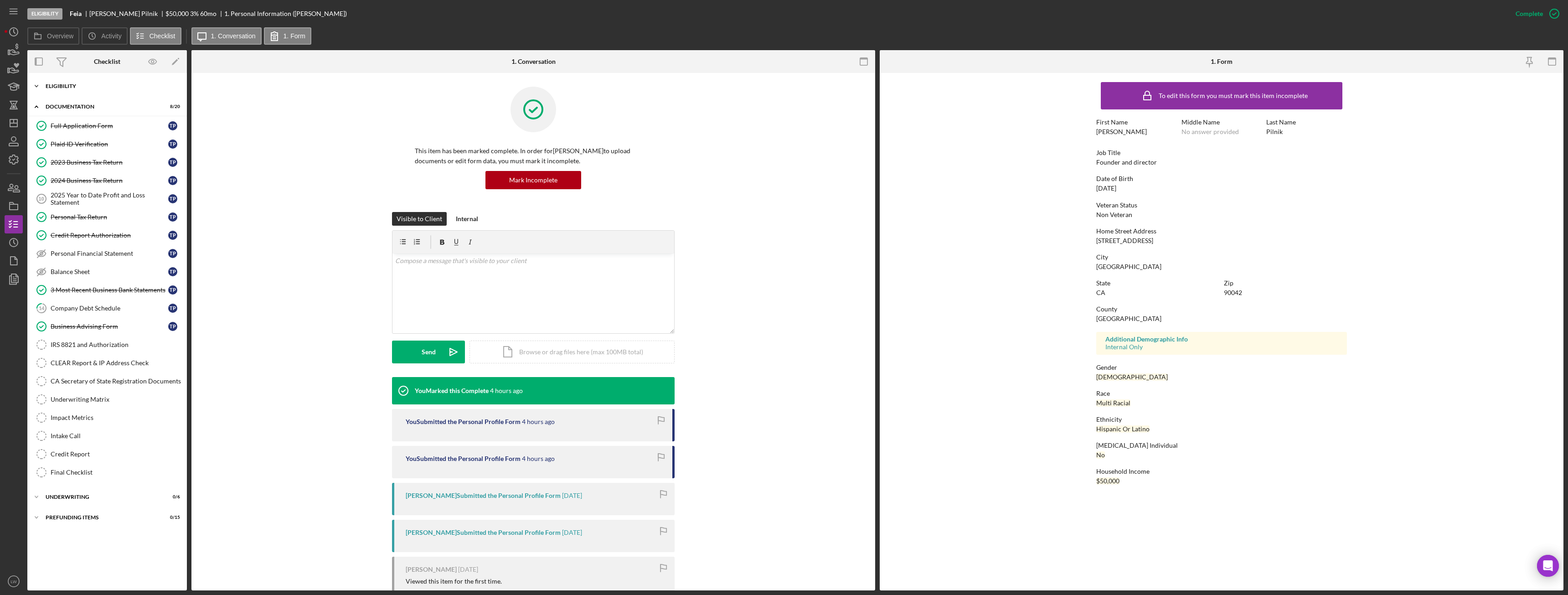
click at [108, 86] on div "Eligibility" at bounding box center [110, 86] width 130 height 5
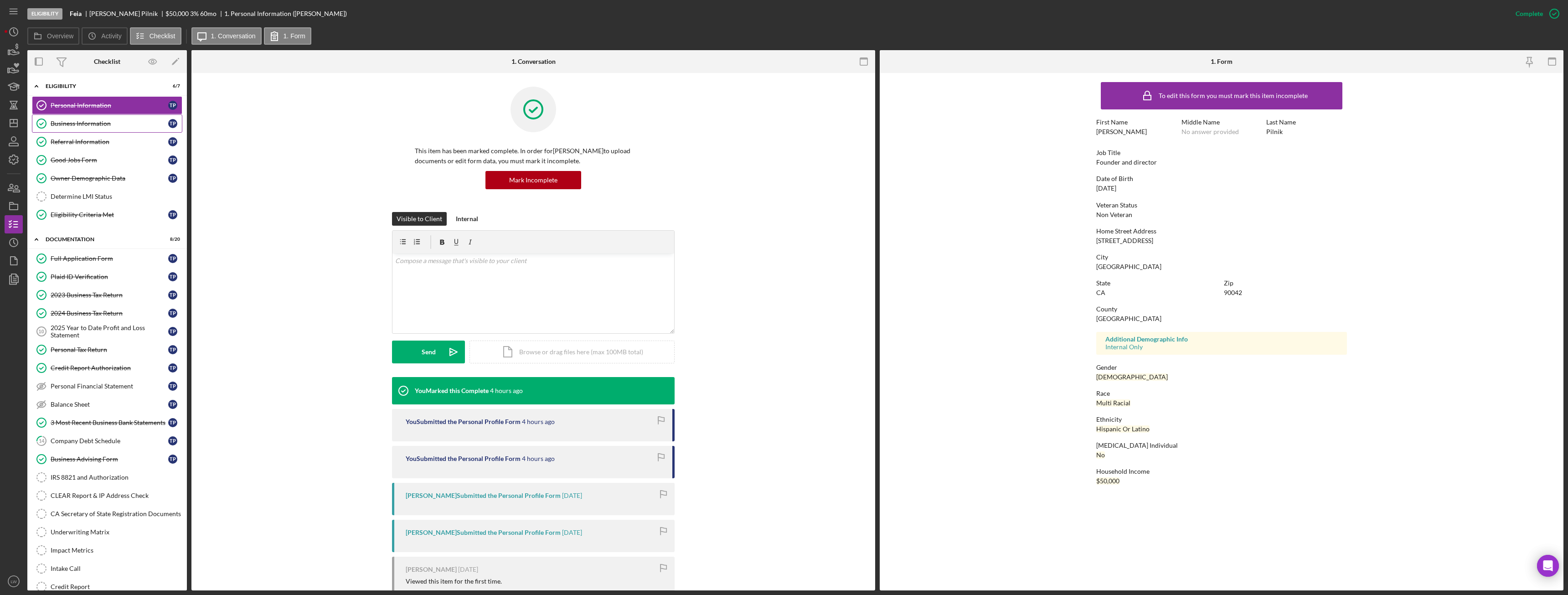
click at [117, 124] on div "Business Information" at bounding box center [109, 124] width 117 height 7
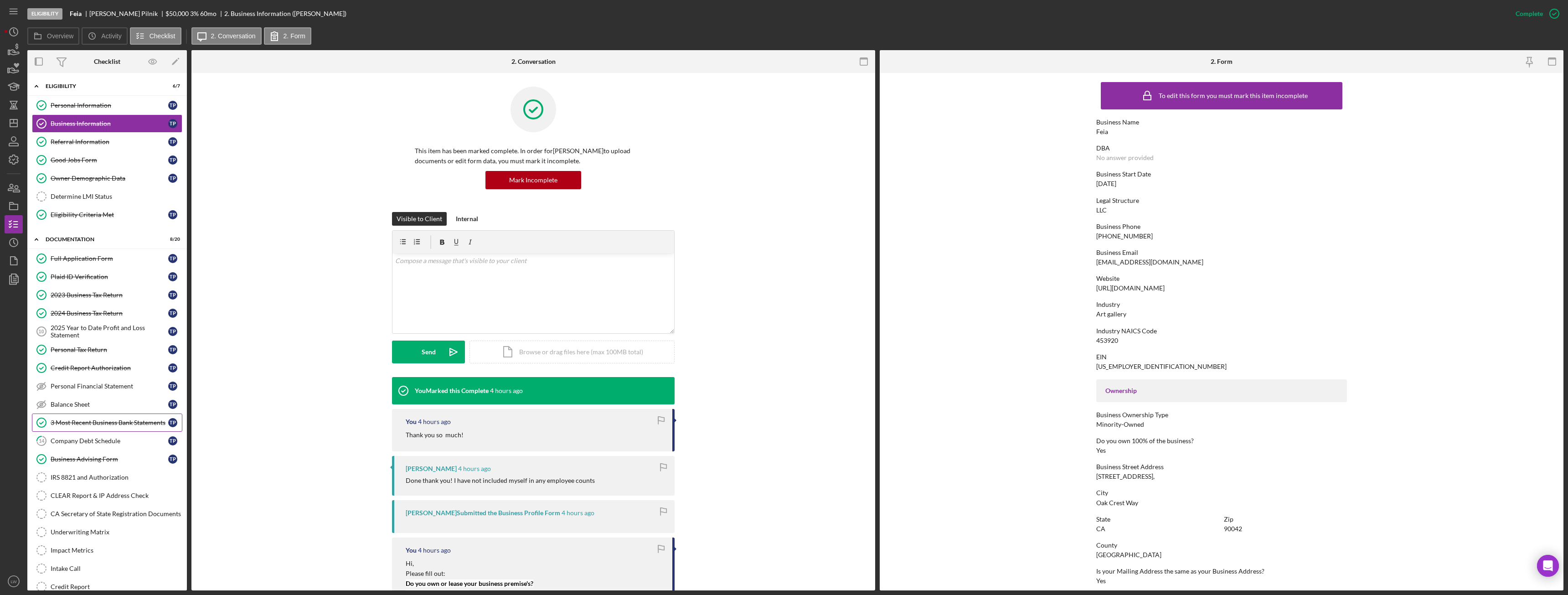
click at [109, 419] on div "3 Most Recent Business Bank Statements" at bounding box center [109, 423] width 117 height 7
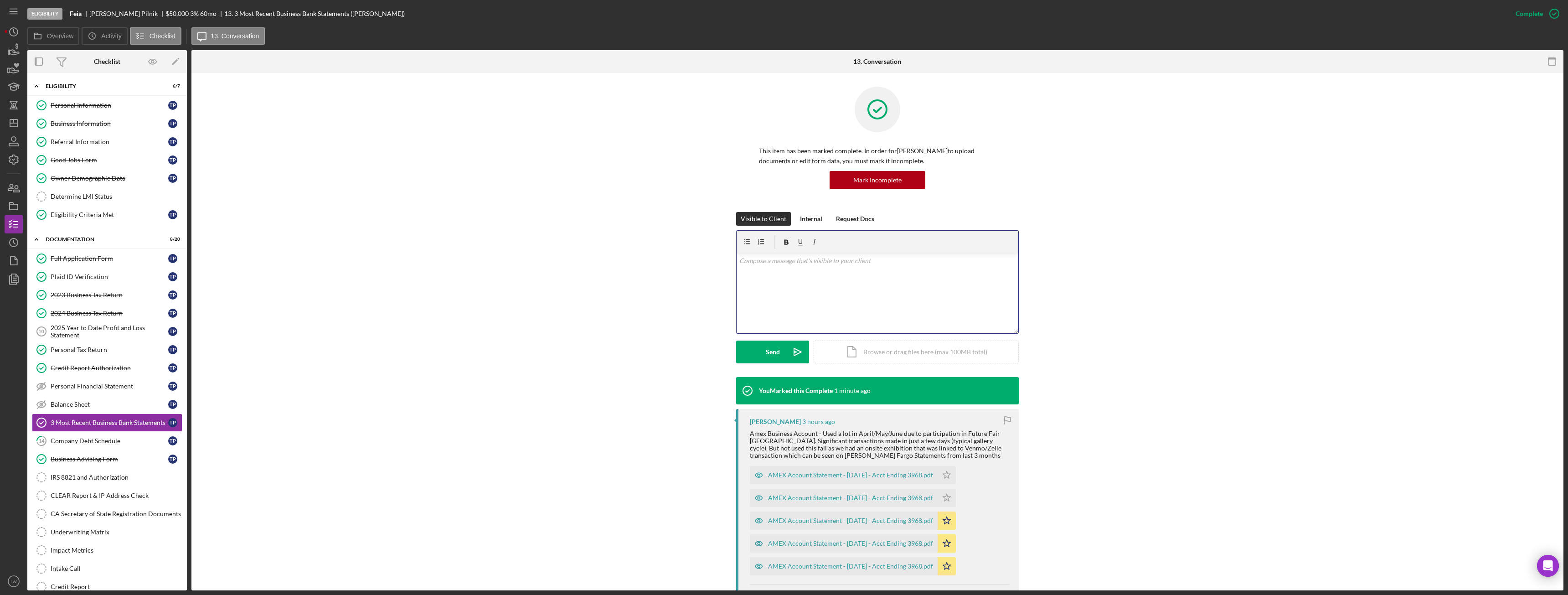
click at [894, 308] on div "v Color teal Color pink Remove color Add row above Add row below Add column bef…" at bounding box center [877, 293] width 282 height 80
click at [1539, 15] on div "Mark Incomplete" at bounding box center [1519, 13] width 49 height 18
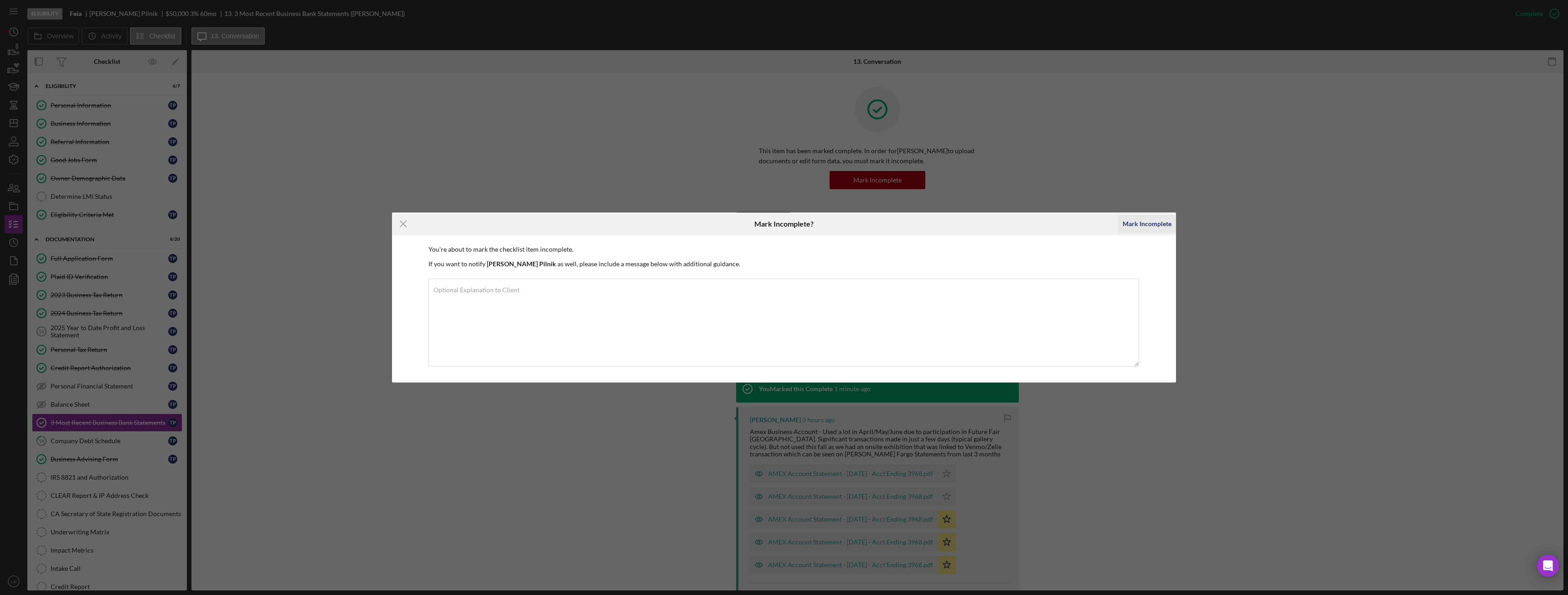
click at [1142, 230] on div "Mark Incomplete" at bounding box center [1147, 224] width 49 height 18
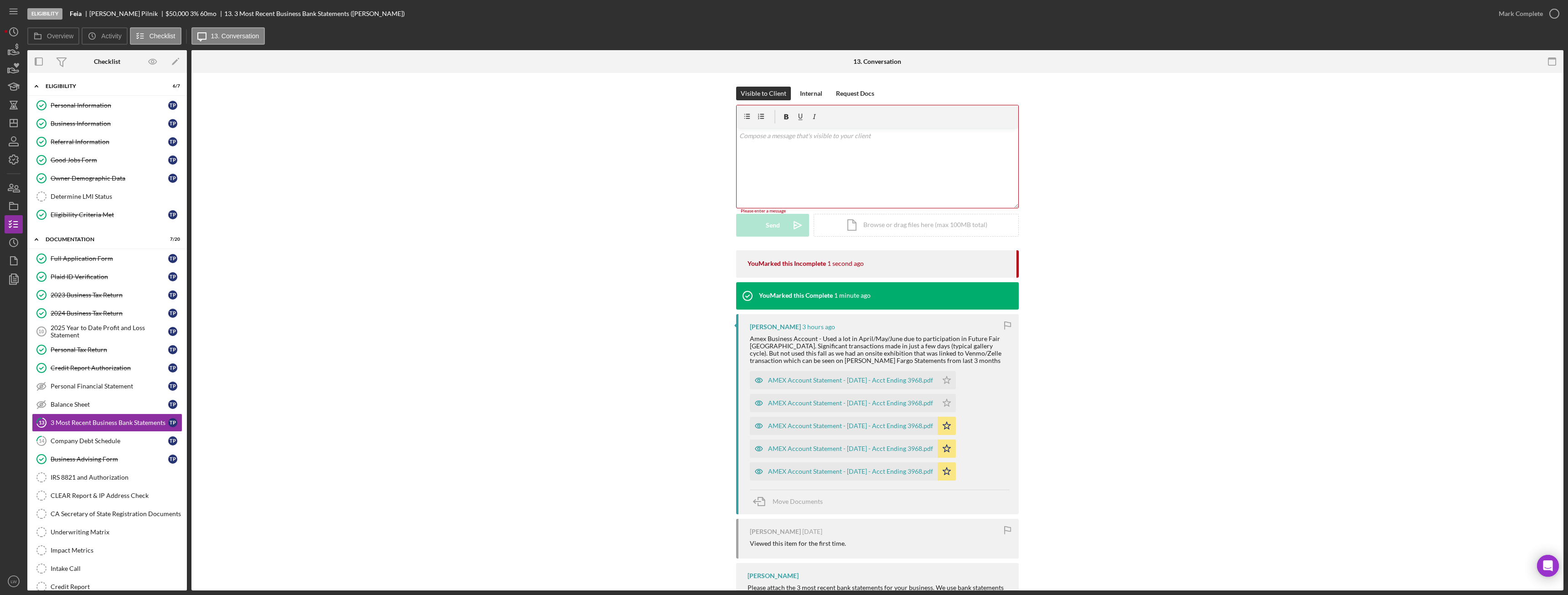
click at [864, 141] on div "v Color teal Color pink Remove color Add row above Add row below Add column bef…" at bounding box center [877, 167] width 282 height 80
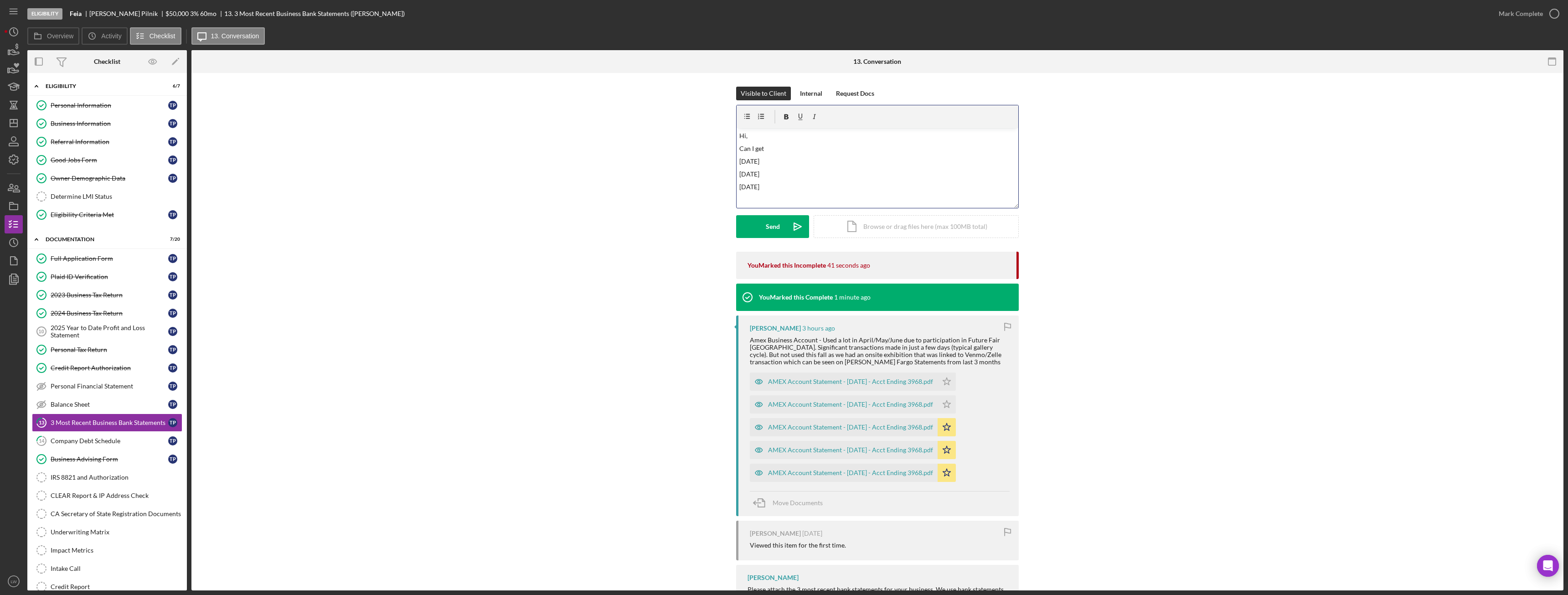
click at [767, 147] on p "Can I get" at bounding box center [878, 149] width 277 height 10
click at [778, 188] on p "April 2025" at bounding box center [878, 187] width 277 height 10
click at [763, 189] on p "October 24" at bounding box center [878, 189] width 277 height 10
click at [795, 202] on p "November 2024" at bounding box center [878, 202] width 277 height 10
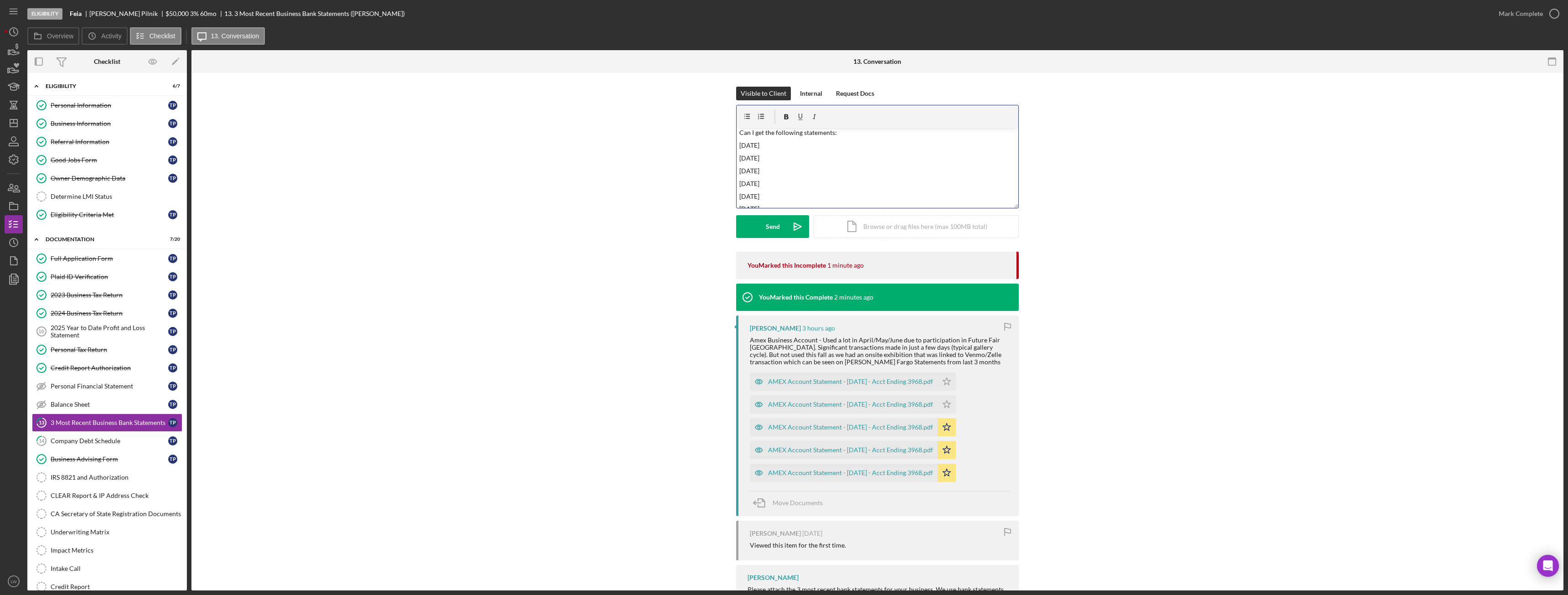
scroll to position [24, 0]
click at [781, 224] on button "Send Icon/icon-invite-send" at bounding box center [772, 226] width 73 height 23
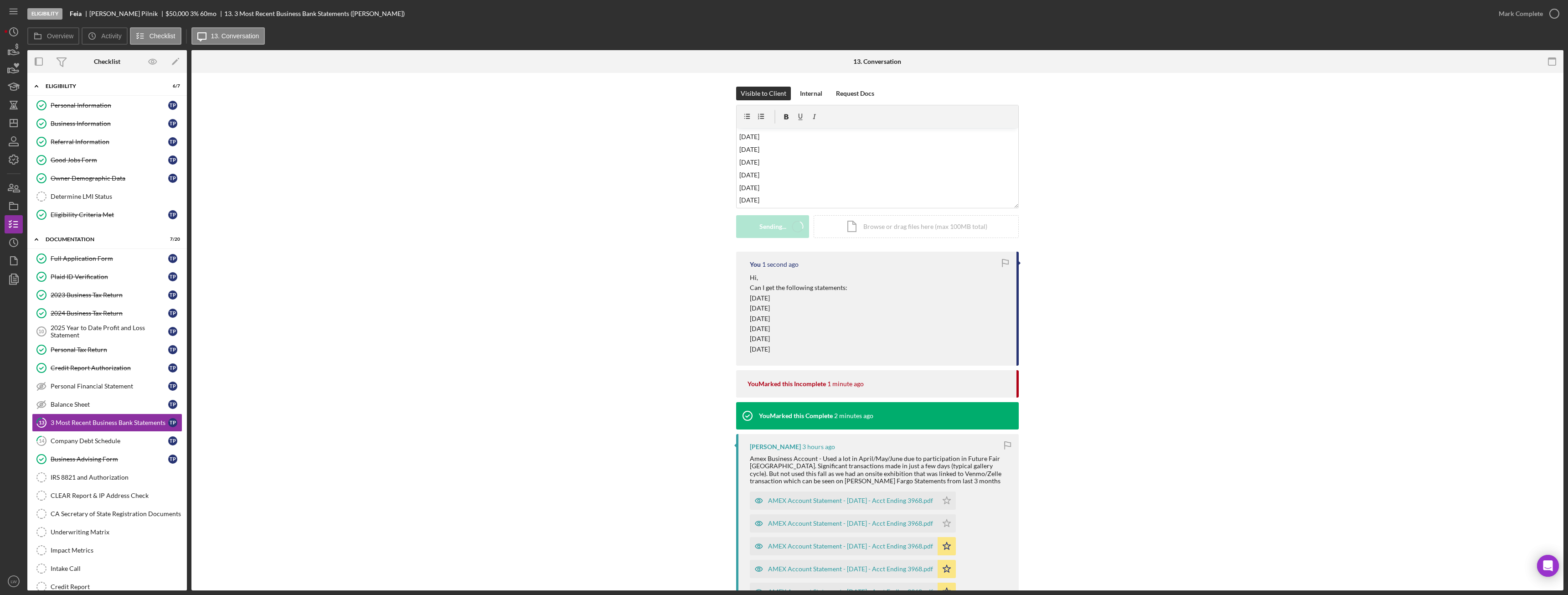
scroll to position [0, 0]
click at [4, 49] on div "Eligibility Feia Thomas Pilnik $50,000 $10,000 3 % 60 mo 13. 3 Most Recent Busi…" at bounding box center [784, 297] width 1568 height 595
click at [17, 54] on icon "button" at bounding box center [15, 52] width 10 height 5
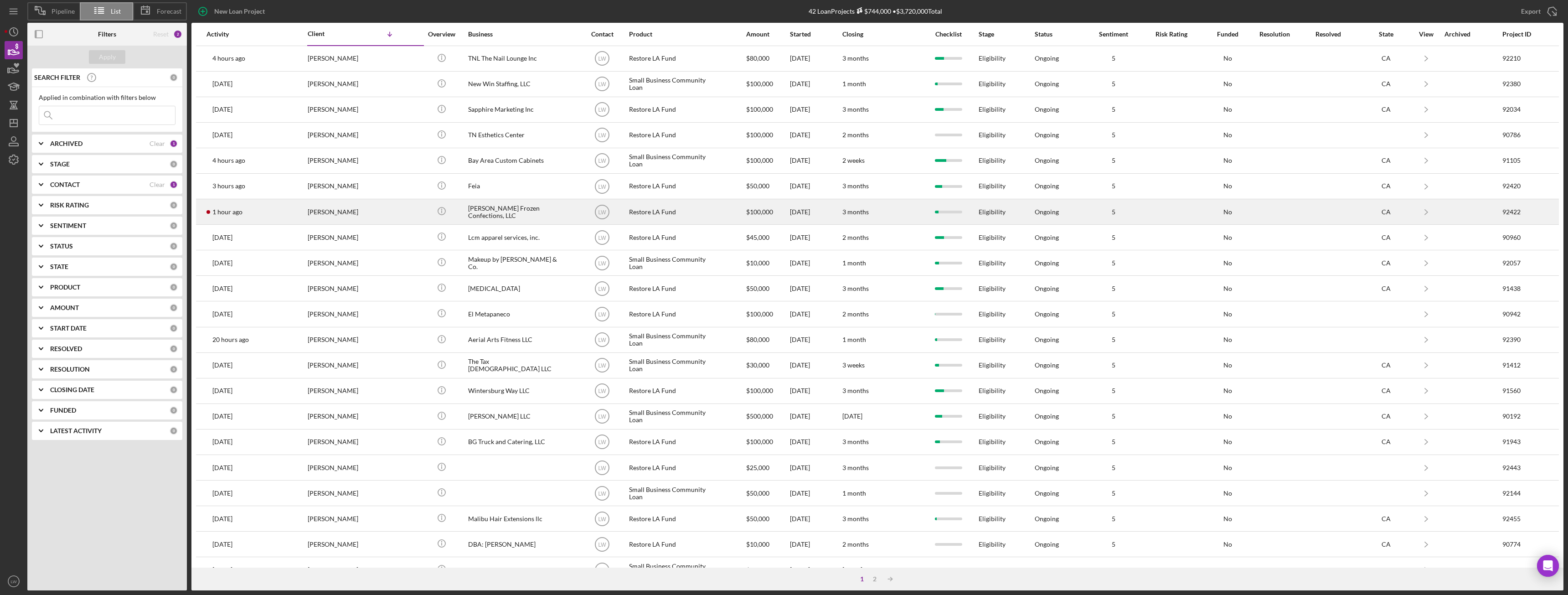
click at [320, 214] on div "Thomas Dibblee" at bounding box center [353, 212] width 91 height 24
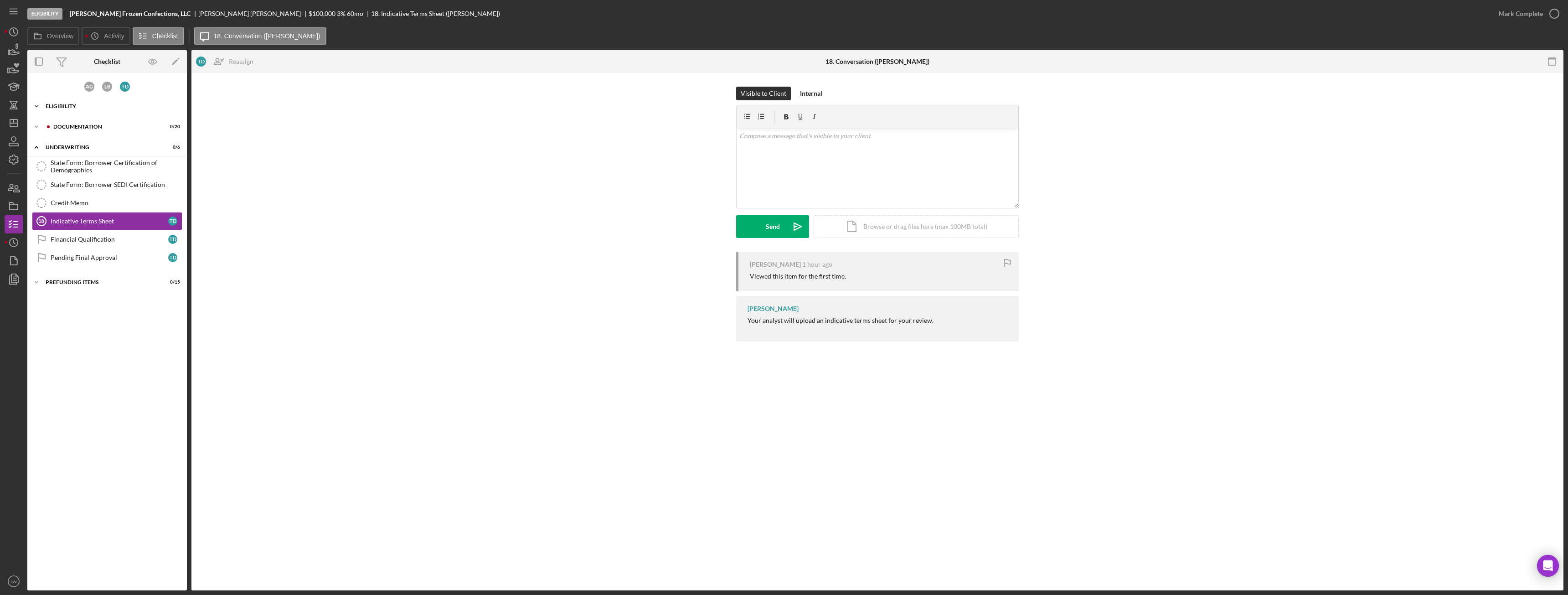
click at [77, 104] on div "Eligibility" at bounding box center [110, 106] width 130 height 5
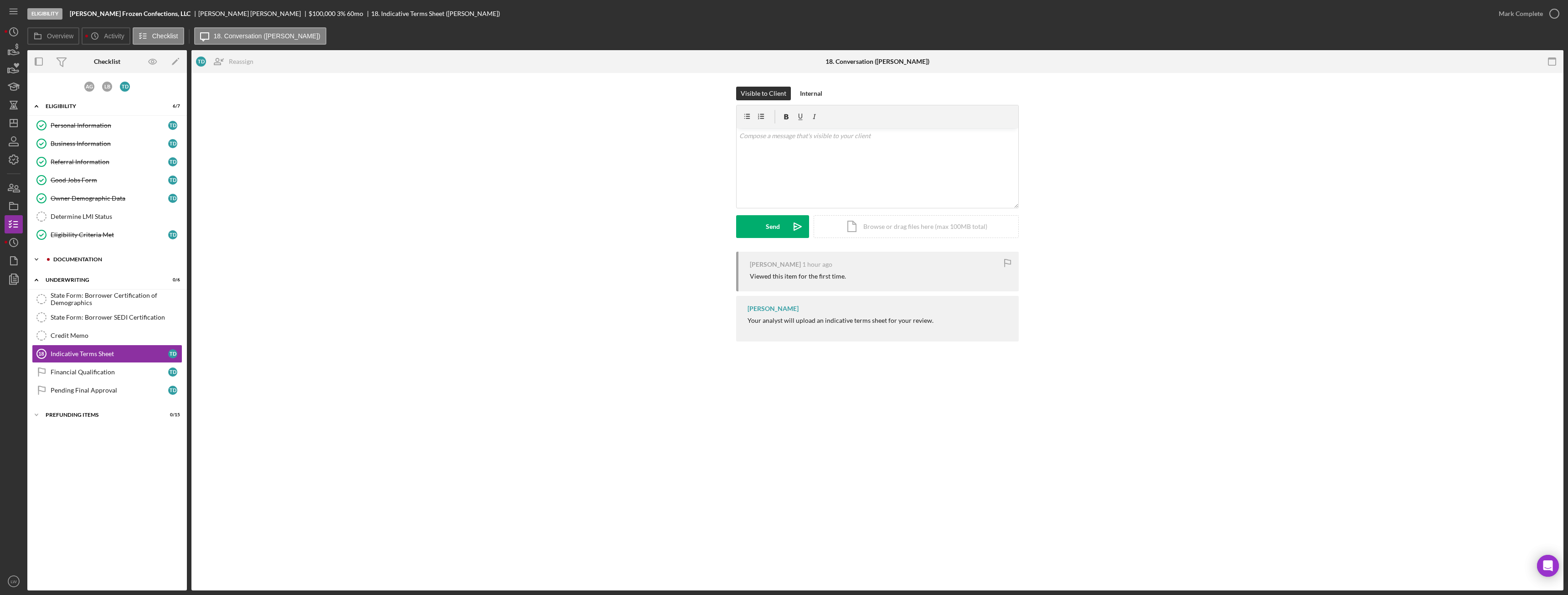
click at [82, 256] on div "Icon/Expander Documentation 0 / 20" at bounding box center [107, 259] width 159 height 18
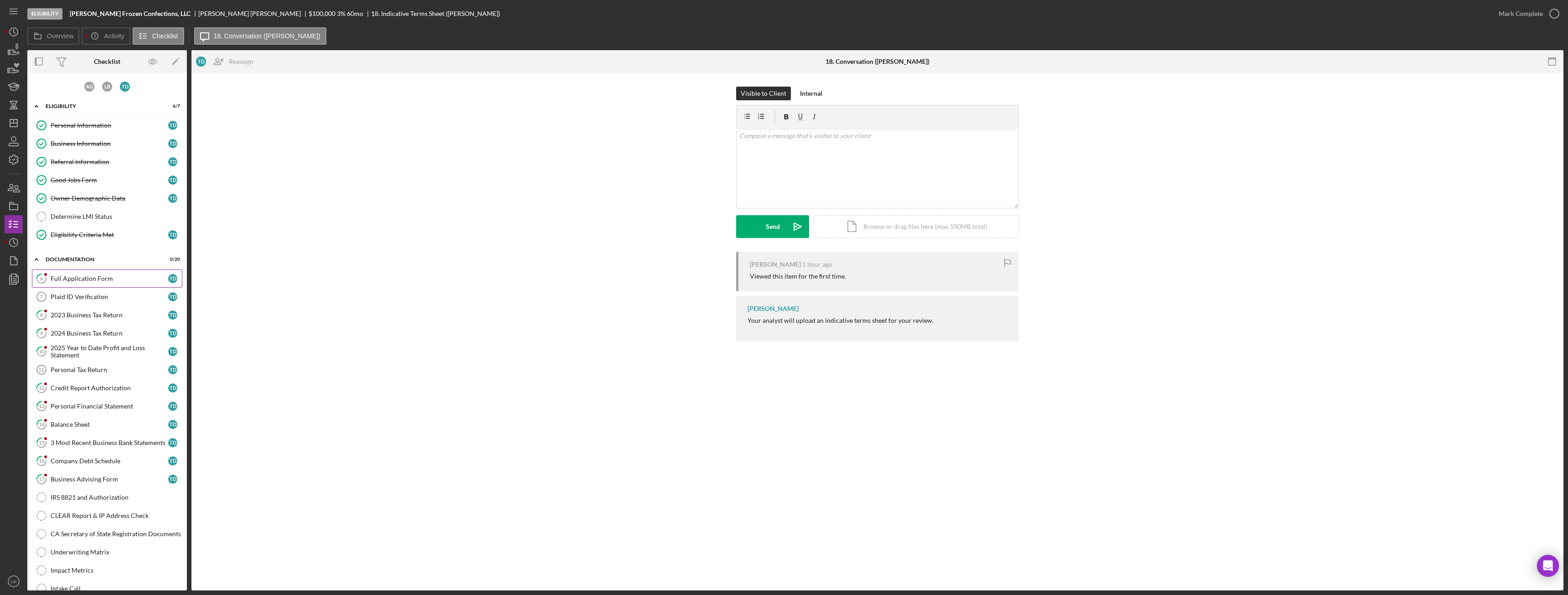
click at [85, 283] on link "6 Full Application Form T D" at bounding box center [107, 279] width 150 height 18
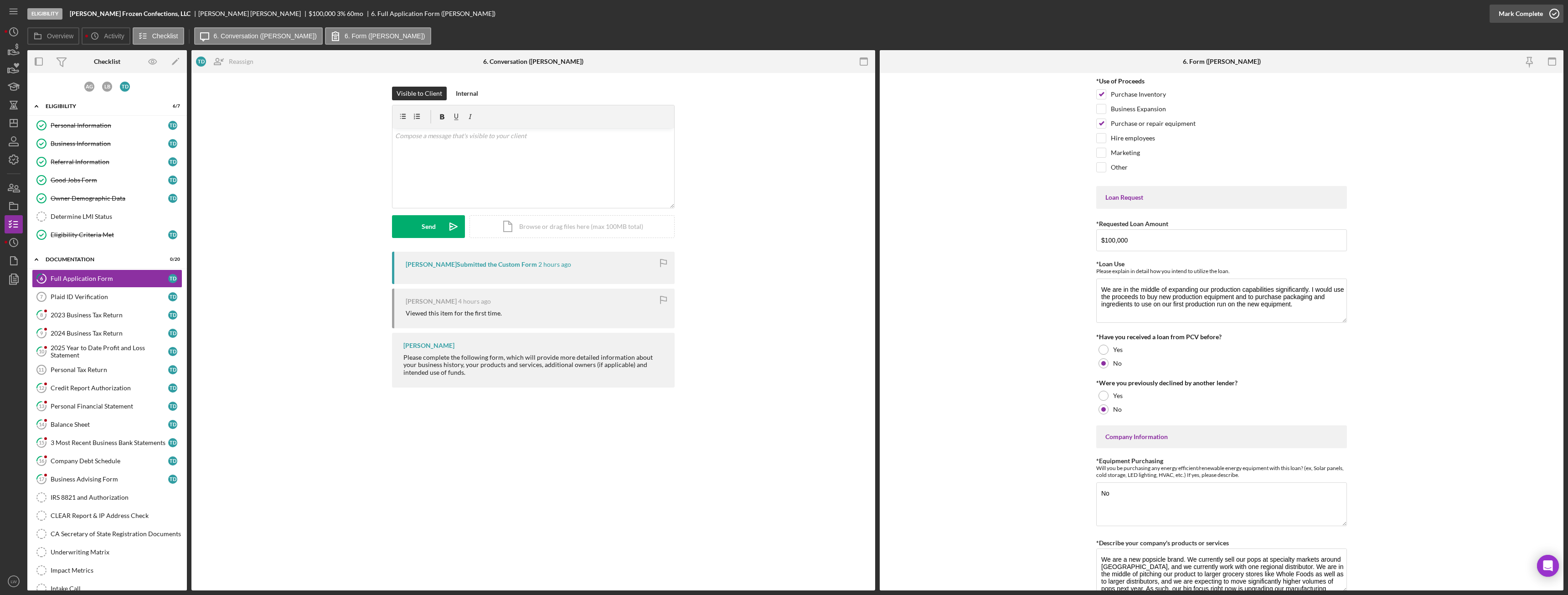
click at [1525, 13] on div "Mark Complete" at bounding box center [1521, 13] width 44 height 18
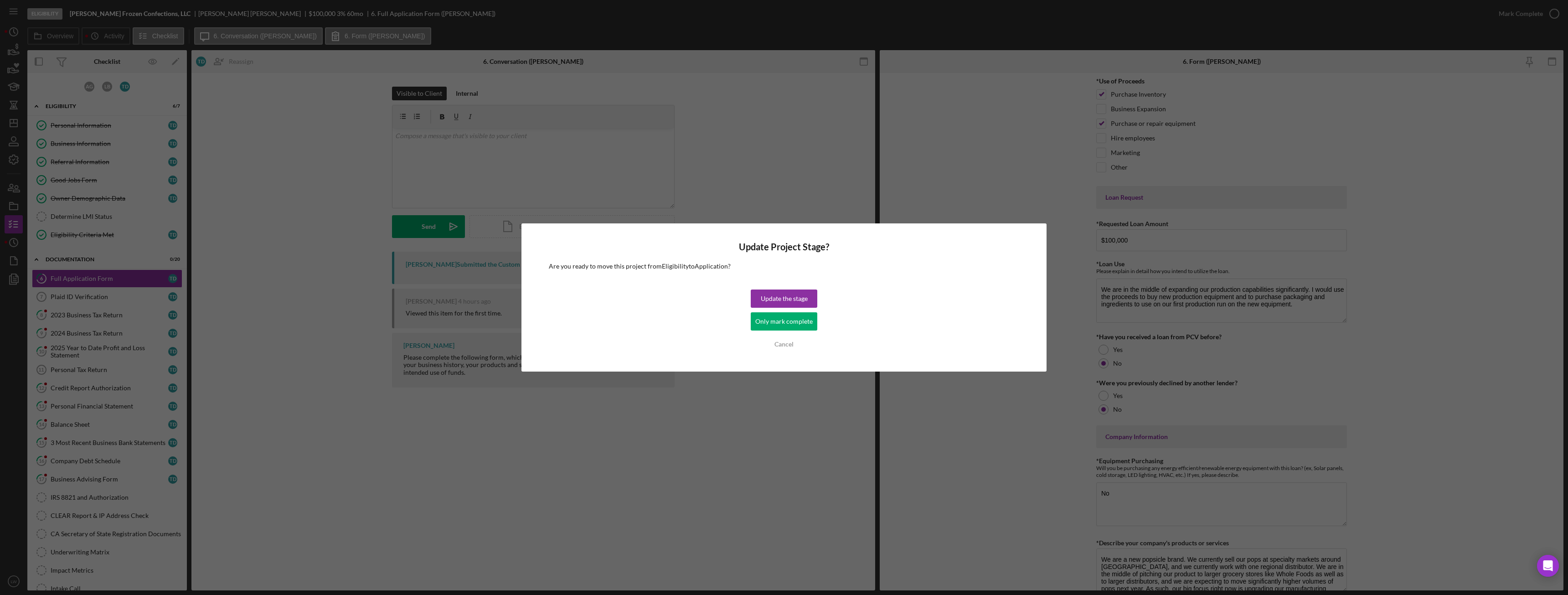
click at [785, 322] on div "Only mark complete" at bounding box center [784, 322] width 57 height 18
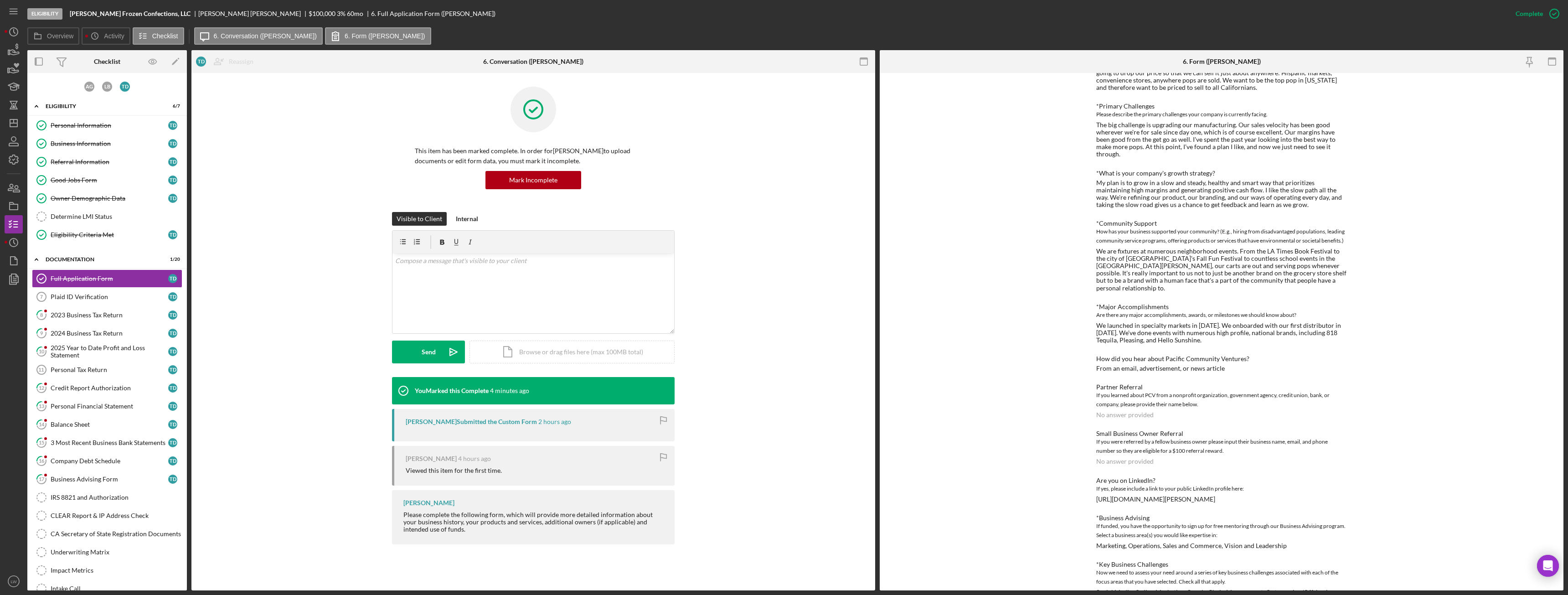
scroll to position [598, 0]
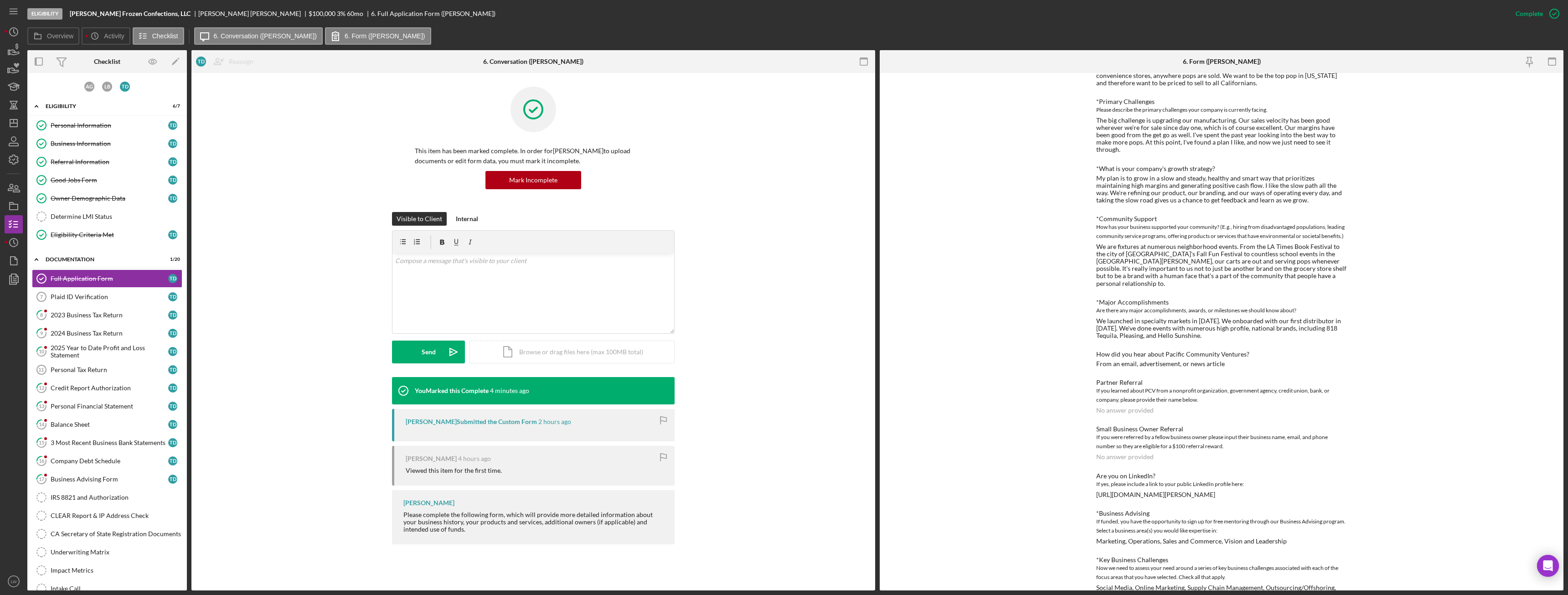
click at [1186, 491] on div "https://www.linkedin.com/in/tom-dibblee-25a718237/" at bounding box center [1155, 495] width 119 height 7
click at [127, 294] on div "Plaid ID Verification" at bounding box center [109, 297] width 117 height 7
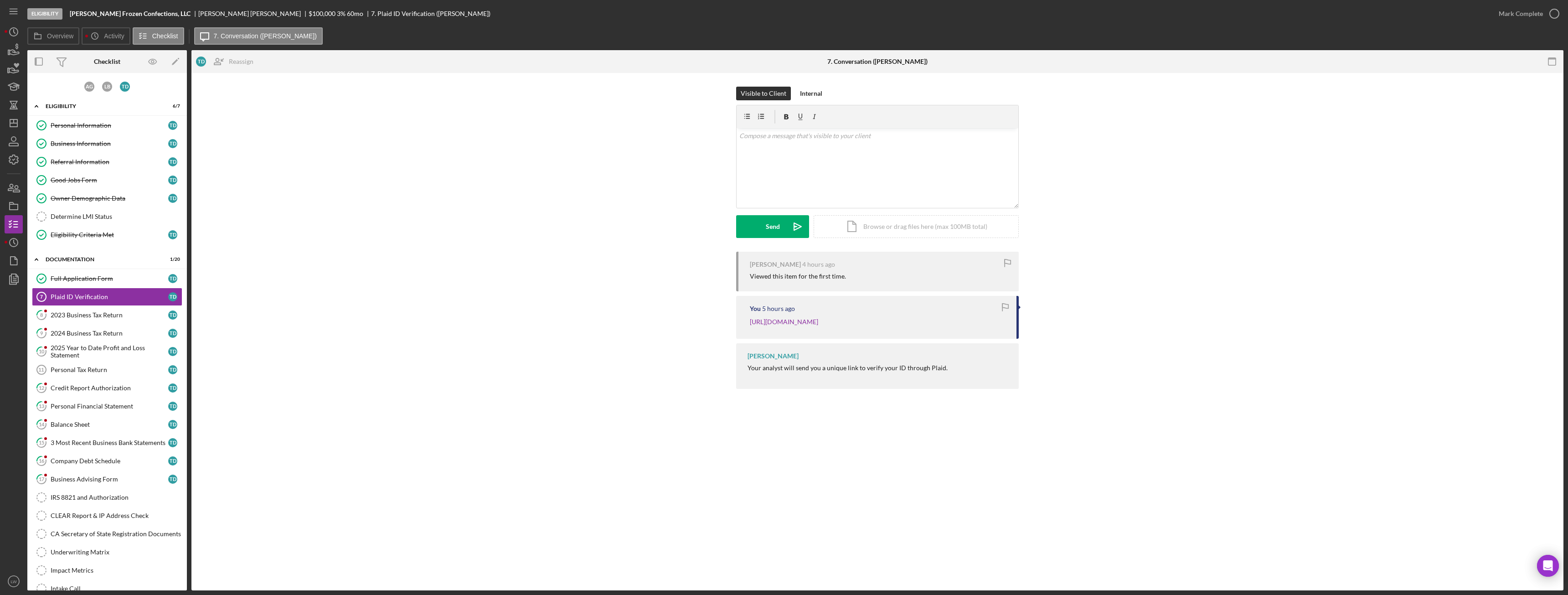
click at [198, 12] on div "Thomas Dibblee" at bounding box center [253, 13] width 110 height 7
copy div "Thomas Dibblee"
click at [100, 315] on div "2023 Business Tax Return" at bounding box center [109, 315] width 117 height 7
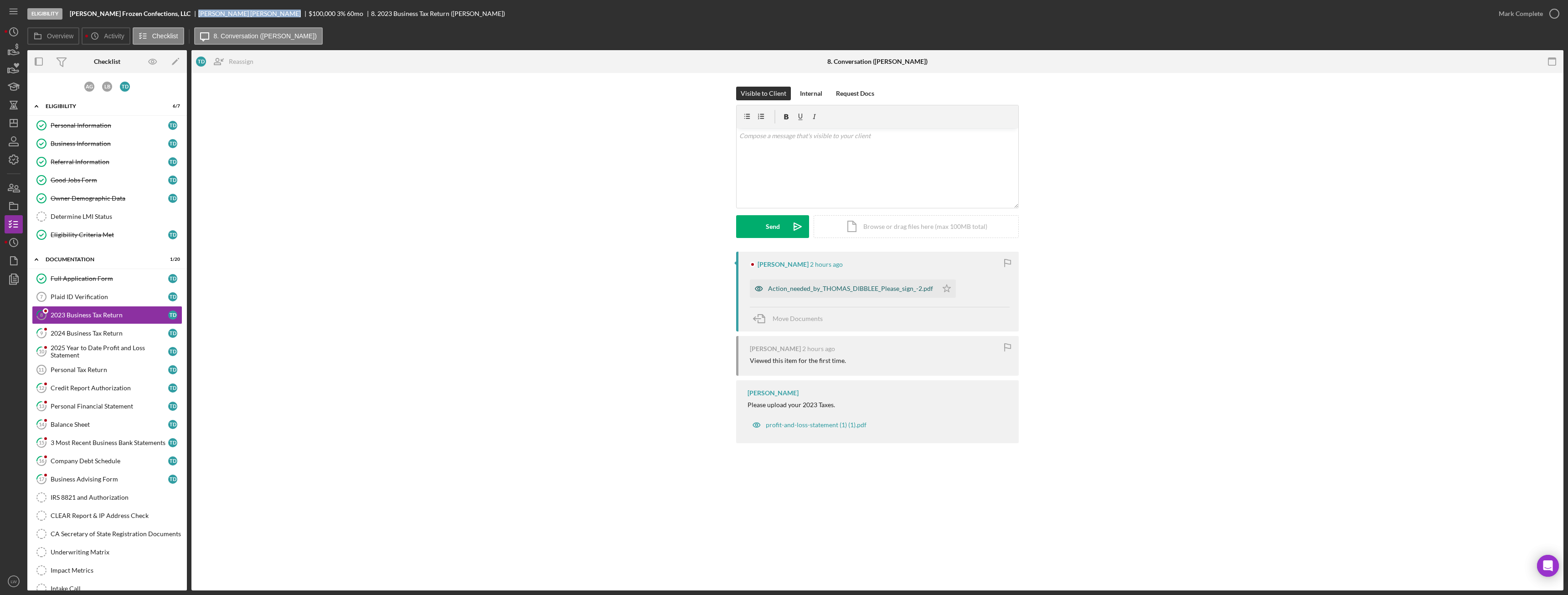
click at [900, 294] on div "Action_needed_by_THOMAS_DIBBLEE_Please_sign_-2.pdf" at bounding box center [844, 289] width 188 height 18
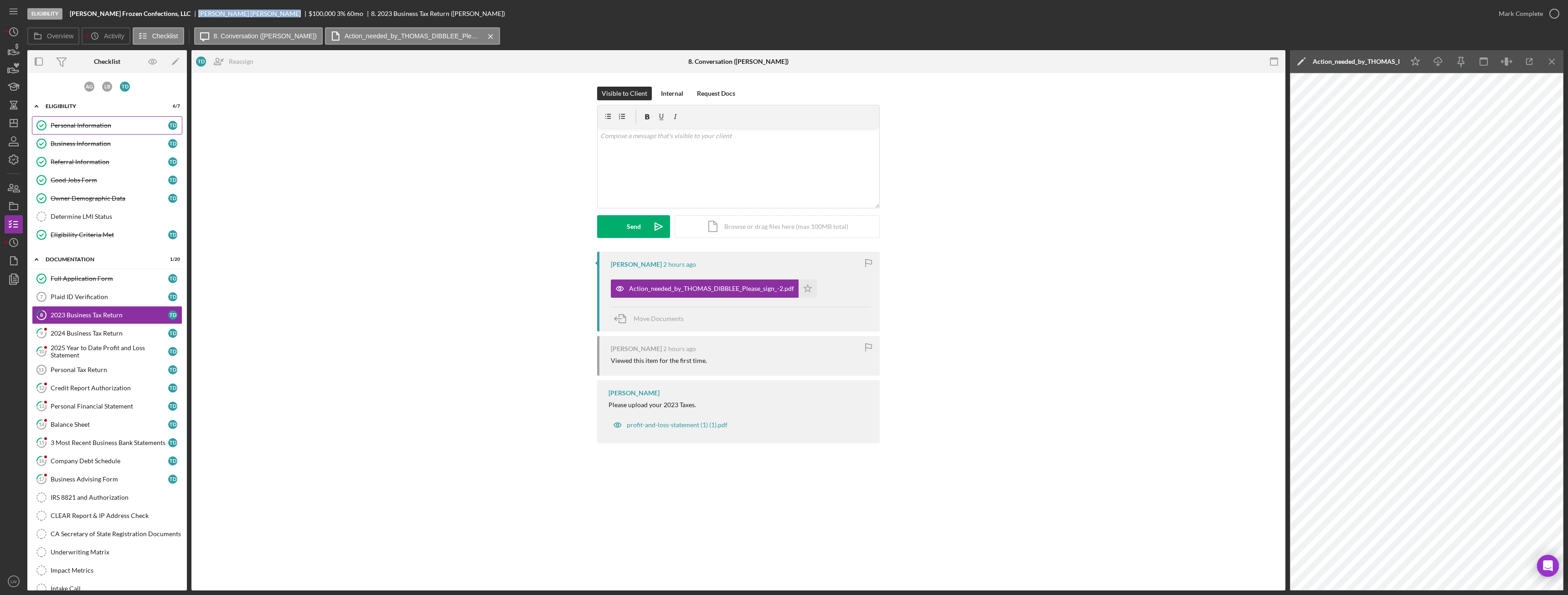
click at [117, 124] on div "Personal Information" at bounding box center [109, 125] width 117 height 7
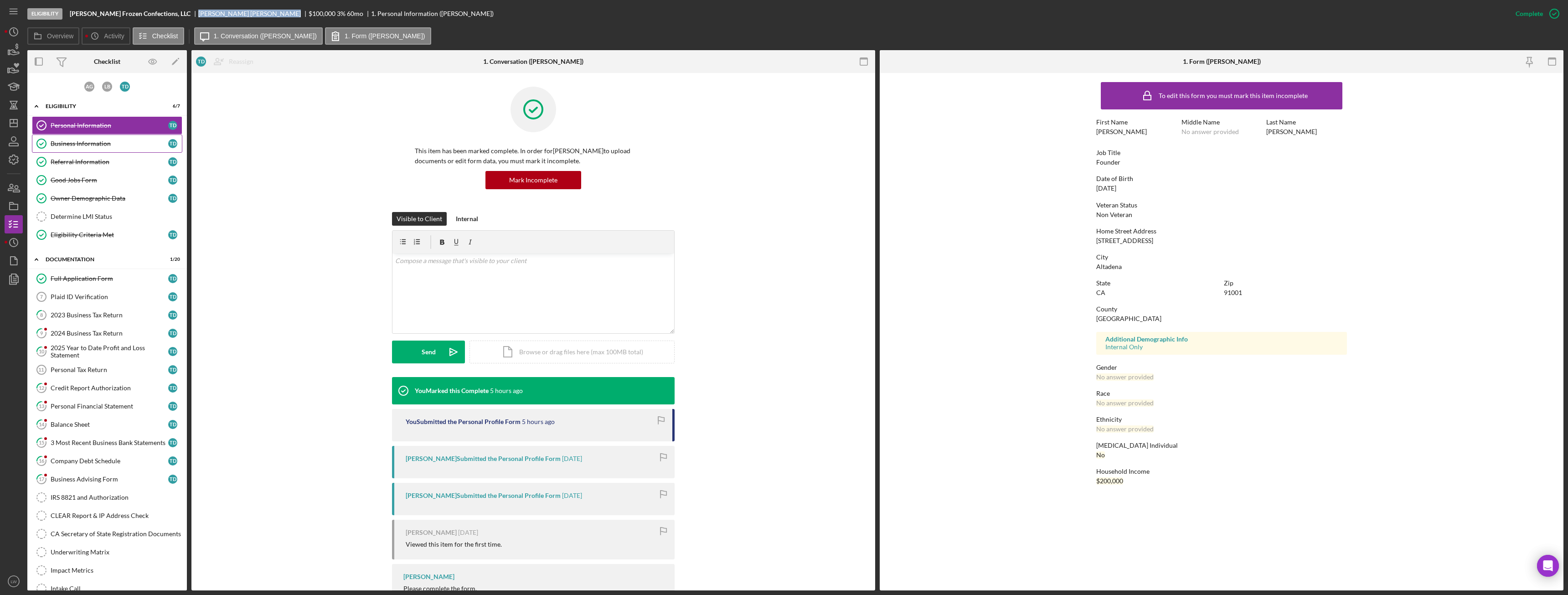
click at [115, 144] on div "Business Information" at bounding box center [109, 144] width 117 height 7
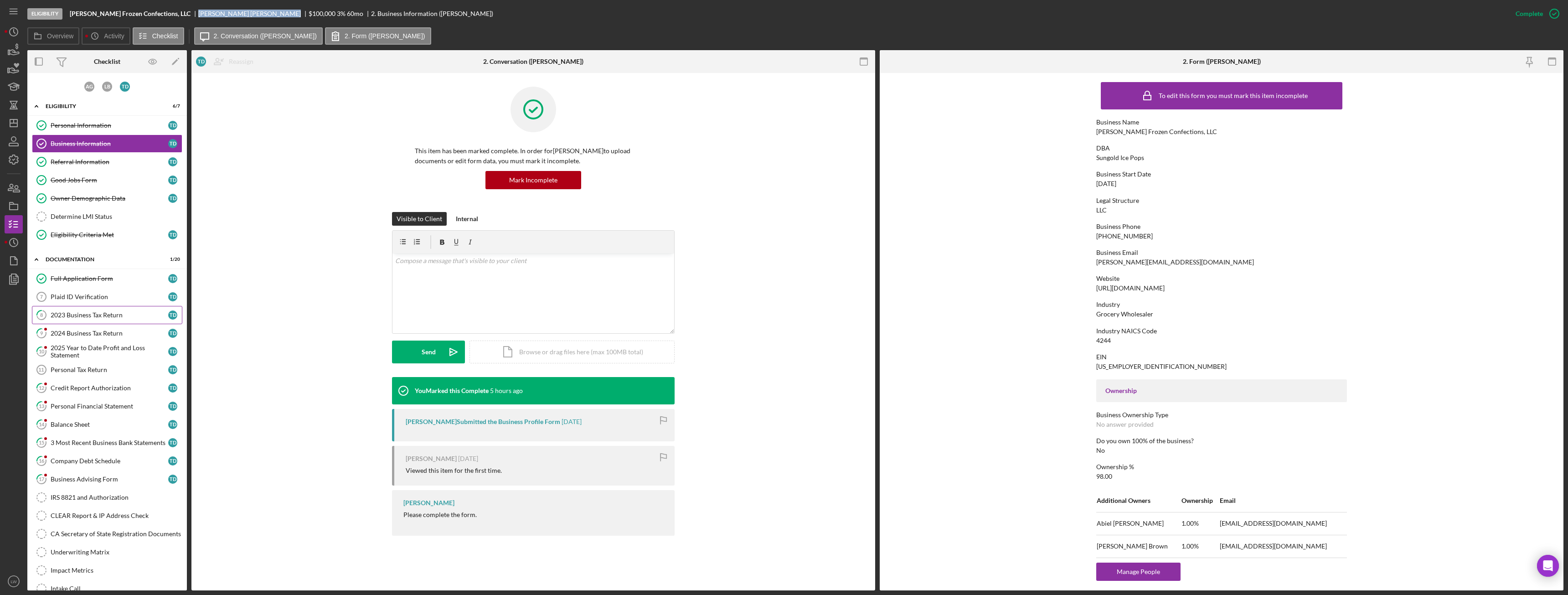
click at [110, 320] on link "8 2023 Business Tax Return T D" at bounding box center [107, 315] width 150 height 18
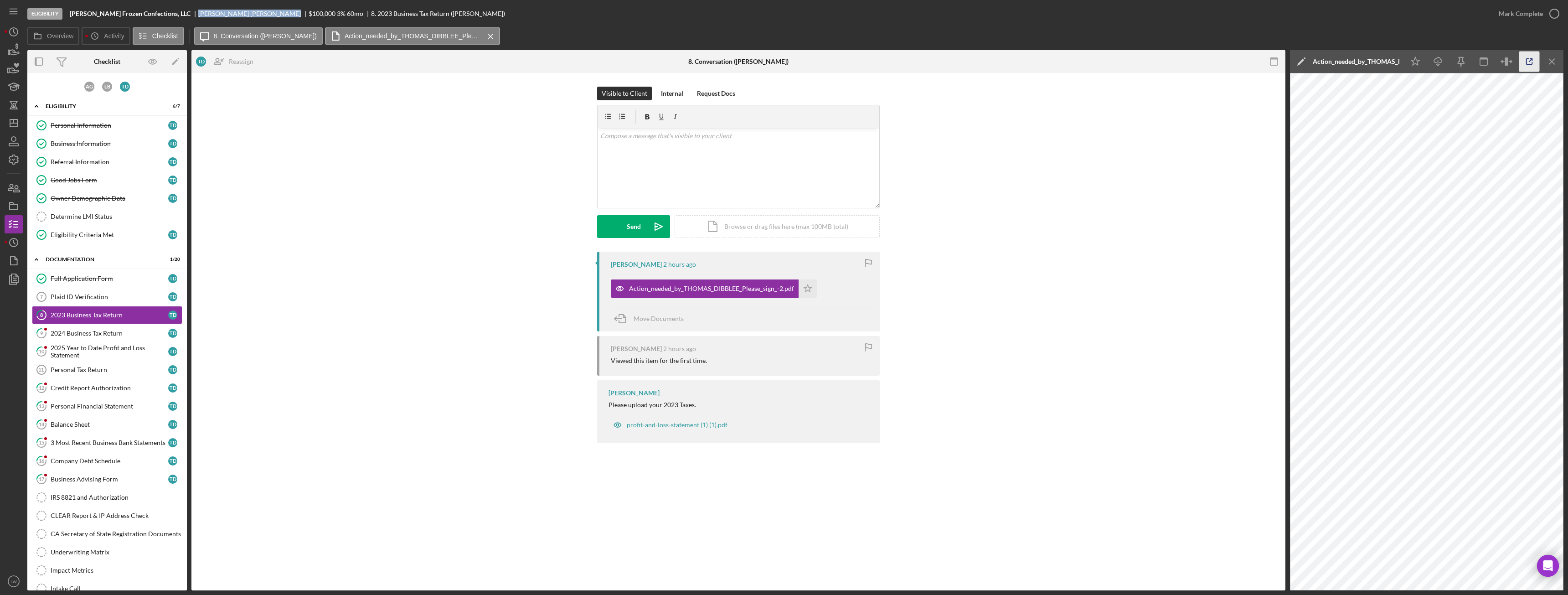
click at [1527, 62] on icon "button" at bounding box center [1530, 62] width 21 height 21
click at [100, 335] on div "2024 Business Tax Return" at bounding box center [109, 333] width 117 height 7
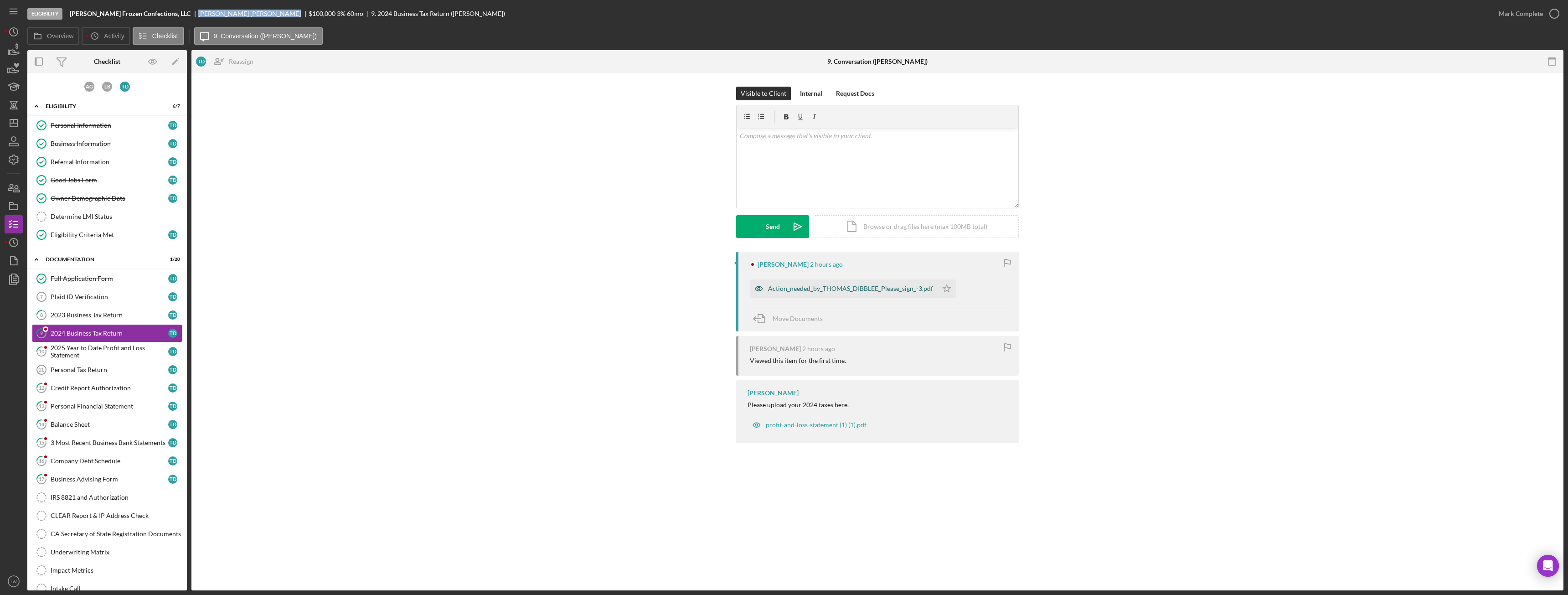
click at [812, 288] on div "Action_needed_by_THOMAS_DIBBLEE_Please_sign_-3.pdf" at bounding box center [850, 289] width 165 height 7
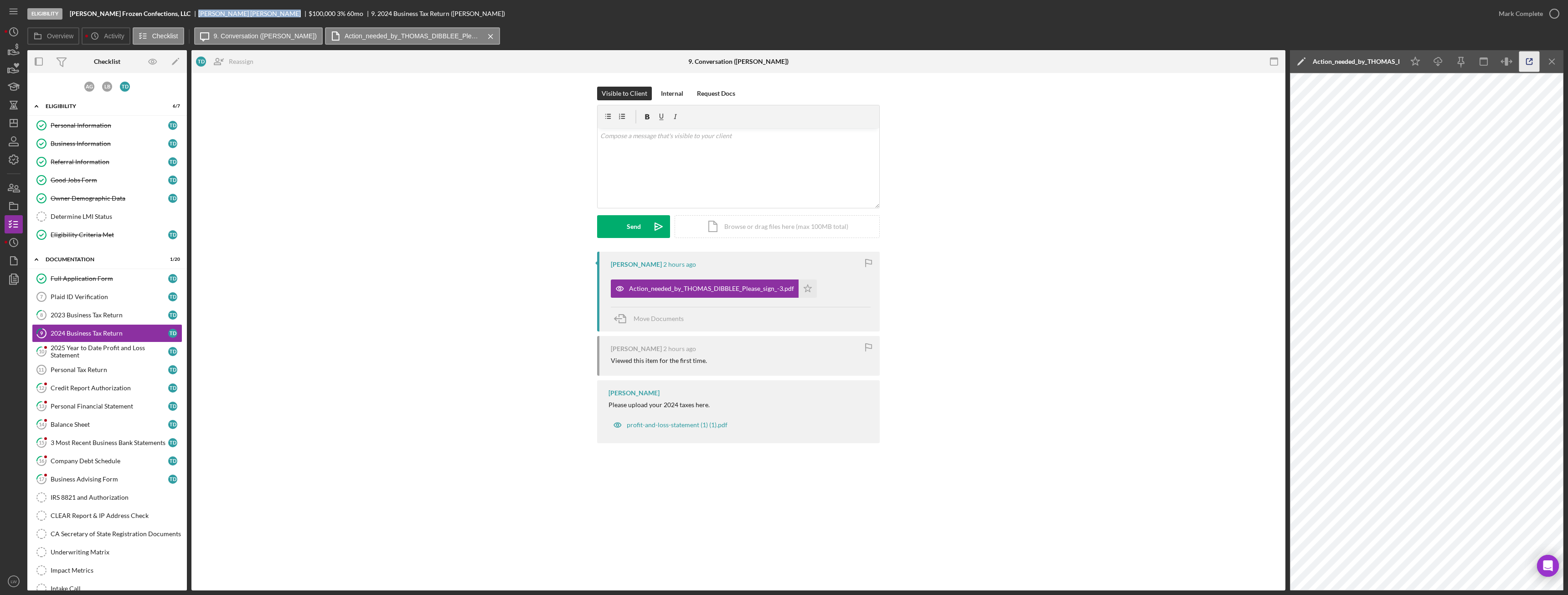
click at [1528, 59] on icon "button" at bounding box center [1530, 62] width 6 height 6
click at [134, 347] on div "2025 Year to Date Profit and Loss Statement" at bounding box center [109, 351] width 117 height 15
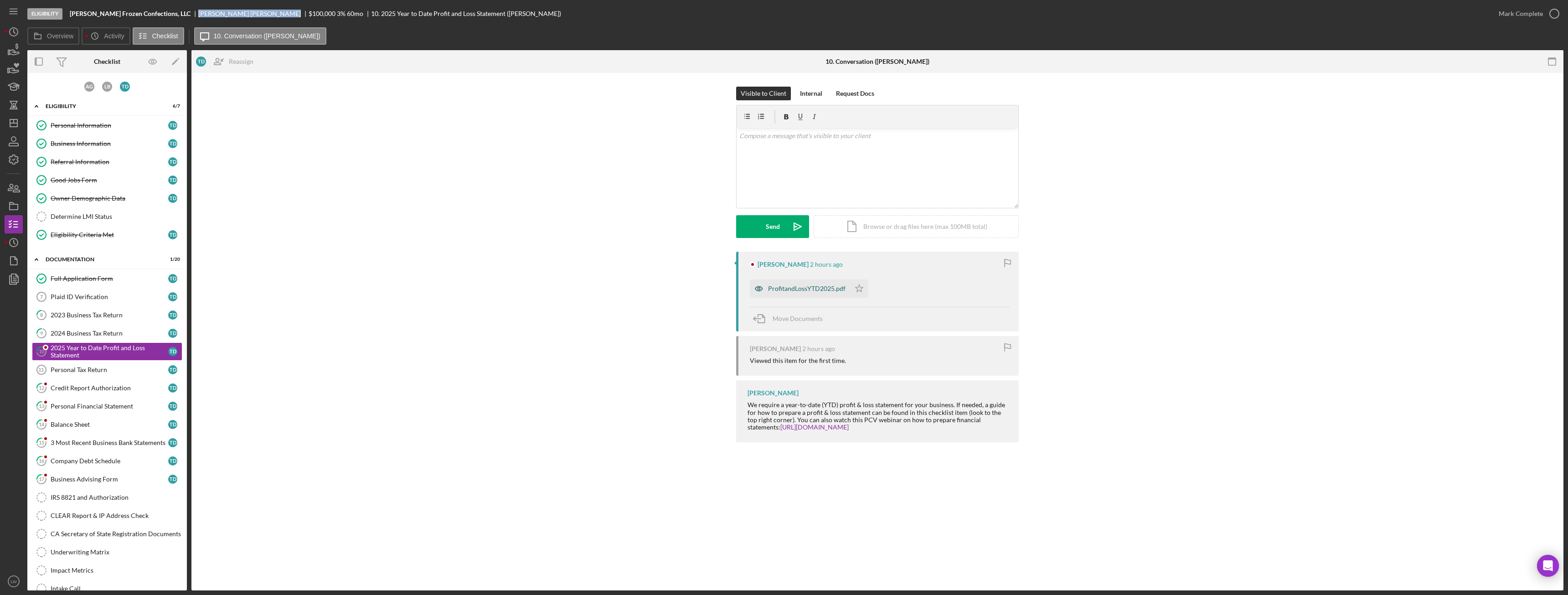
click at [819, 289] on div "ProfitandLossYTD2025.pdf" at bounding box center [807, 289] width 77 height 7
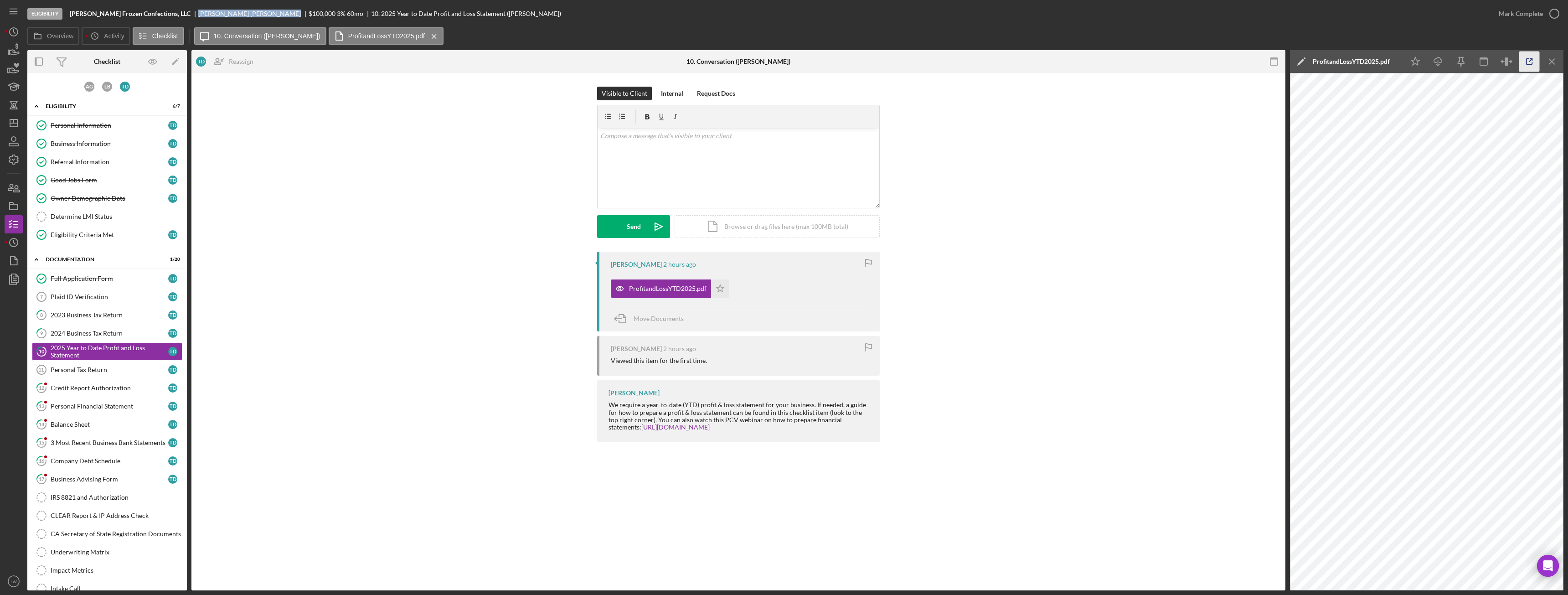
click at [1531, 61] on icon "button" at bounding box center [1530, 62] width 21 height 21
click at [120, 386] on div "Credit Report Authorization" at bounding box center [109, 388] width 117 height 7
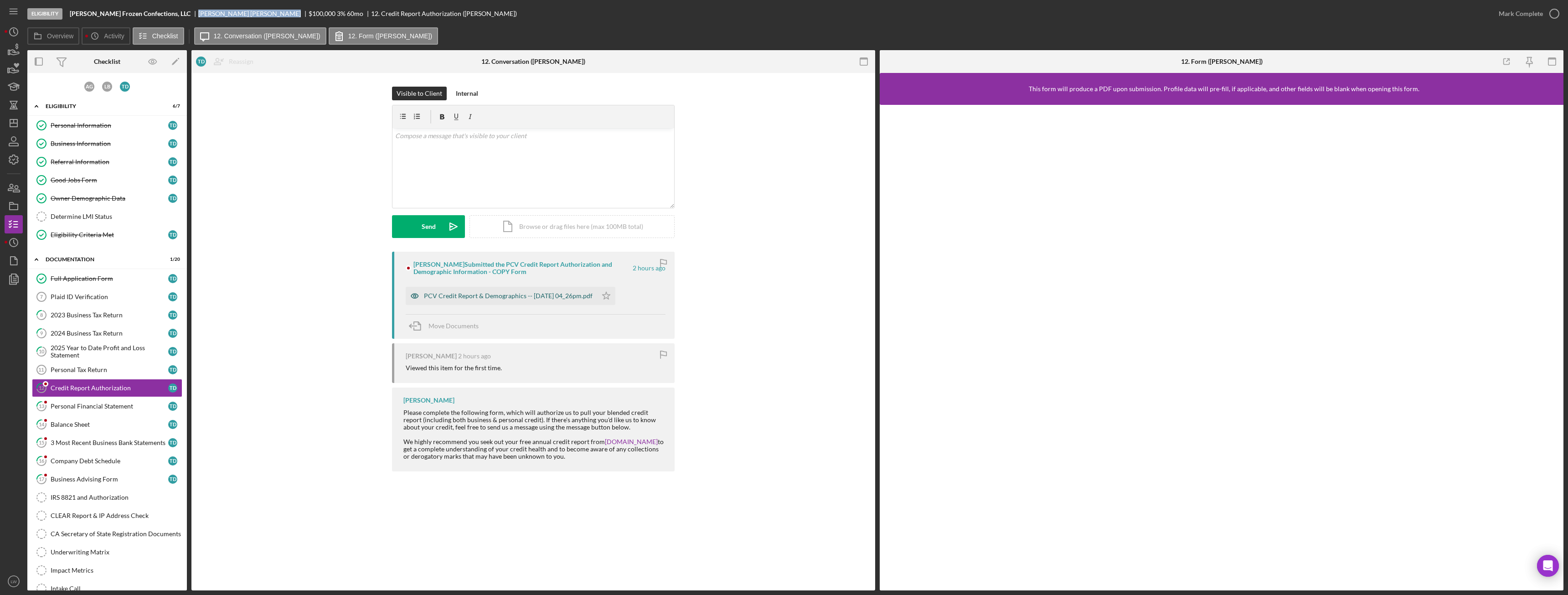
click at [581, 295] on div "PCV Credit Report & Demographics -- 2025-10-06 04_26pm.pdf" at bounding box center [508, 296] width 169 height 7
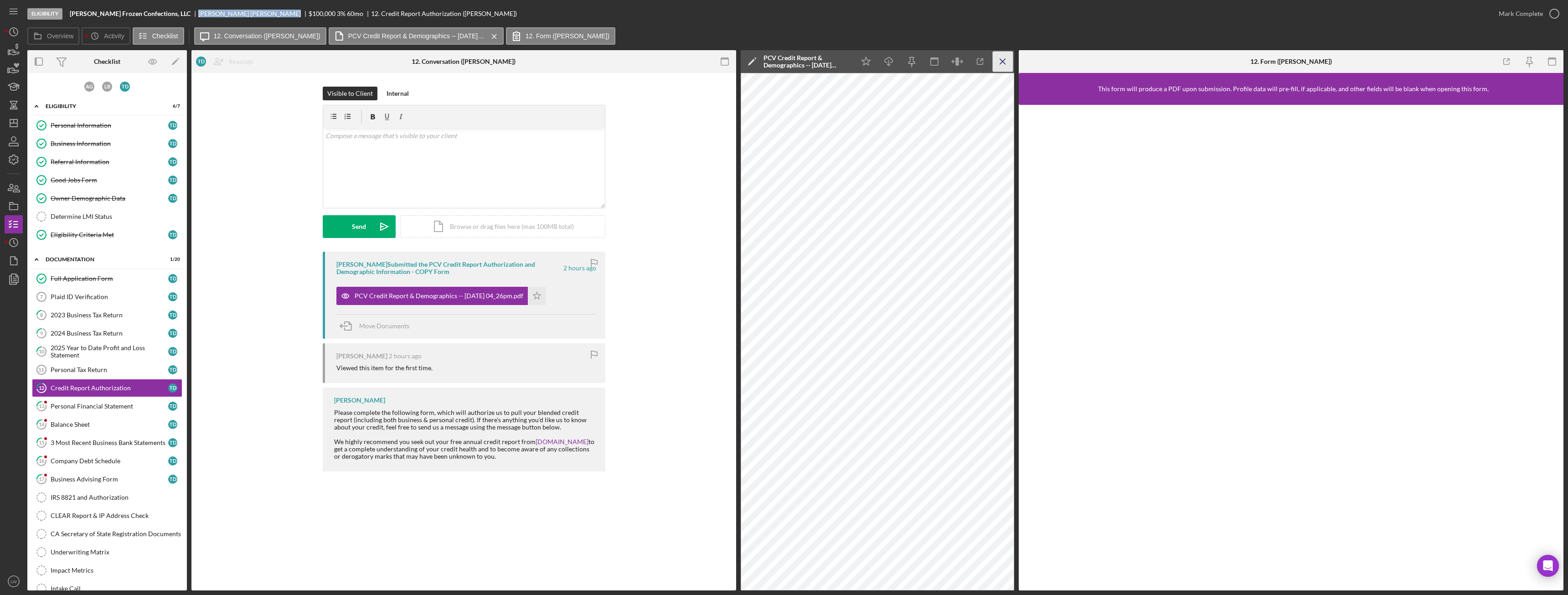
click at [1003, 64] on icon "Icon/Menu Close" at bounding box center [1003, 62] width 21 height 21
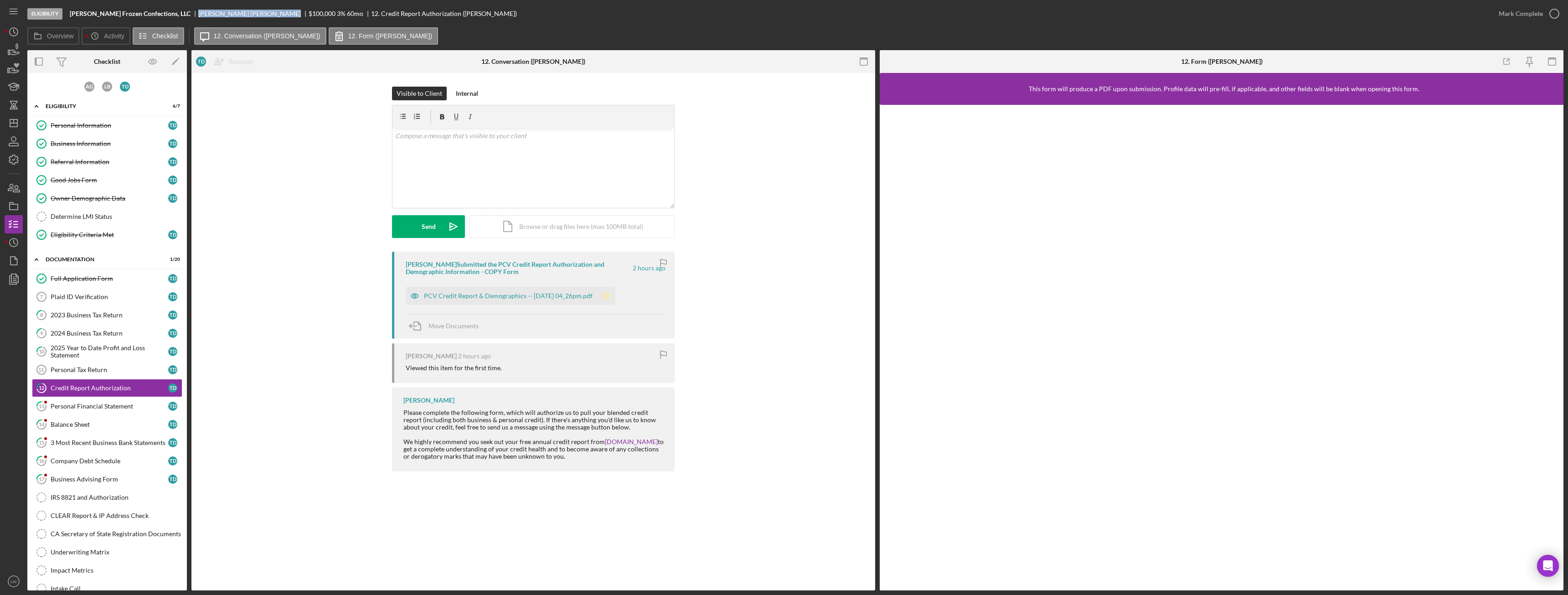
click at [615, 296] on icon "Icon/Star" at bounding box center [606, 296] width 18 height 18
click at [1523, 23] on div "Mark Complete" at bounding box center [1526, 13] width 74 height 27
click at [1528, 14] on div "Mark Complete" at bounding box center [1521, 13] width 44 height 18
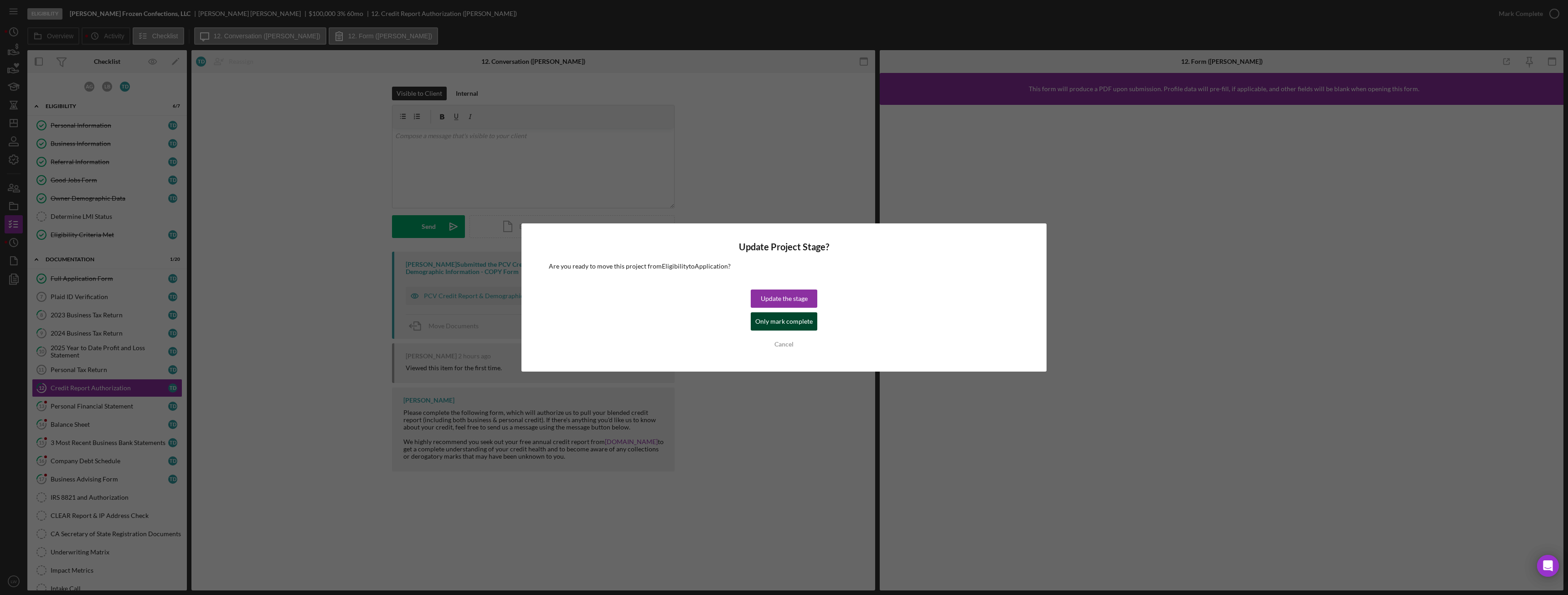
click at [794, 316] on div "Only mark complete" at bounding box center [784, 322] width 57 height 18
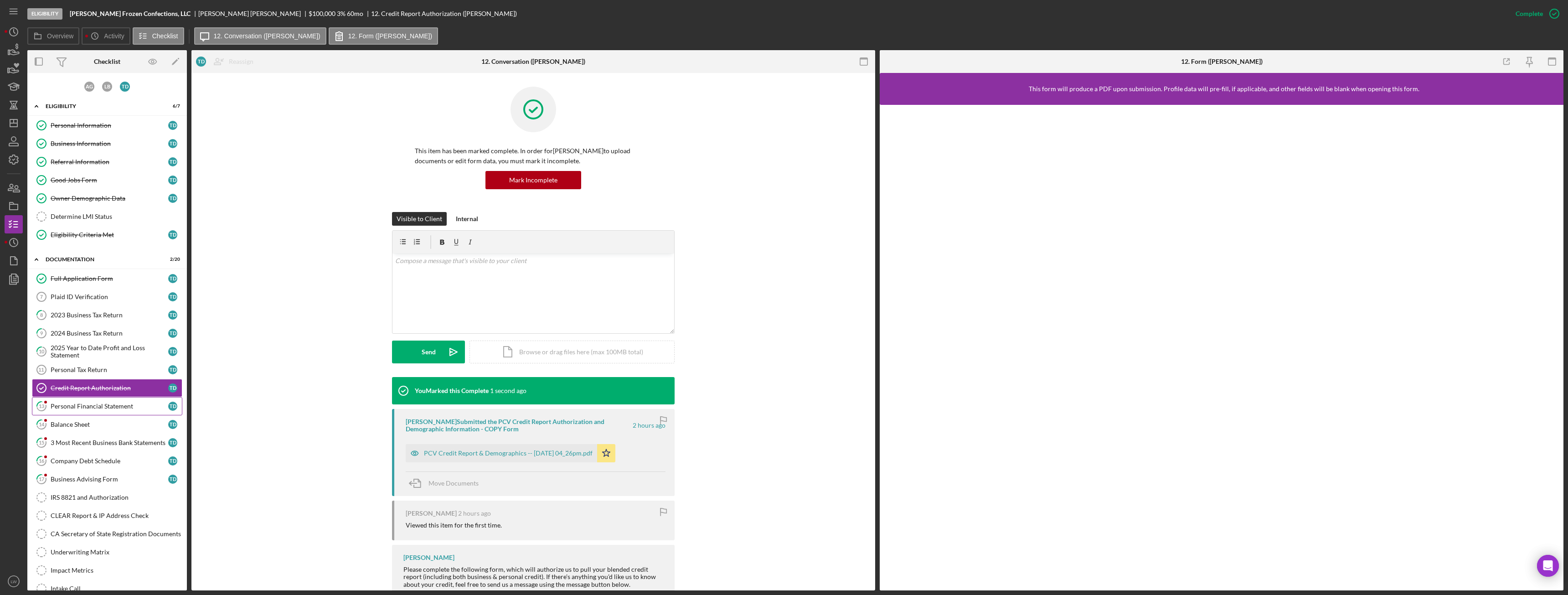
click at [101, 403] on div "Personal Financial Statement" at bounding box center [109, 406] width 117 height 7
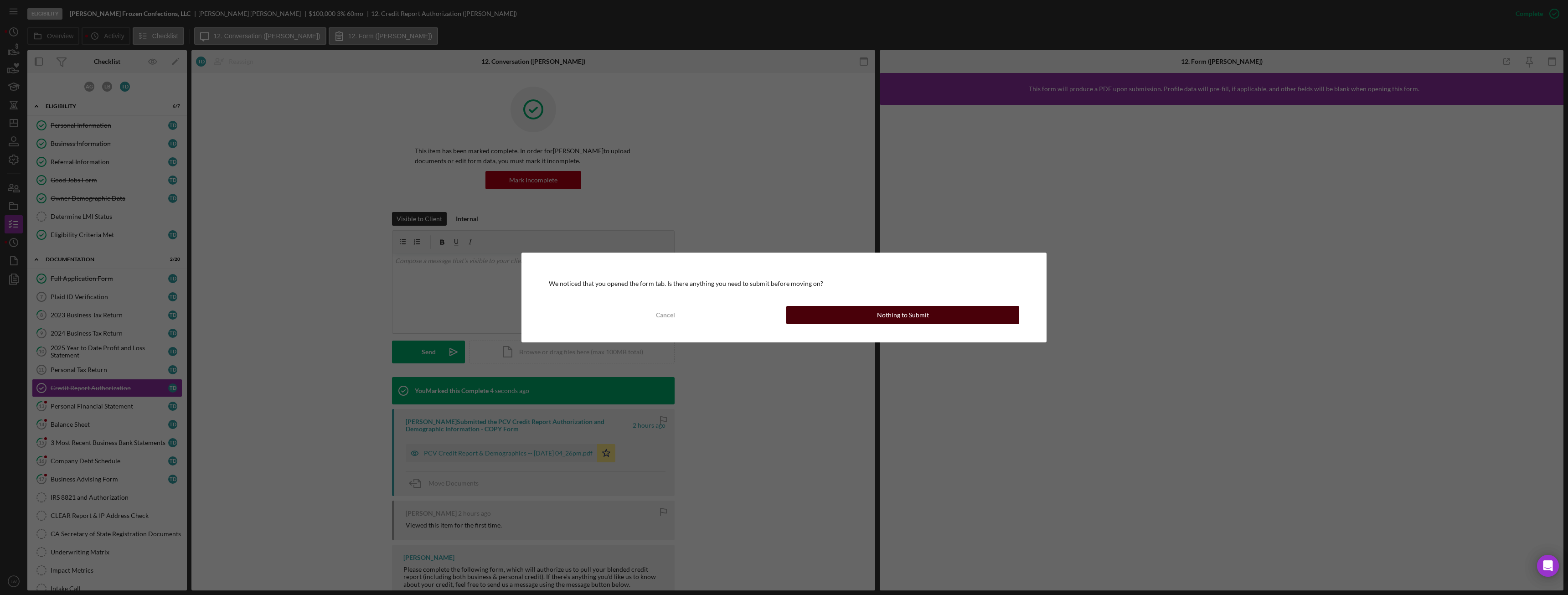
click at [842, 316] on button "Nothing to Submit" at bounding box center [903, 315] width 233 height 18
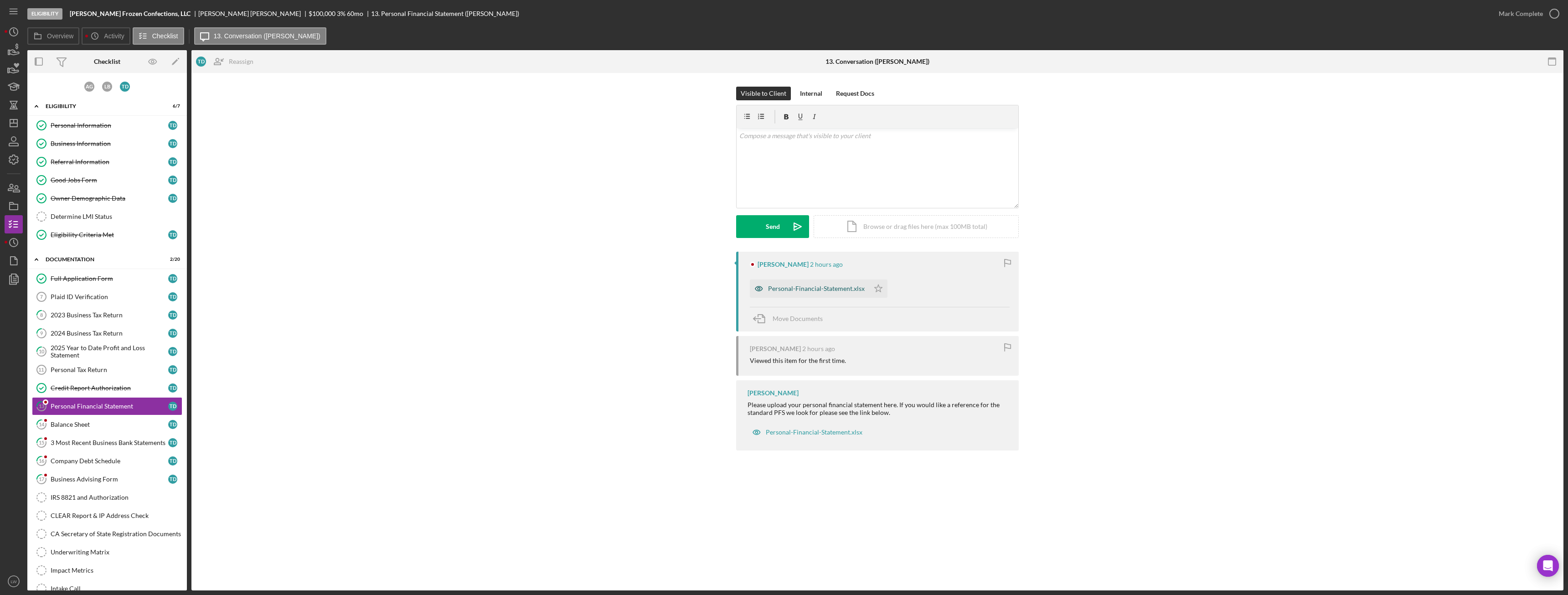
click at [833, 292] on div "Personal-Financial-Statement.xlsx" at bounding box center [816, 289] width 97 height 7
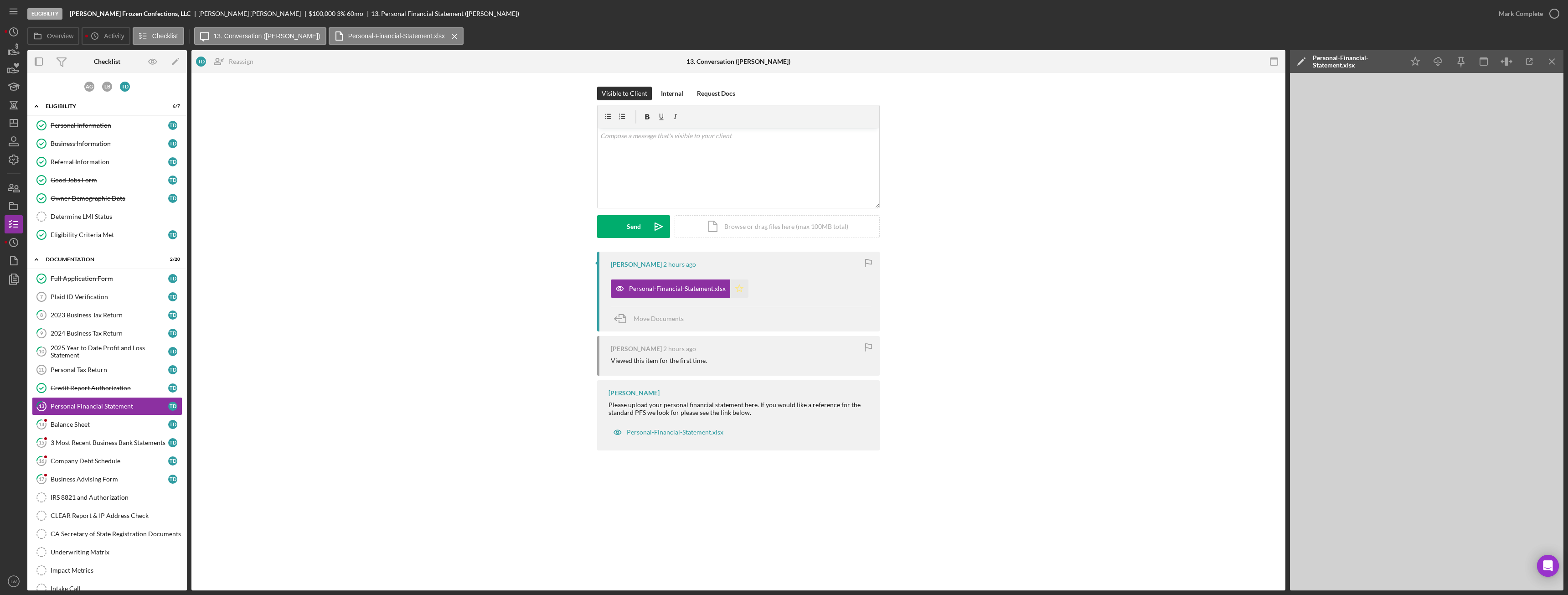
click at [736, 289] on polygon "button" at bounding box center [740, 288] width 8 height 7
click at [1540, 14] on div "Mark Complete" at bounding box center [1521, 13] width 44 height 18
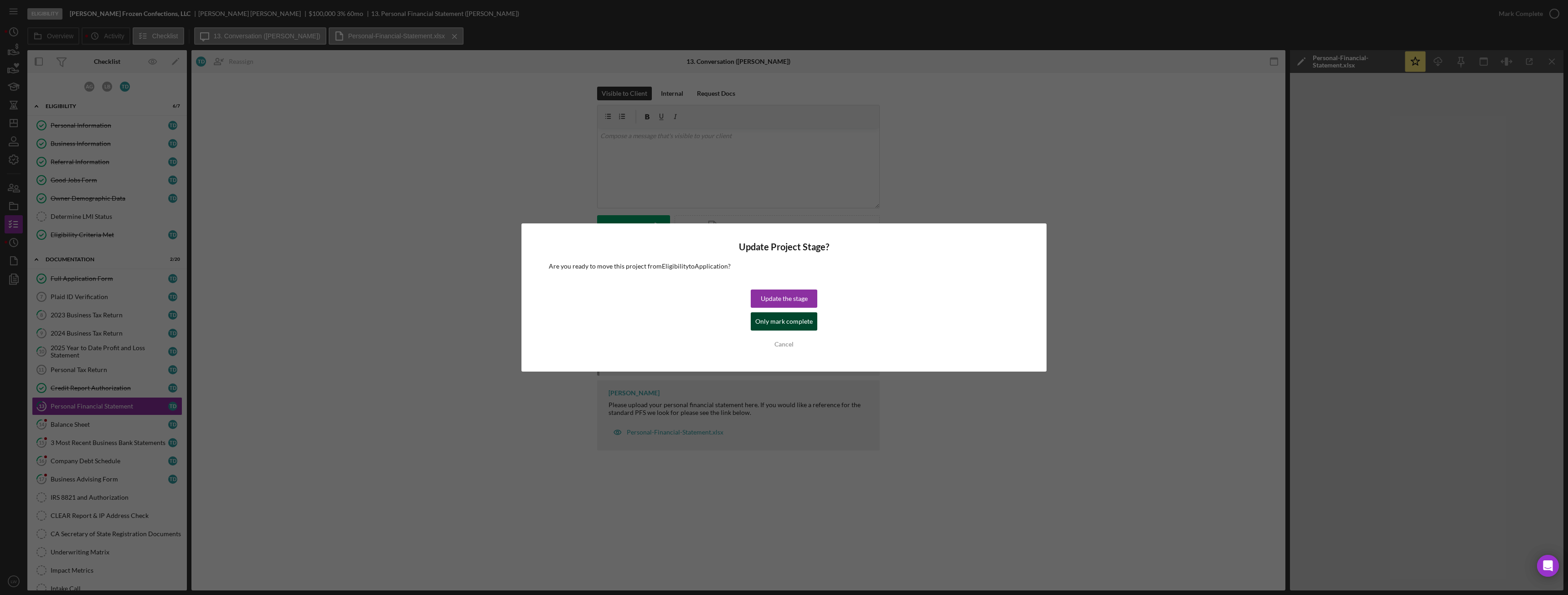
click at [797, 323] on div "Only mark complete" at bounding box center [784, 322] width 57 height 18
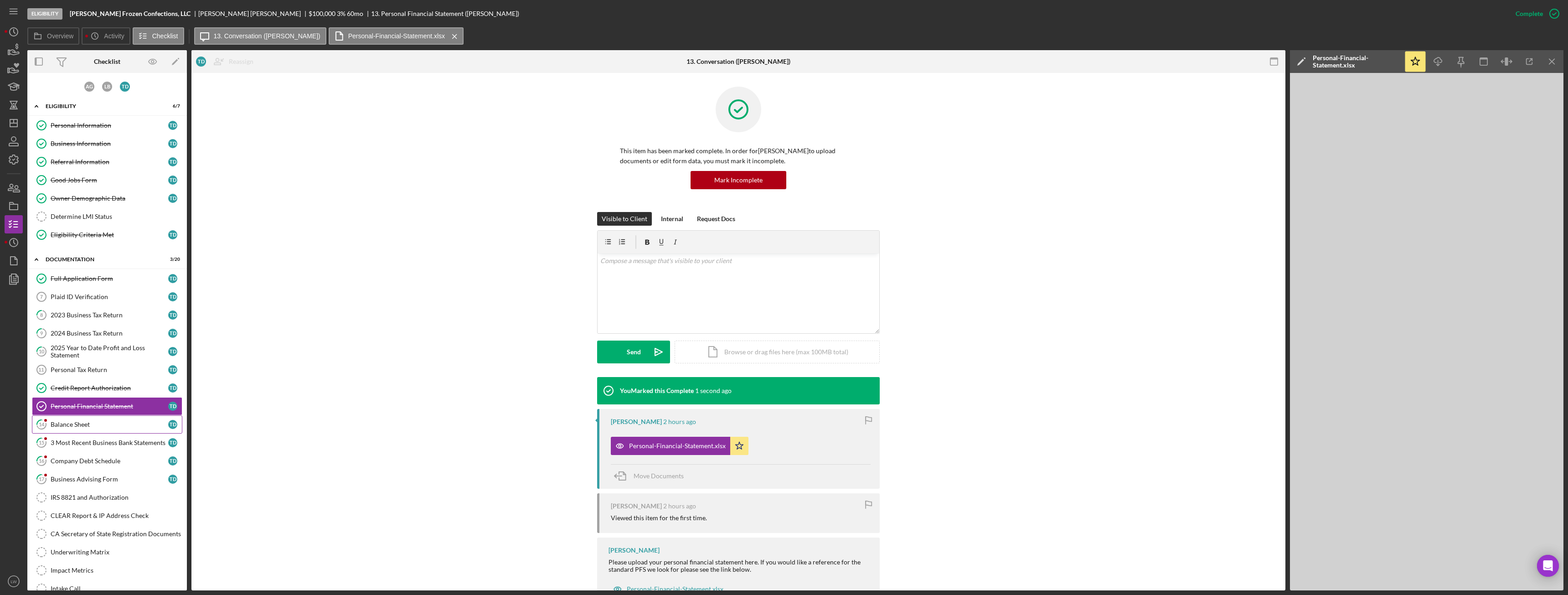
click at [113, 420] on link "14 Balance Sheet T D" at bounding box center [107, 424] width 150 height 18
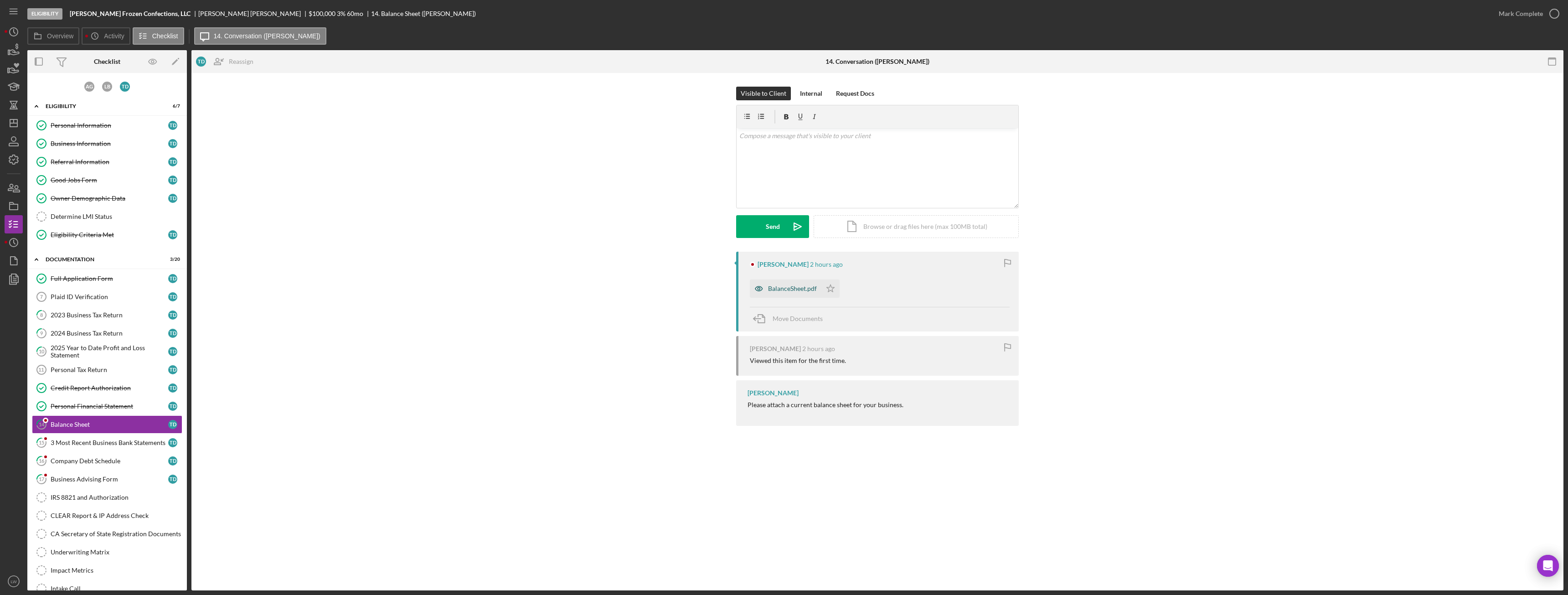
click at [778, 288] on div "BalanceSheet.pdf" at bounding box center [793, 289] width 49 height 7
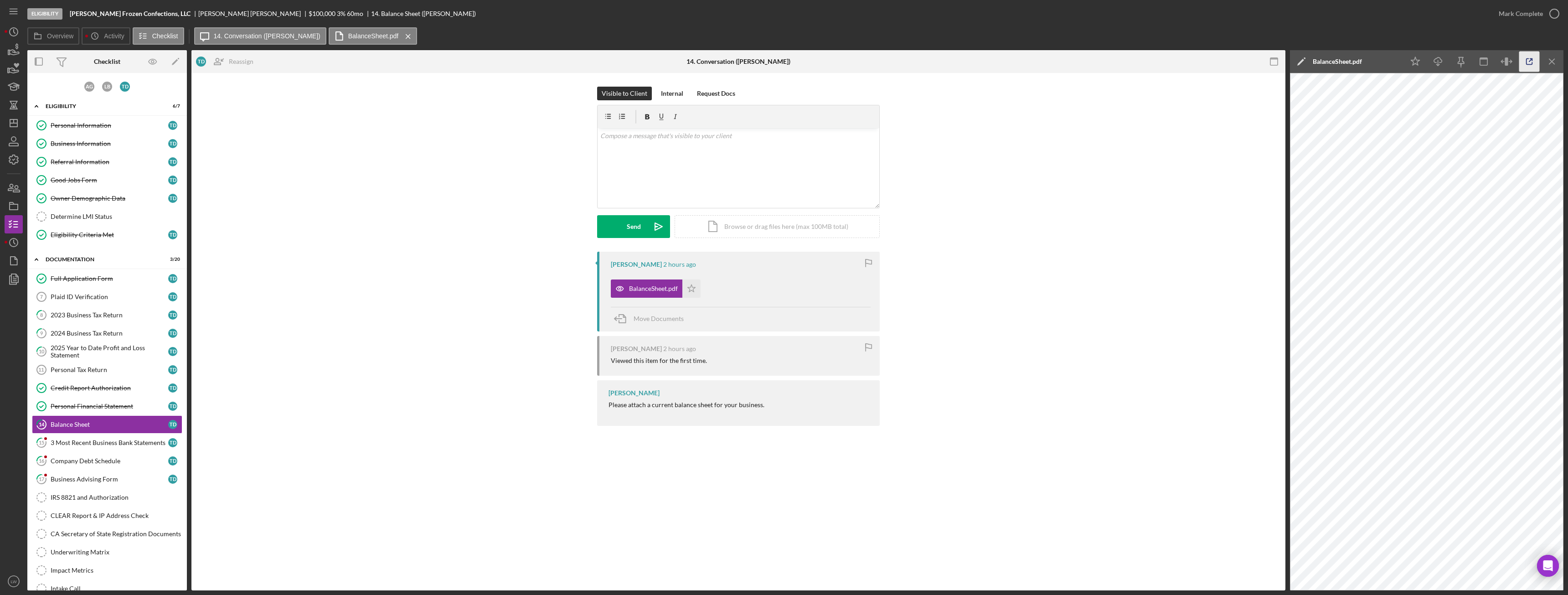
click at [1533, 70] on icon "button" at bounding box center [1530, 62] width 21 height 21
click at [696, 289] on icon "Icon/Star" at bounding box center [691, 289] width 18 height 18
click at [1519, 18] on div "Mark Complete" at bounding box center [1521, 13] width 44 height 18
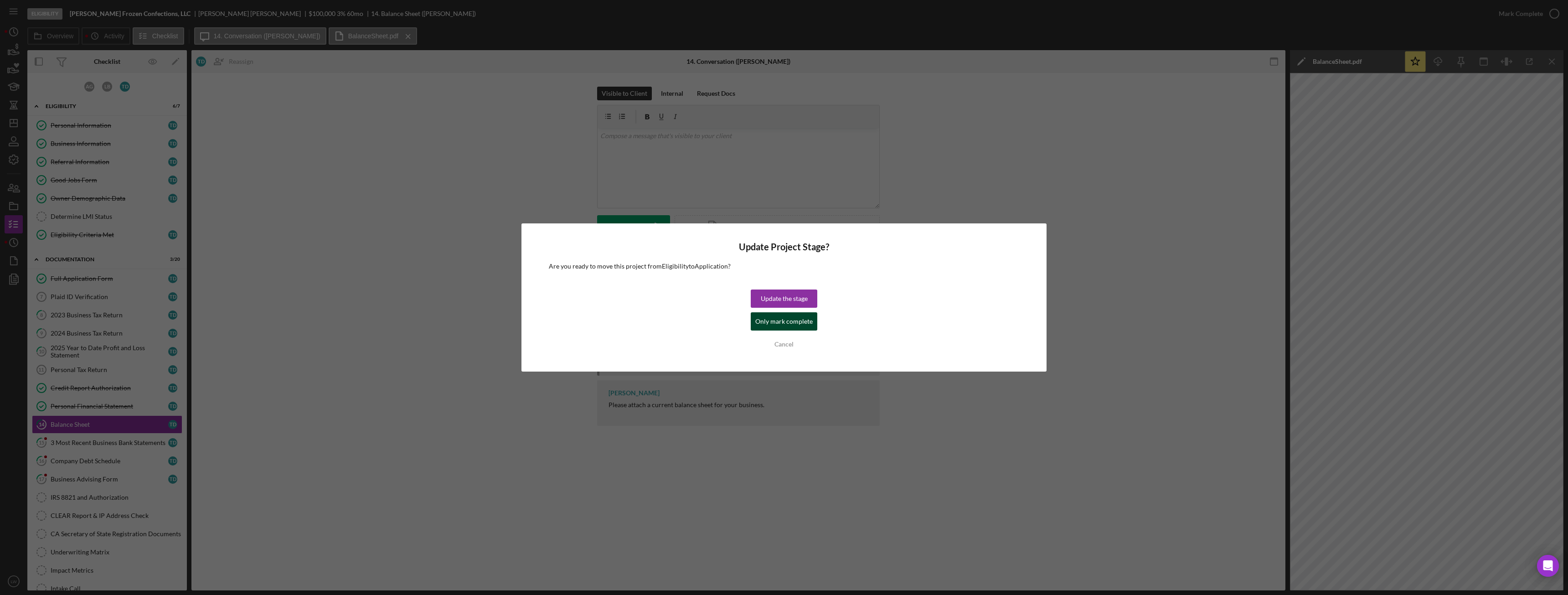
click at [816, 321] on div "Update the stage Only mark complete Cancel" at bounding box center [783, 322] width 66 height 64
click at [775, 327] on div "Only mark complete" at bounding box center [784, 322] width 57 height 18
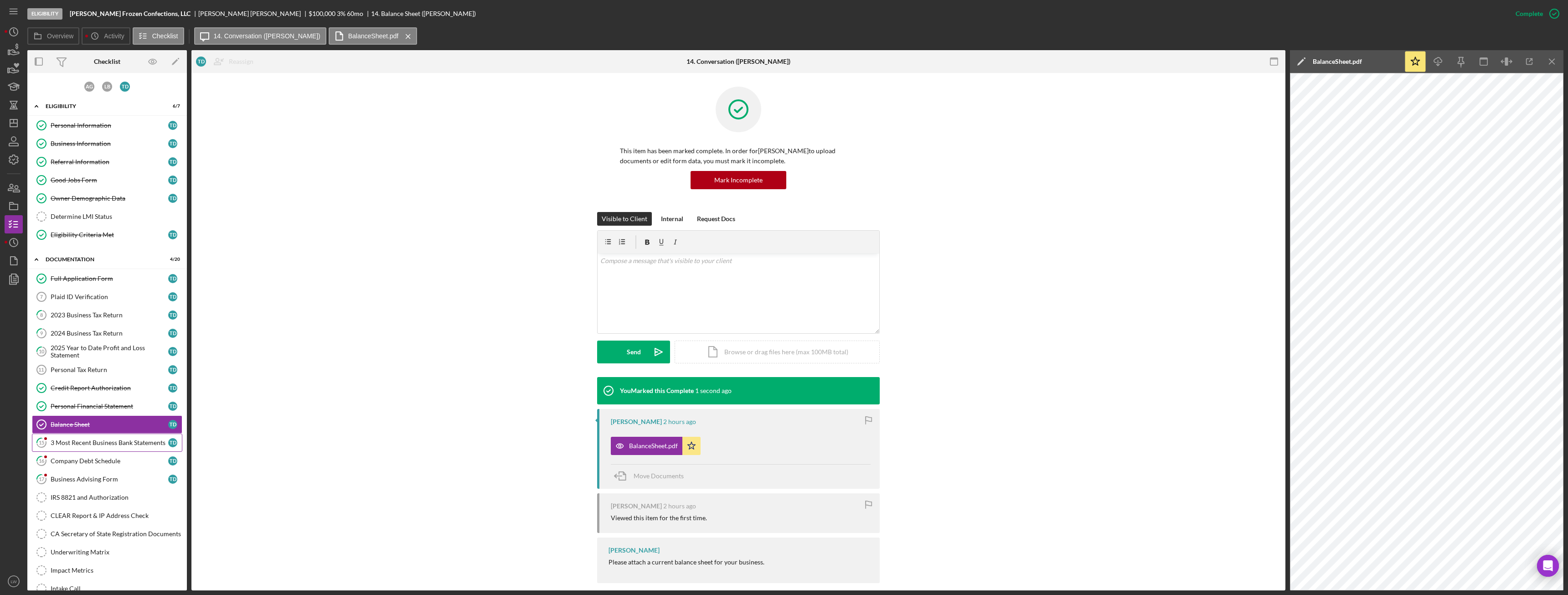
click at [127, 442] on div "3 Most Recent Business Bank Statements" at bounding box center [109, 443] width 117 height 7
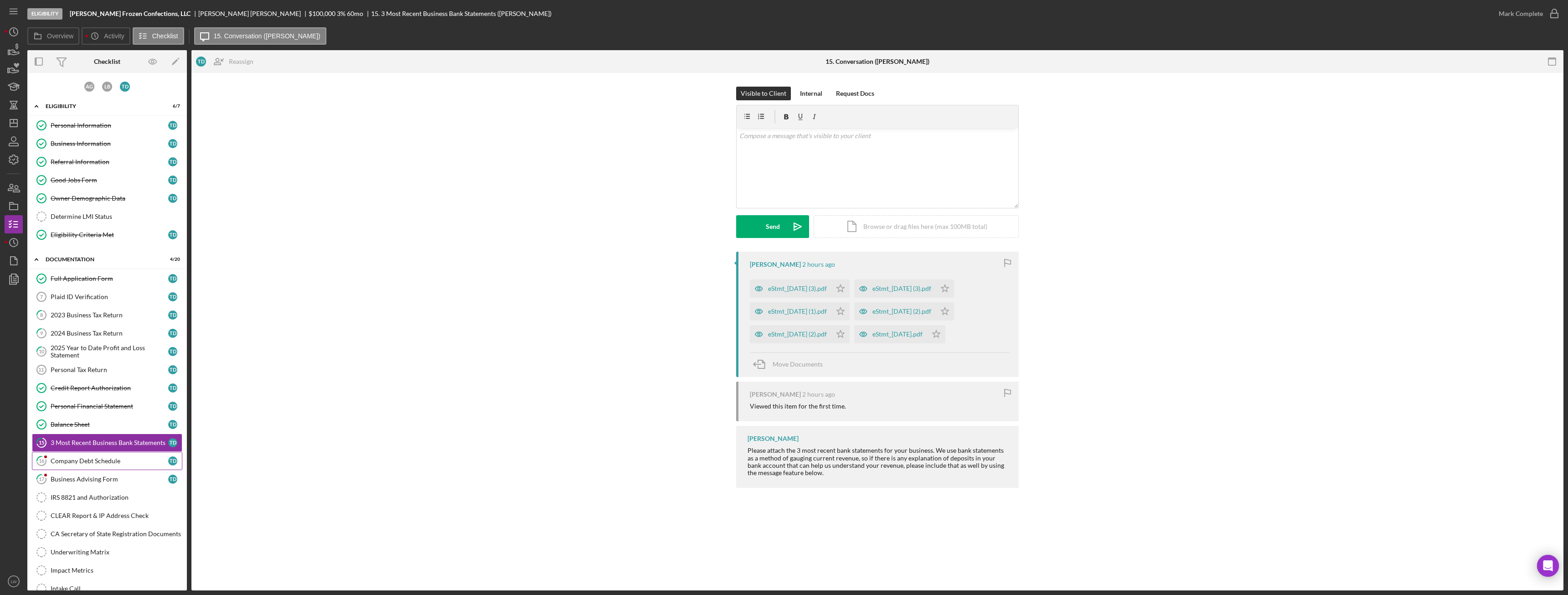
click at [97, 462] on div "Company Debt Schedule" at bounding box center [109, 461] width 117 height 7
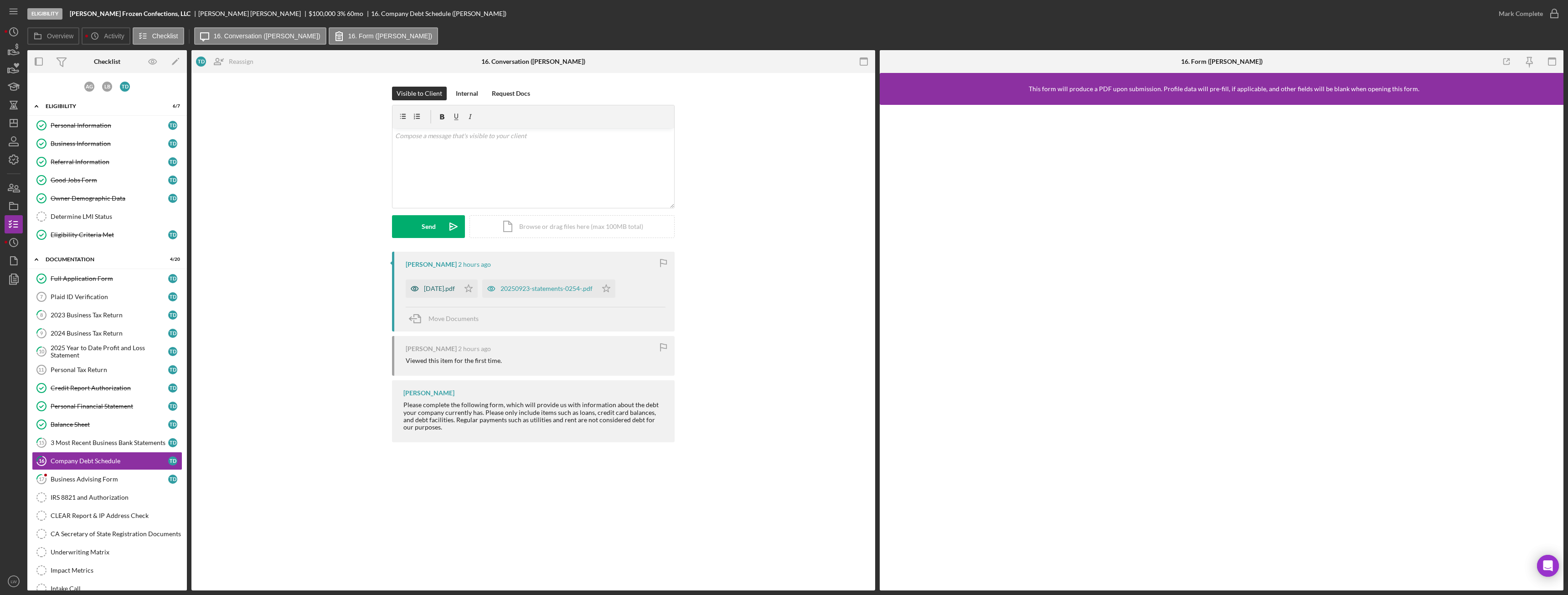
click at [454, 287] on div "2025-09-10.pdf" at bounding box center [439, 289] width 31 height 7
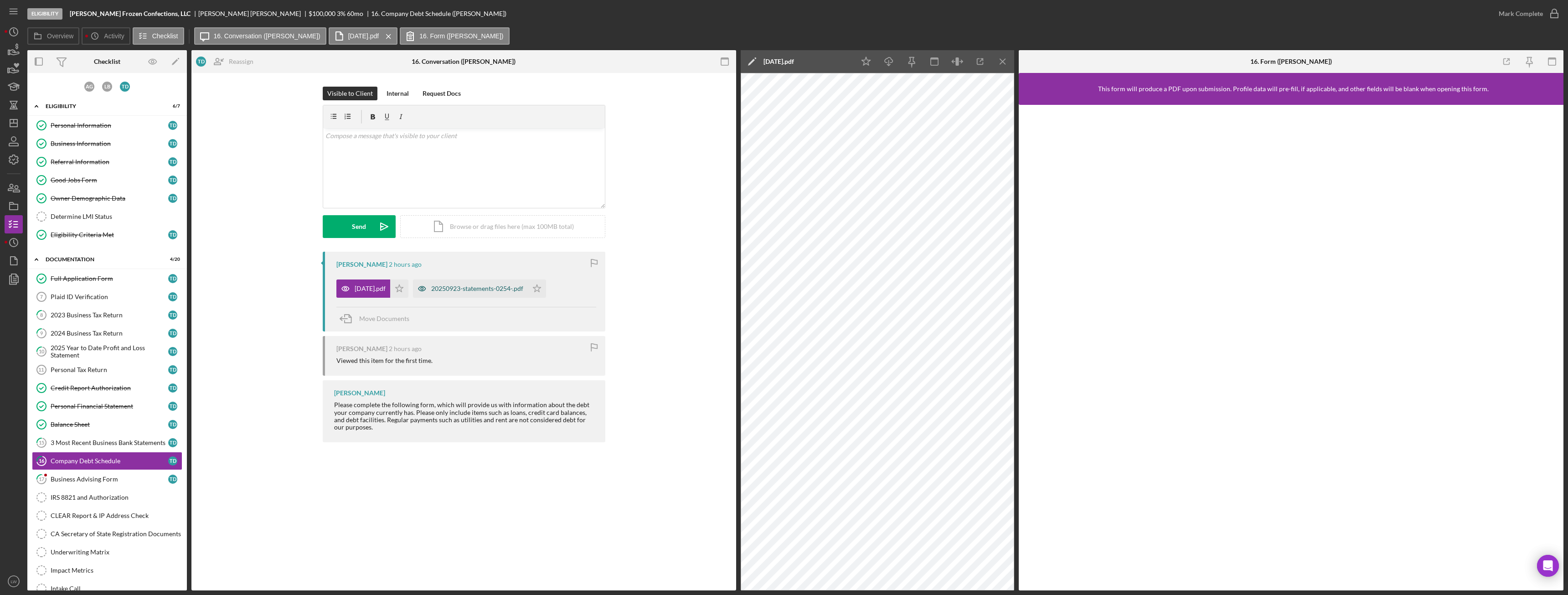
click at [520, 284] on div "20250923-statements-0254-.pdf" at bounding box center [470, 289] width 115 height 18
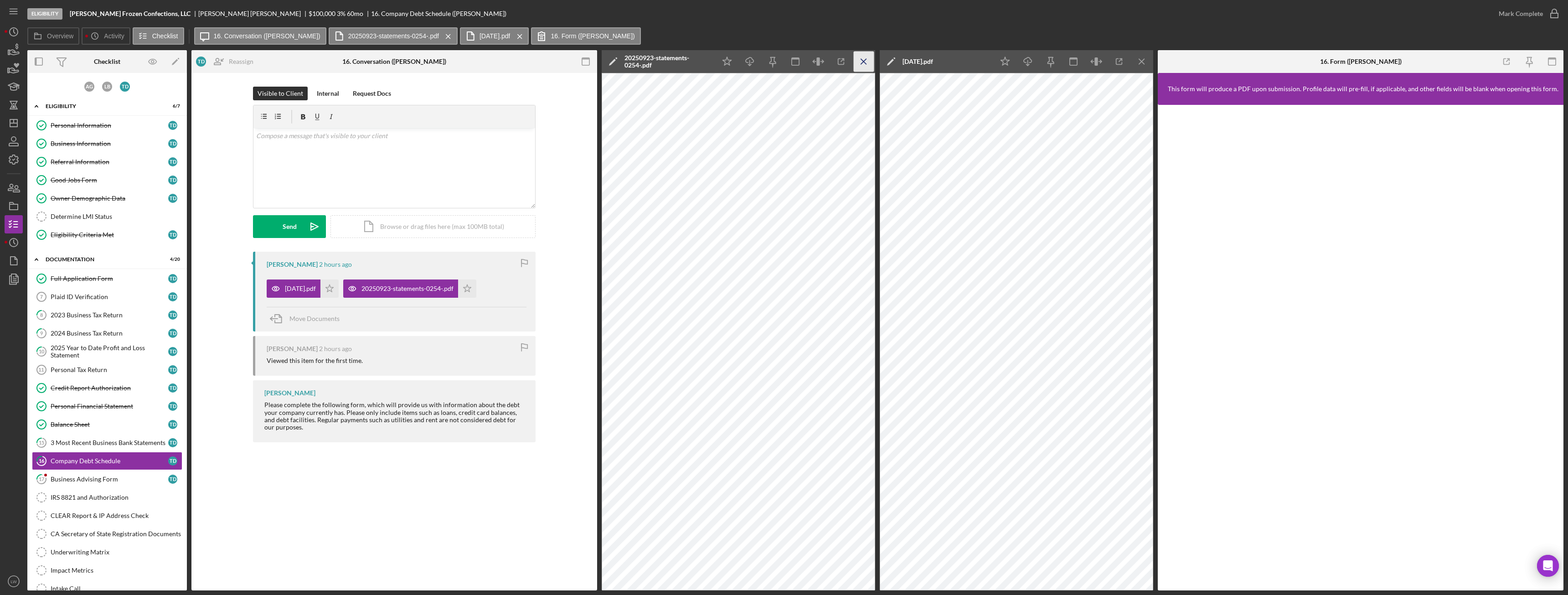
click at [865, 58] on icon "Icon/Menu Close" at bounding box center [864, 62] width 21 height 21
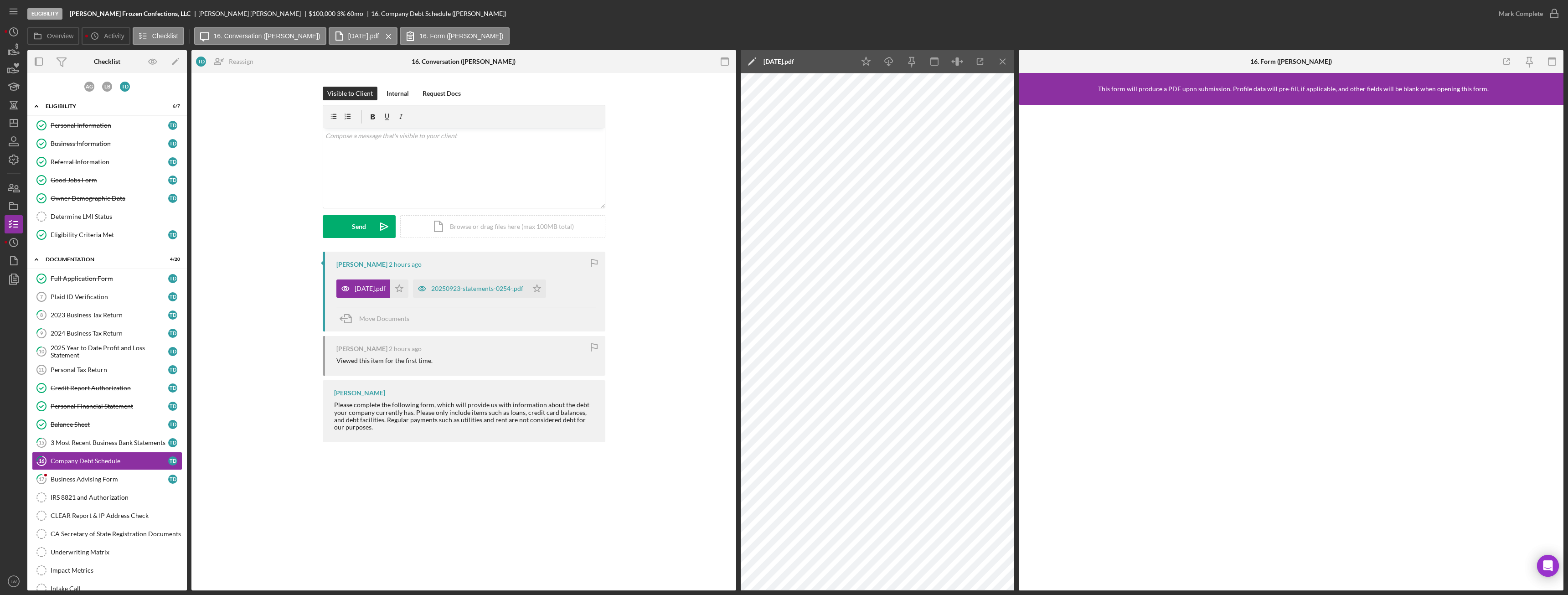
click at [999, 64] on icon "Icon/Menu Close" at bounding box center [1003, 62] width 21 height 21
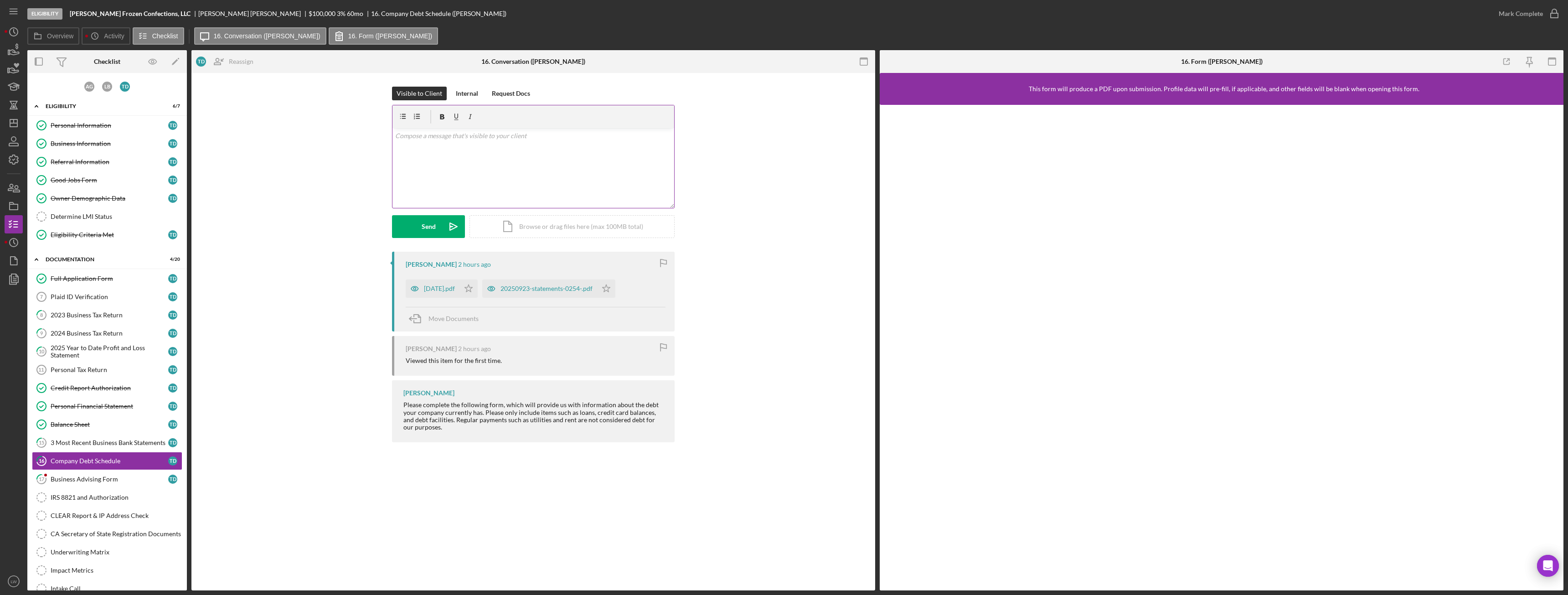
click at [547, 153] on div "v Color teal Color pink Remove color Add row above Add row below Add column bef…" at bounding box center [533, 167] width 282 height 80
click at [582, 147] on p "Please add business credit cards to company debt schedule." at bounding box center [533, 149] width 277 height 10
click at [424, 225] on div "Send" at bounding box center [429, 226] width 14 height 23
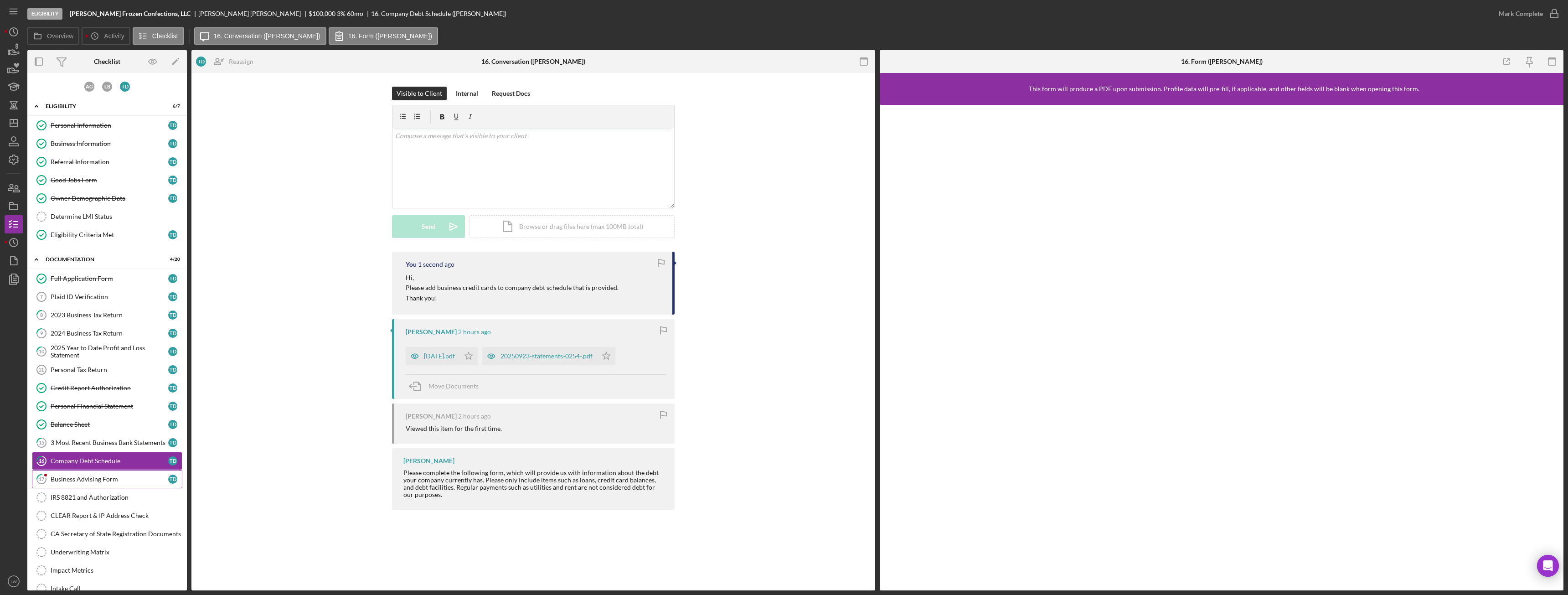
click at [113, 476] on div "Business Advising Form" at bounding box center [109, 479] width 117 height 7
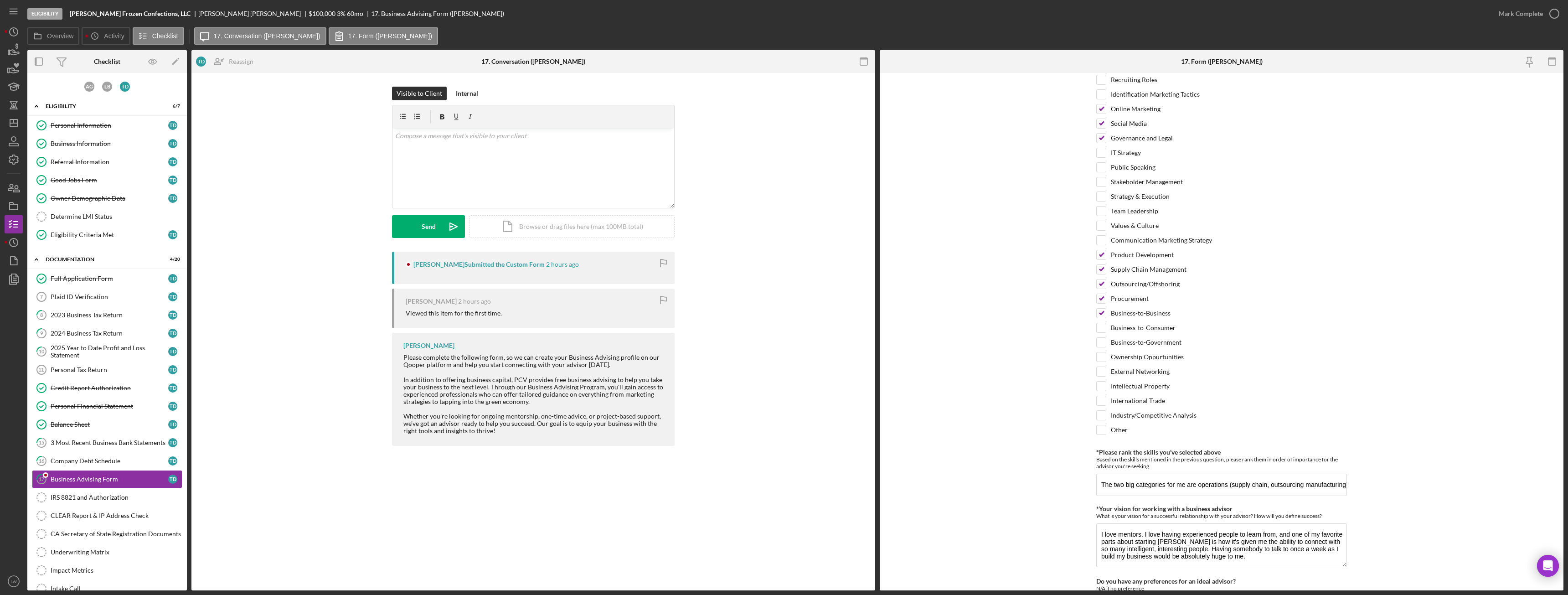
scroll to position [585, 0]
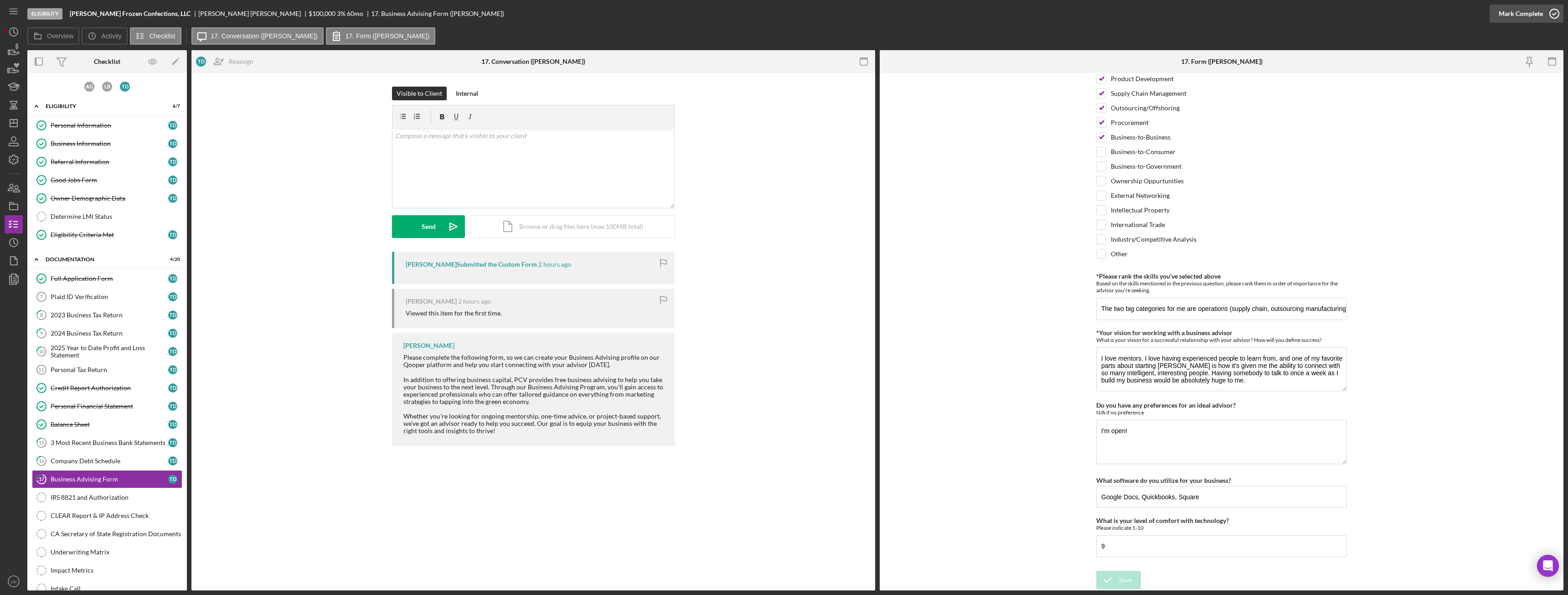
click at [1531, 15] on div "Mark Complete" at bounding box center [1521, 13] width 44 height 18
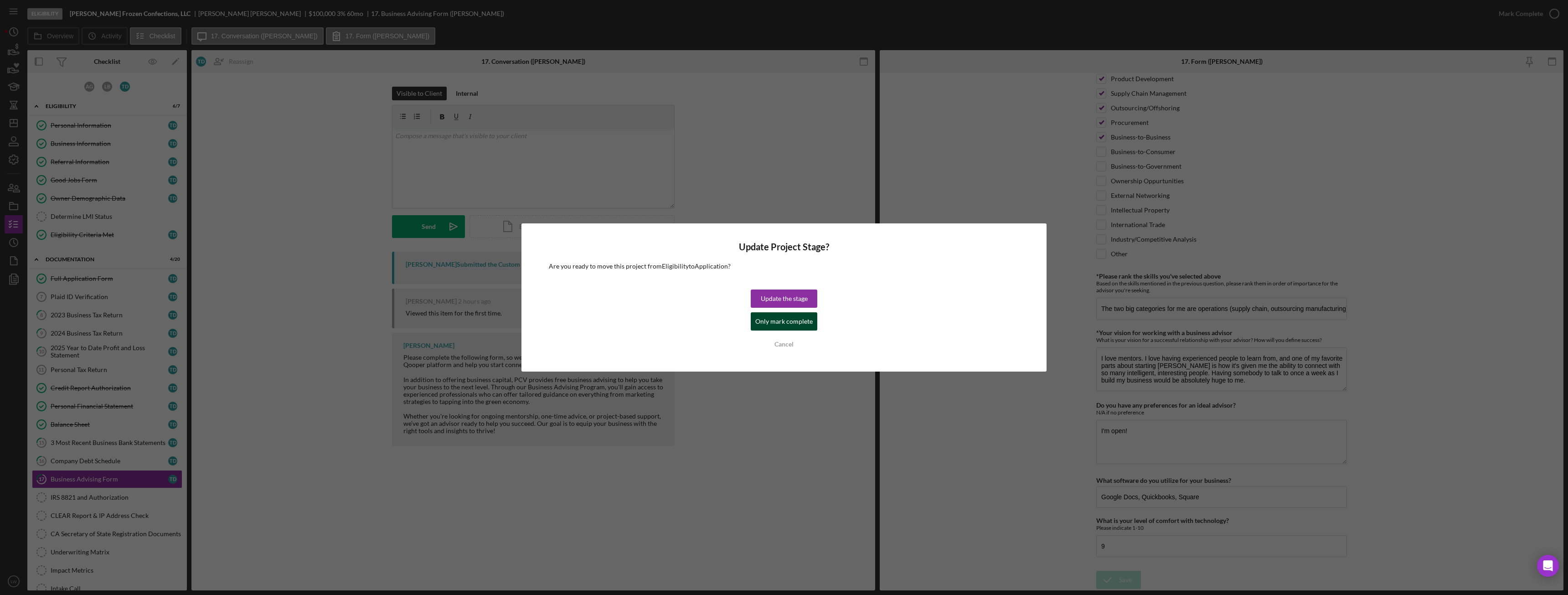
click at [796, 320] on div "Only mark complete" at bounding box center [784, 322] width 57 height 18
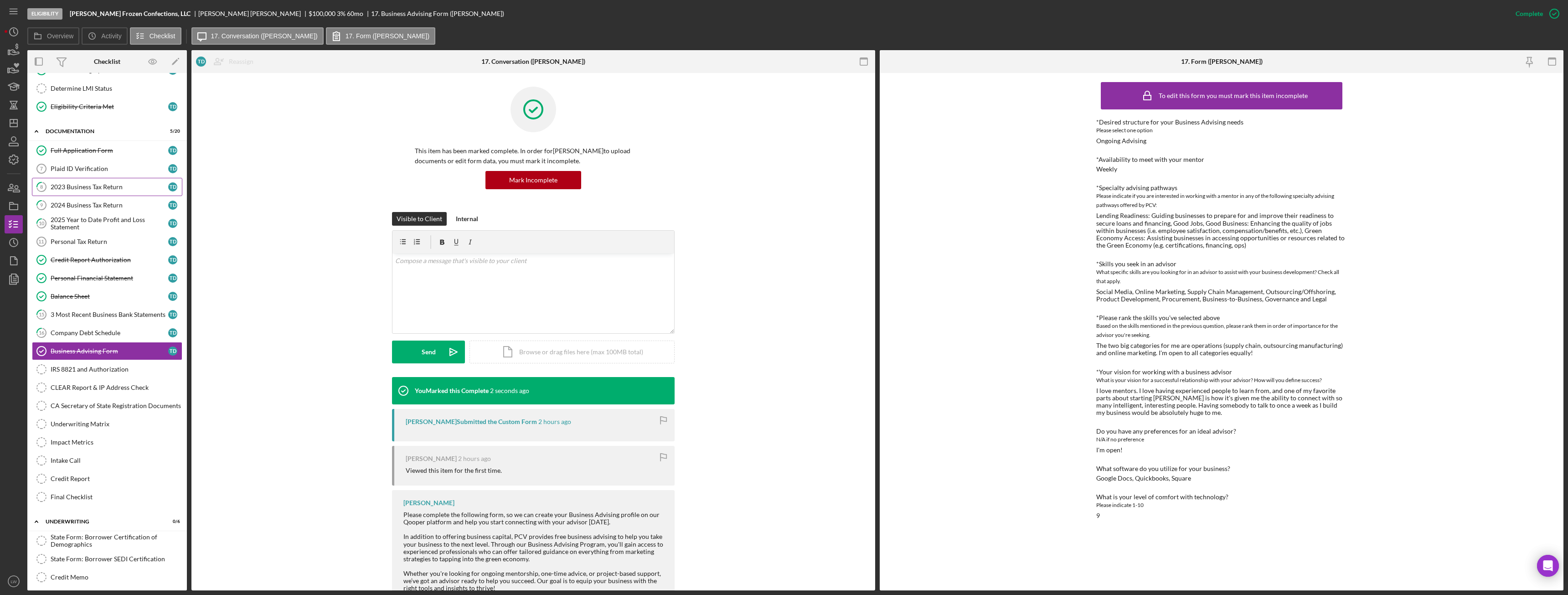
scroll to position [0, 0]
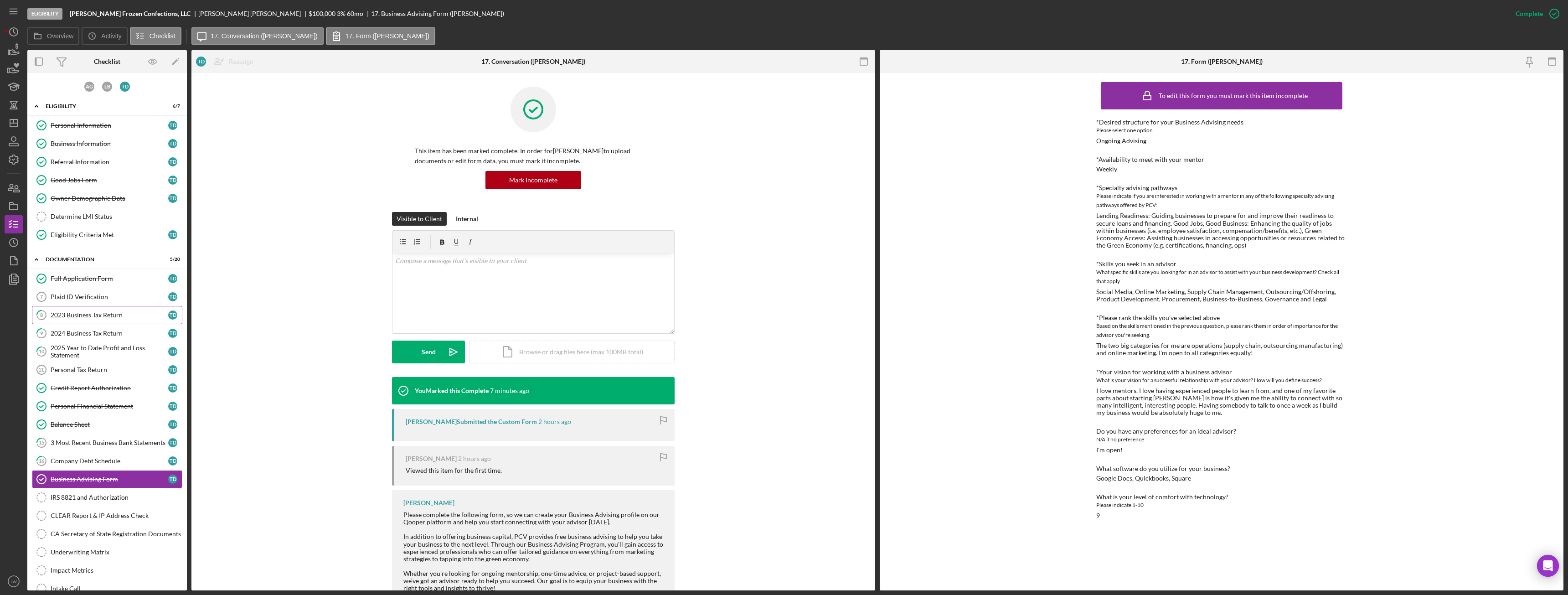
click at [89, 312] on div "2023 Business Tax Return" at bounding box center [109, 315] width 117 height 7
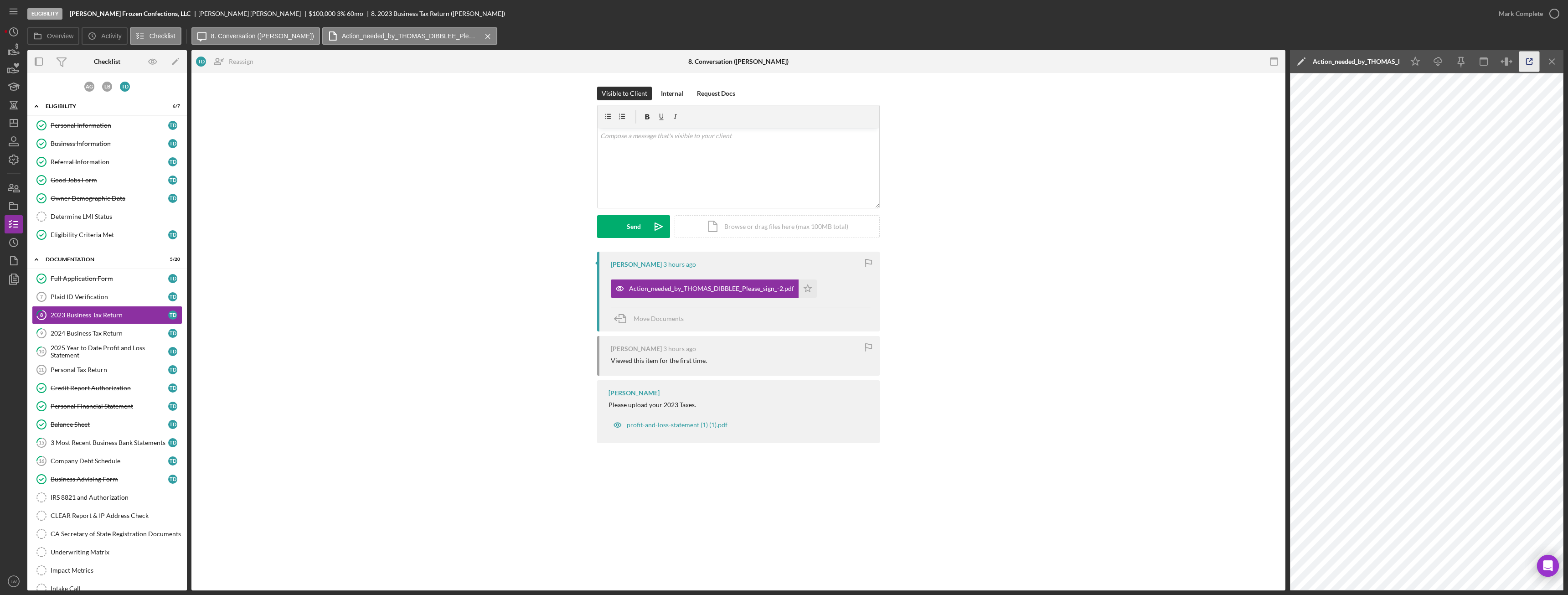
click at [1531, 65] on icon "button" at bounding box center [1530, 62] width 6 height 6
click at [121, 125] on div "Personal Information" at bounding box center [109, 125] width 117 height 7
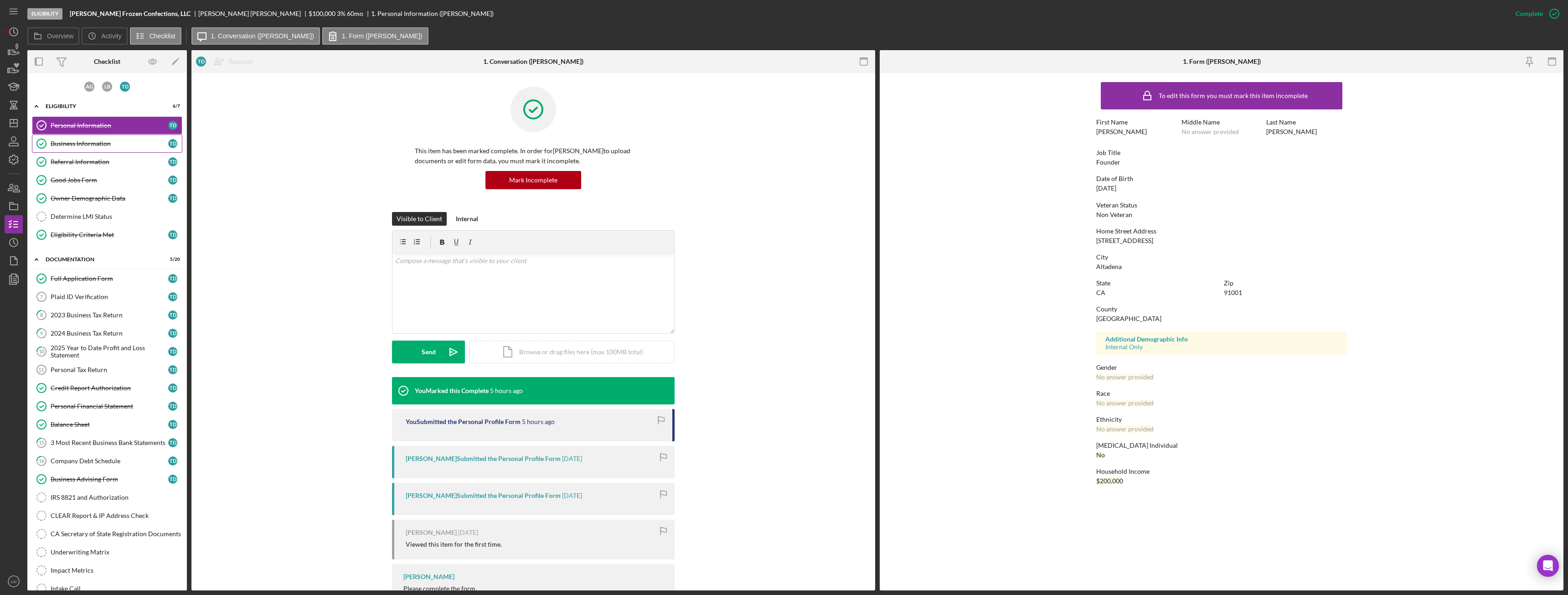
click at [114, 145] on div "Business Information" at bounding box center [109, 144] width 117 height 7
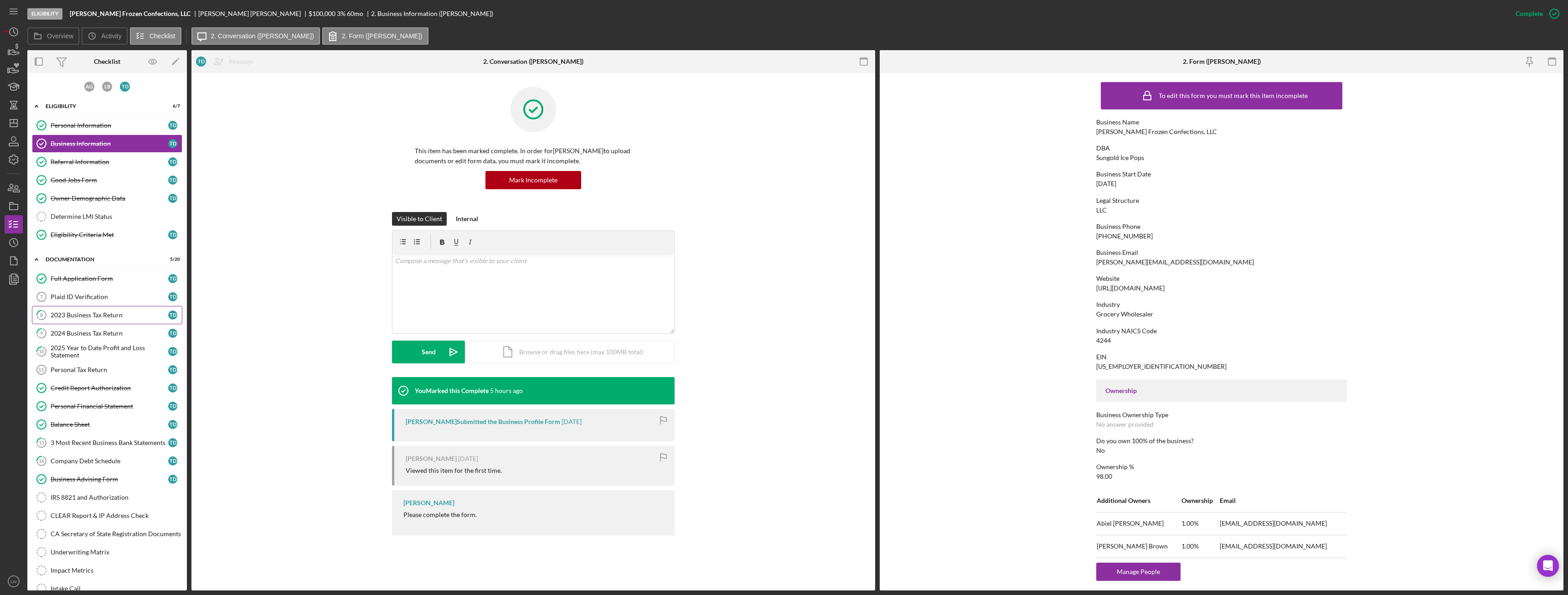
click at [102, 306] on link "8 2023 Business Tax Return T D" at bounding box center [107, 315] width 150 height 18
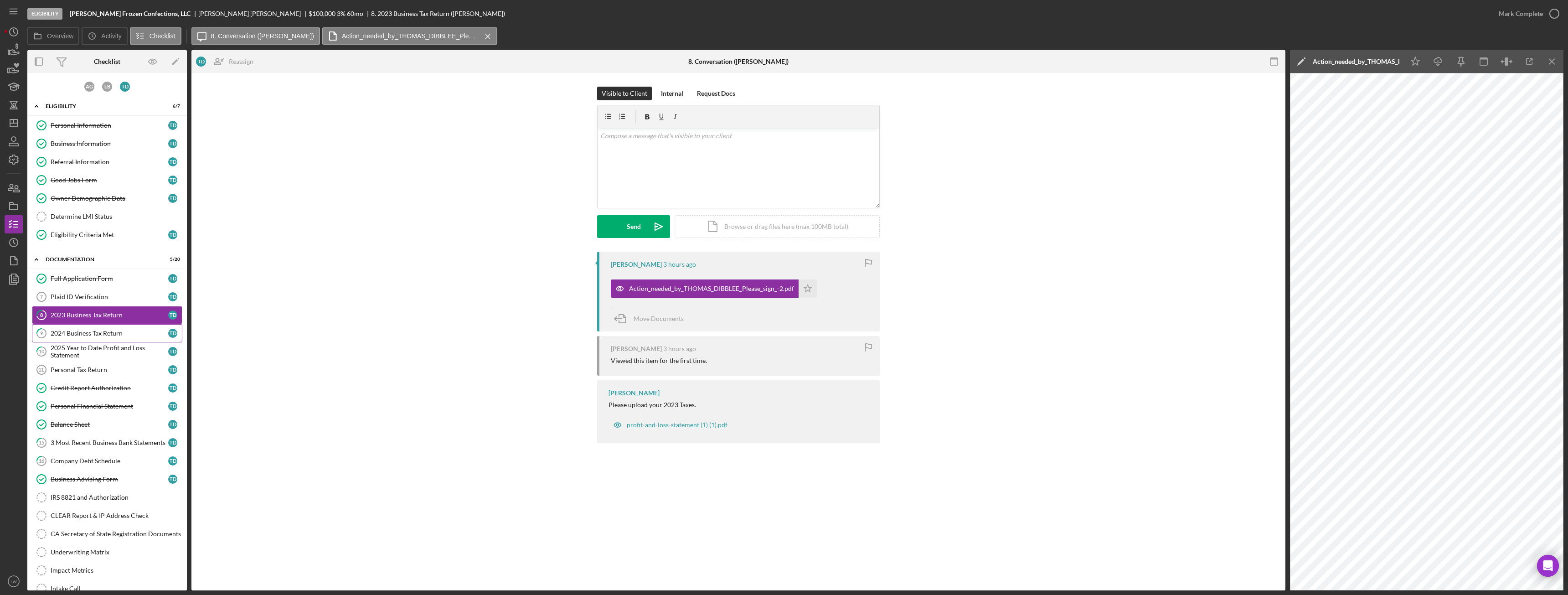
click at [94, 331] on div "2024 Business Tax Return" at bounding box center [109, 333] width 117 height 7
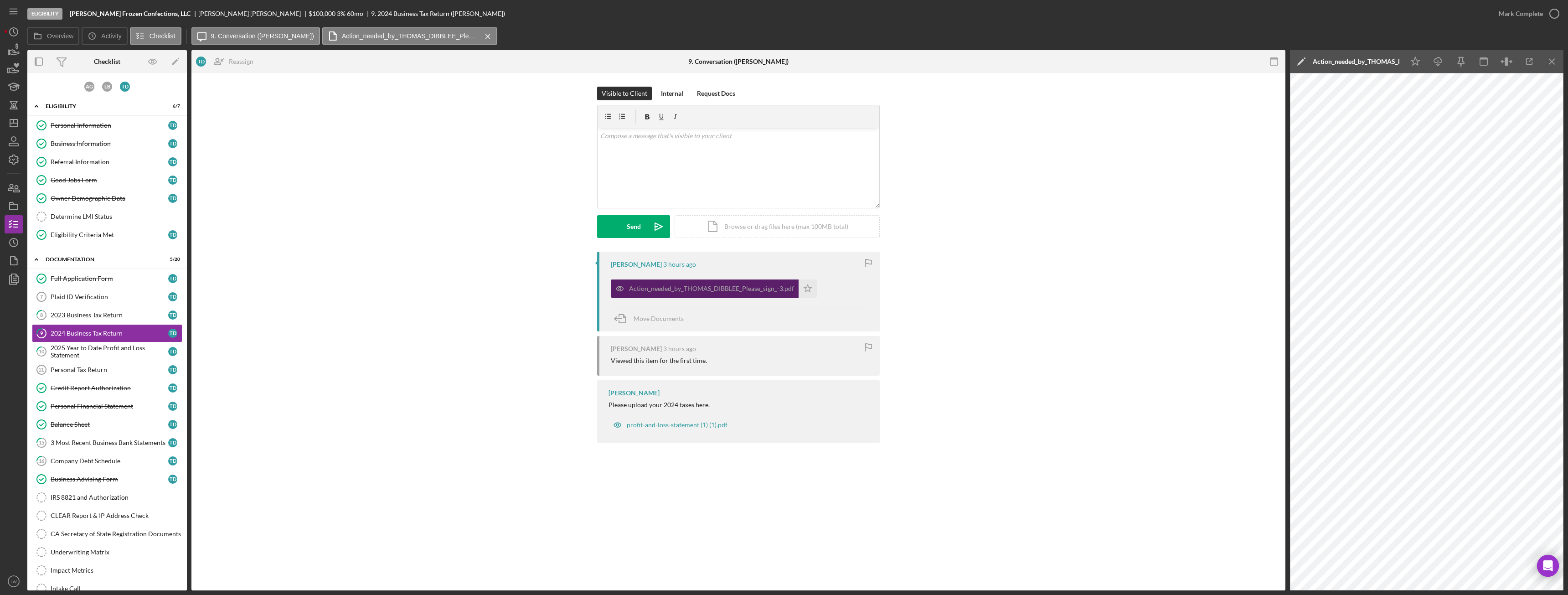
click at [721, 290] on div "Action_needed_by_THOMAS_DIBBLEE_Please_sign_-3.pdf" at bounding box center [711, 289] width 165 height 7
click at [679, 281] on div "Action_needed_by_THOMAS_DIBBLEE_Please_sign_-3.pdf" at bounding box center [704, 289] width 188 height 18
click at [1530, 63] on icon "button" at bounding box center [1530, 62] width 21 height 21
click at [119, 141] on div "Business Information" at bounding box center [109, 144] width 117 height 7
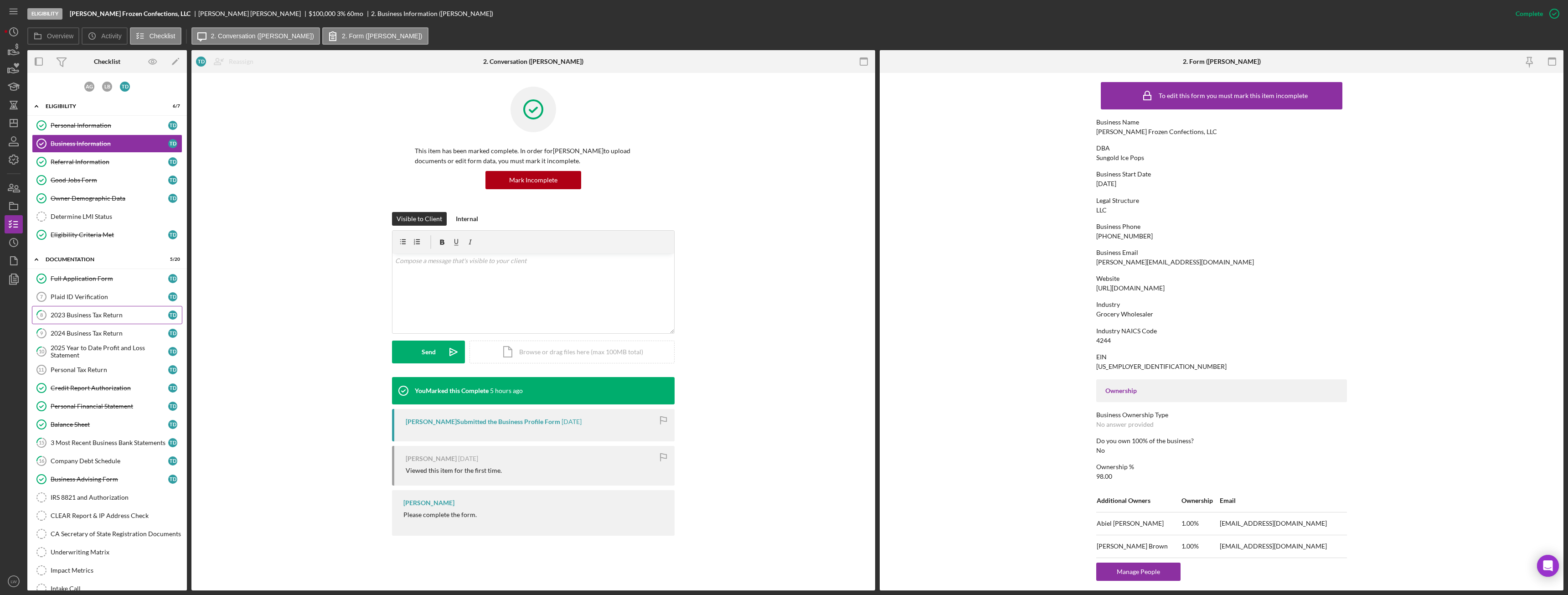
click at [85, 324] on link "8 2023 Business Tax Return T D" at bounding box center [107, 315] width 150 height 18
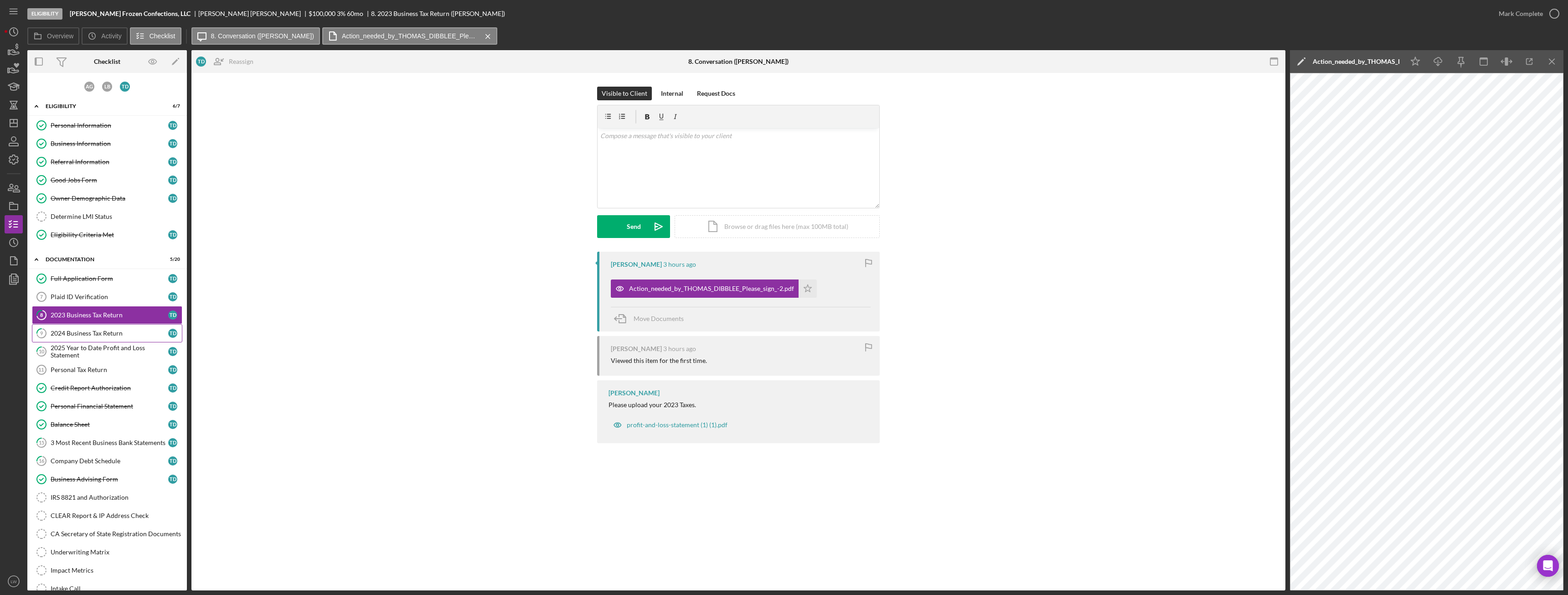
click at [83, 333] on div "2024 Business Tax Return" at bounding box center [109, 333] width 117 height 7
click at [94, 317] on div "2023 Business Tax Return" at bounding box center [109, 315] width 117 height 7
click at [776, 167] on div "v Color teal Color pink Remove color Add row above Add row below Add column bef…" at bounding box center [738, 167] width 282 height 80
click at [649, 233] on icon "Icon/icon-invite-send" at bounding box center [658, 226] width 23 height 23
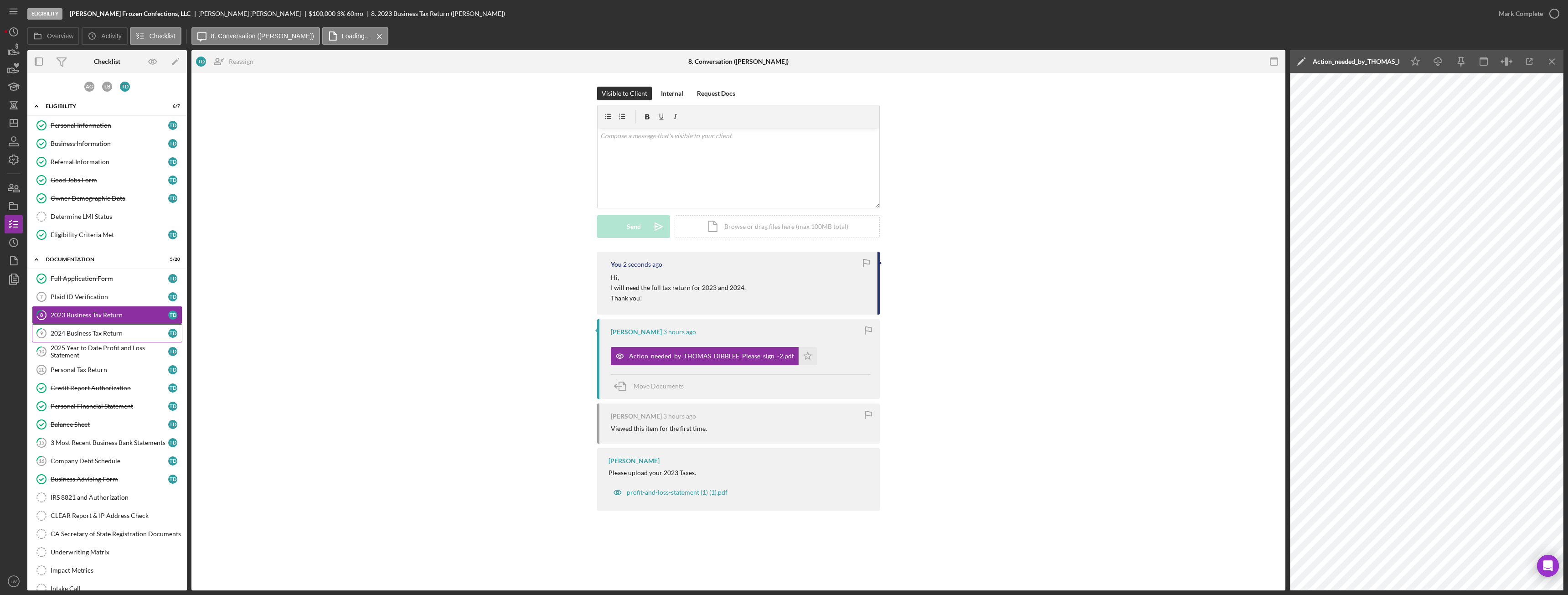
click at [90, 342] on link "9 2024 Business Tax Return T D" at bounding box center [107, 333] width 150 height 18
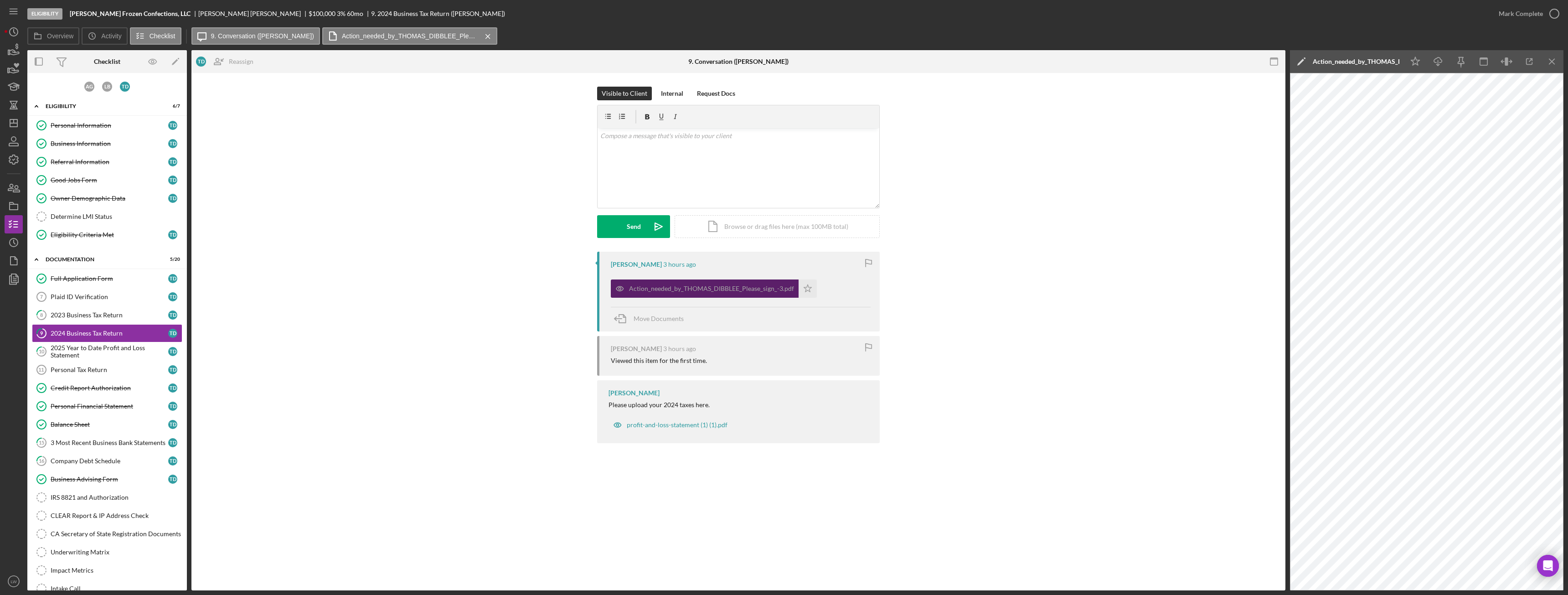
click at [716, 291] on div "Action_needed_by_THOMAS_DIBBLEE_Please_sign_-3.pdf" at bounding box center [711, 289] width 165 height 7
click at [96, 350] on div "2025 Year to Date Profit and Loss Statement" at bounding box center [109, 351] width 117 height 15
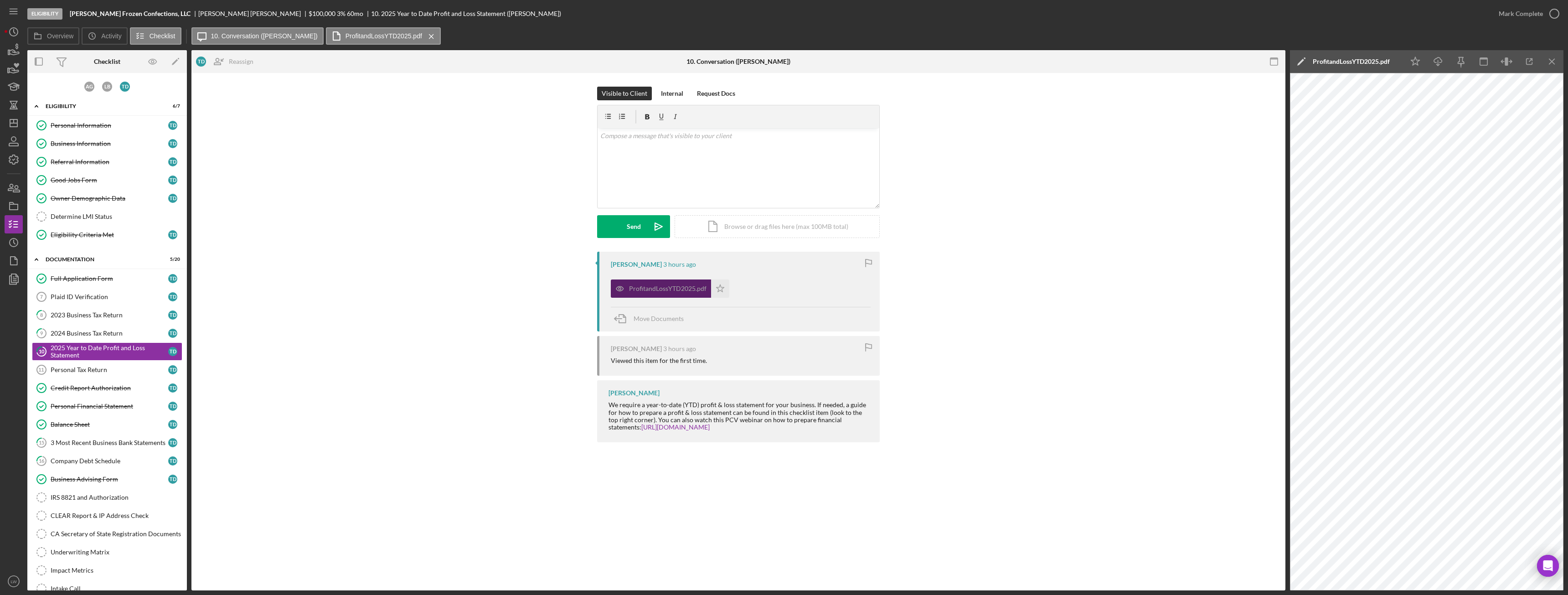
click at [668, 282] on div "ProfitandLossYTD2025.pdf" at bounding box center [660, 289] width 100 height 18
click at [89, 310] on link "8 2023 Business Tax Return T D" at bounding box center [107, 315] width 150 height 18
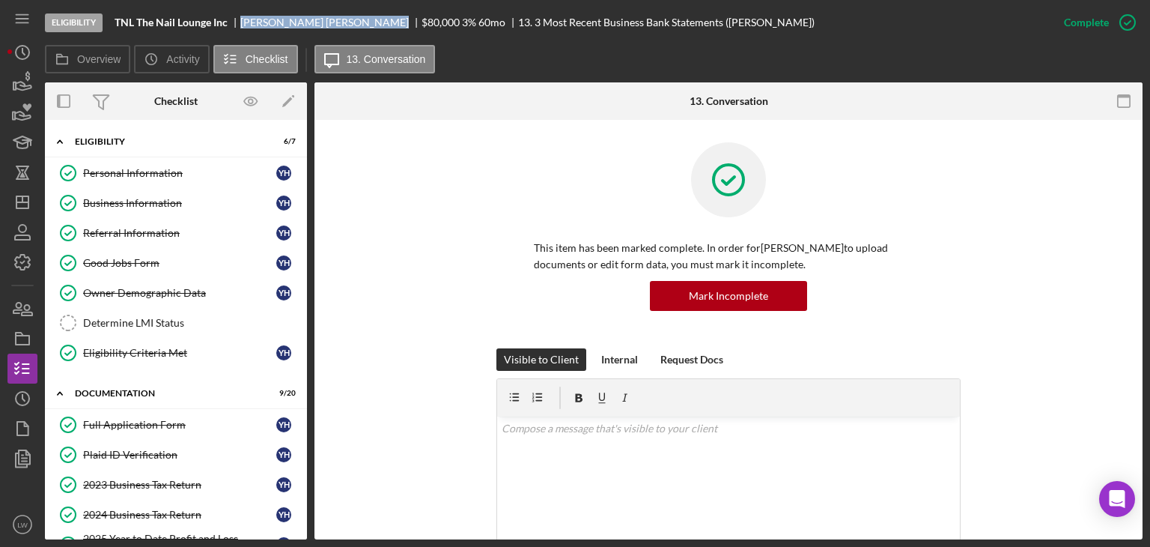
scroll to position [674, 0]
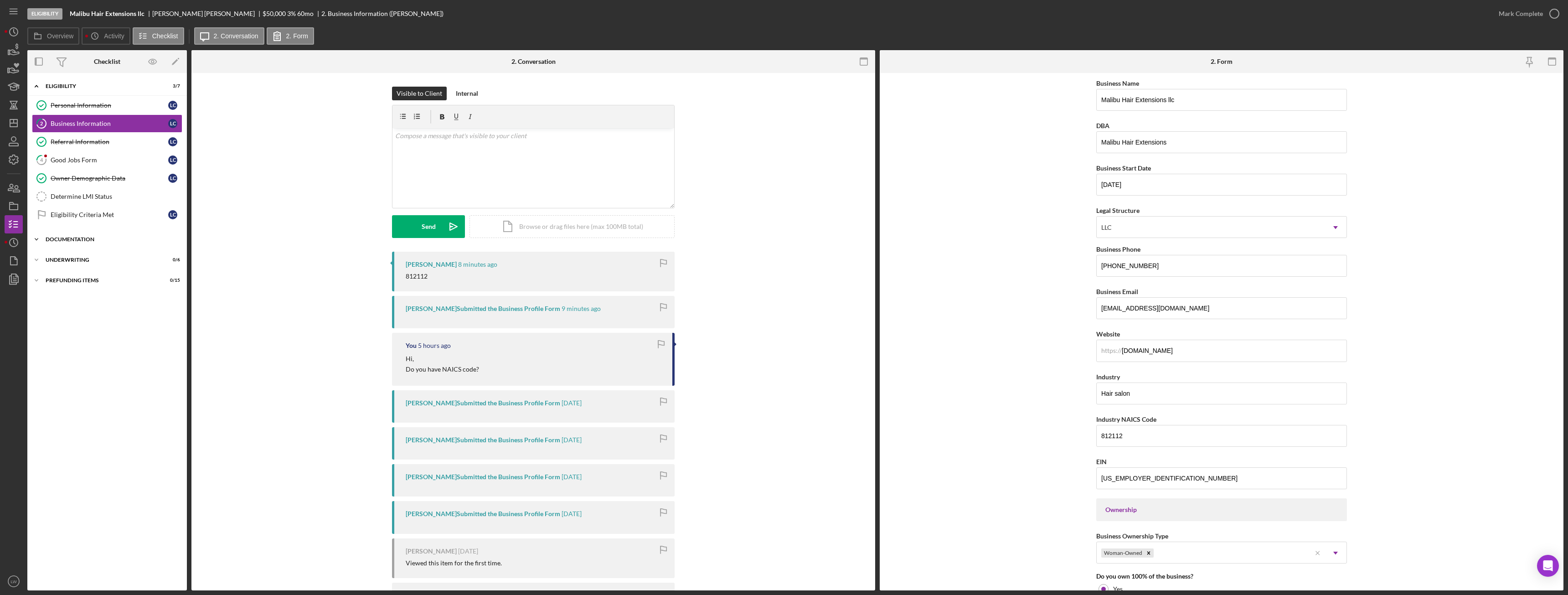
click at [91, 241] on div "Documentation" at bounding box center [110, 239] width 130 height 5
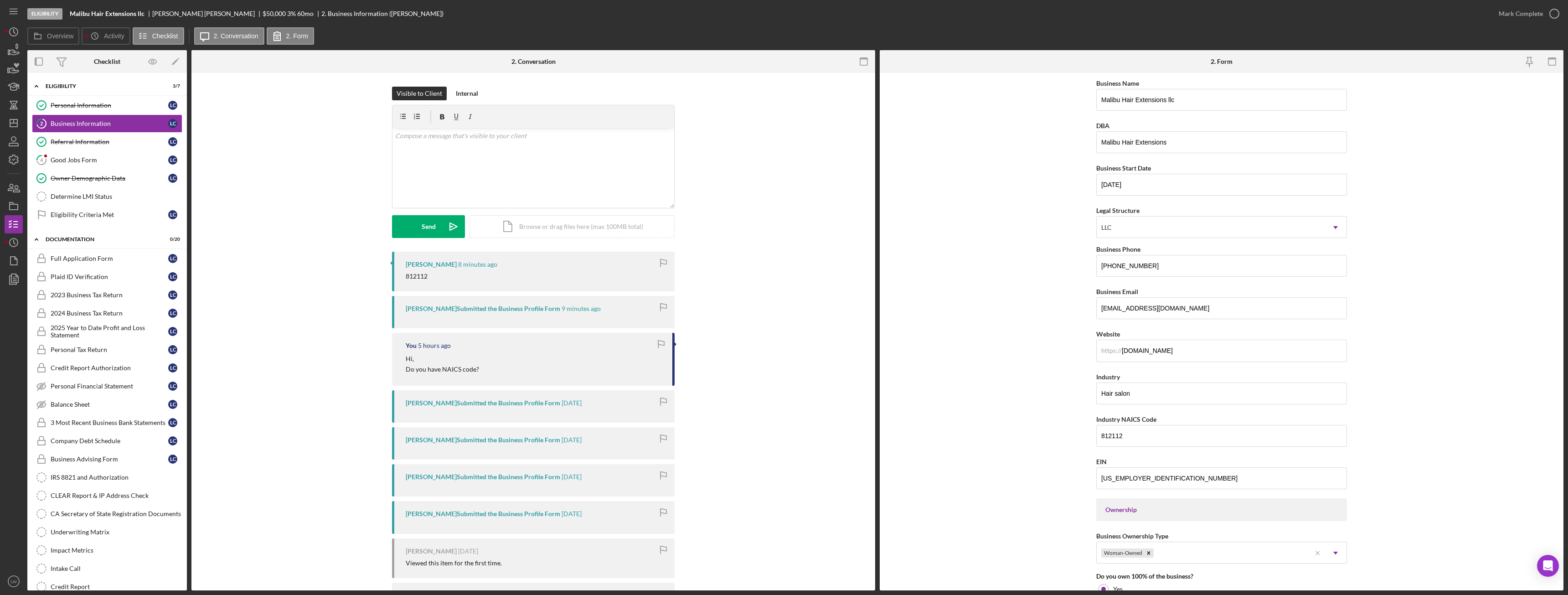
click at [1544, 24] on div "Mark Complete" at bounding box center [1526, 13] width 74 height 27
click at [1541, 21] on div "Mark Complete" at bounding box center [1521, 13] width 44 height 18
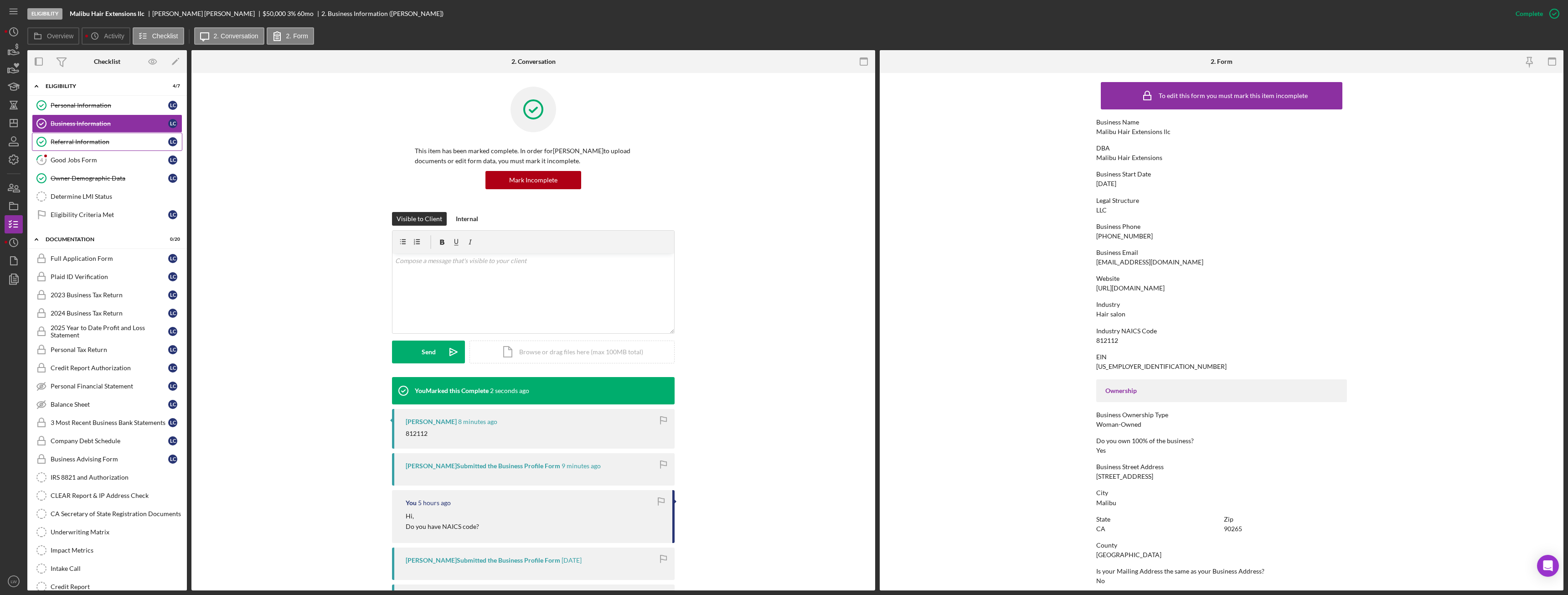
click at [97, 148] on link "Referral Information Referral Information L C" at bounding box center [107, 142] width 150 height 18
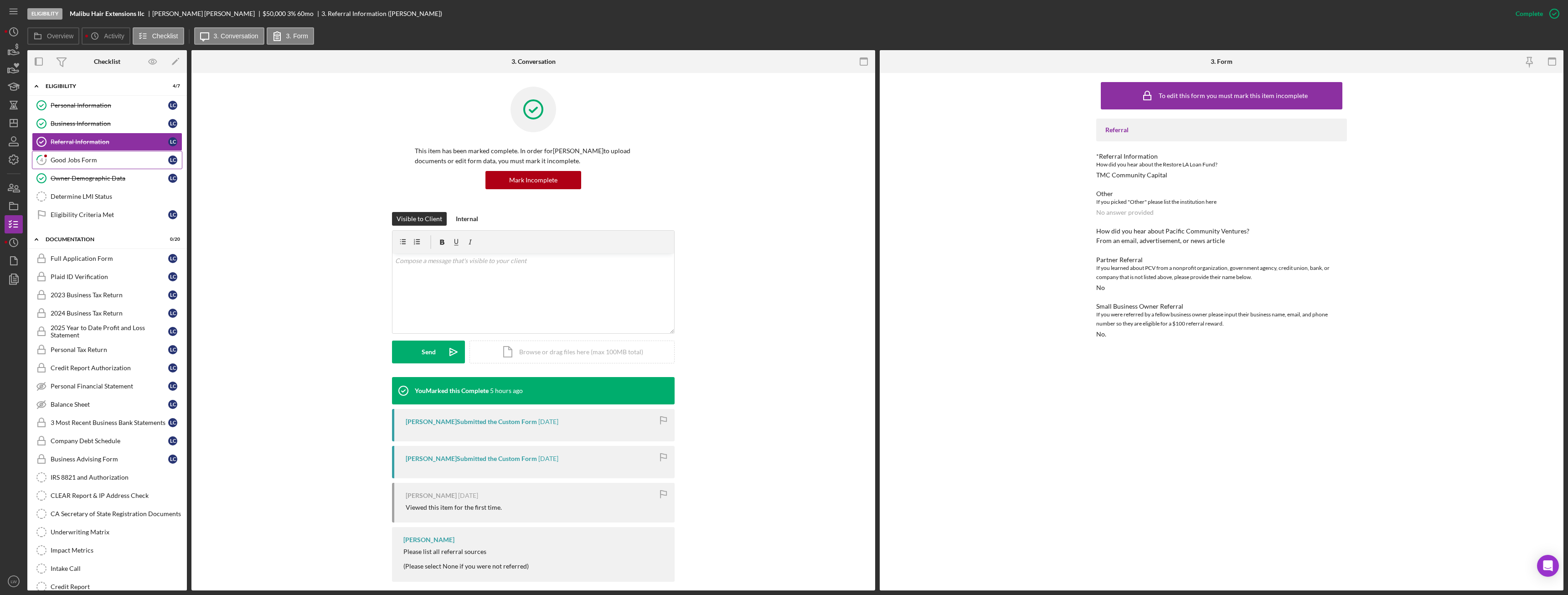
click at [97, 157] on div "Good Jobs Form" at bounding box center [109, 160] width 117 height 7
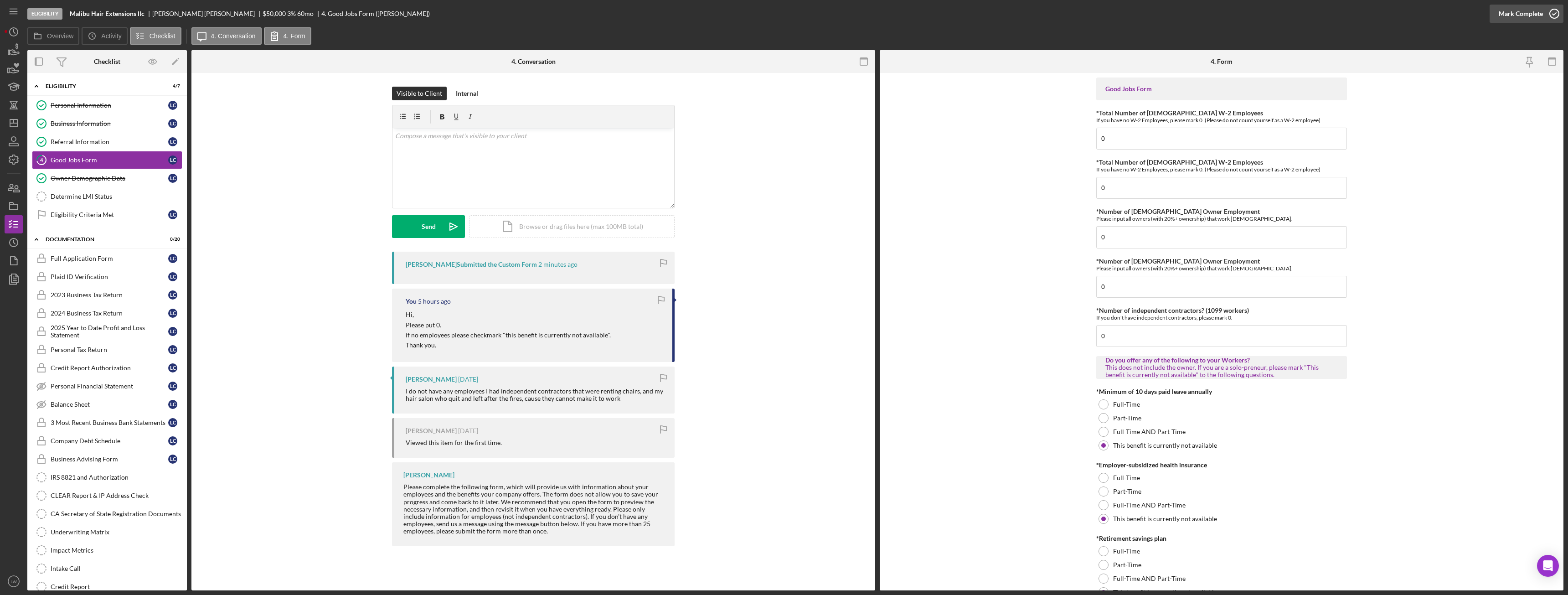
click at [1531, 10] on div "Mark Complete" at bounding box center [1521, 13] width 44 height 18
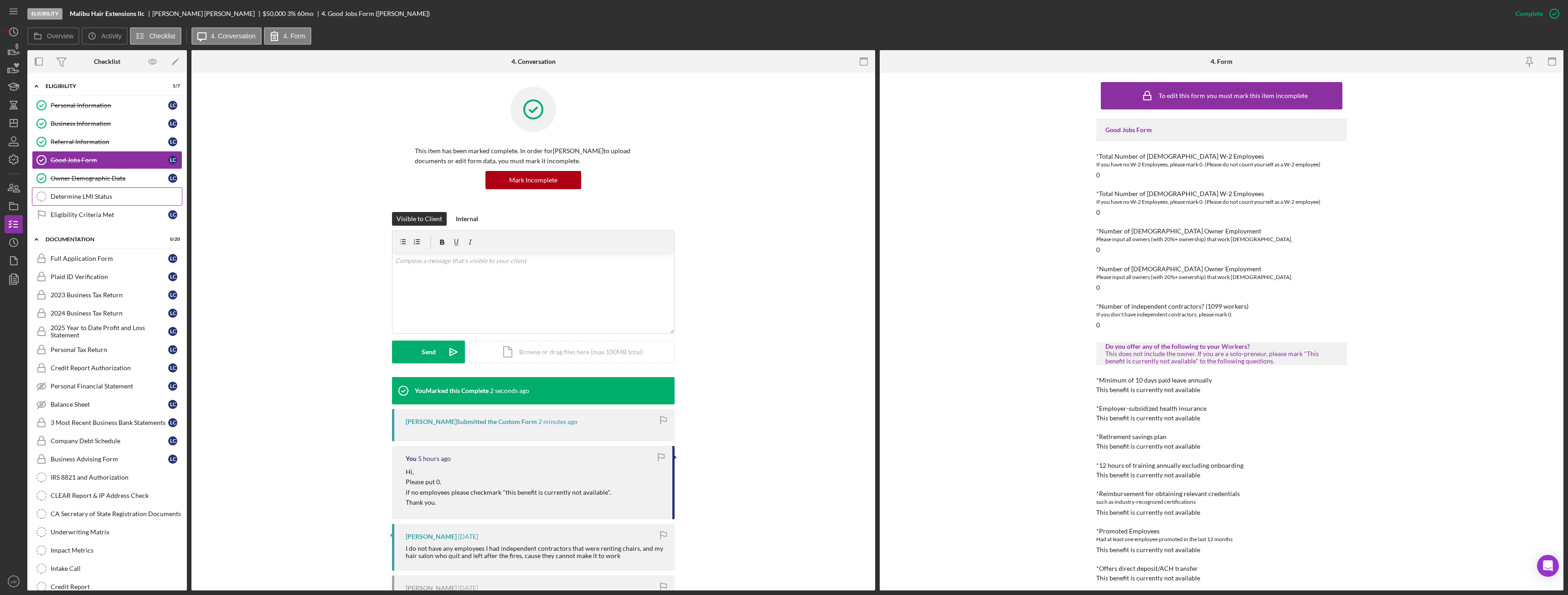
click at [126, 194] on div "Determine LMI Status" at bounding box center [116, 197] width 131 height 7
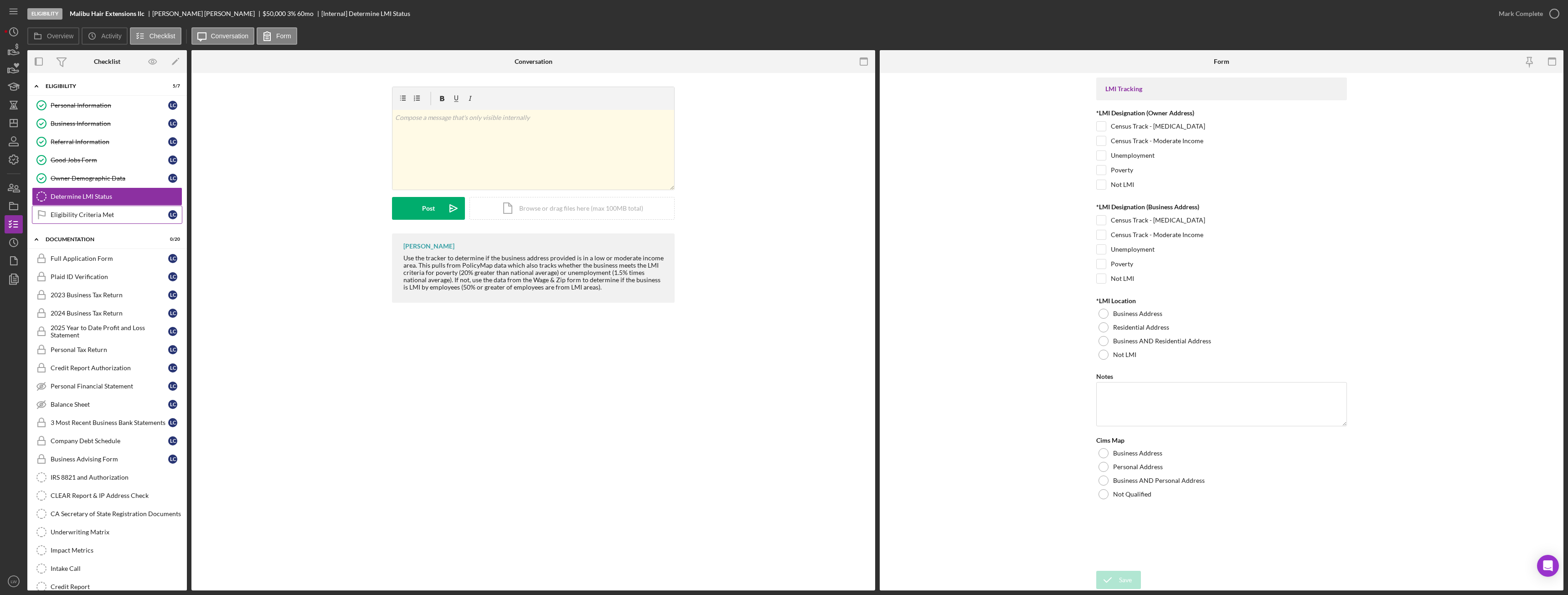
click at [84, 215] on div "Eligibility Criteria Met" at bounding box center [109, 215] width 117 height 7
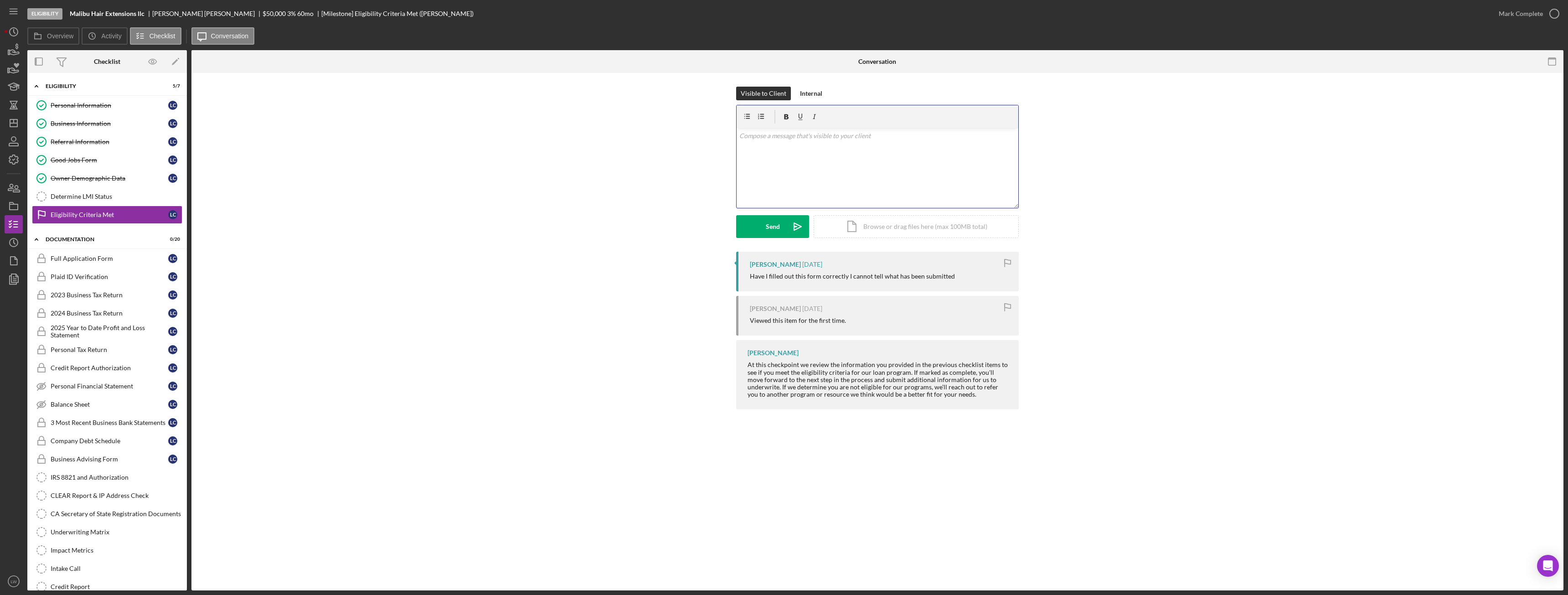
click at [995, 164] on div "v Color teal Color pink Remove color Add row above Add row below Add column bef…" at bounding box center [877, 167] width 282 height 80
click at [932, 170] on div "v Color teal Color pink Remove color Add row above Add row below Add column bef…" at bounding box center [877, 167] width 282 height 80
click at [1536, 13] on div "Mark Complete" at bounding box center [1521, 13] width 44 height 18
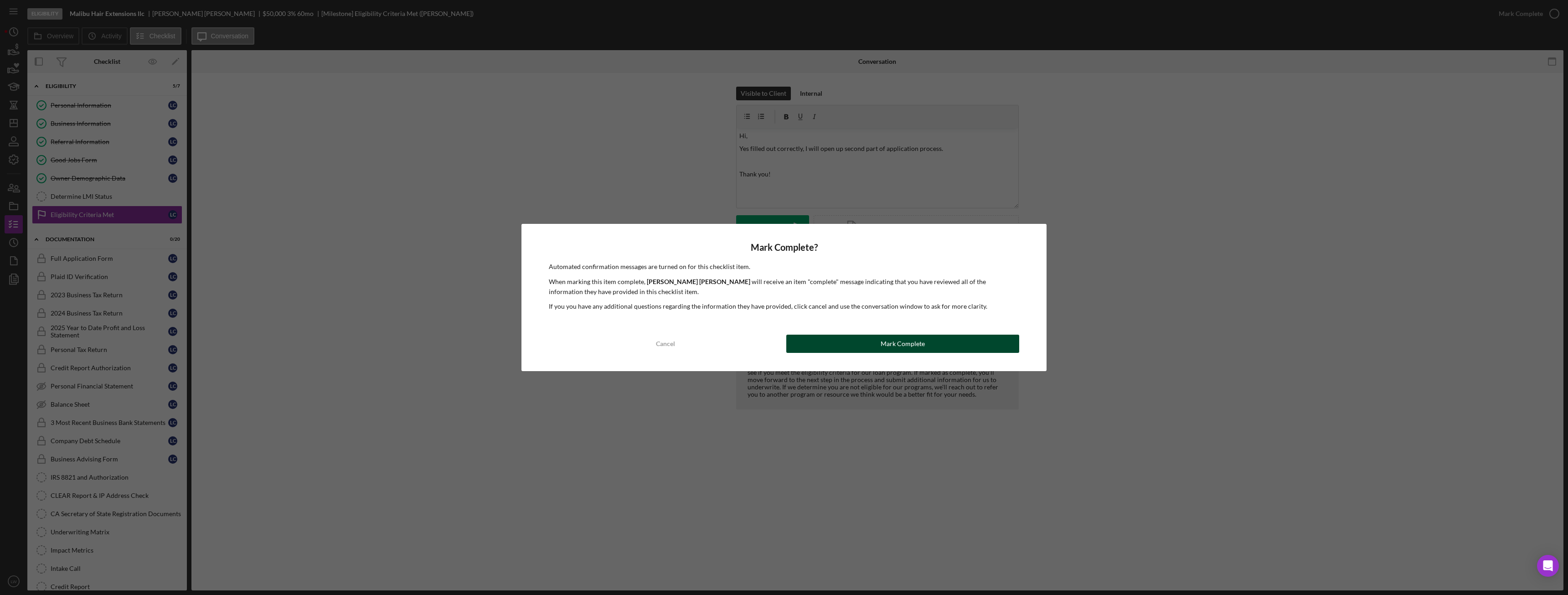
click at [886, 345] on div "Mark Complete" at bounding box center [903, 344] width 44 height 18
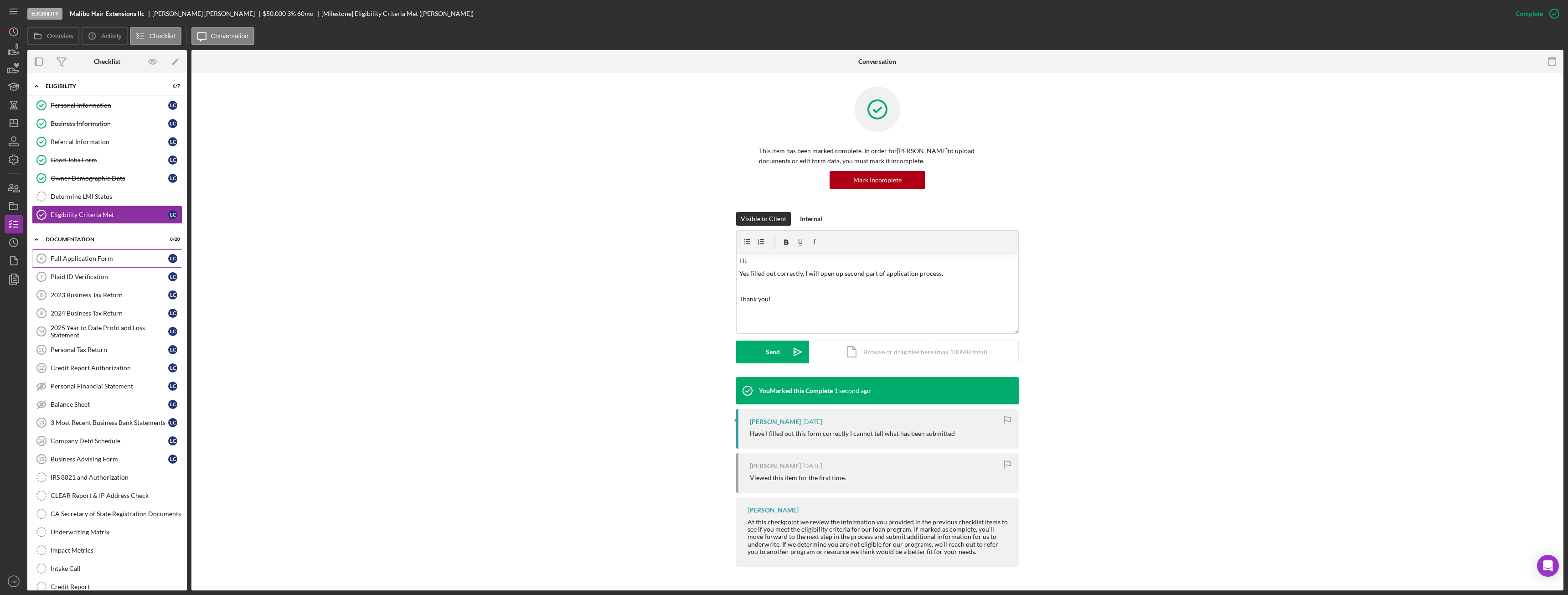
click at [104, 259] on div "Full Application Form" at bounding box center [109, 259] width 117 height 7
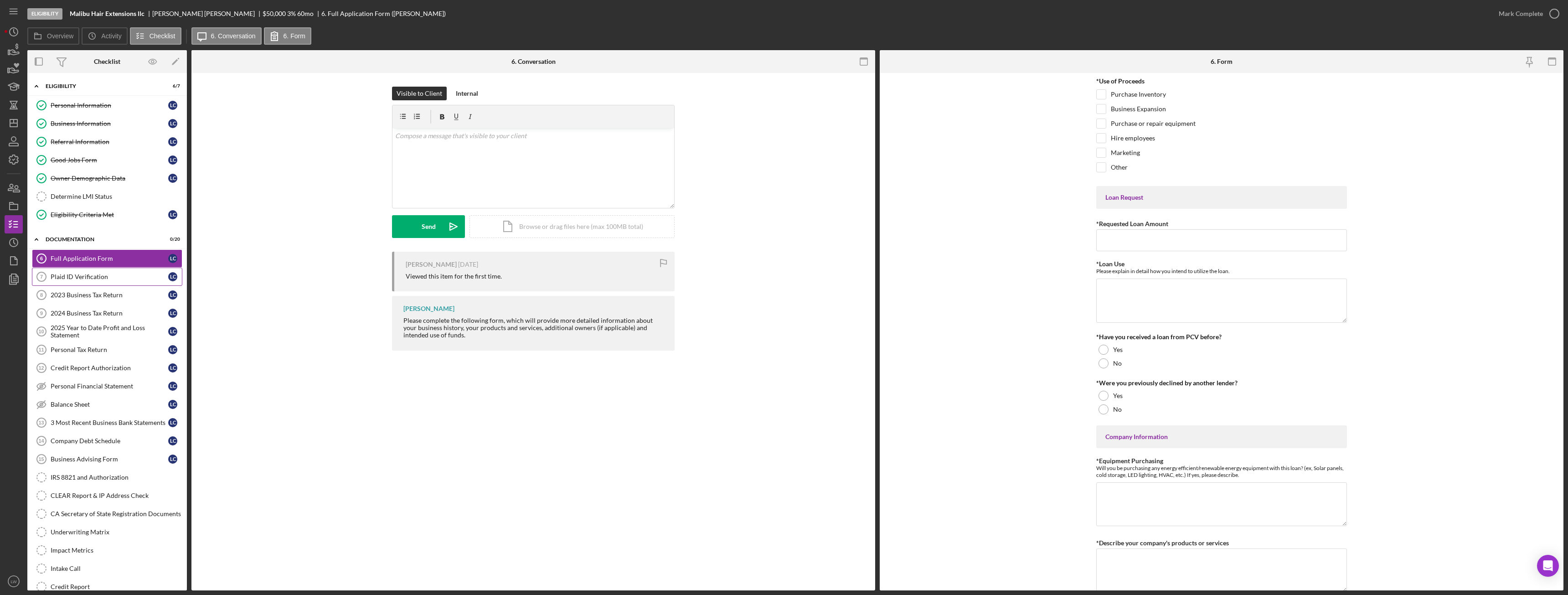
click at [96, 275] on div "Plaid ID Verification" at bounding box center [109, 277] width 117 height 7
